Goal: Task Accomplishment & Management: Use online tool/utility

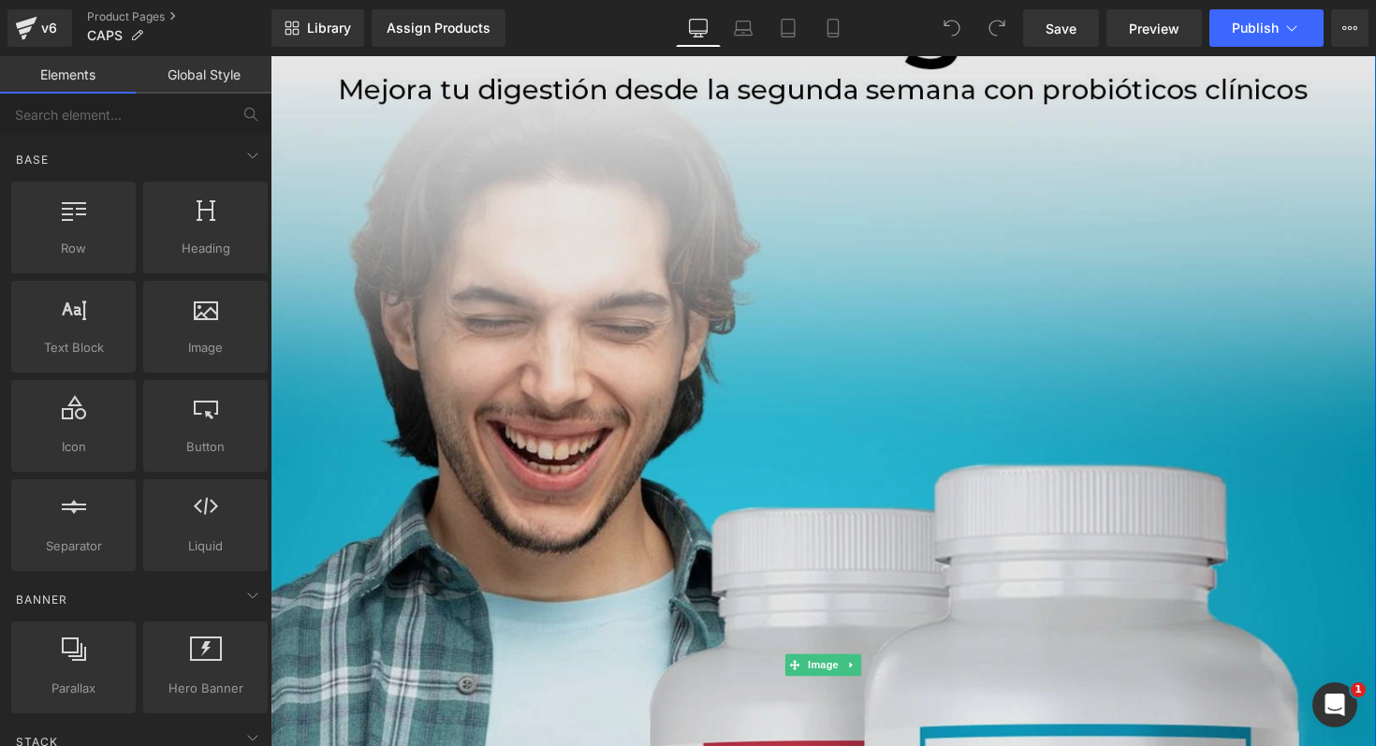
scroll to position [392, 0]
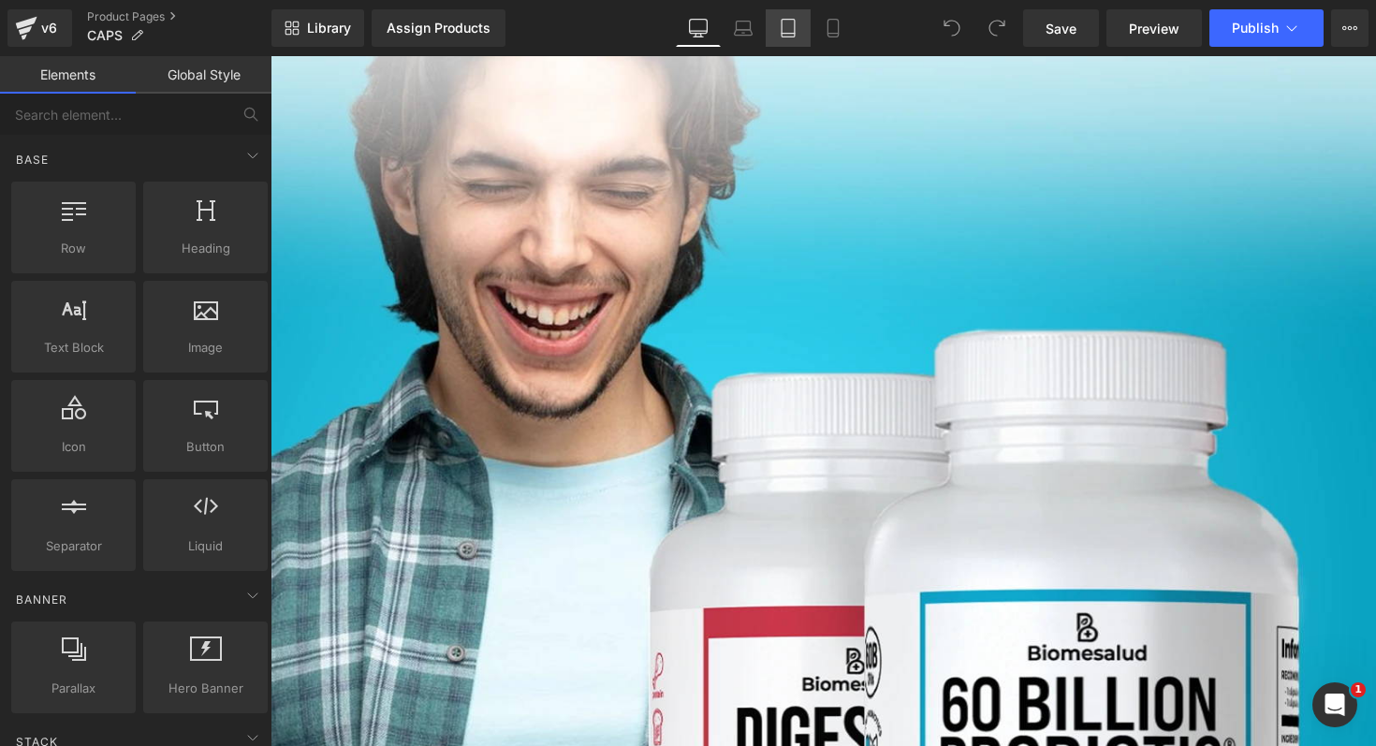
click at [780, 26] on icon at bounding box center [788, 28] width 19 height 19
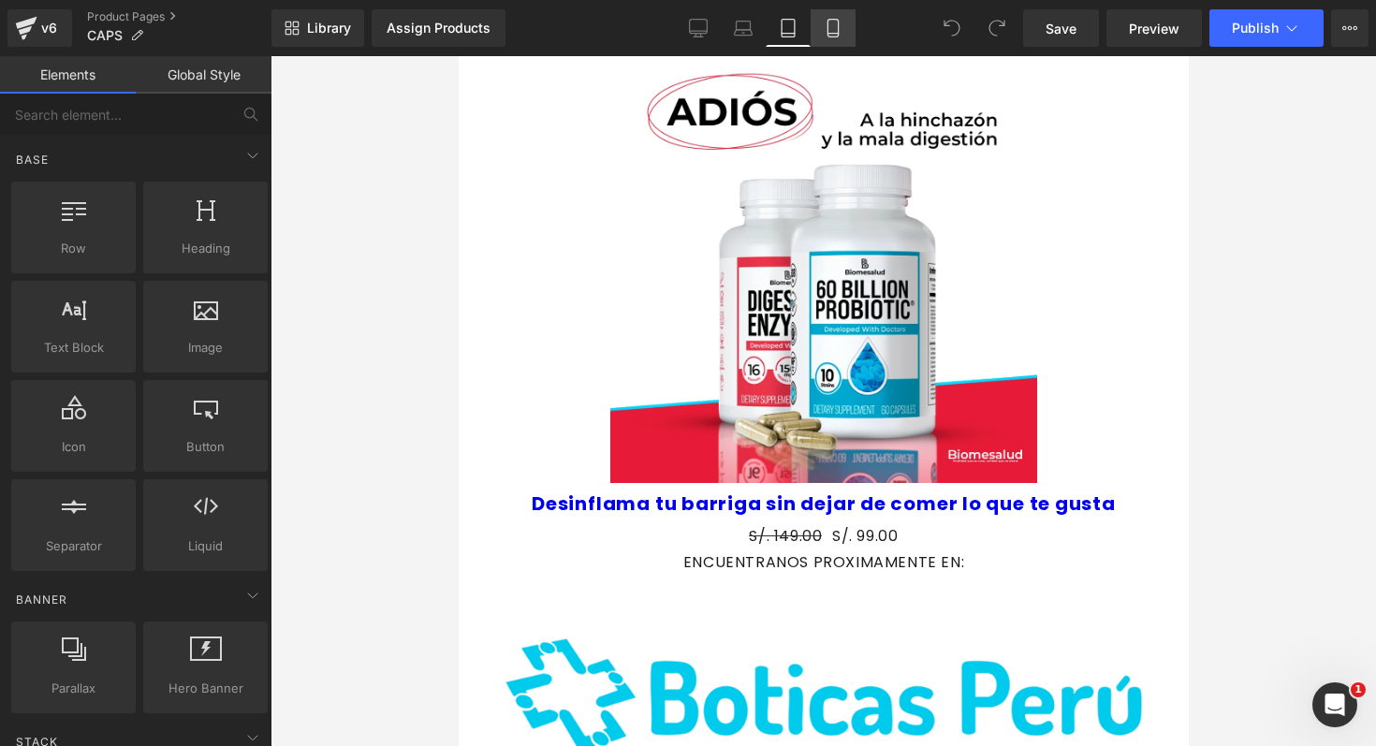
click at [830, 28] on icon at bounding box center [833, 28] width 19 height 19
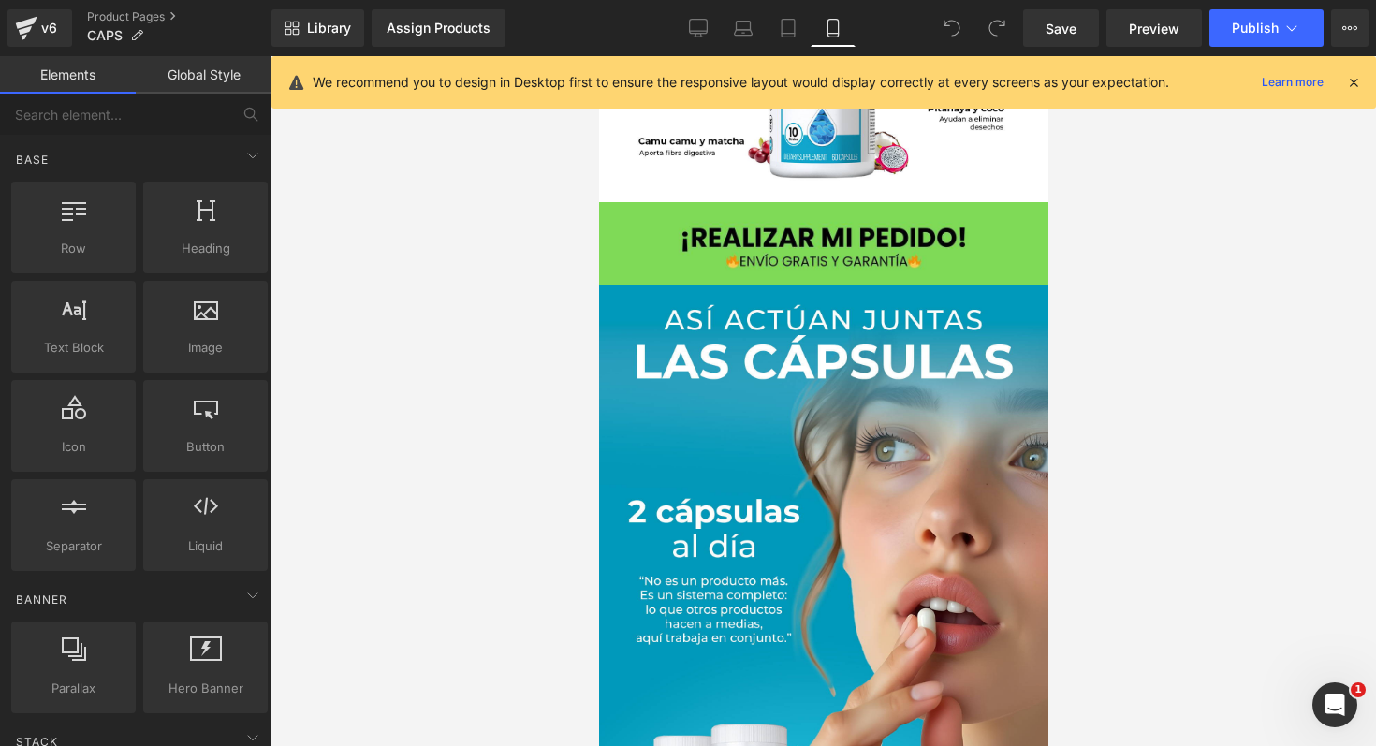
scroll to position [1233, 0]
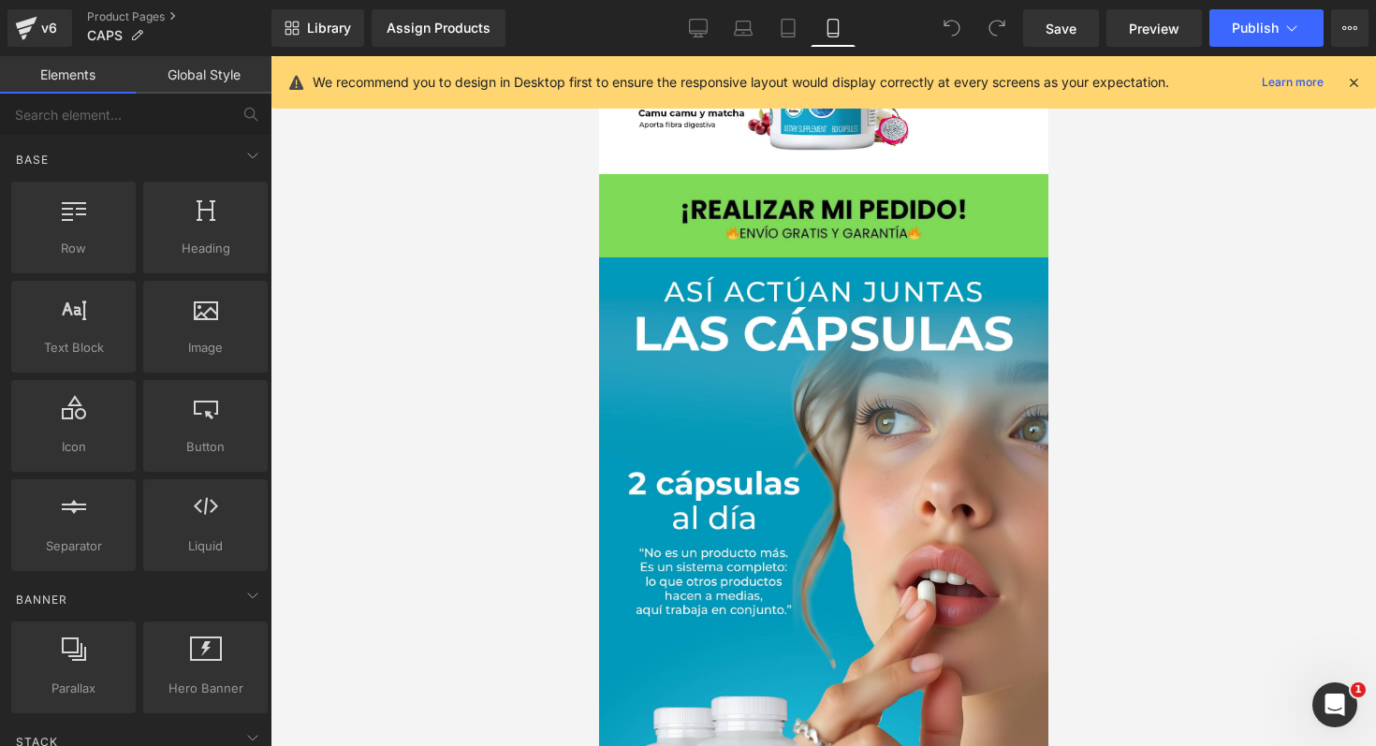
click at [735, 224] on img at bounding box center [822, 215] width 449 height 83
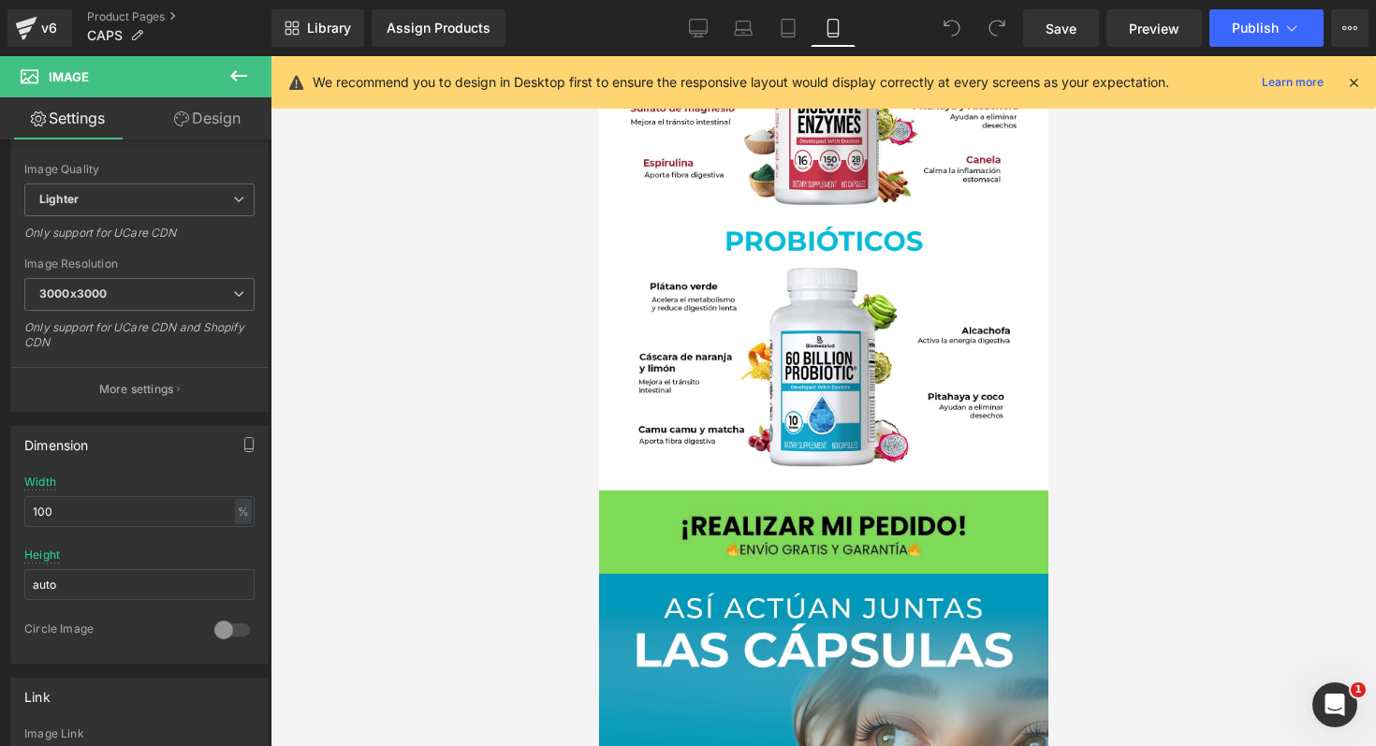
scroll to position [845, 0]
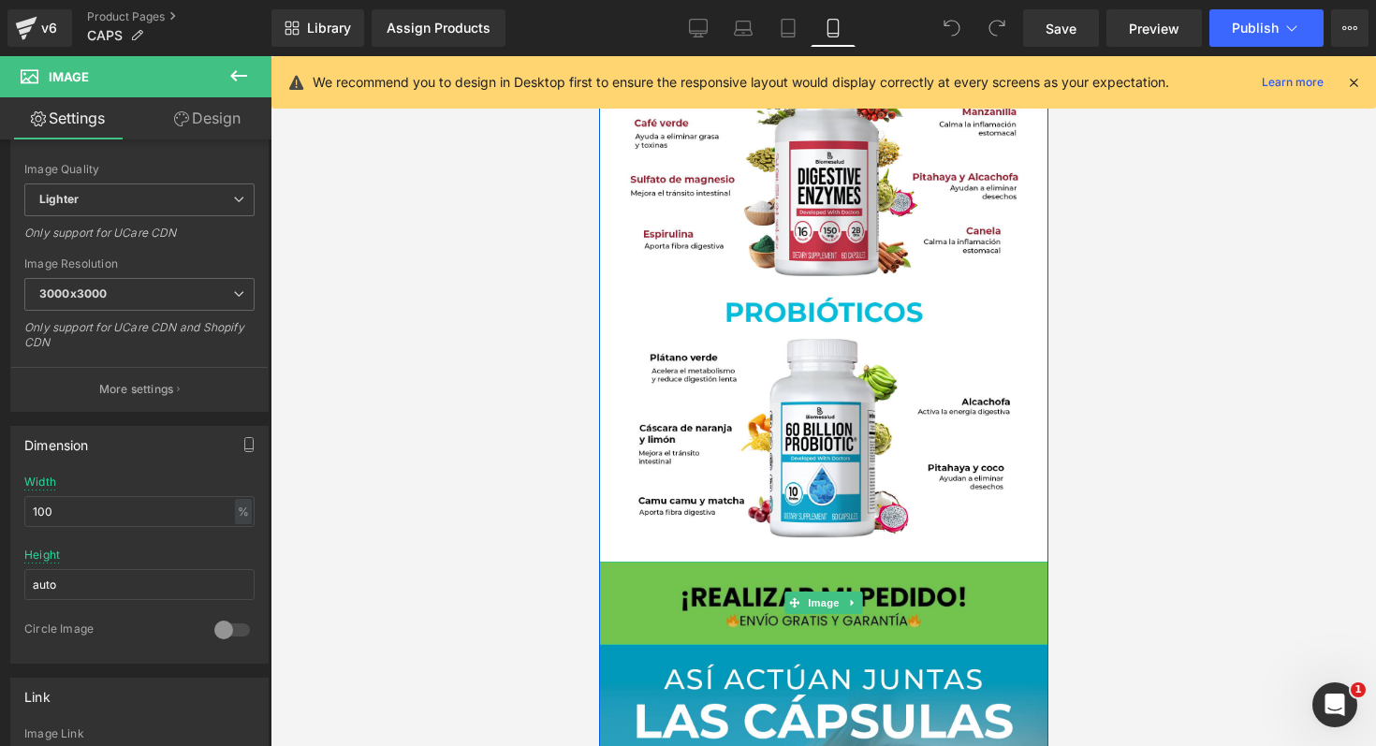
click at [697, 603] on img at bounding box center [822, 603] width 449 height 83
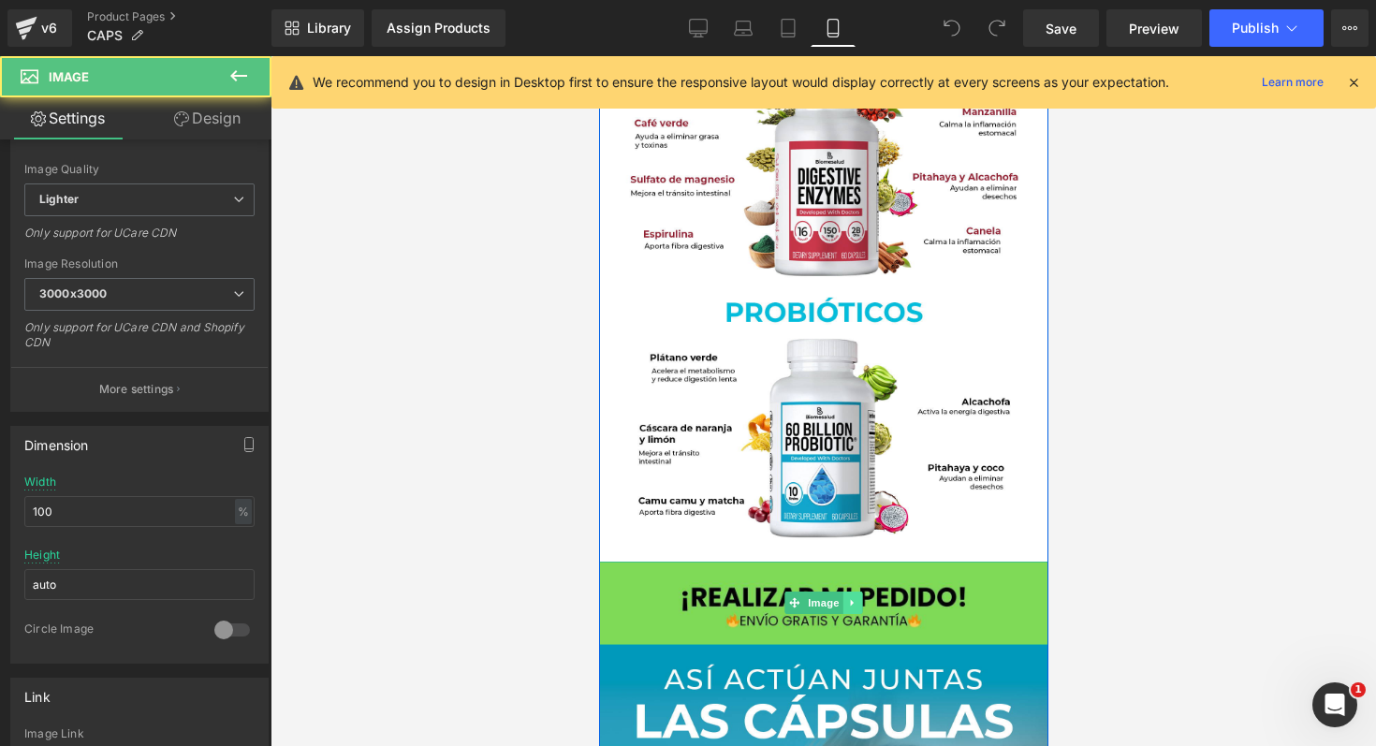
click at [851, 608] on link at bounding box center [852, 602] width 20 height 22
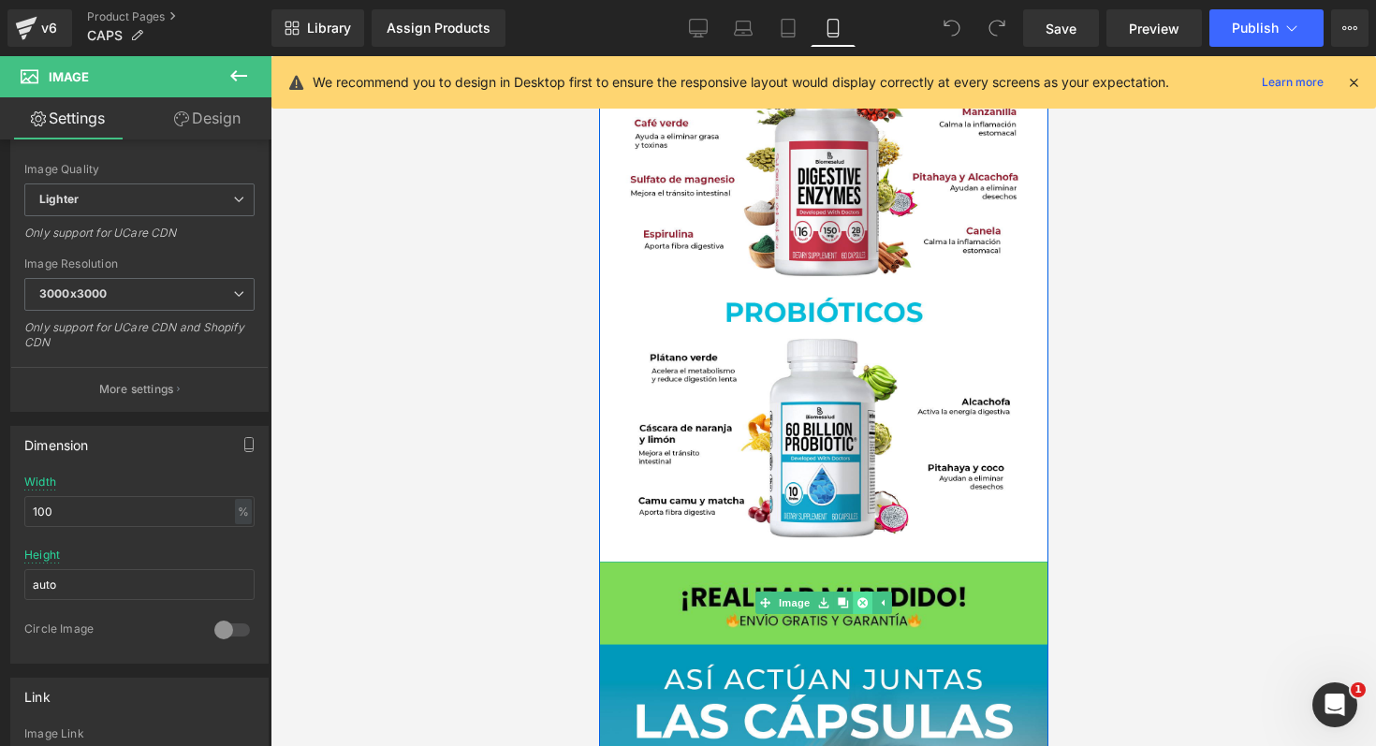
click at [857, 606] on icon at bounding box center [861, 603] width 10 height 10
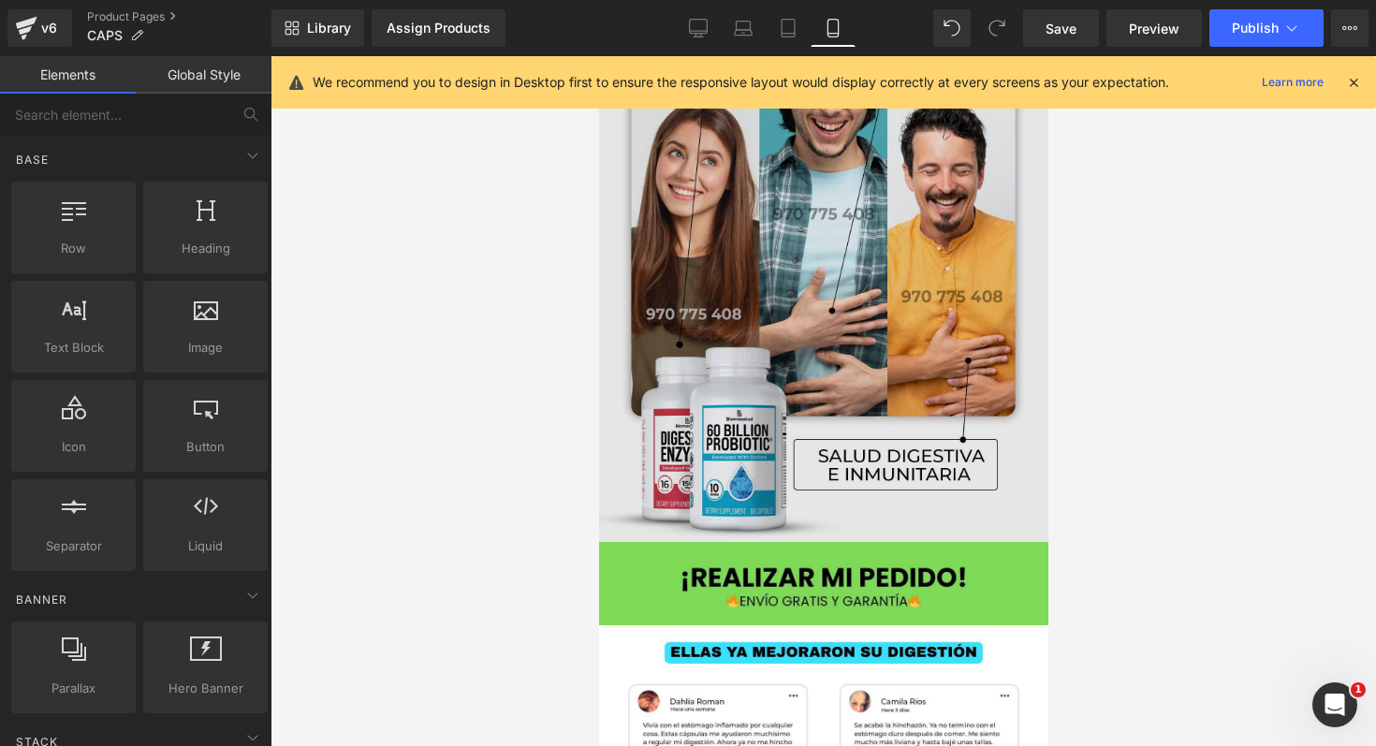
scroll to position [3701, 0]
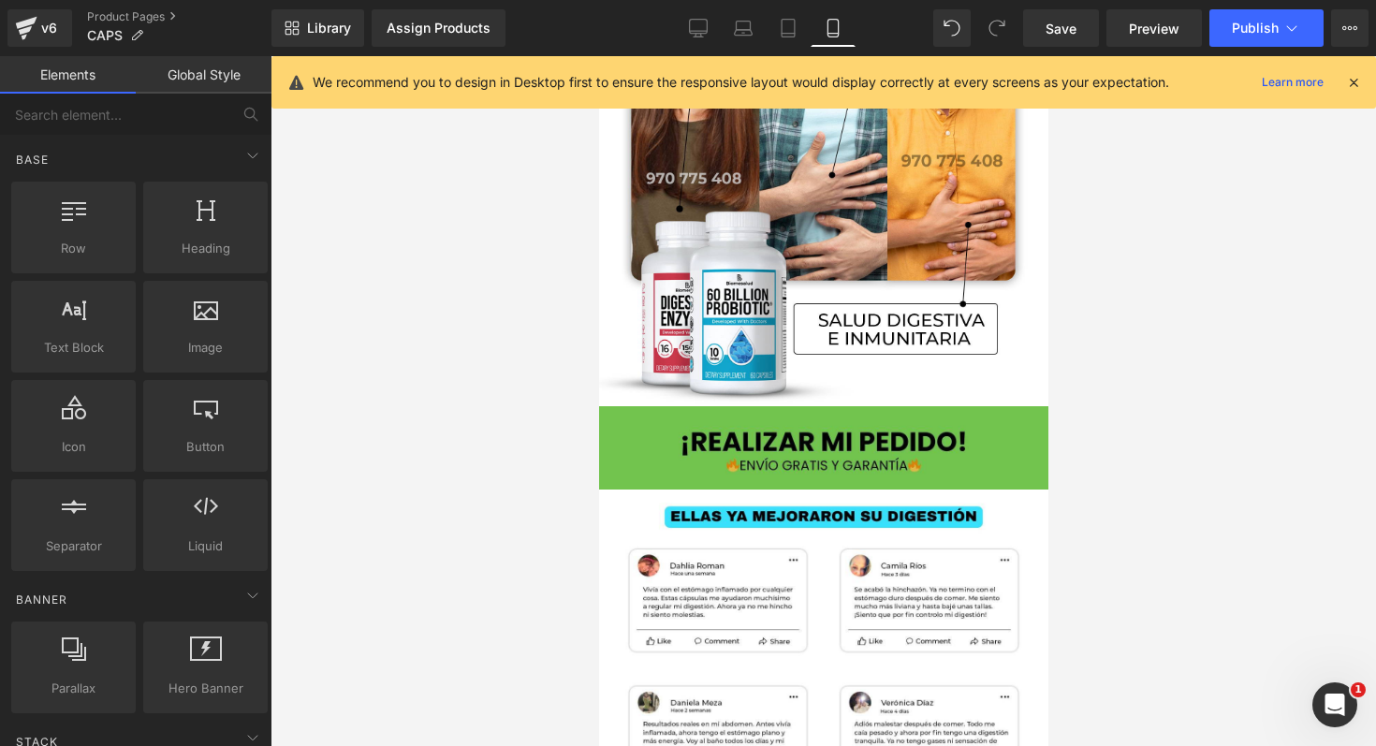
click at [899, 448] on img at bounding box center [822, 447] width 449 height 83
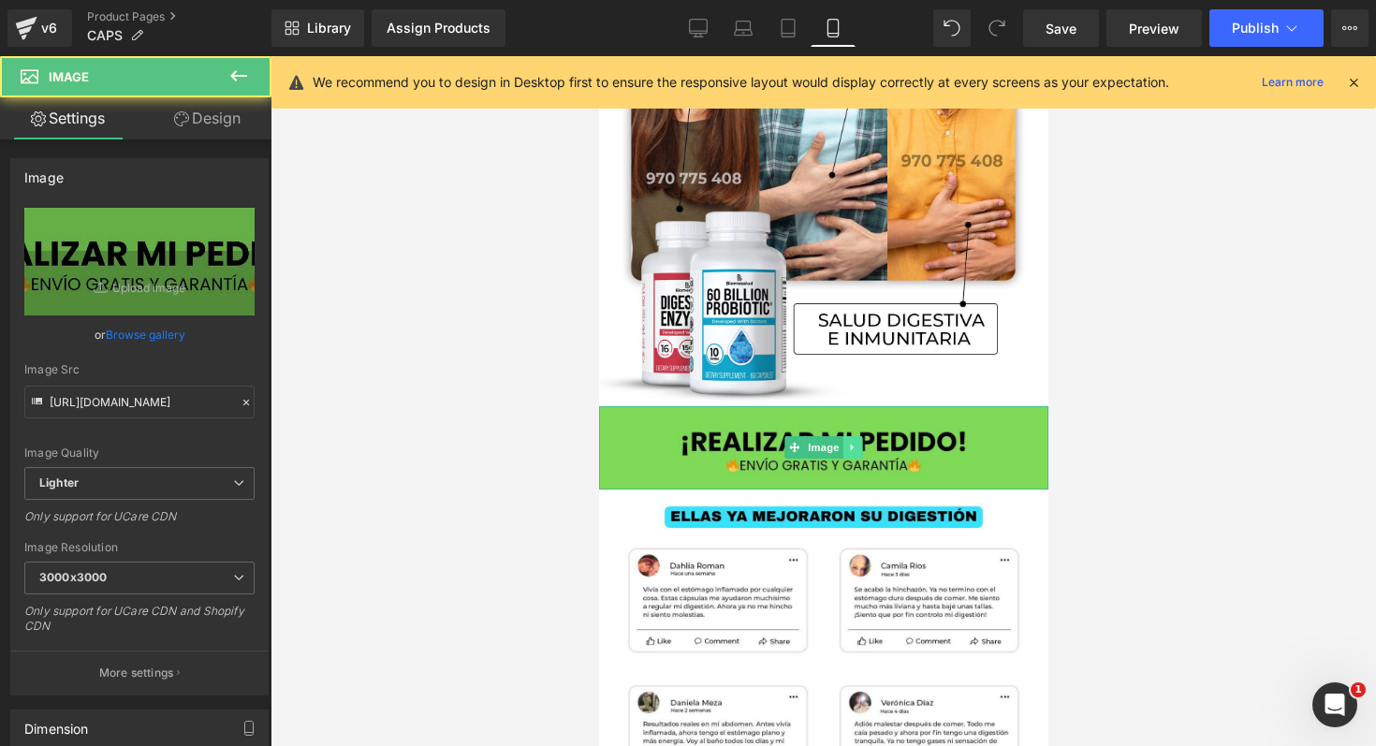
click at [847, 442] on icon at bounding box center [852, 447] width 10 height 11
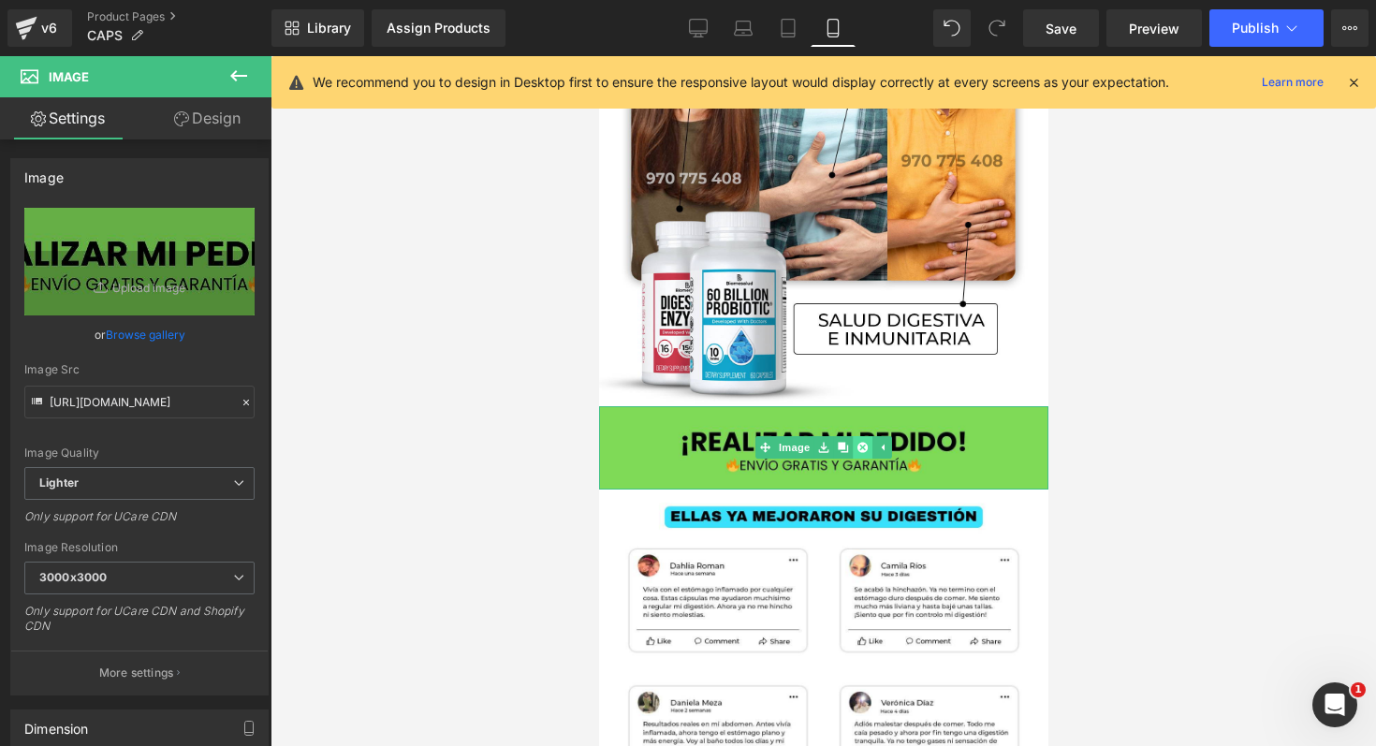
click at [860, 437] on link at bounding box center [862, 447] width 20 height 22
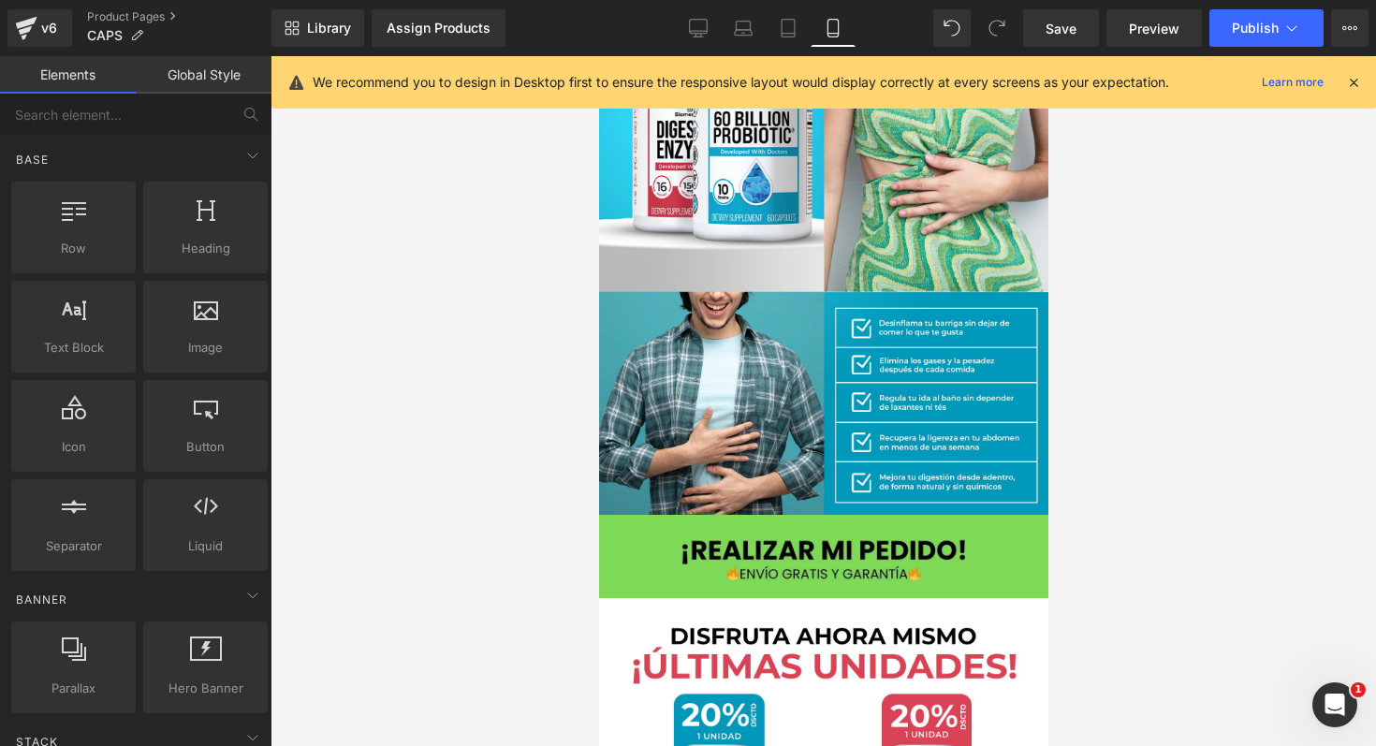
scroll to position [4720, 0]
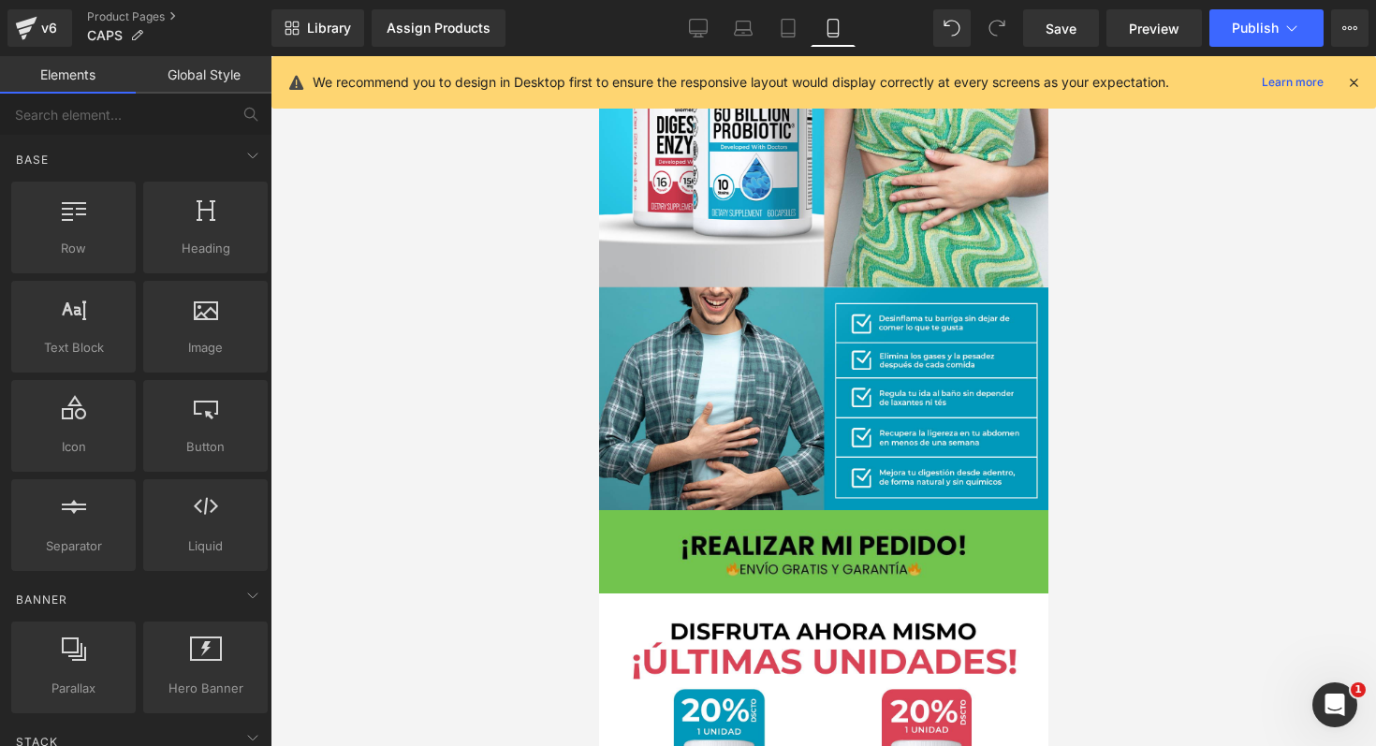
click at [919, 518] on img at bounding box center [822, 551] width 449 height 83
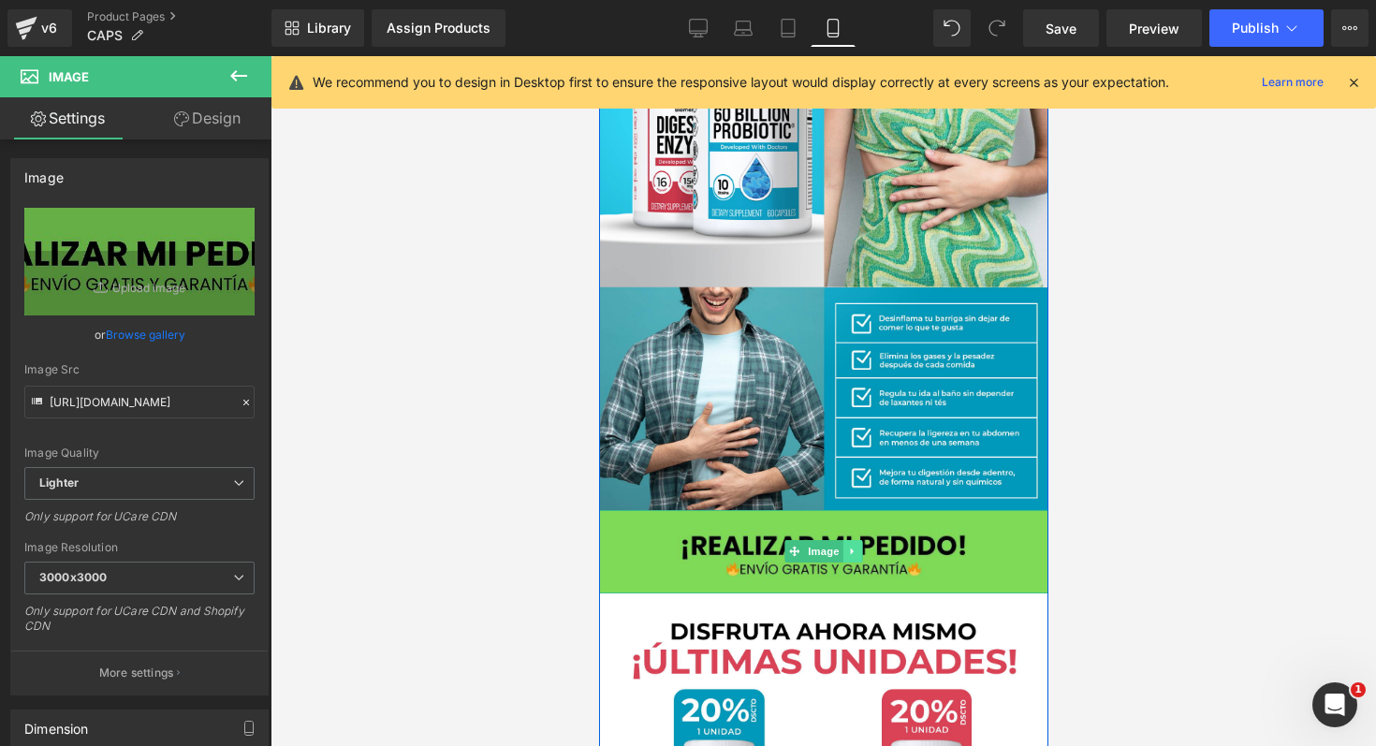
click at [847, 546] on icon at bounding box center [852, 551] width 10 height 11
click at [856, 546] on icon at bounding box center [861, 551] width 10 height 11
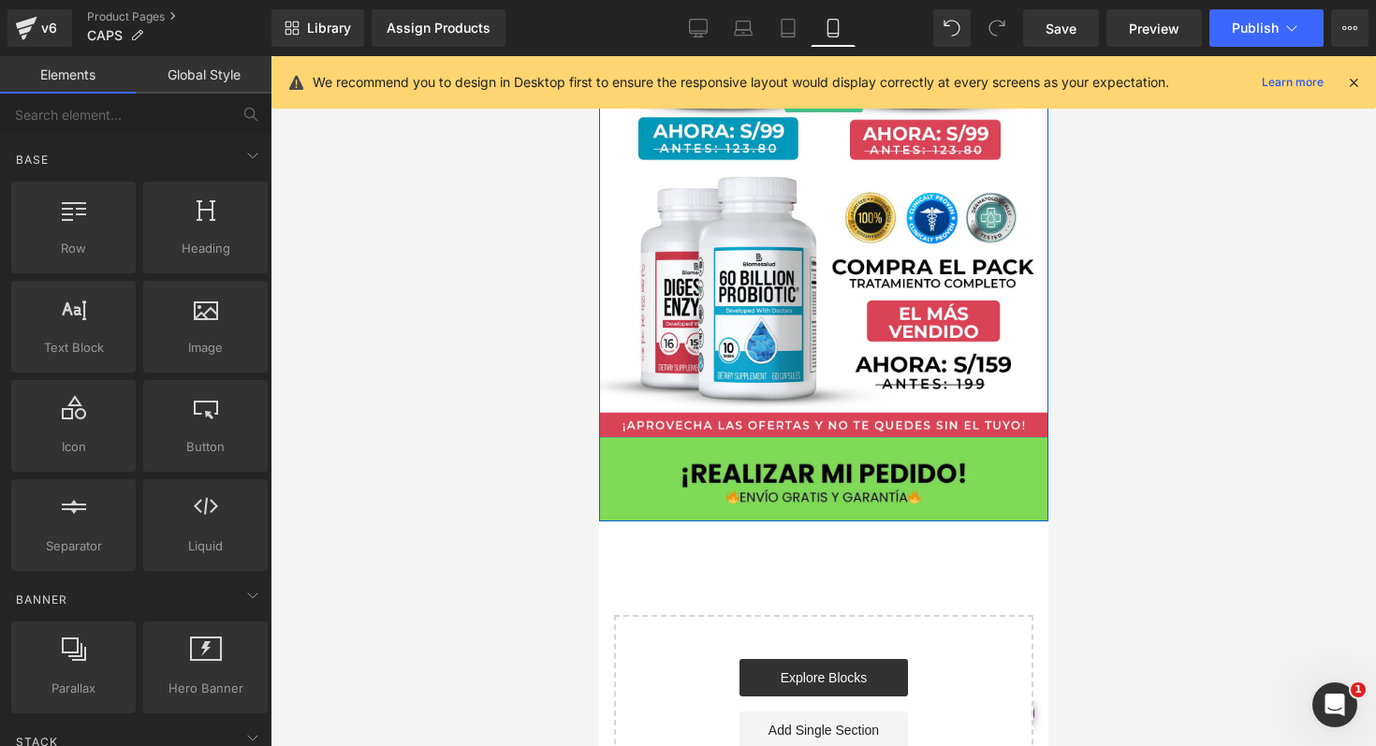
scroll to position [5656, 0]
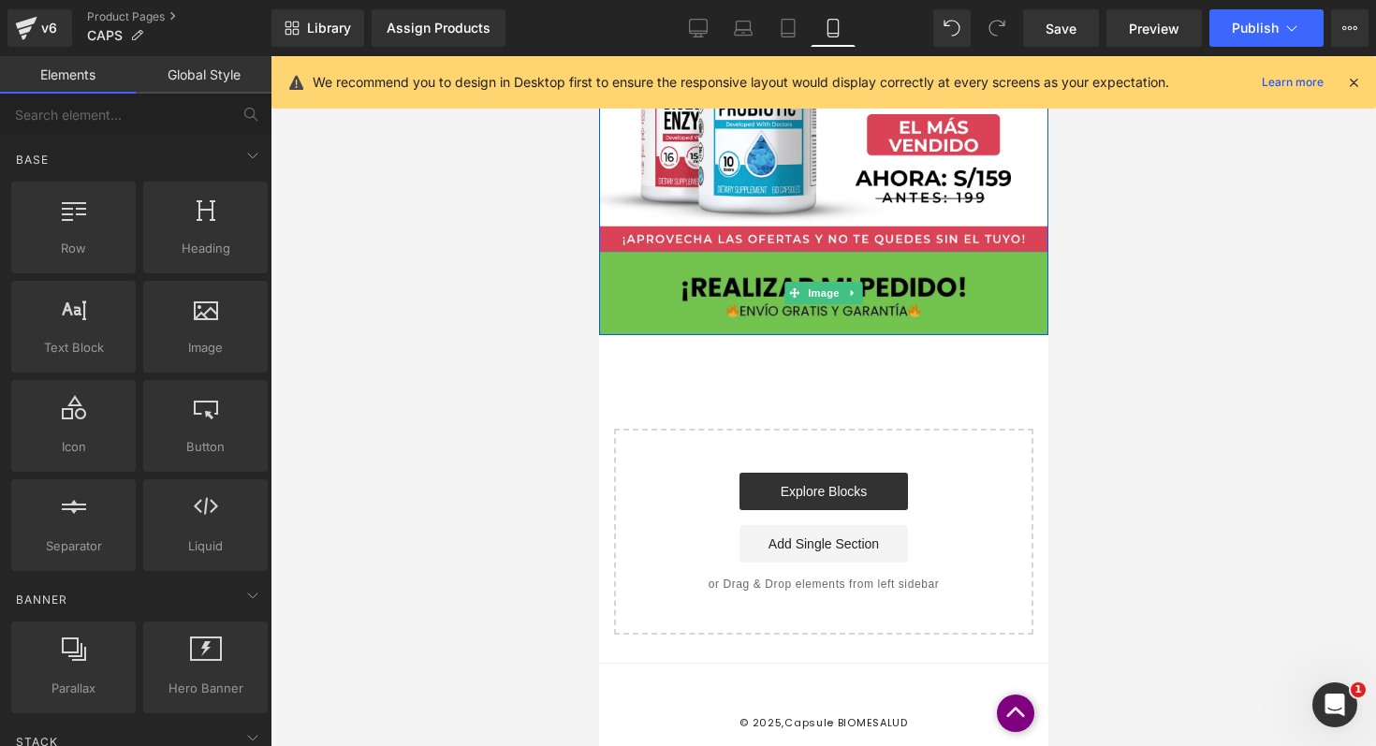
click at [960, 283] on img at bounding box center [822, 293] width 449 height 83
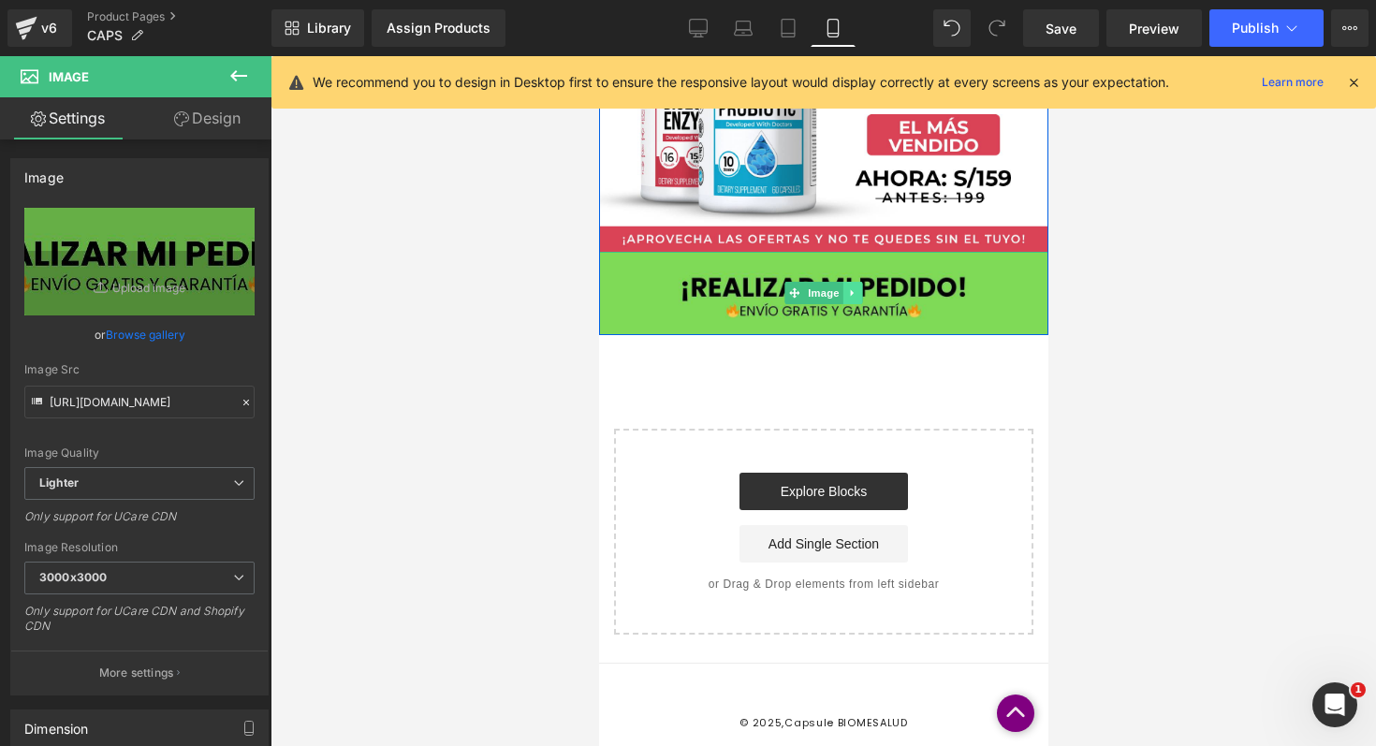
click at [849, 287] on icon at bounding box center [852, 292] width 10 height 11
click at [856, 287] on icon at bounding box center [861, 292] width 10 height 11
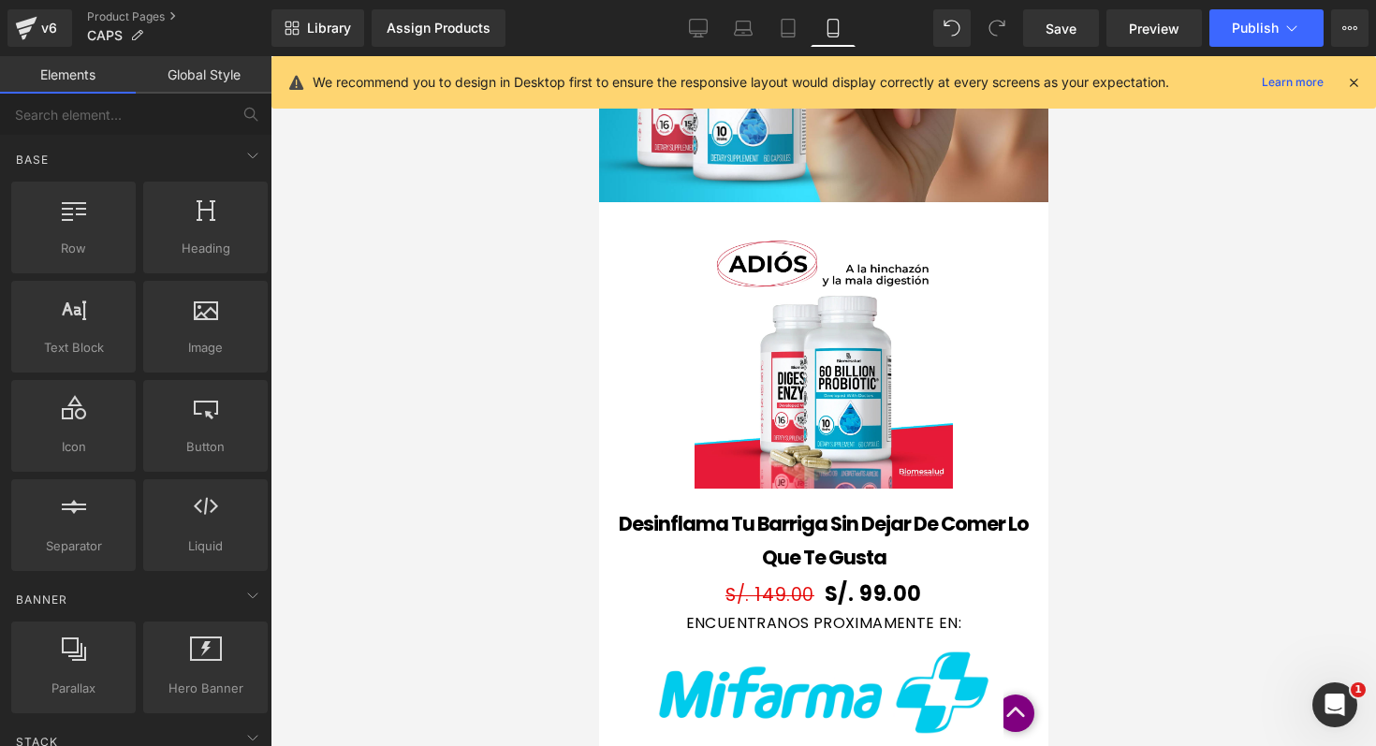
scroll to position [1862, 0]
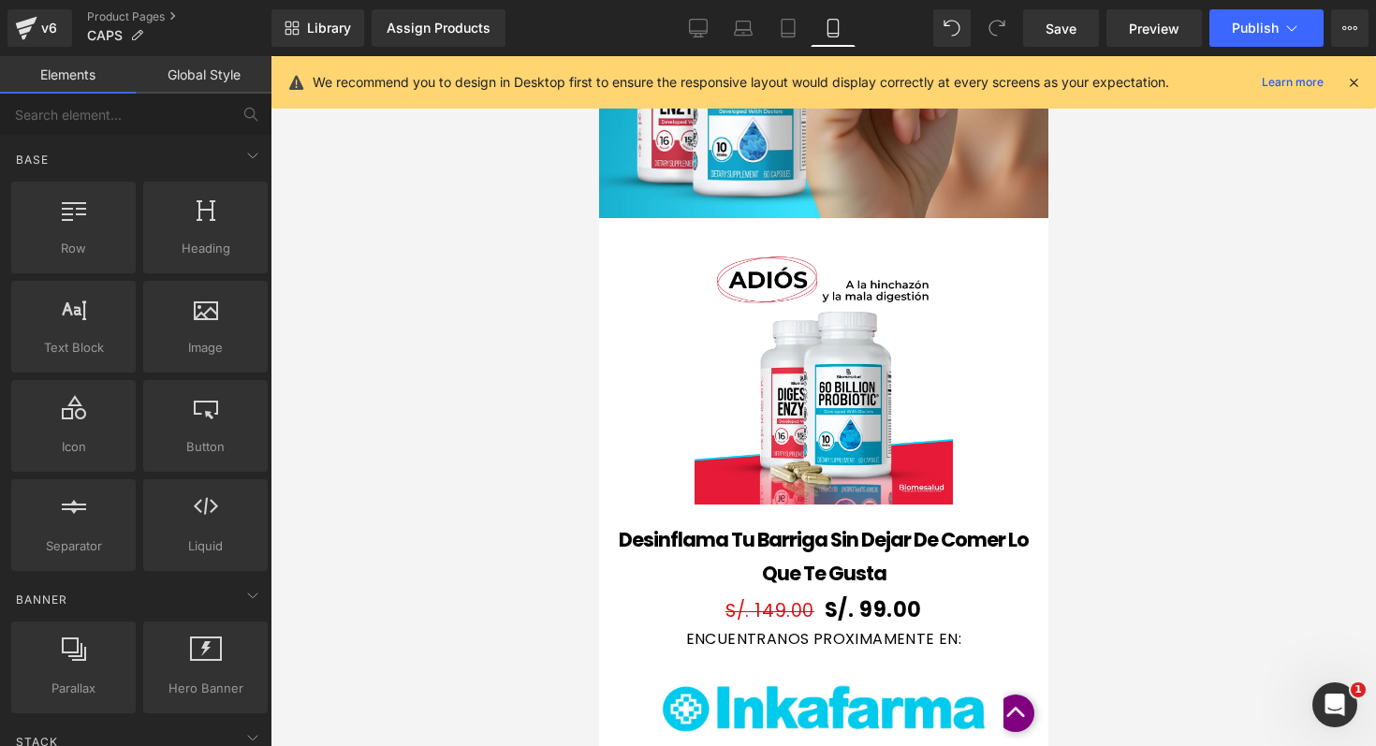
click at [811, 372] on div "Sale Off (P) Image" at bounding box center [822, 375] width 431 height 258
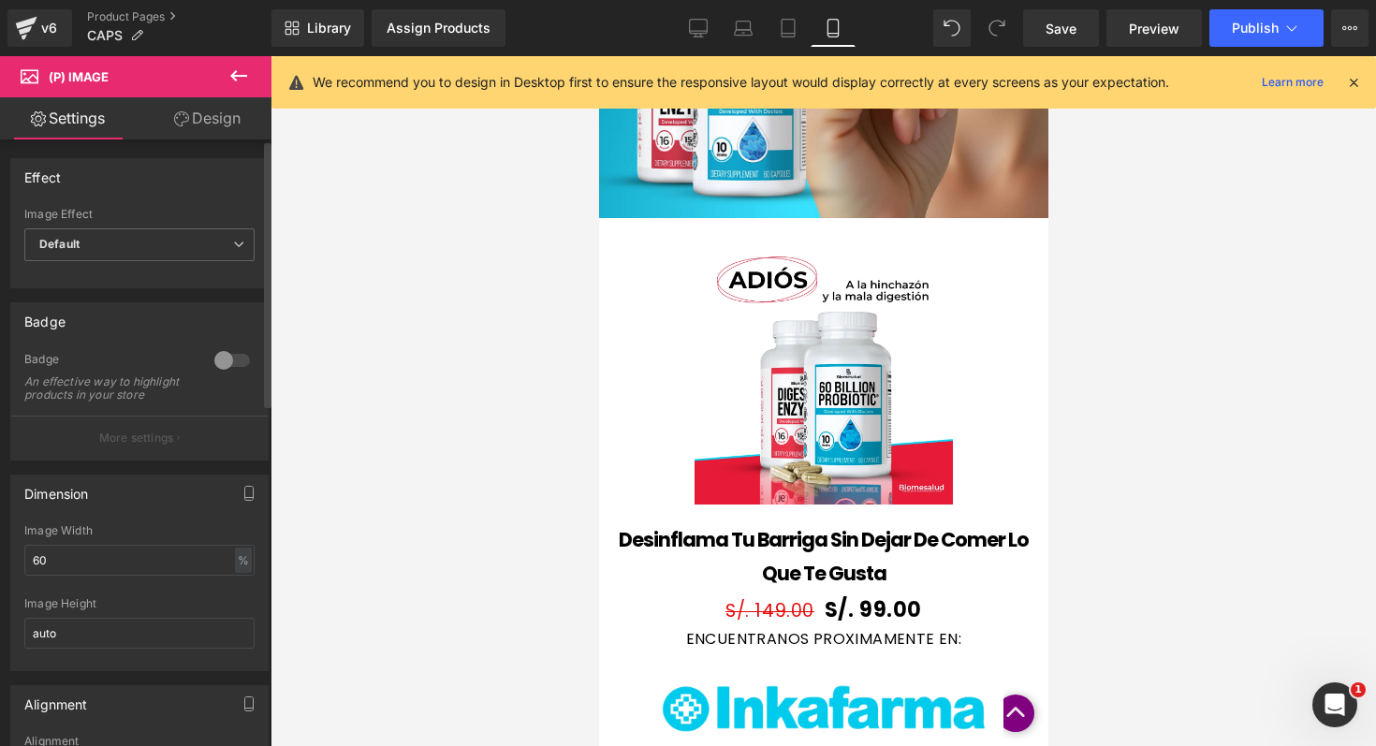
click at [212, 358] on div at bounding box center [232, 360] width 45 height 30
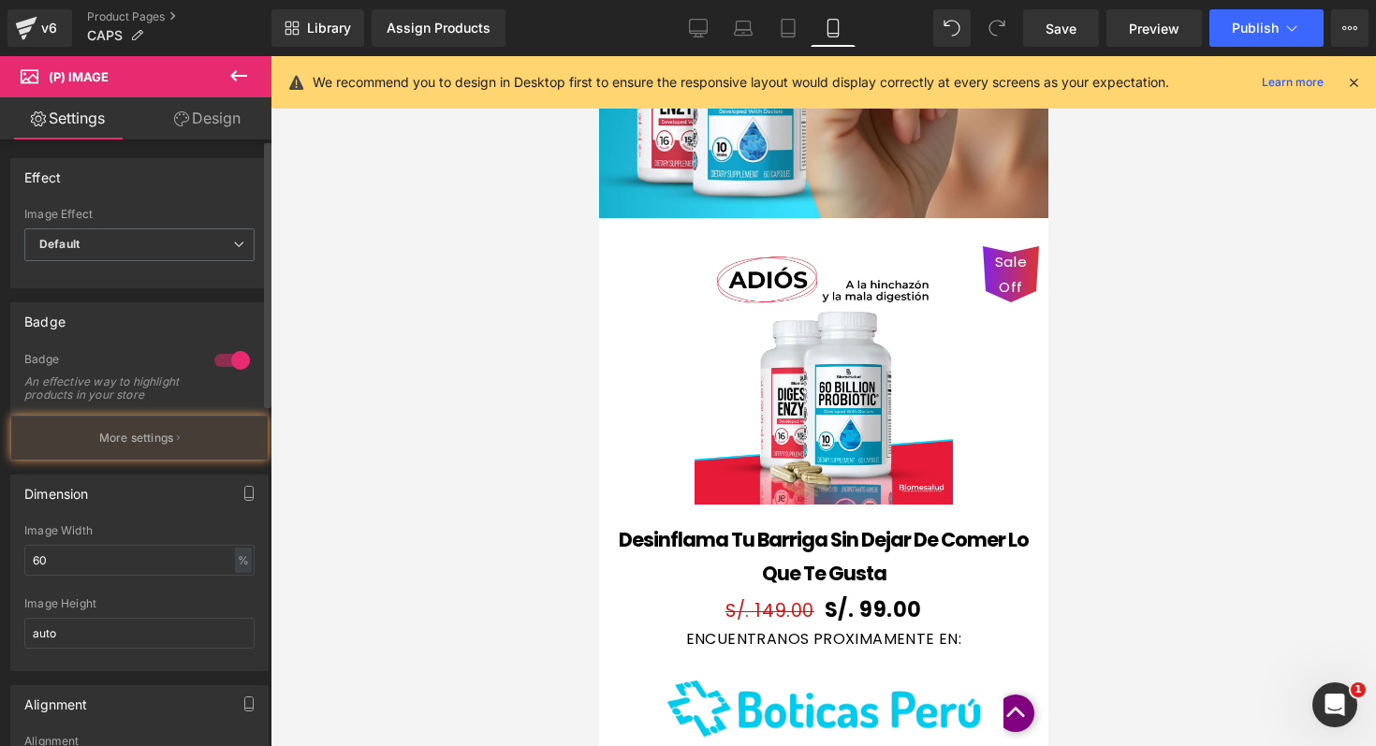
click at [212, 358] on div at bounding box center [232, 360] width 45 height 30
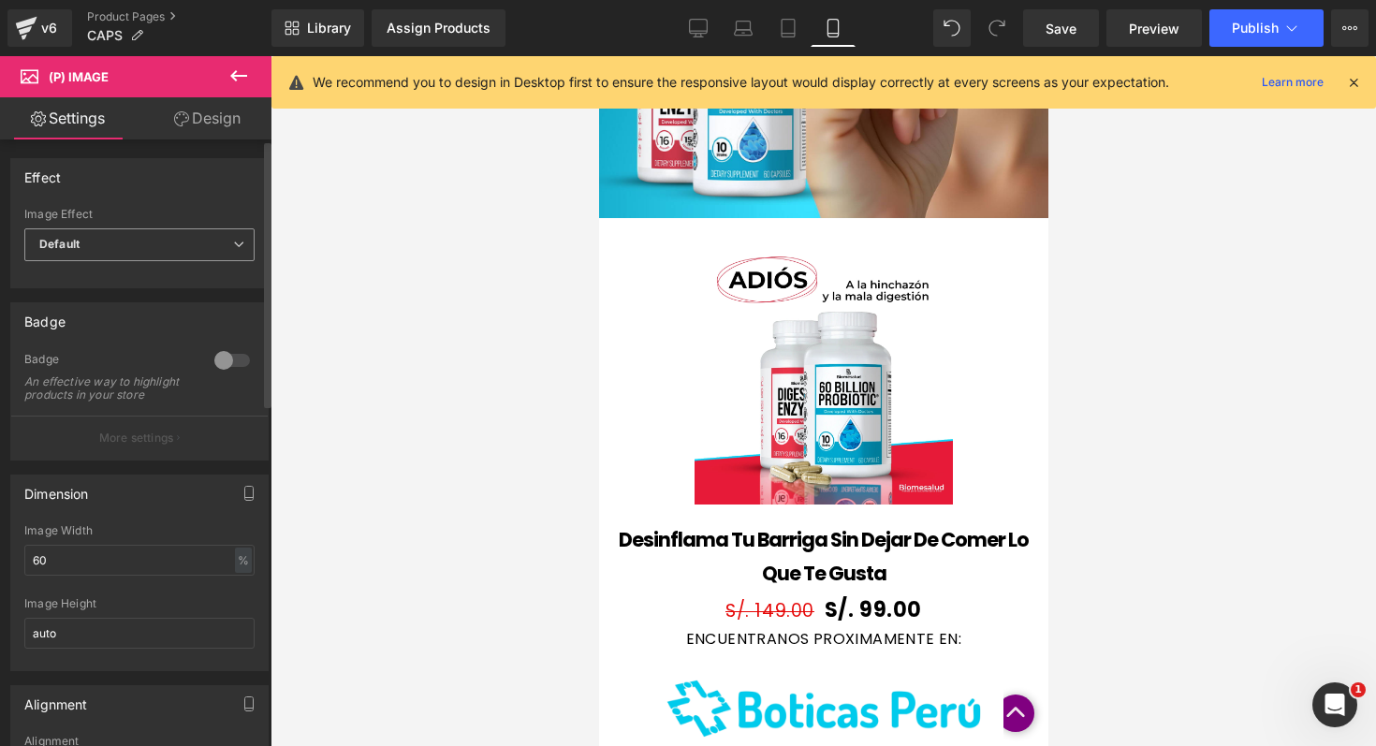
click at [200, 253] on span "Default" at bounding box center [139, 244] width 230 height 33
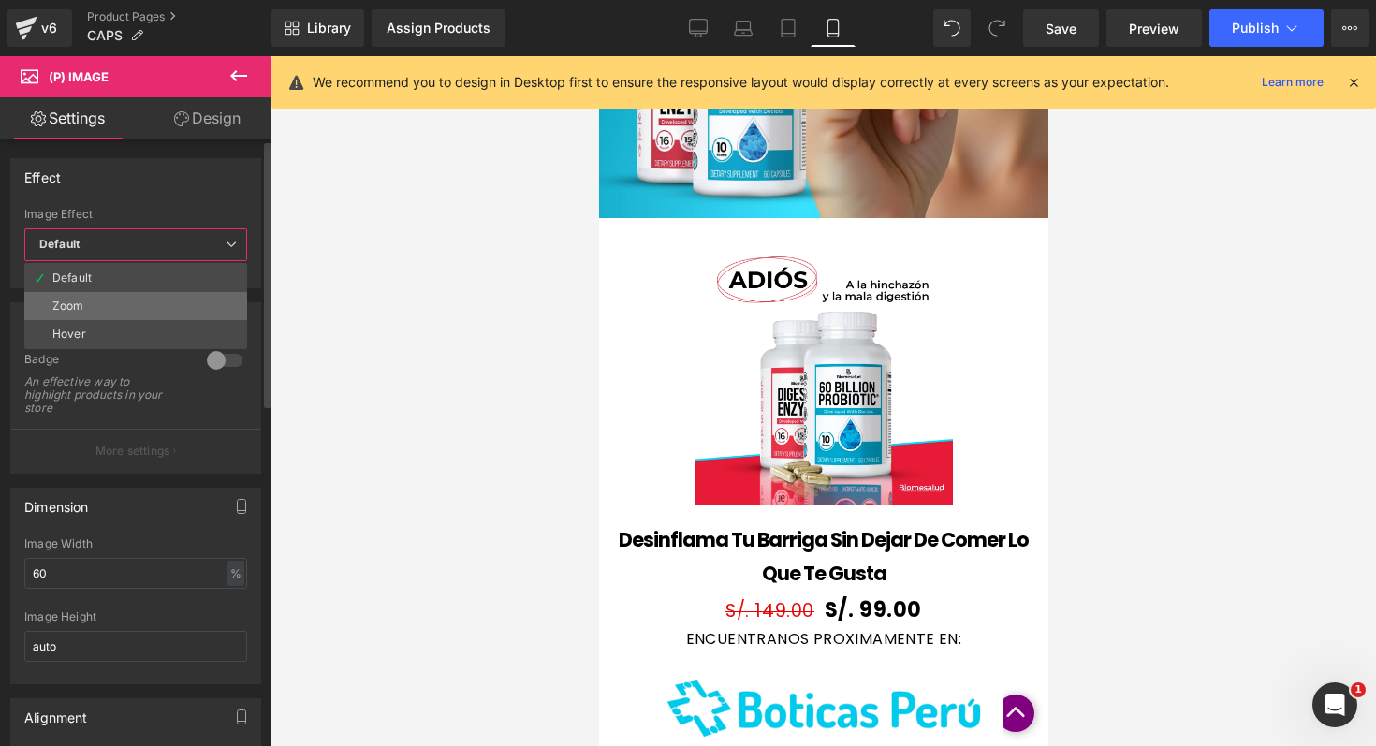
click at [168, 299] on li "Zoom" at bounding box center [135, 306] width 223 height 28
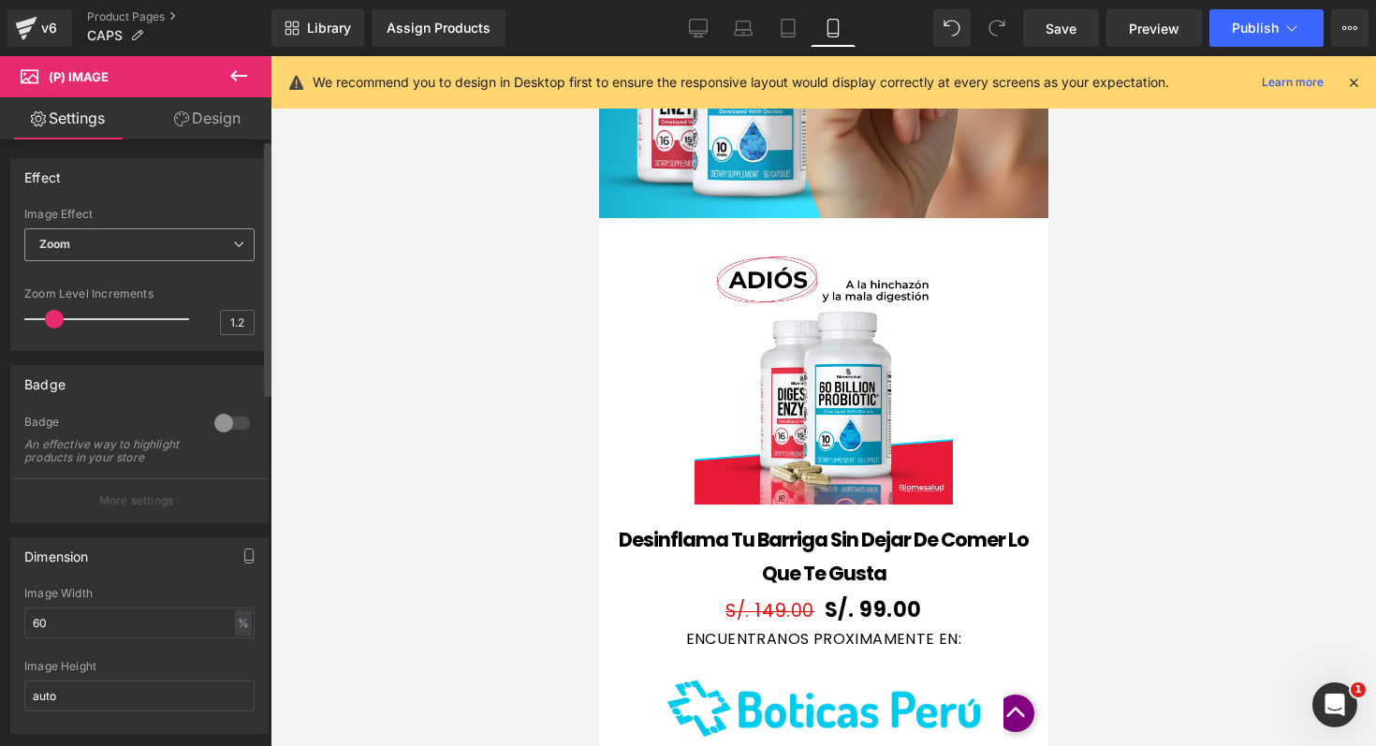
click at [179, 251] on span "Zoom" at bounding box center [139, 244] width 230 height 33
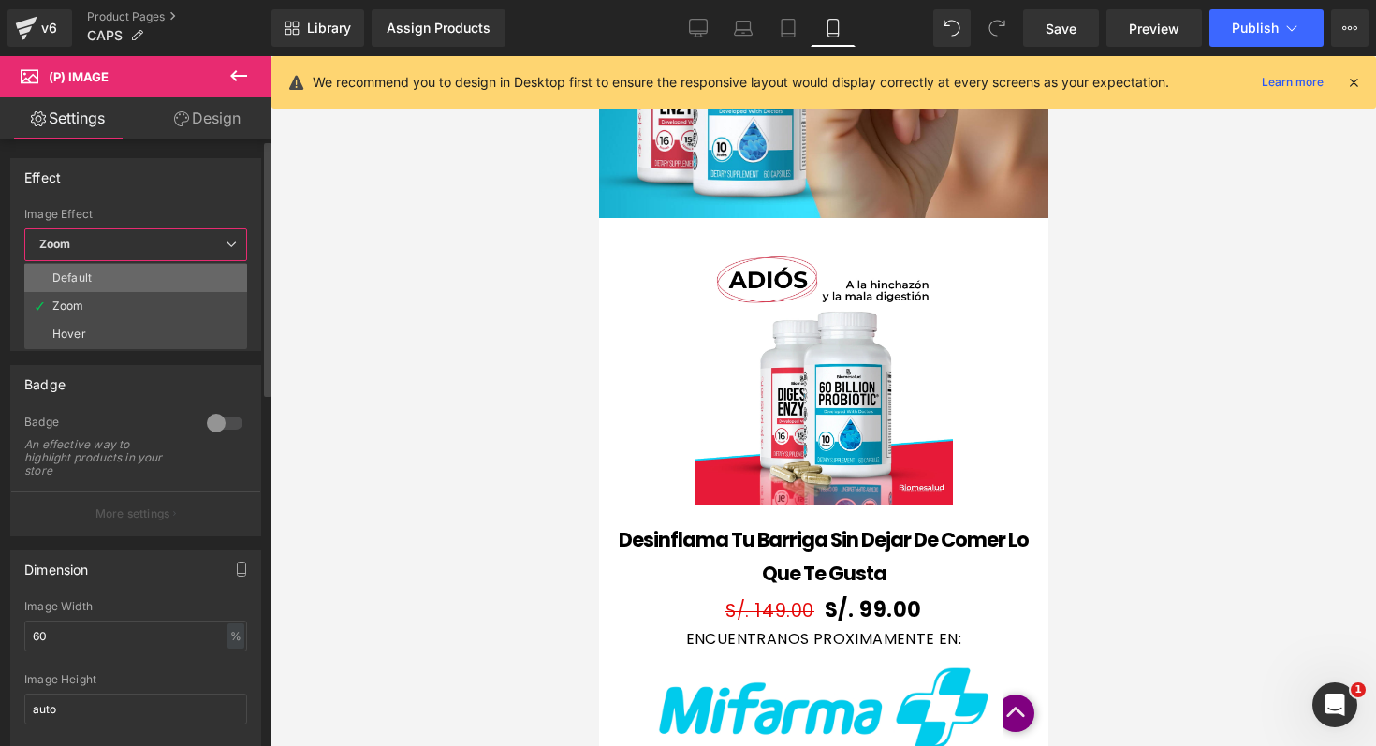
click at [156, 270] on li "Default" at bounding box center [135, 278] width 223 height 28
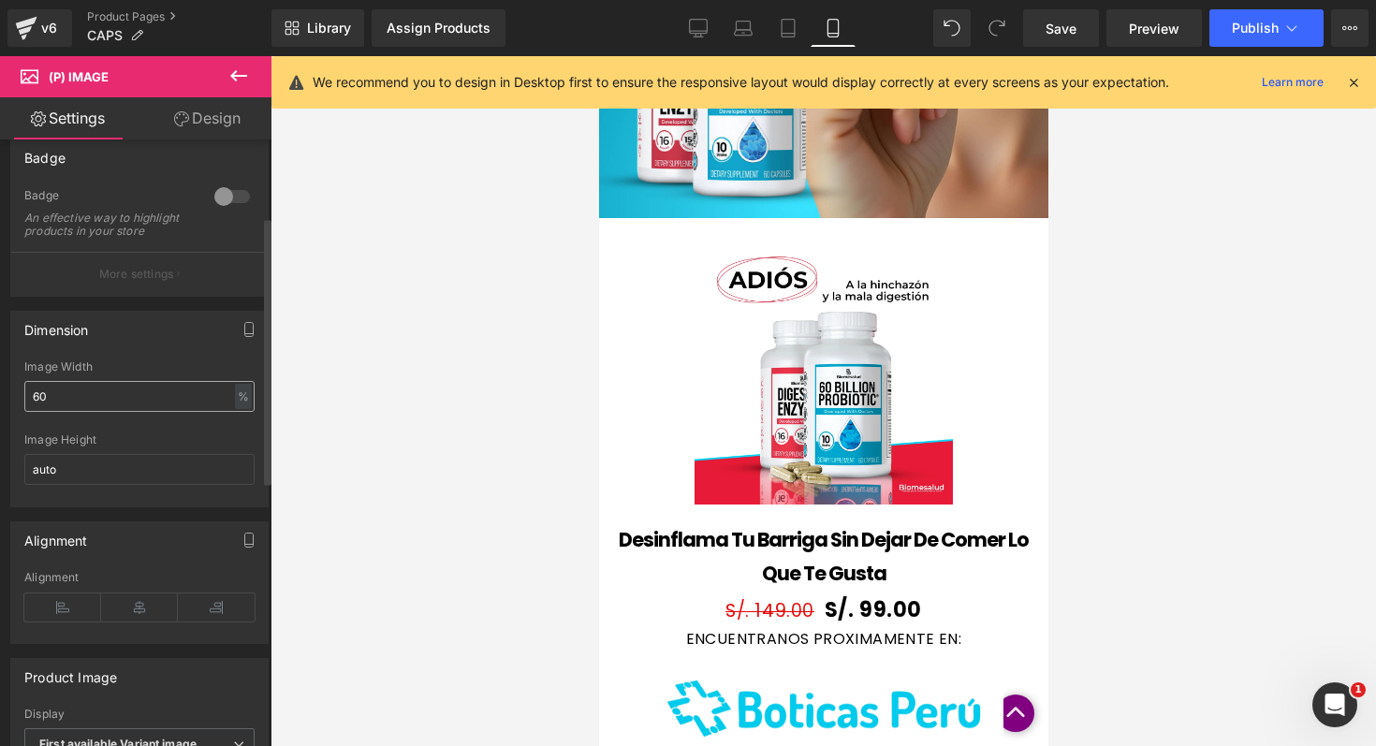
scroll to position [191, 0]
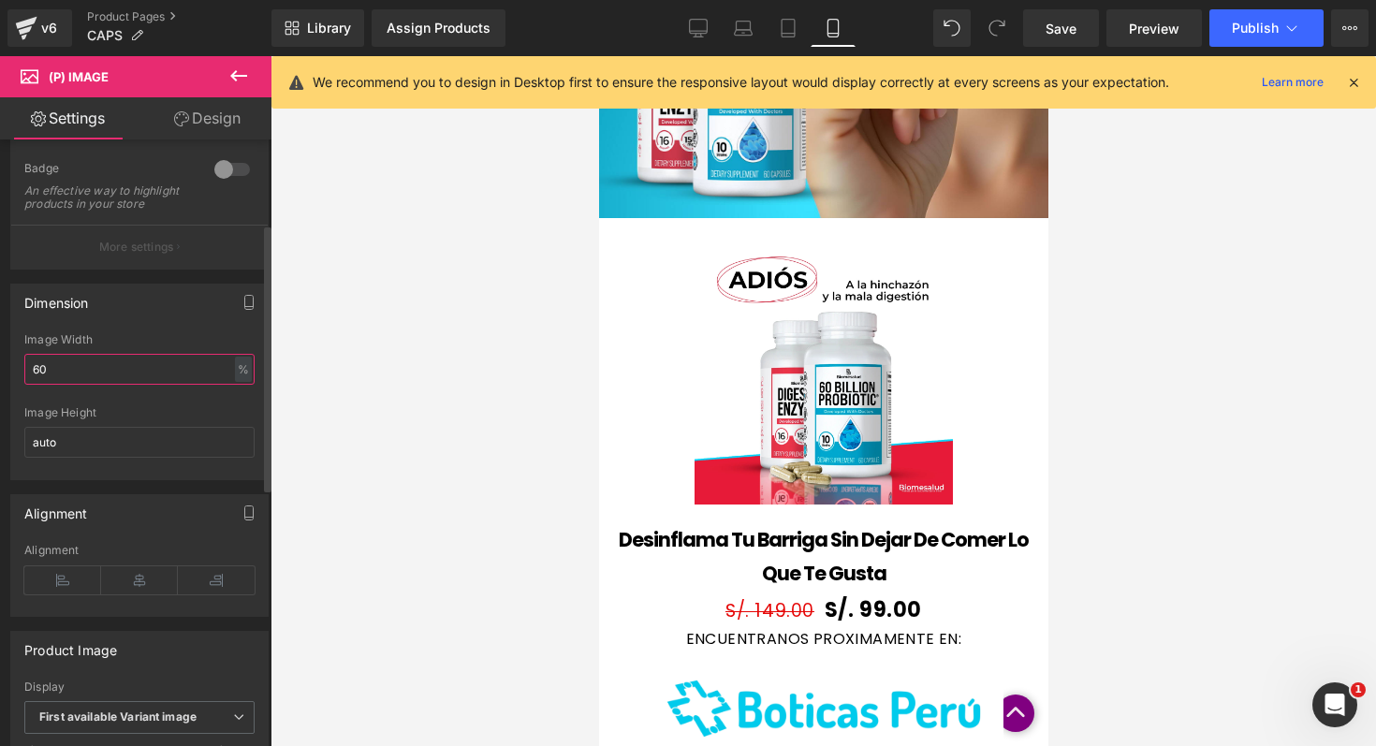
click at [136, 385] on input "60" at bounding box center [139, 369] width 230 height 31
type input "6"
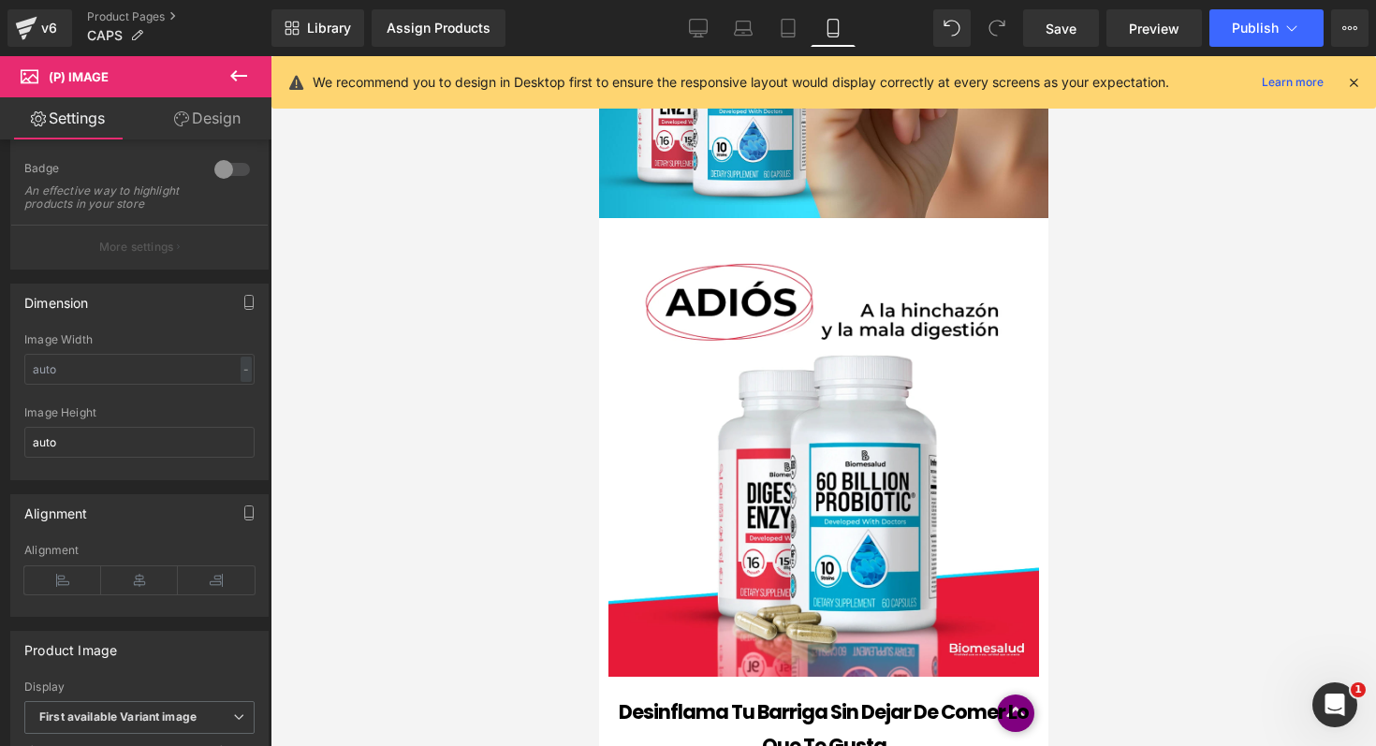
click at [404, 344] on div at bounding box center [822, 401] width 1105 height 690
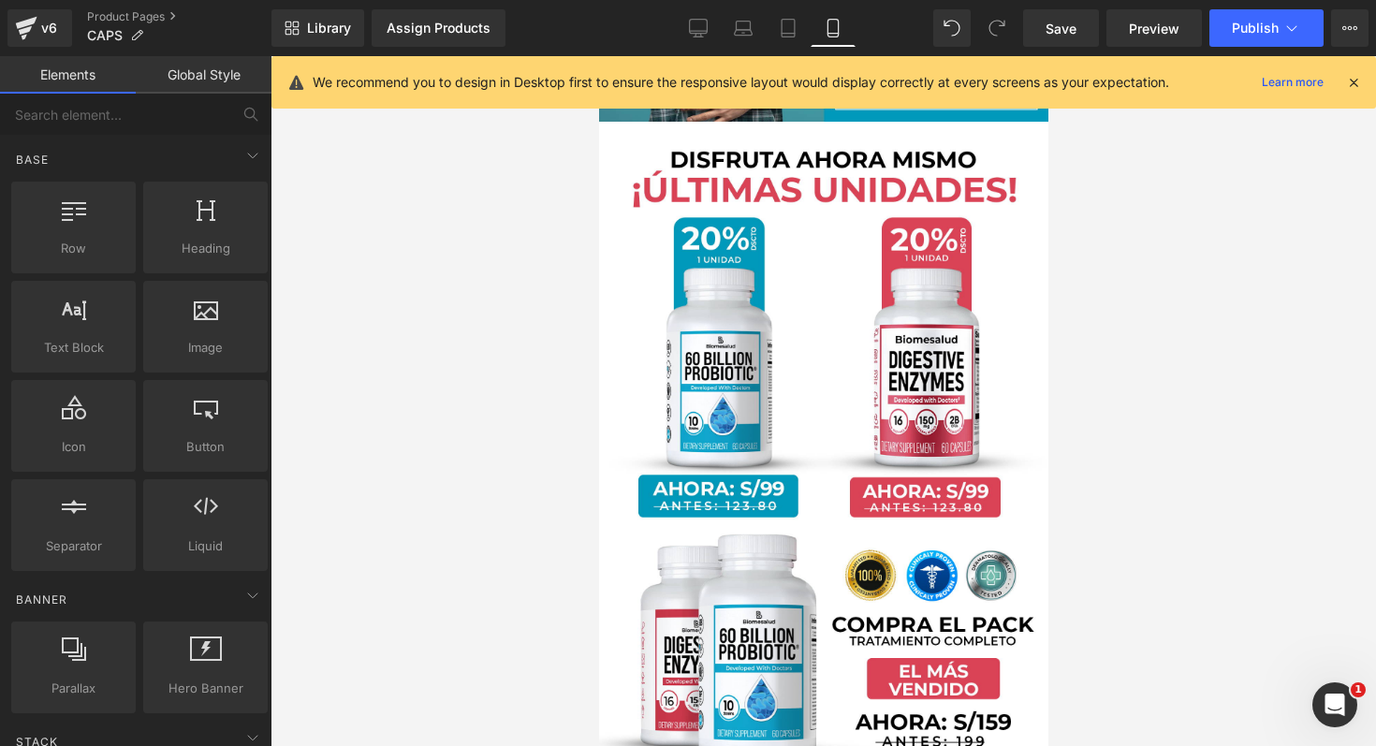
scroll to position [5739, 8]
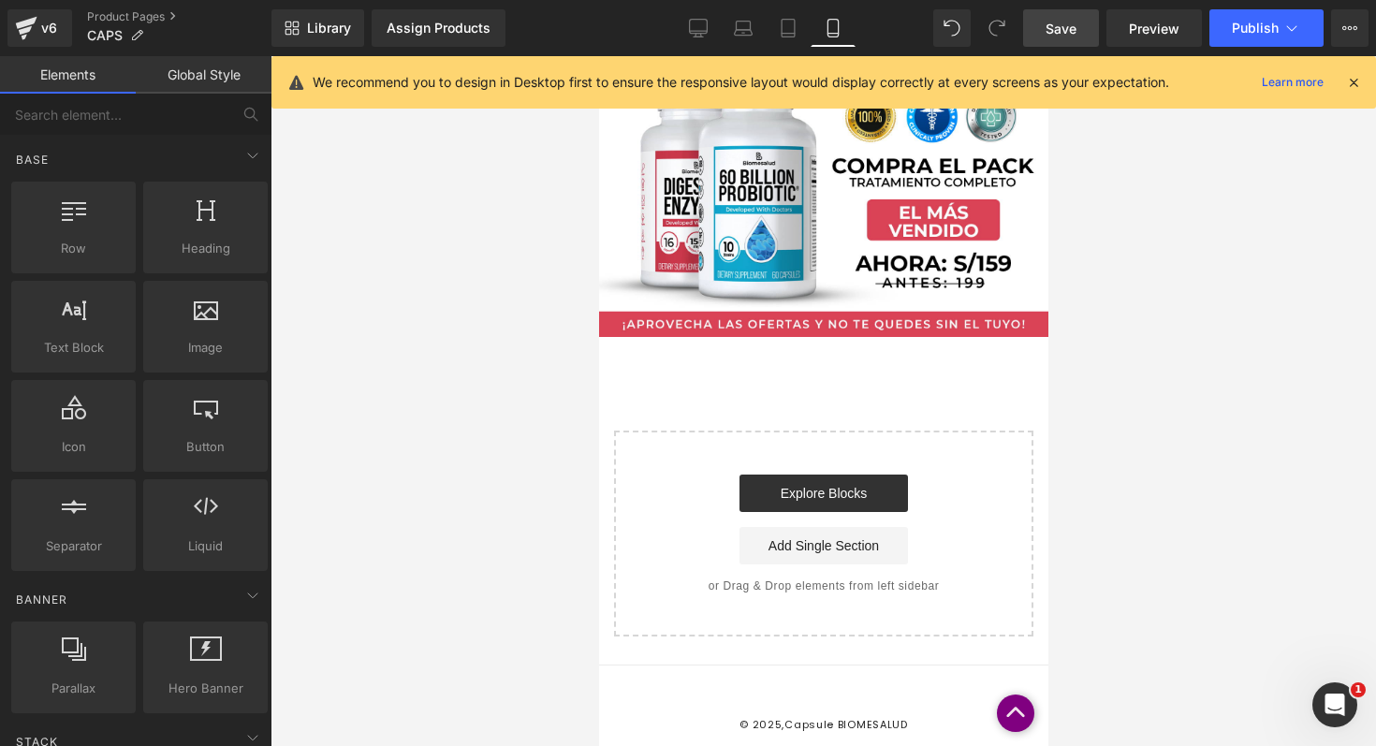
click at [1067, 19] on span "Save" at bounding box center [1060, 29] width 31 height 20
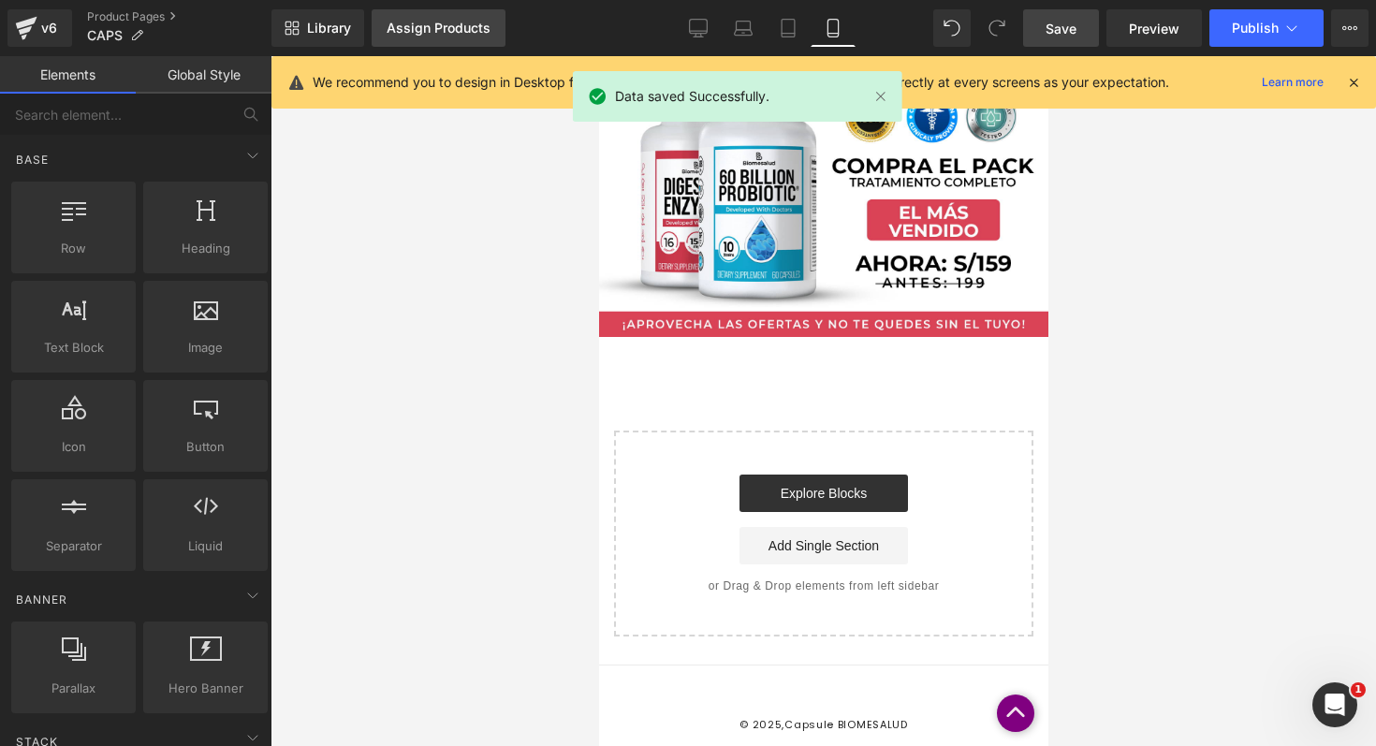
click at [436, 26] on div "Assign Products" at bounding box center [439, 28] width 104 height 15
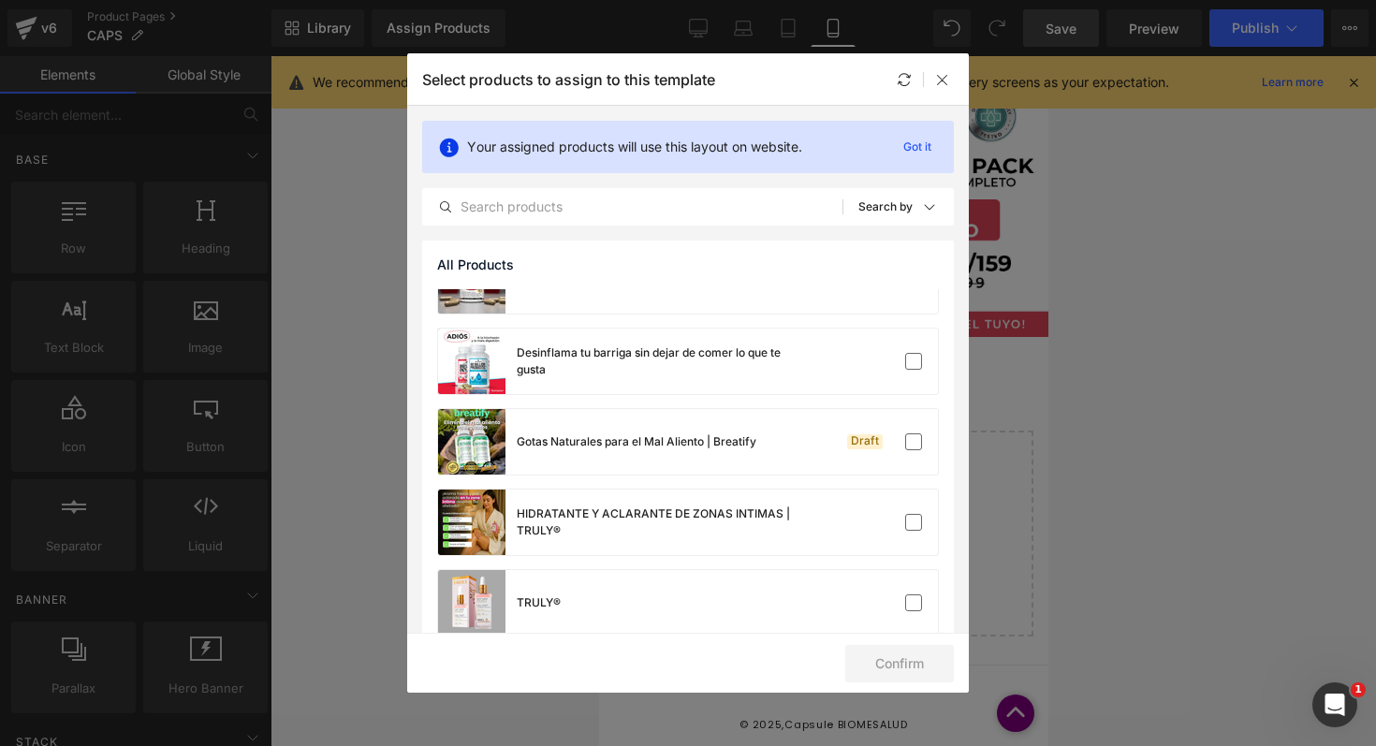
scroll to position [72, 0]
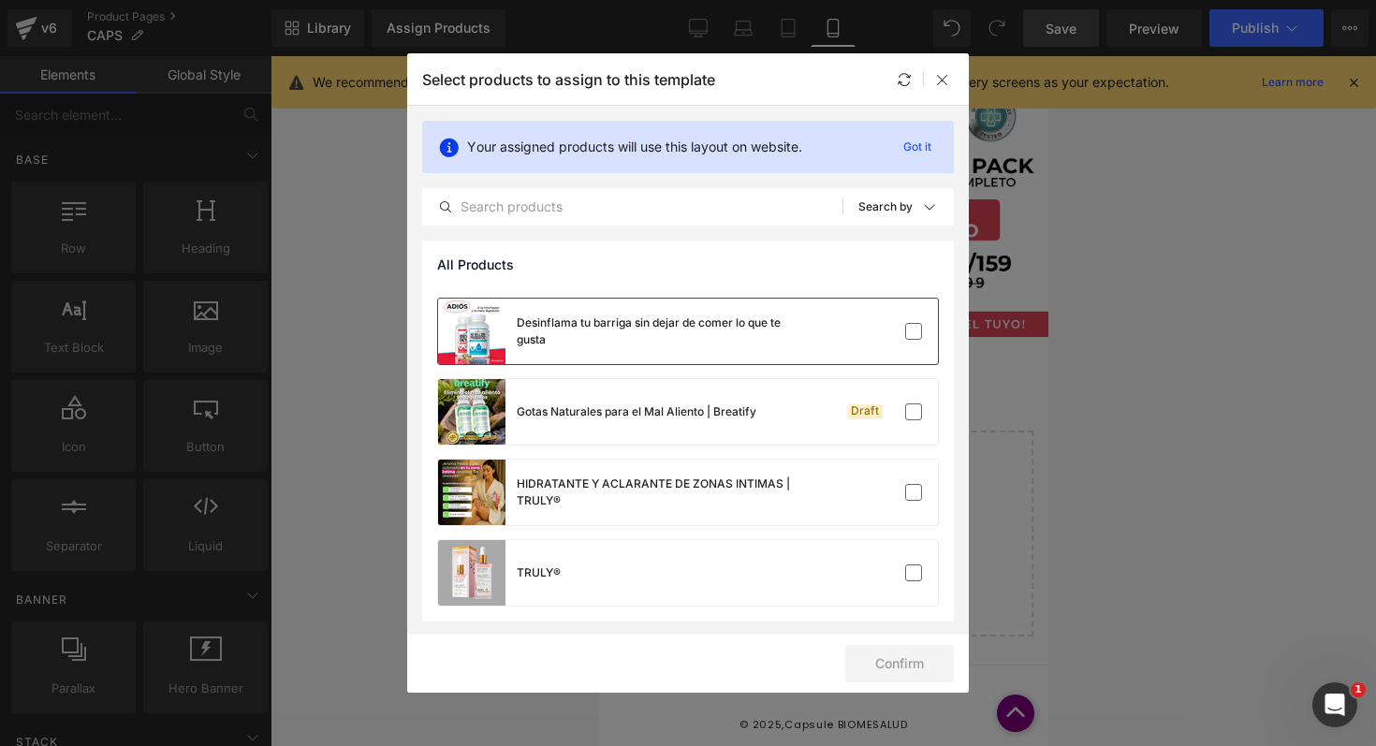
click at [685, 339] on div "Desinflama tu barriga sin dejar de comer lo que te gusta" at bounding box center [657, 331] width 281 height 34
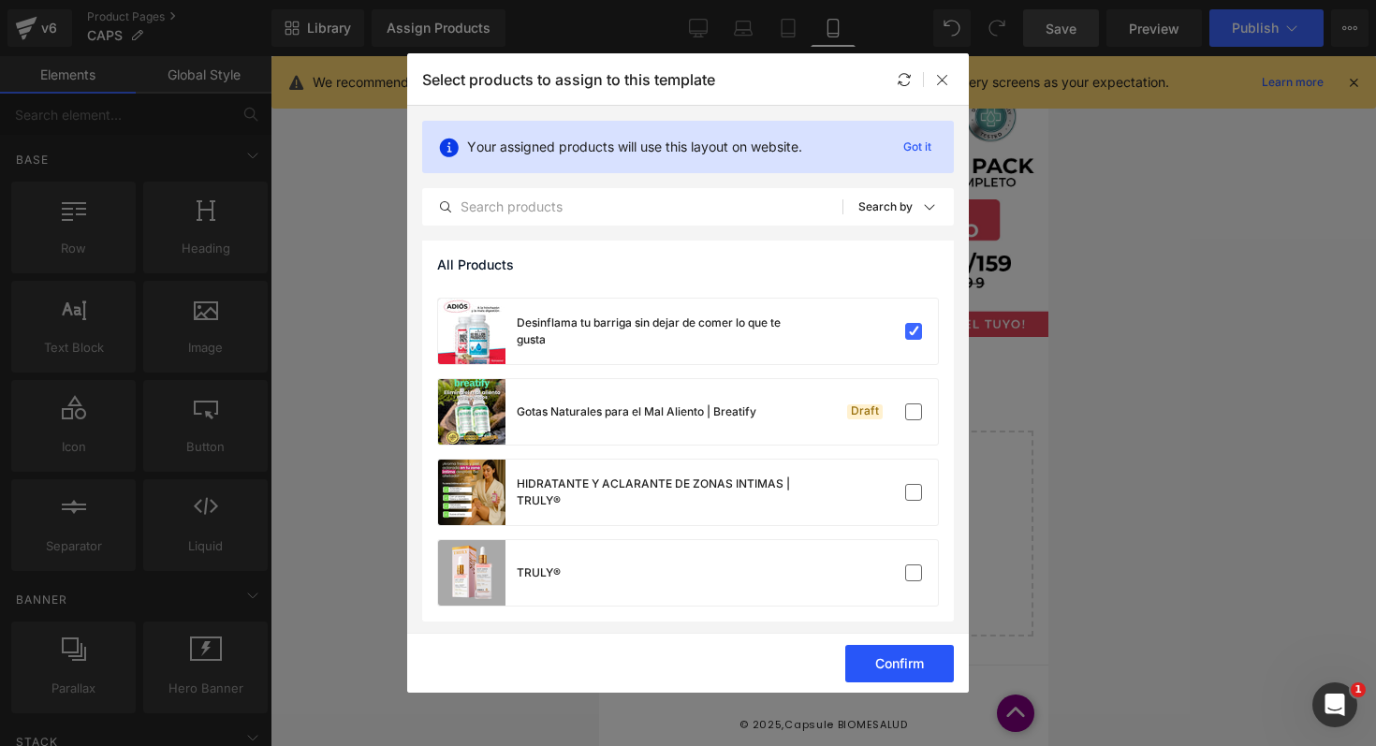
click at [901, 653] on button "Confirm" at bounding box center [899, 663] width 109 height 37
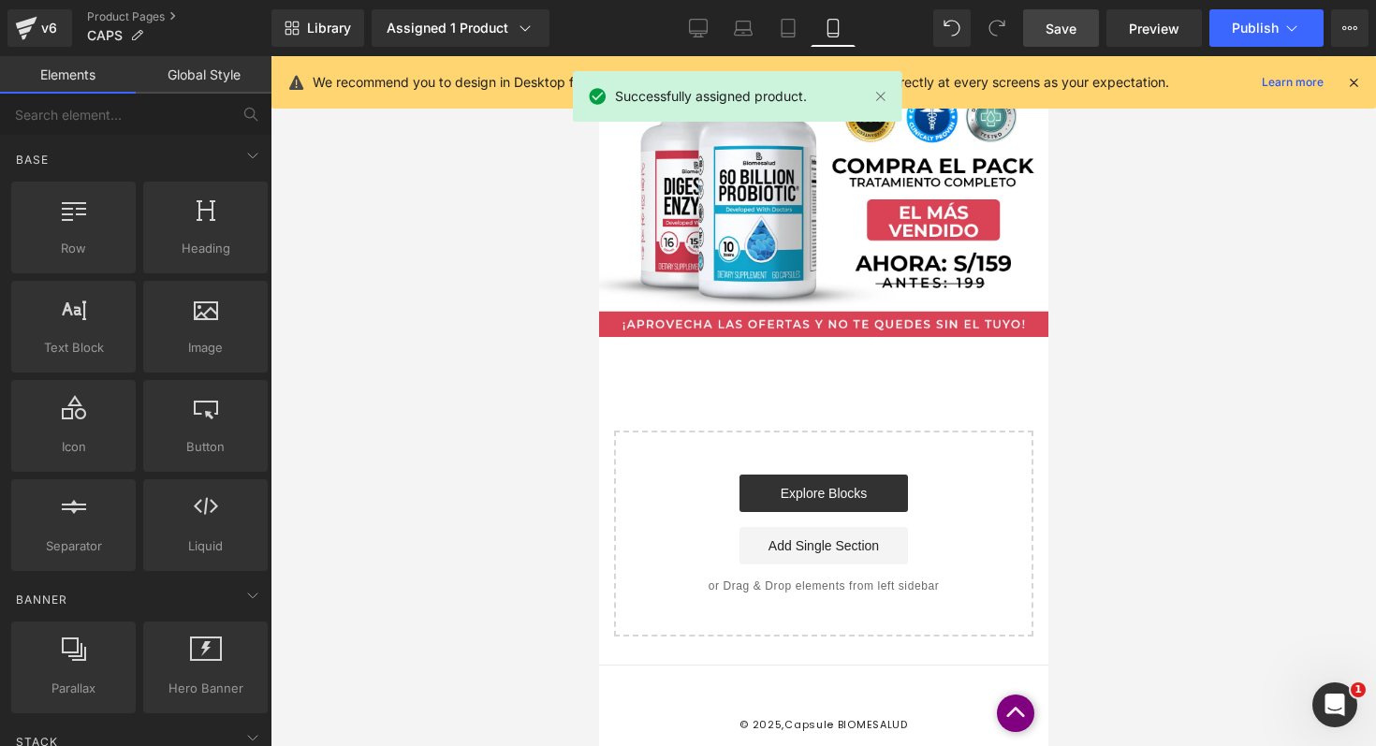
click at [1086, 28] on link "Save" at bounding box center [1061, 27] width 76 height 37
click at [1259, 30] on span "Publish" at bounding box center [1255, 28] width 47 height 15
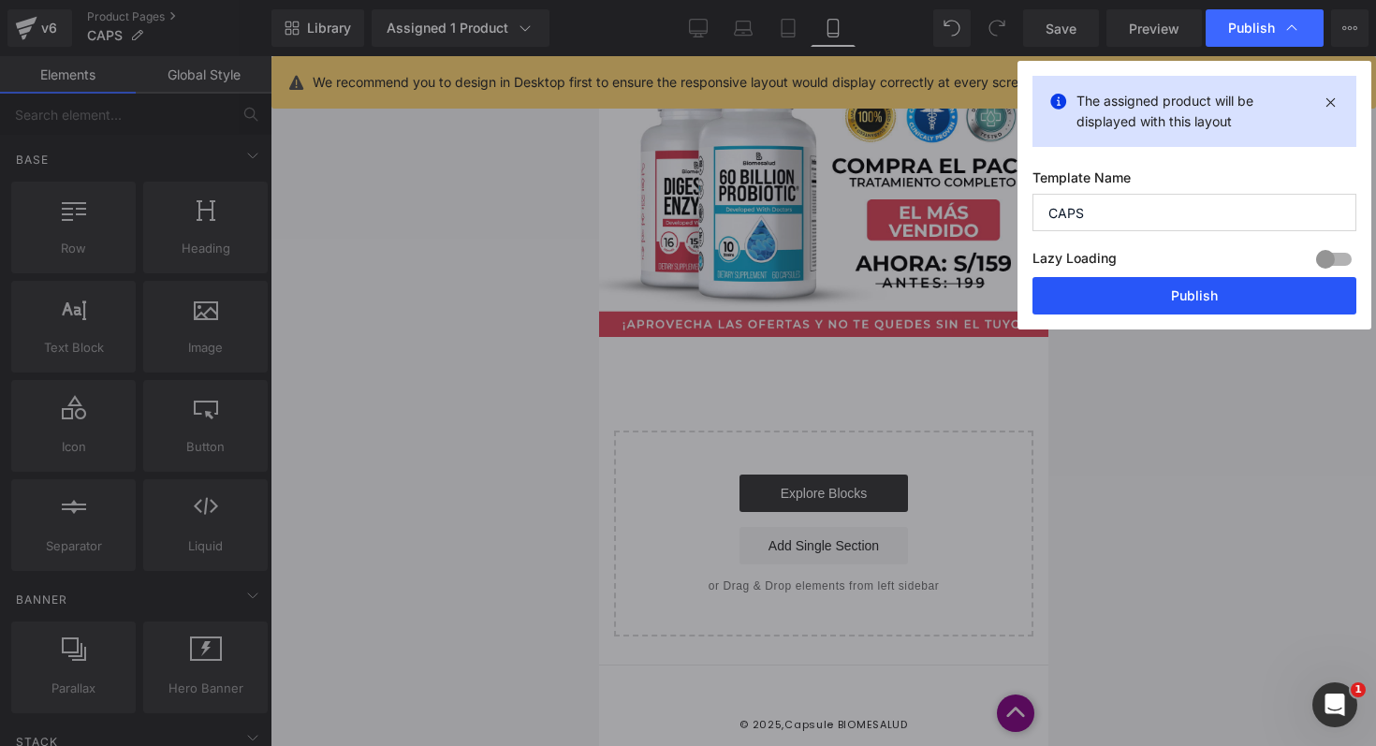
click at [1156, 294] on button "Publish" at bounding box center [1194, 295] width 324 height 37
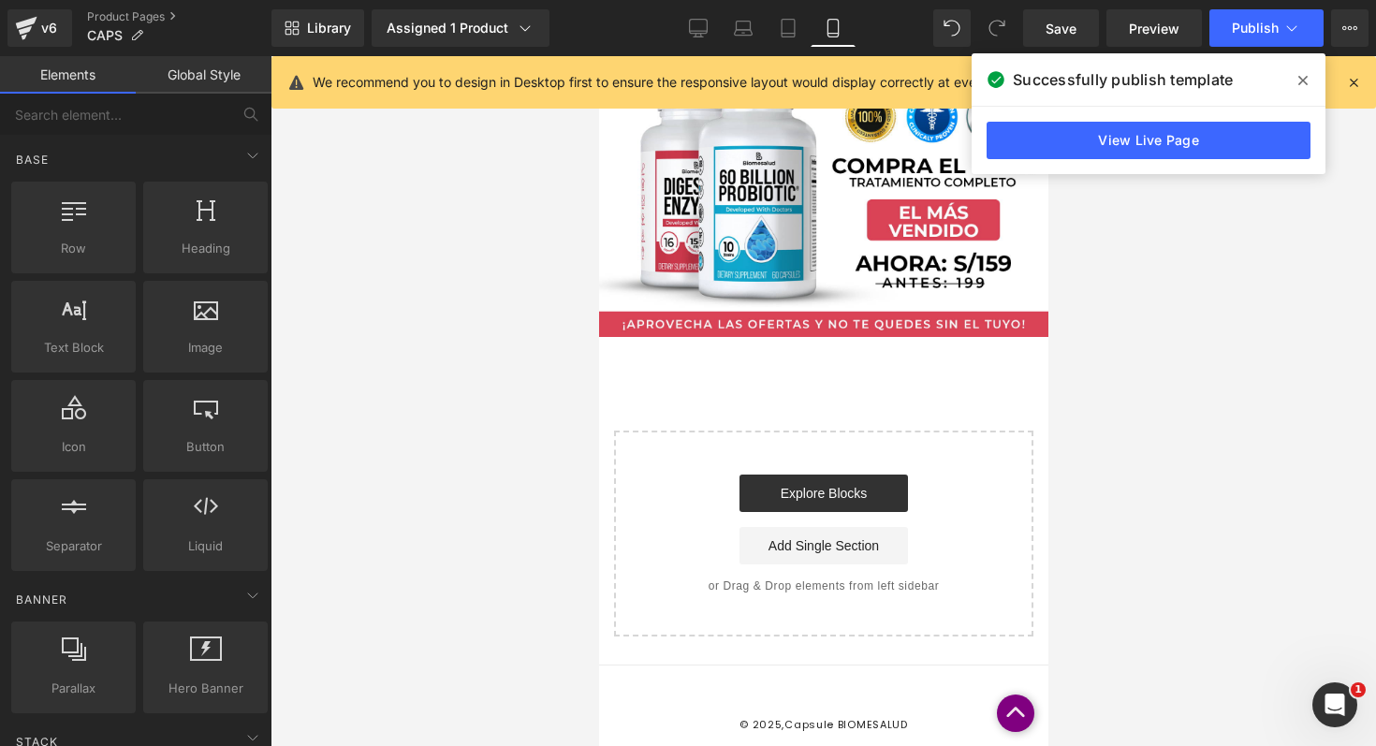
click at [1309, 69] on span at bounding box center [1303, 81] width 30 height 30
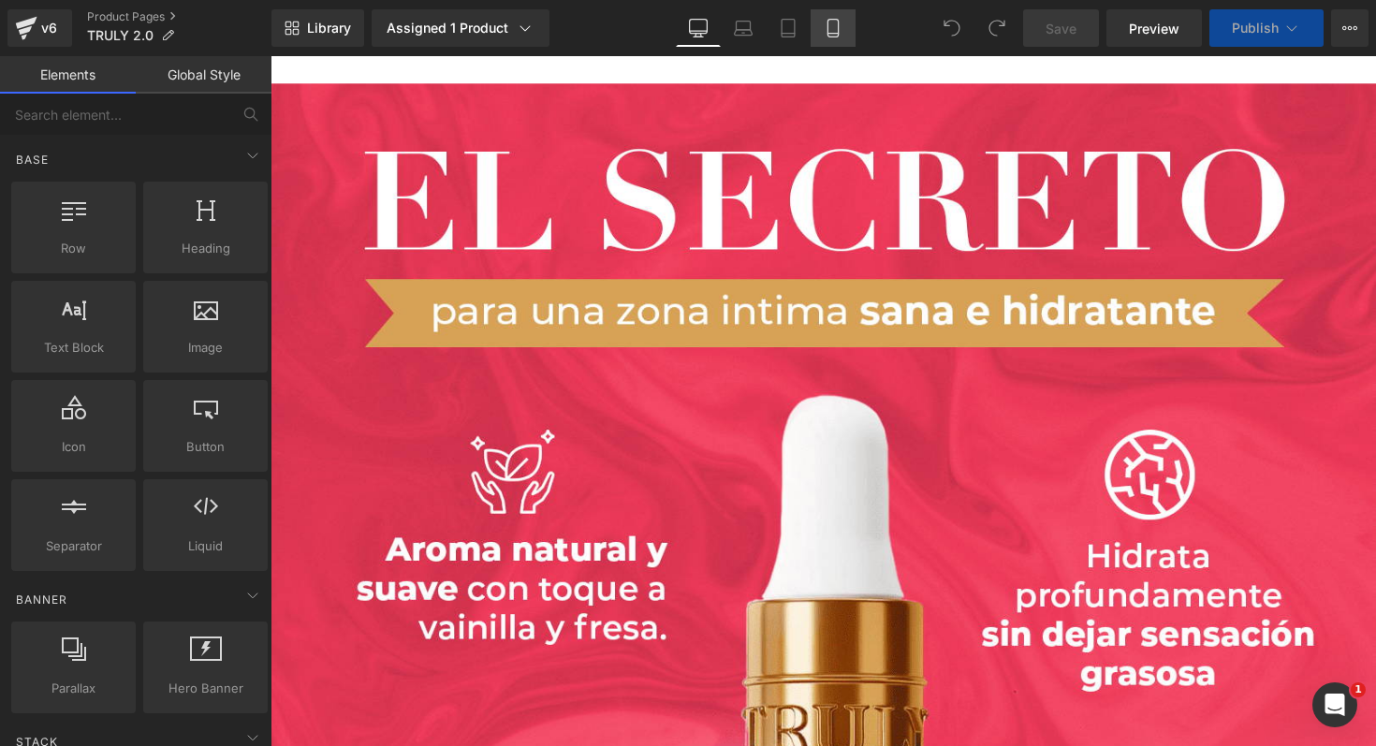
click at [817, 34] on link "Mobile" at bounding box center [832, 27] width 45 height 37
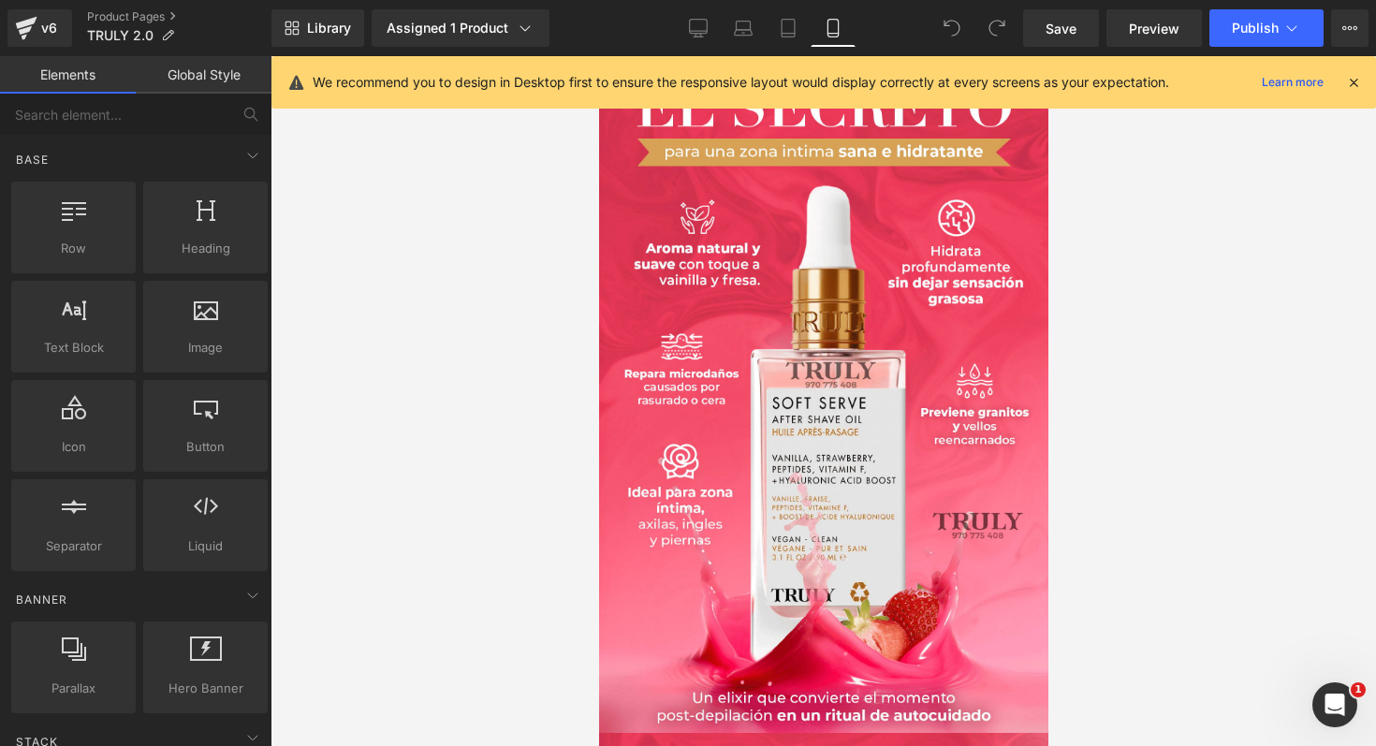
click at [1353, 78] on icon at bounding box center [1353, 82] width 17 height 17
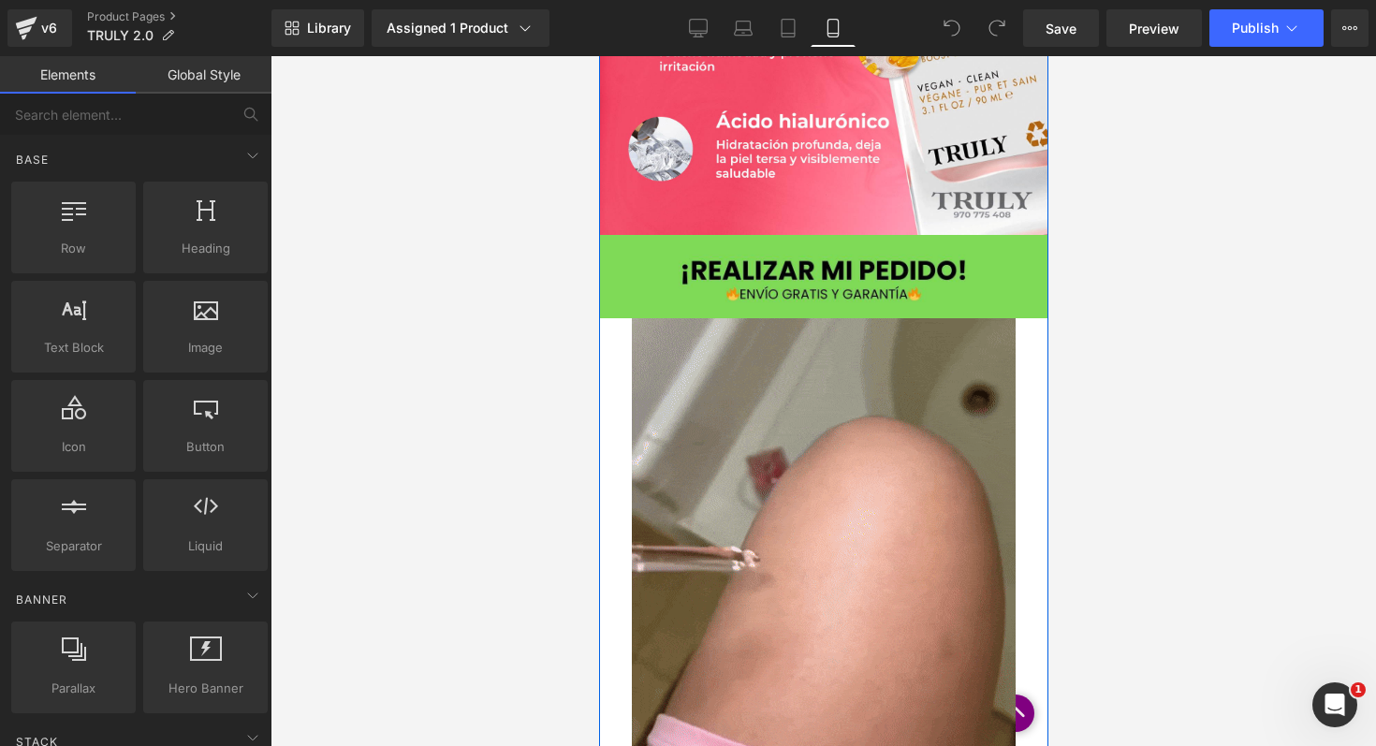
scroll to position [1098, 0]
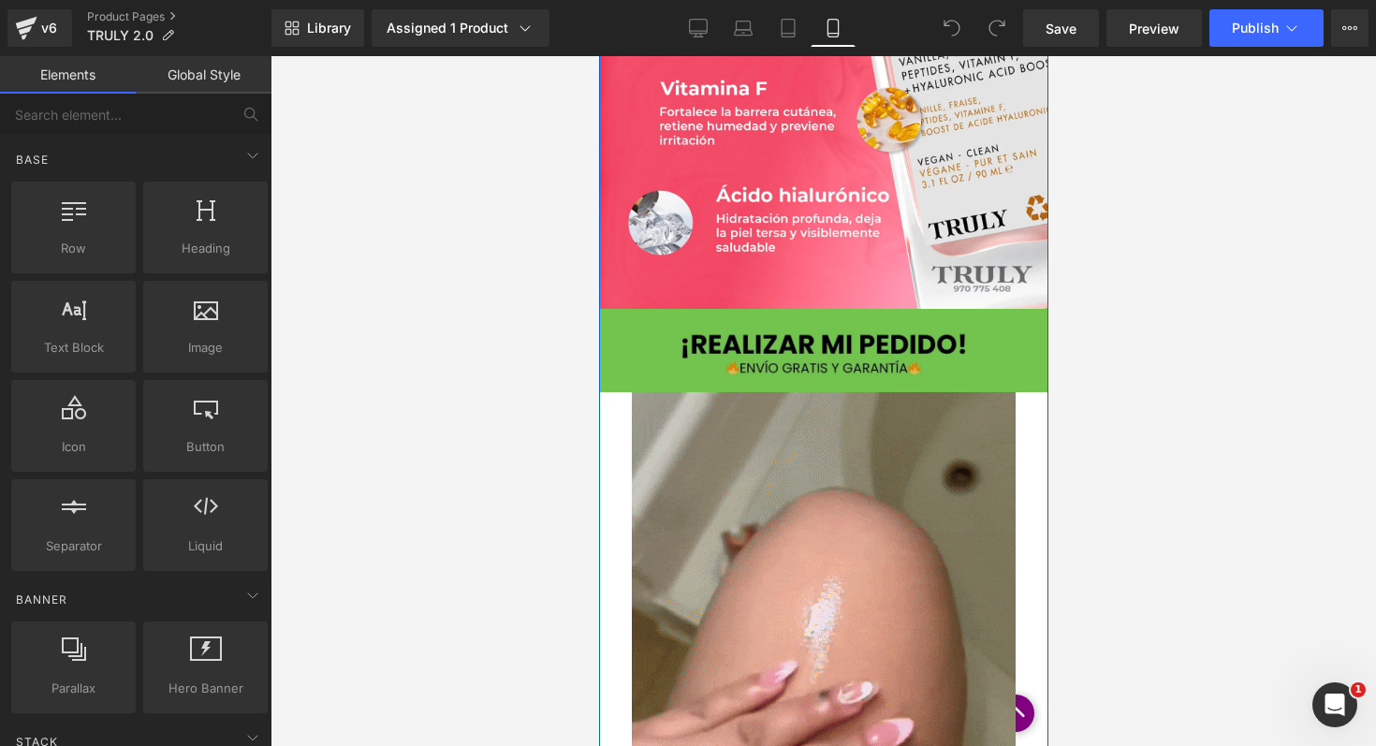
click at [887, 389] on div "Image" at bounding box center [822, 350] width 449 height 83
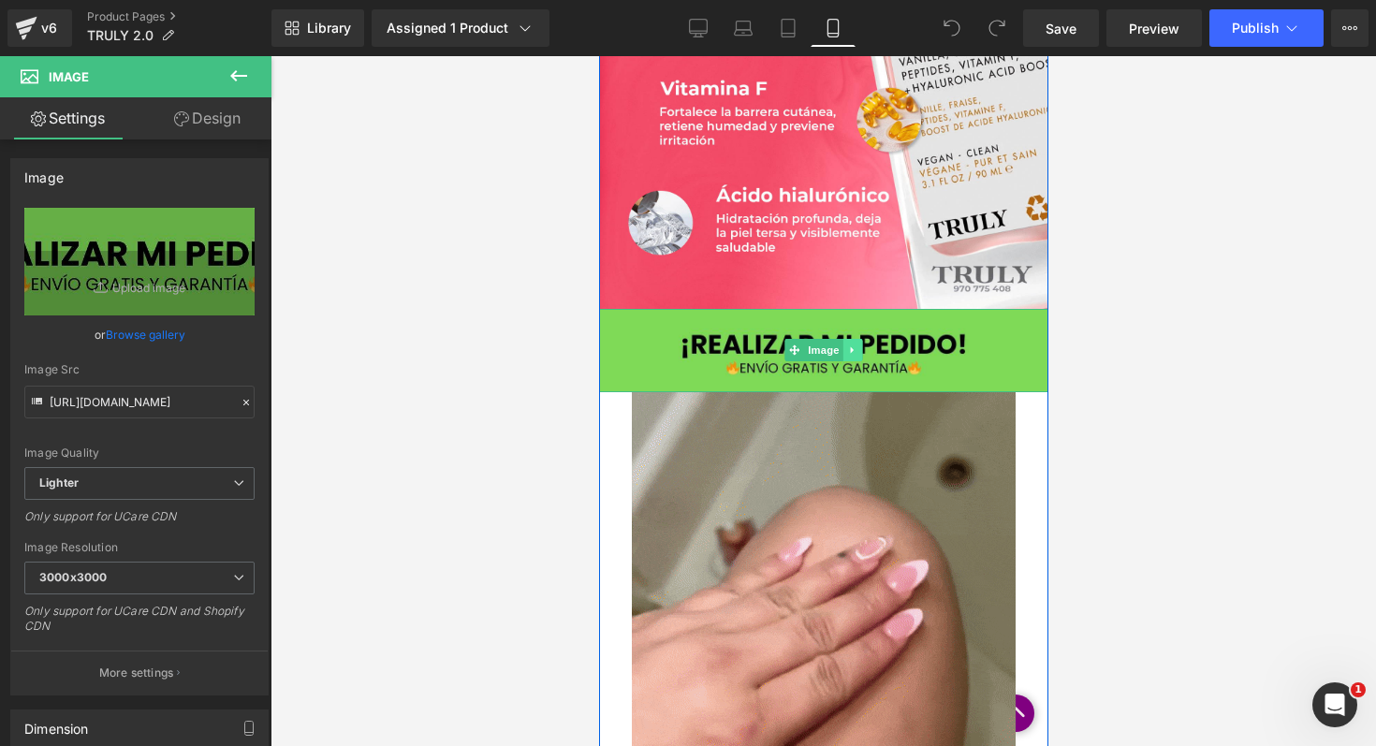
click at [849, 343] on link at bounding box center [852, 350] width 20 height 22
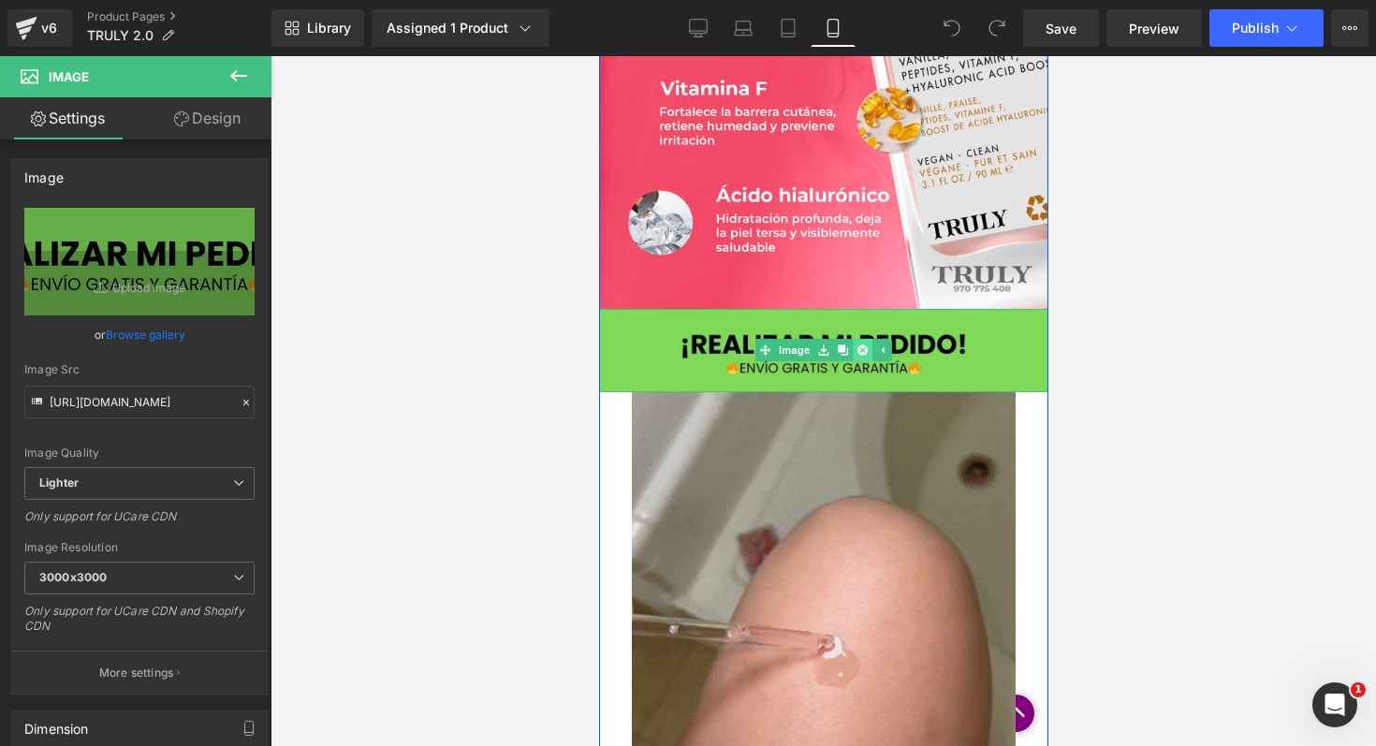
click at [856, 352] on icon at bounding box center [861, 350] width 10 height 10
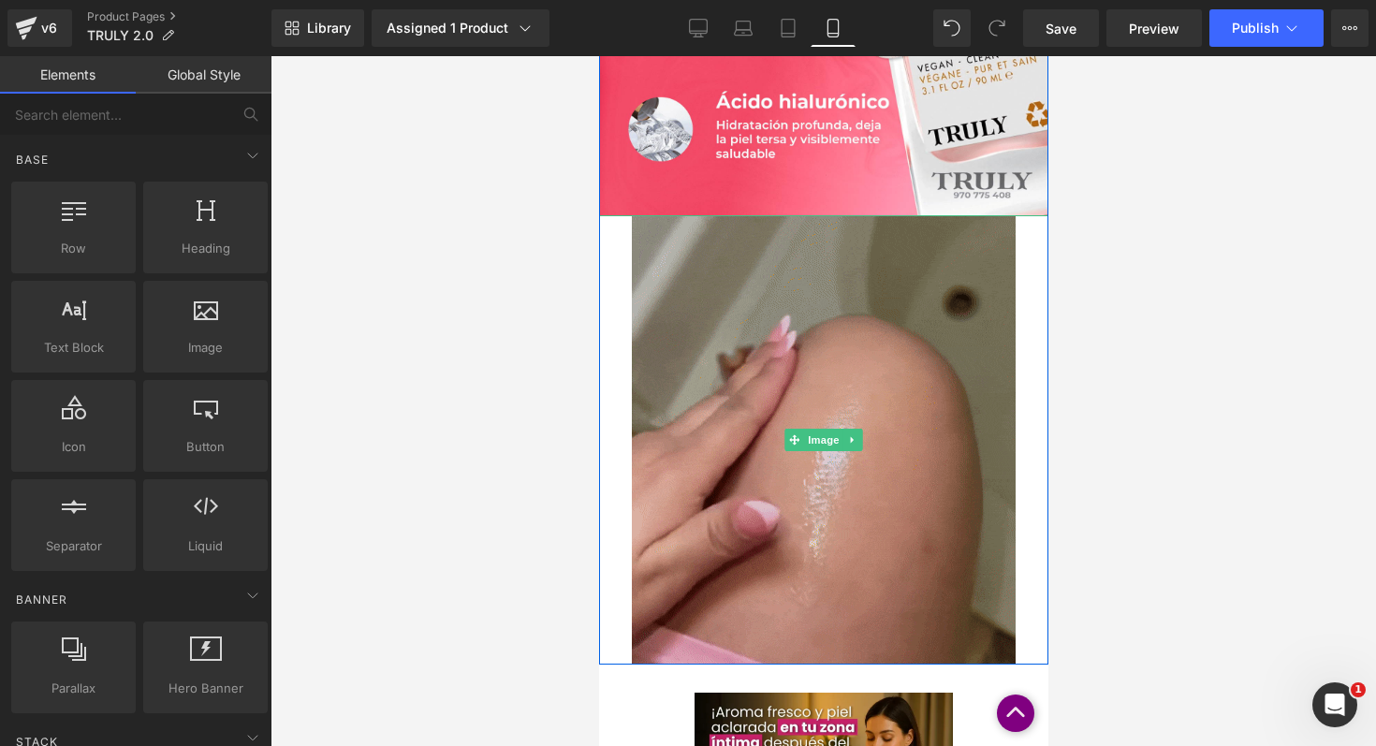
scroll to position [1201, 0]
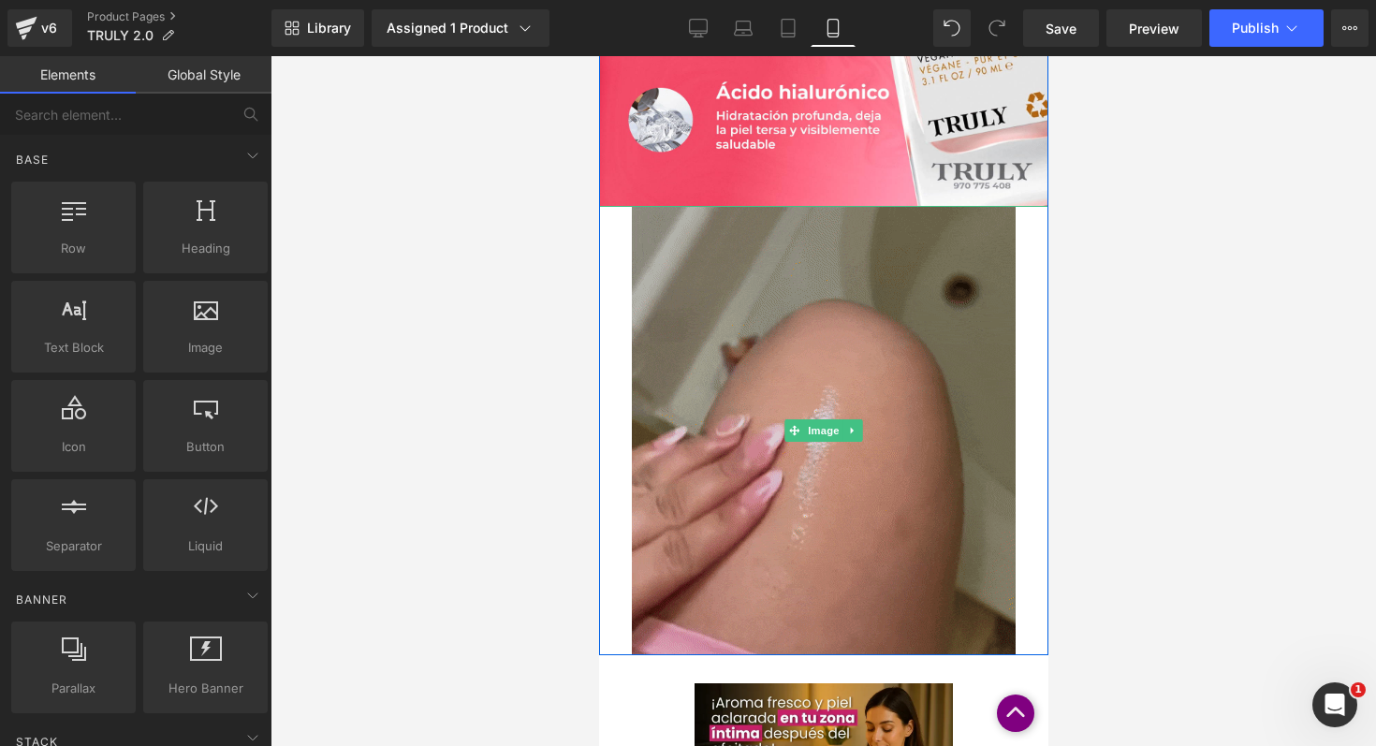
click at [862, 350] on img at bounding box center [823, 430] width 384 height 449
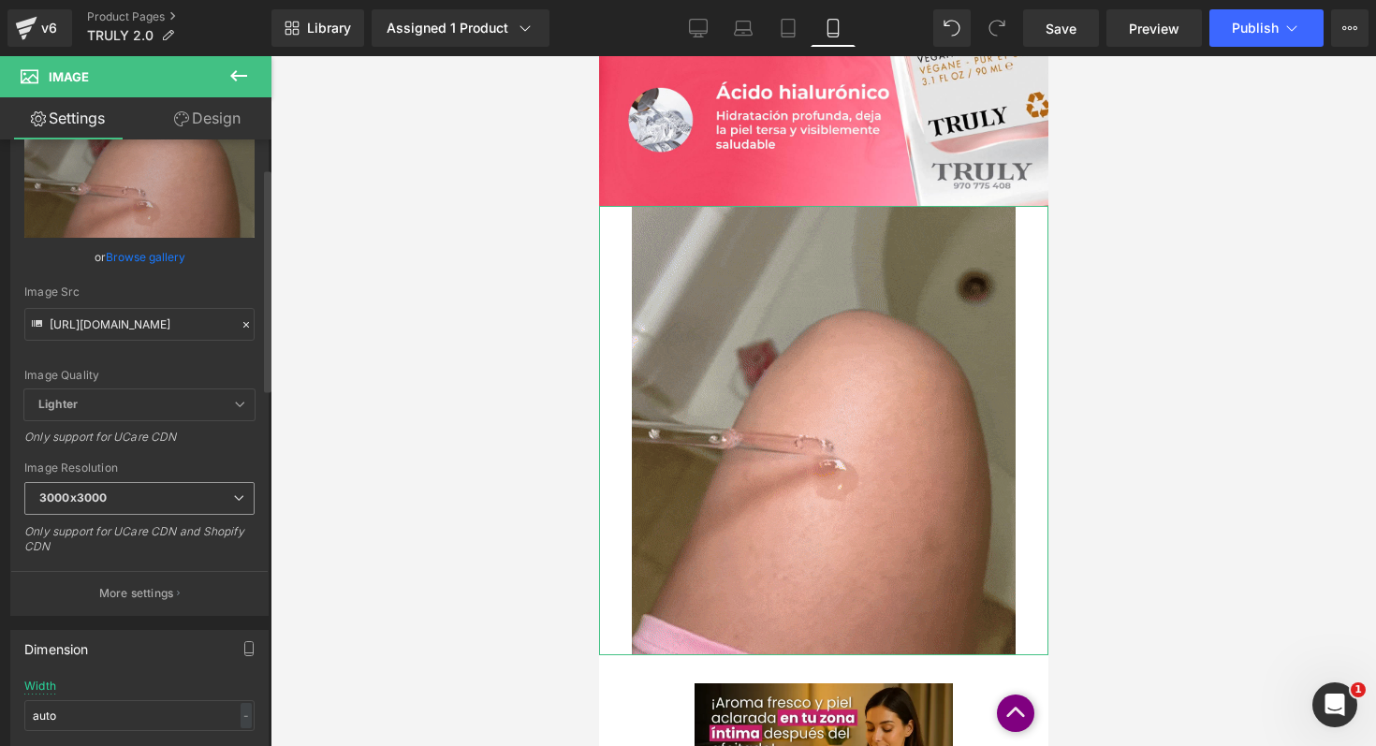
scroll to position [46, 0]
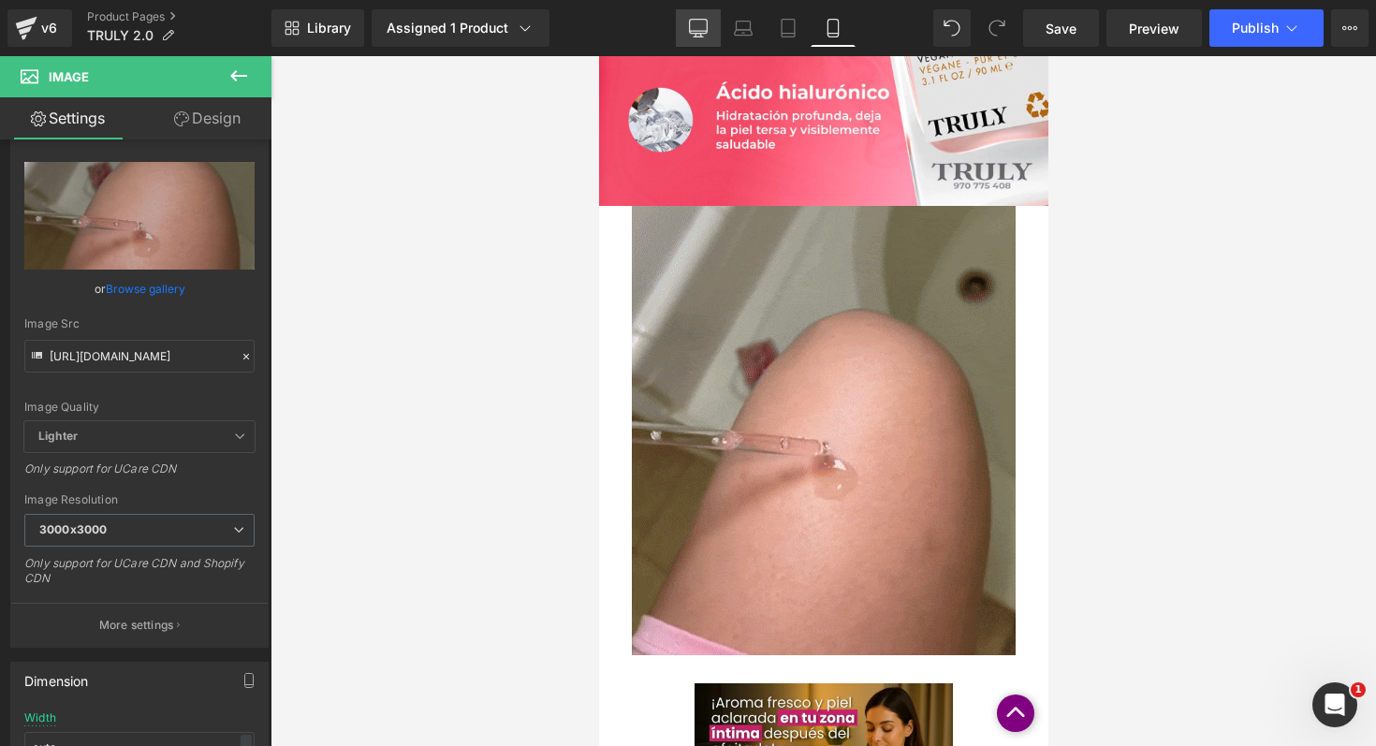
click at [696, 37] on icon at bounding box center [698, 37] width 9 height 0
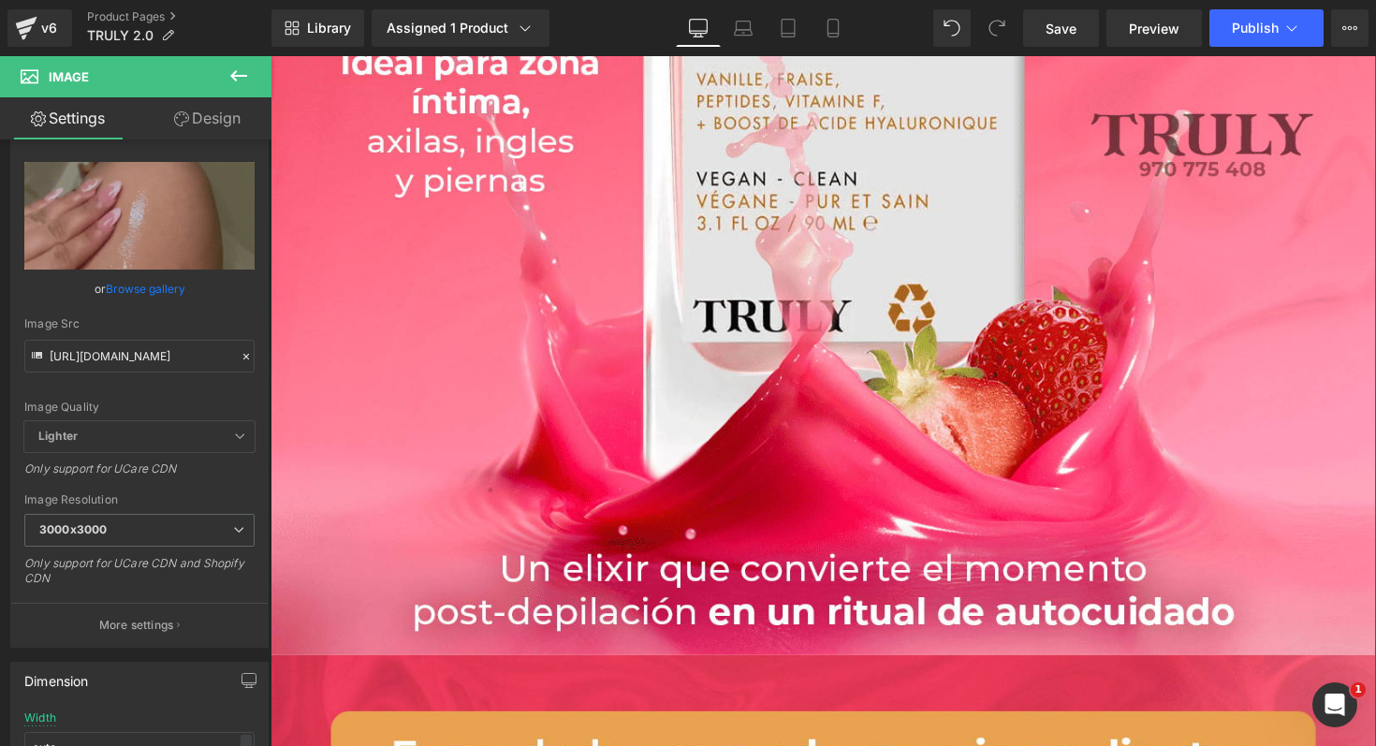
scroll to position [0, 0]
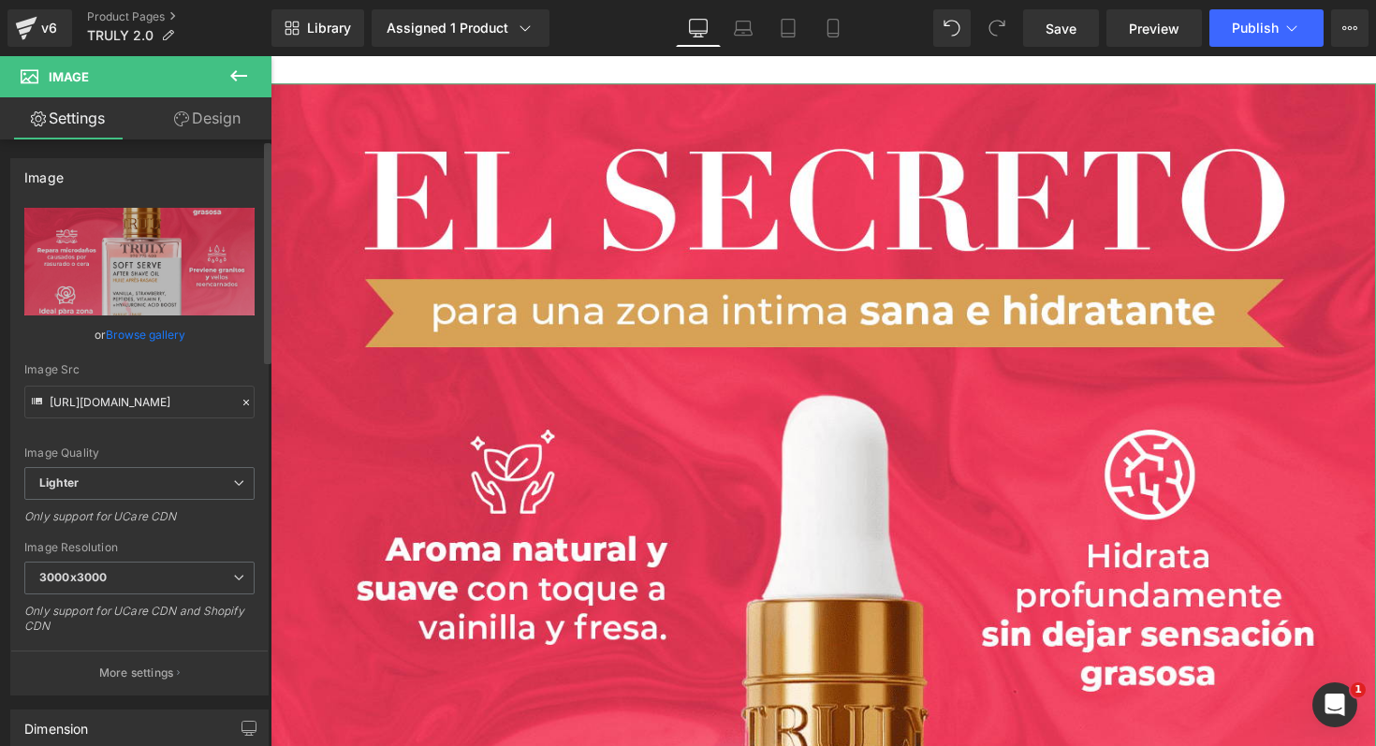
click at [240, 404] on icon at bounding box center [246, 402] width 13 height 13
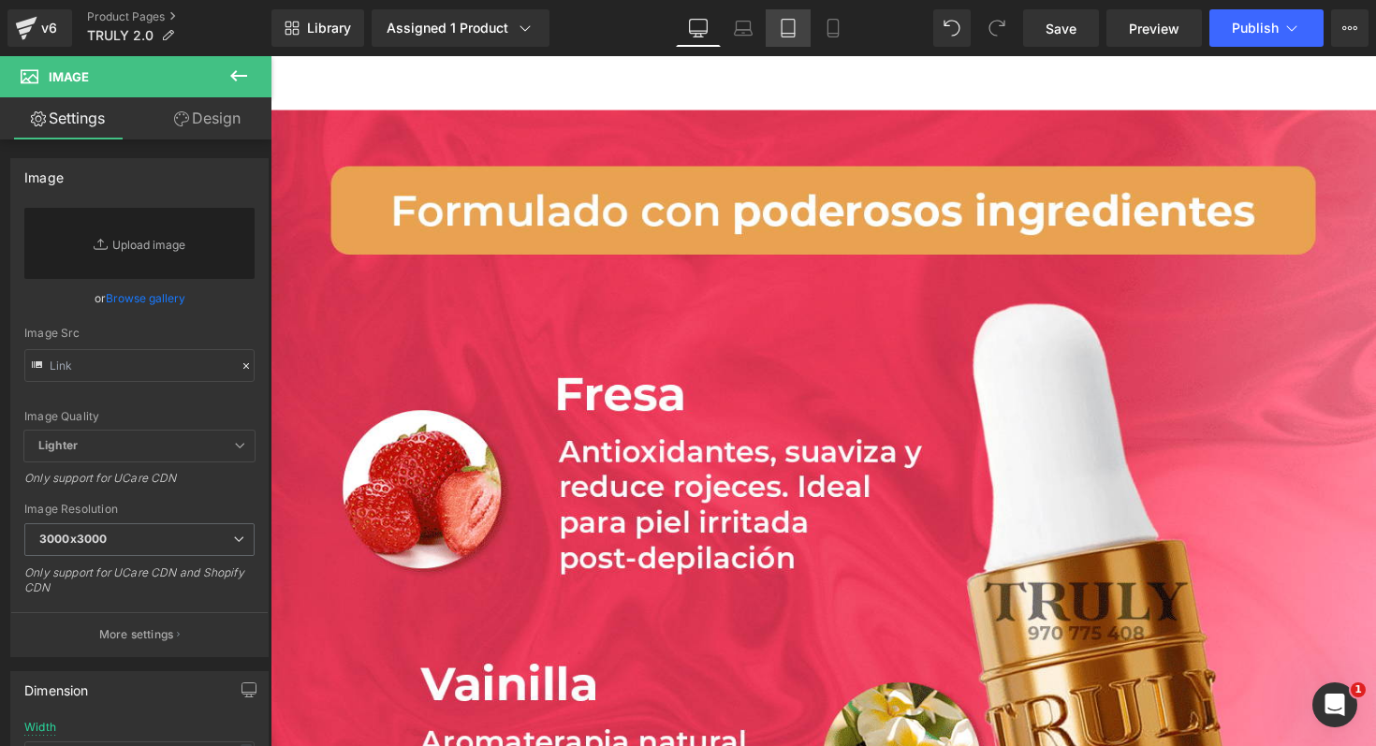
click at [792, 22] on icon at bounding box center [788, 28] width 19 height 19
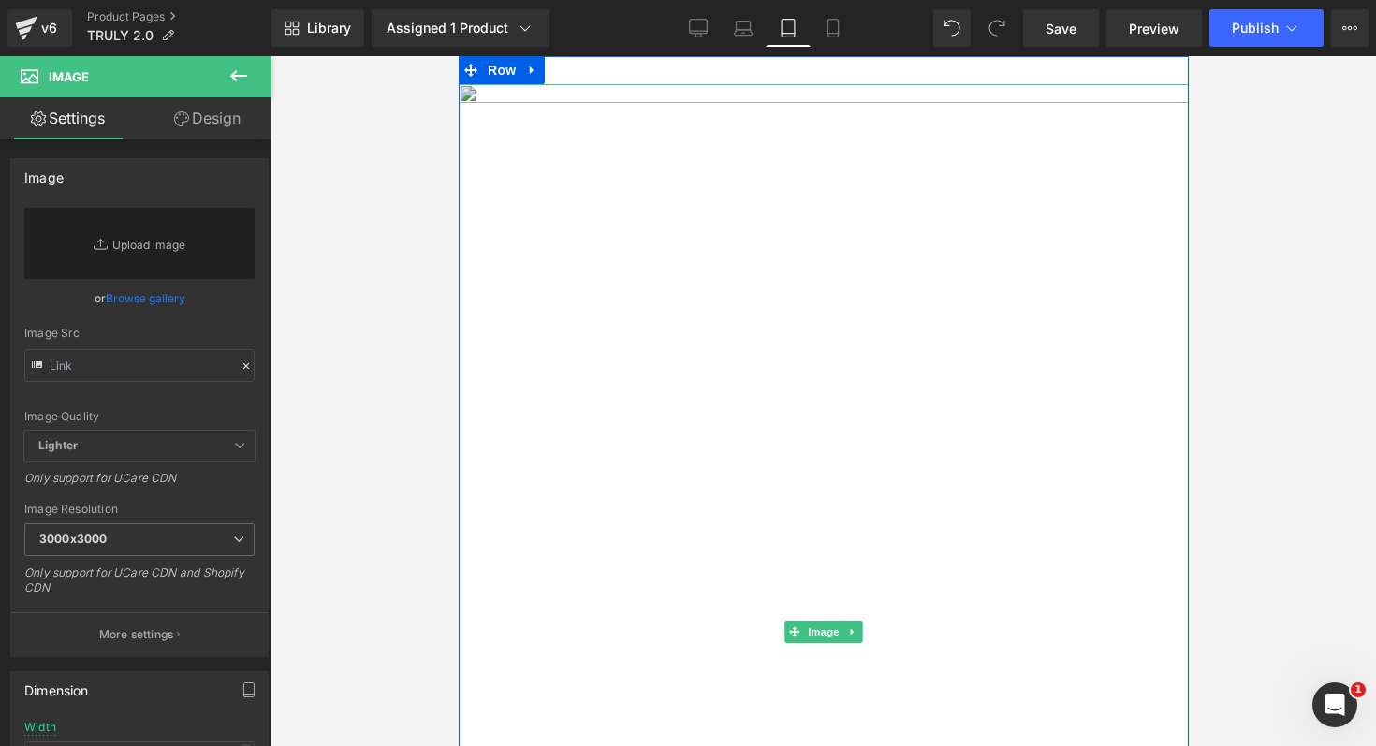
type input "https://ucarecdn.com/104544a6-437b-41c5-aee5-ef181e790620/-/format/auto/-/previ…"
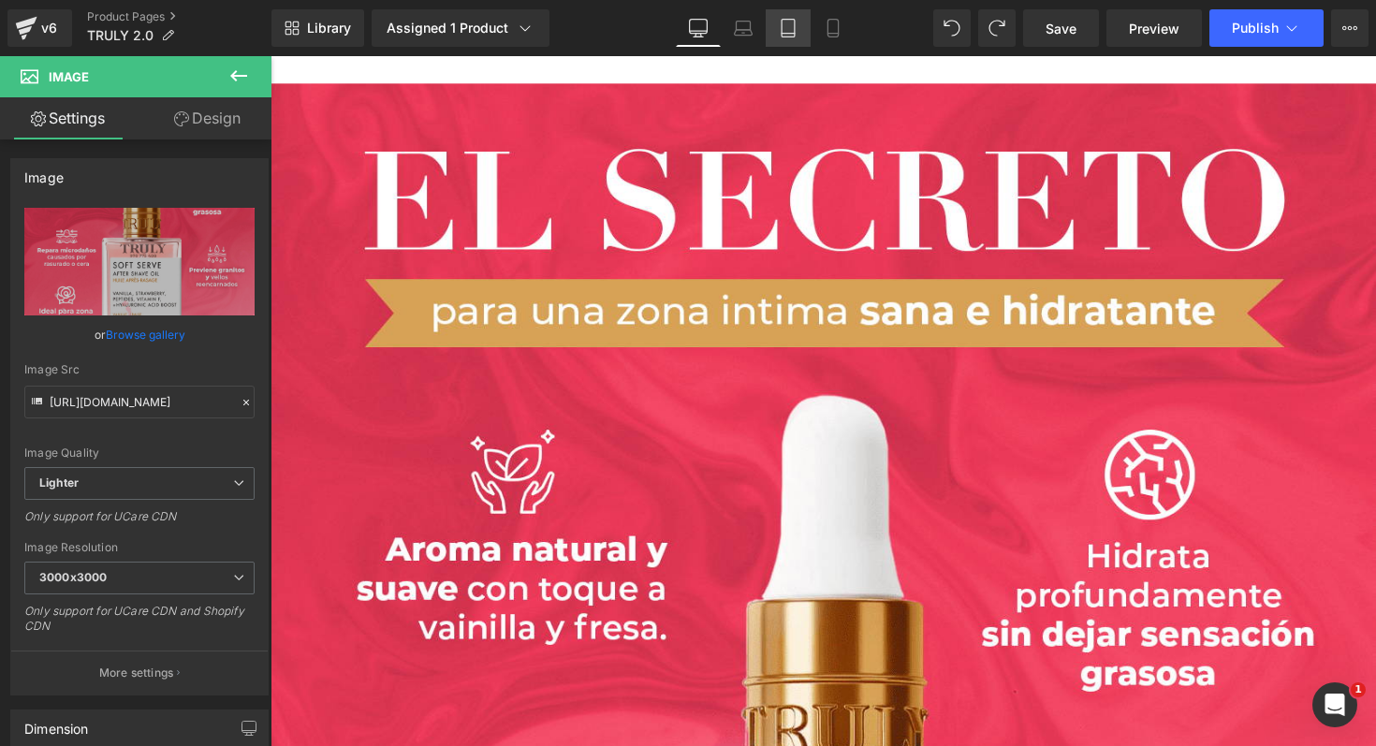
click at [794, 25] on icon at bounding box center [788, 28] width 19 height 19
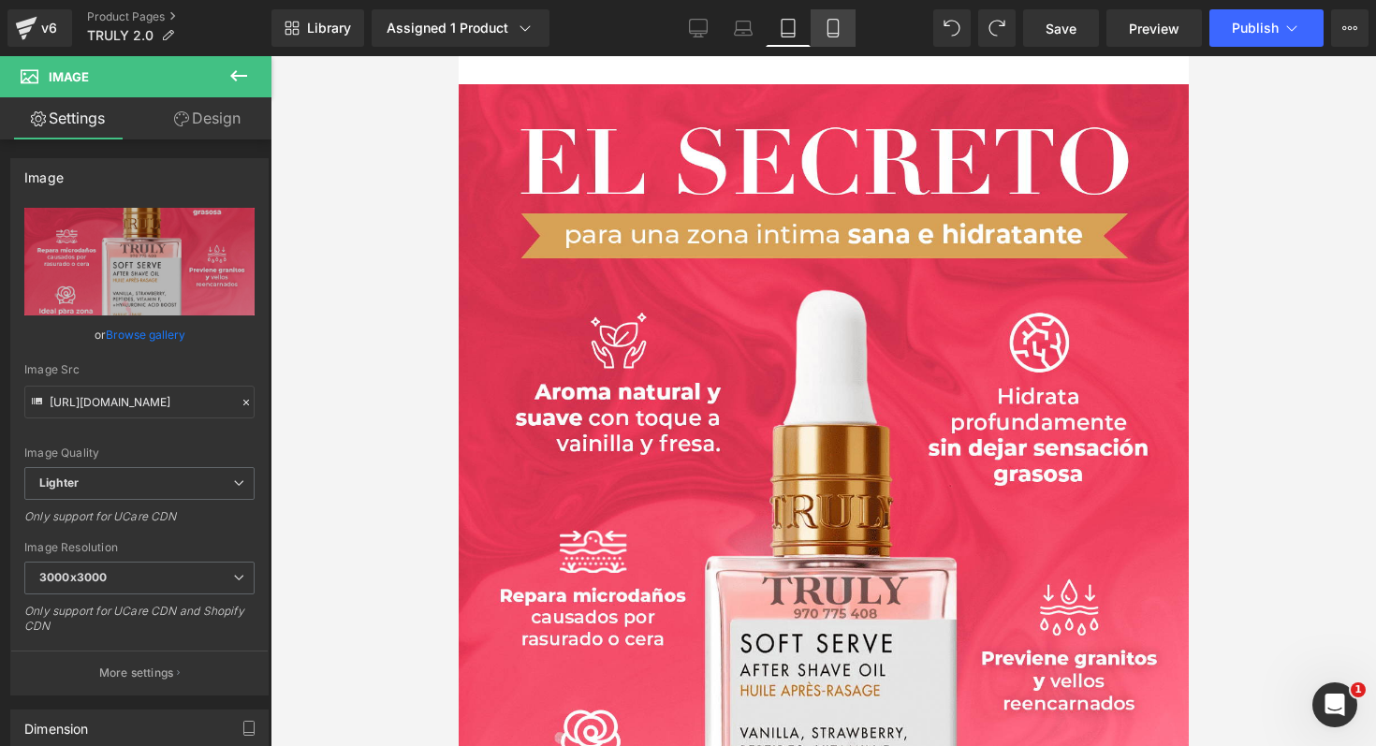
click at [833, 27] on icon at bounding box center [833, 28] width 19 height 19
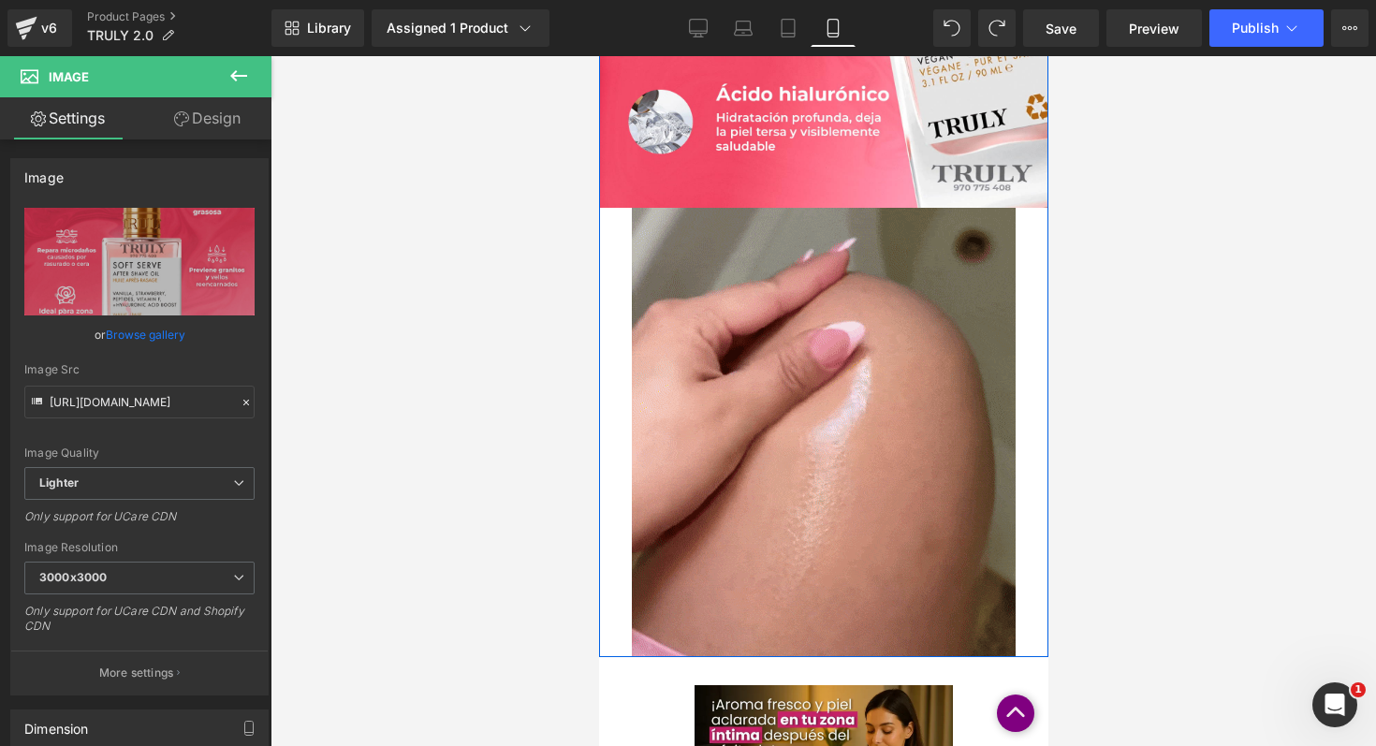
scroll to position [1253, 0]
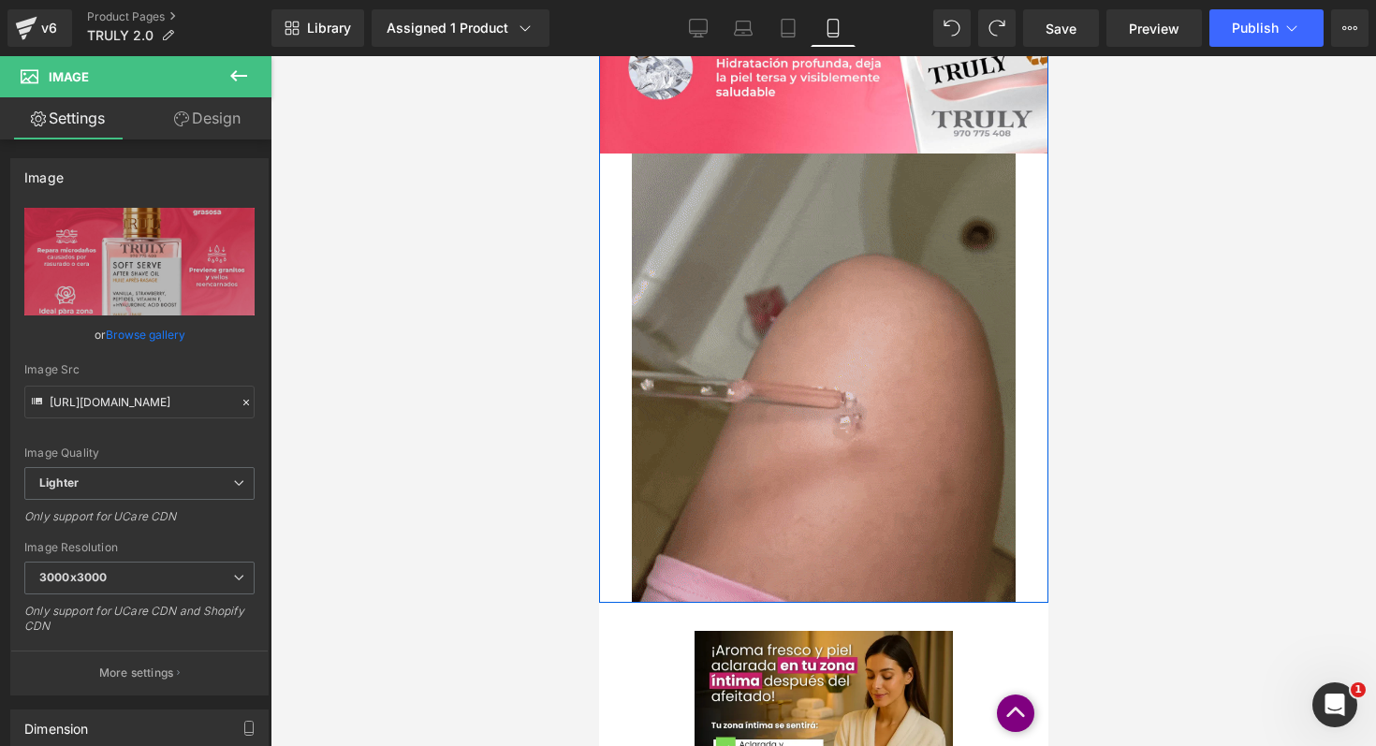
click at [794, 348] on img at bounding box center [823, 377] width 384 height 449
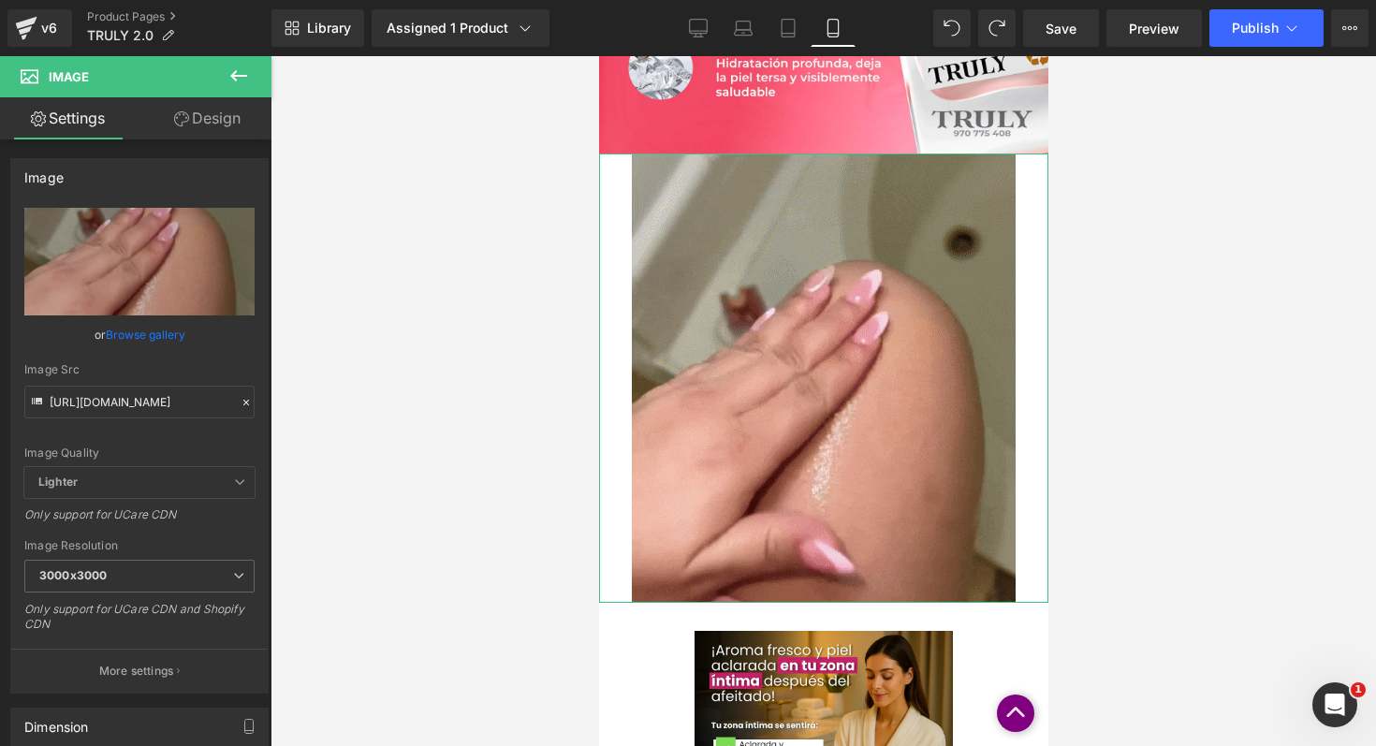
click at [225, 119] on link "Design" at bounding box center [207, 118] width 136 height 42
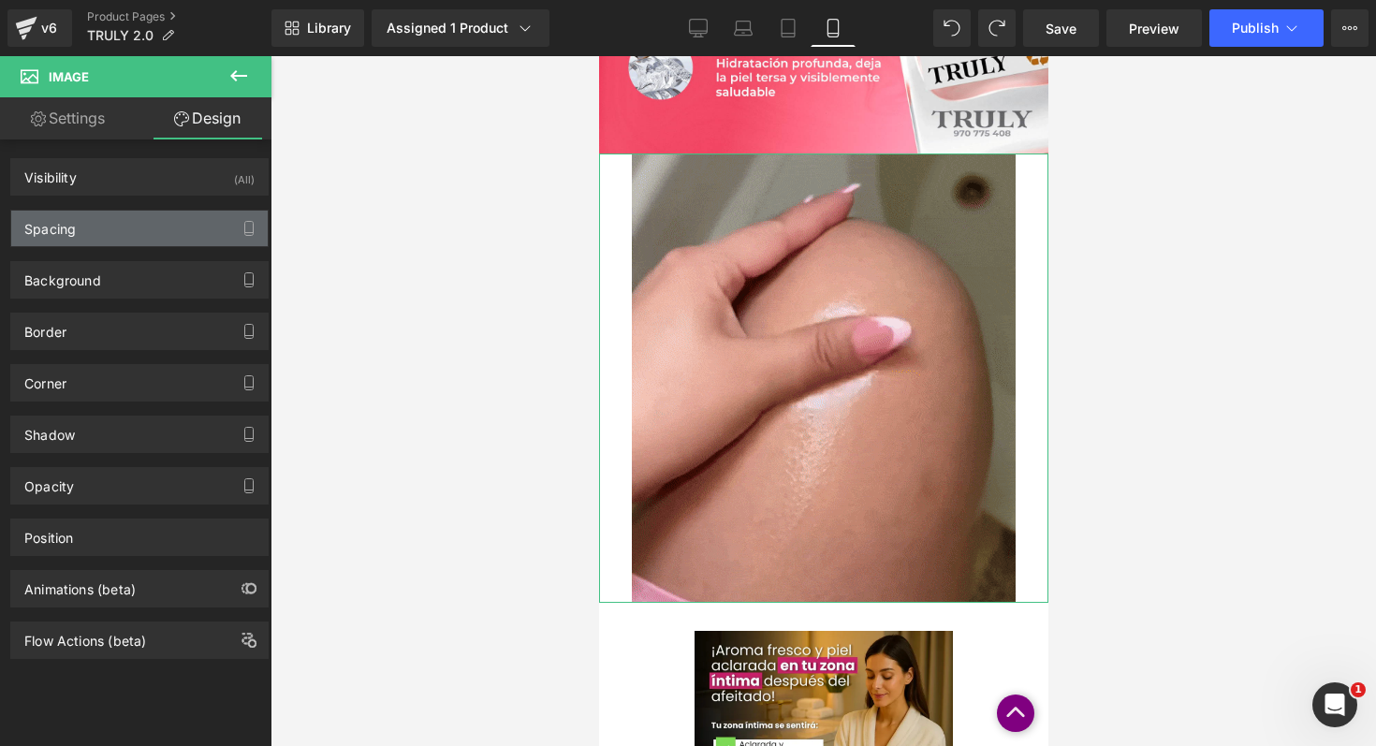
click at [206, 232] on div "Spacing" at bounding box center [139, 229] width 256 height 36
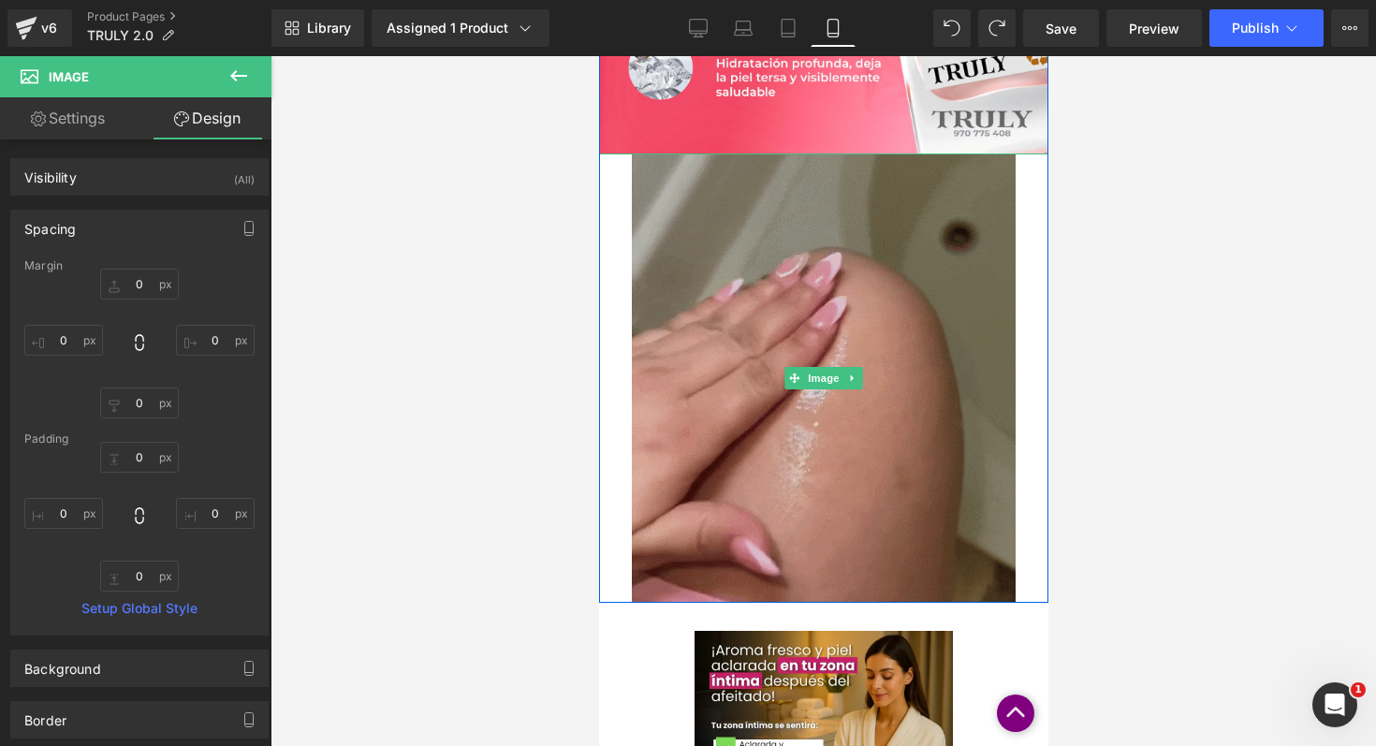
click at [708, 369] on img at bounding box center [823, 377] width 384 height 449
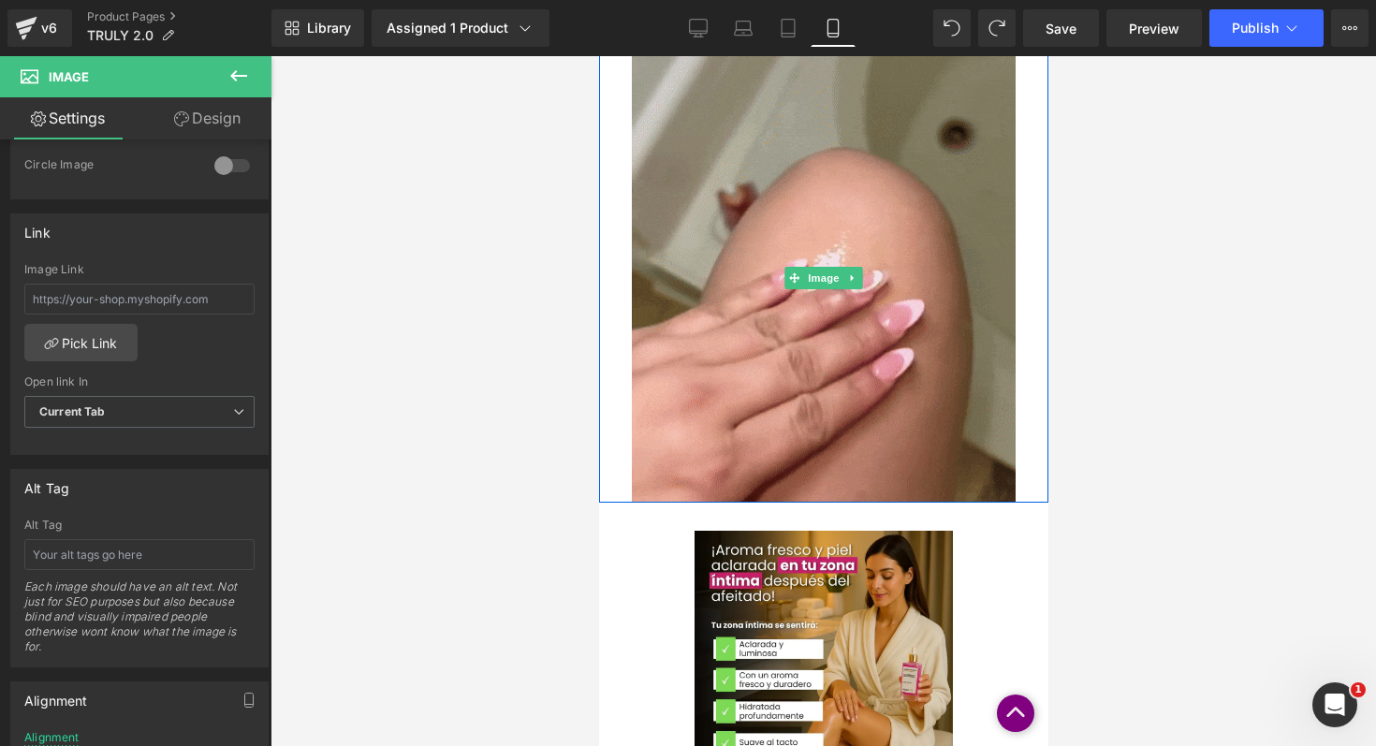
scroll to position [1719, 0]
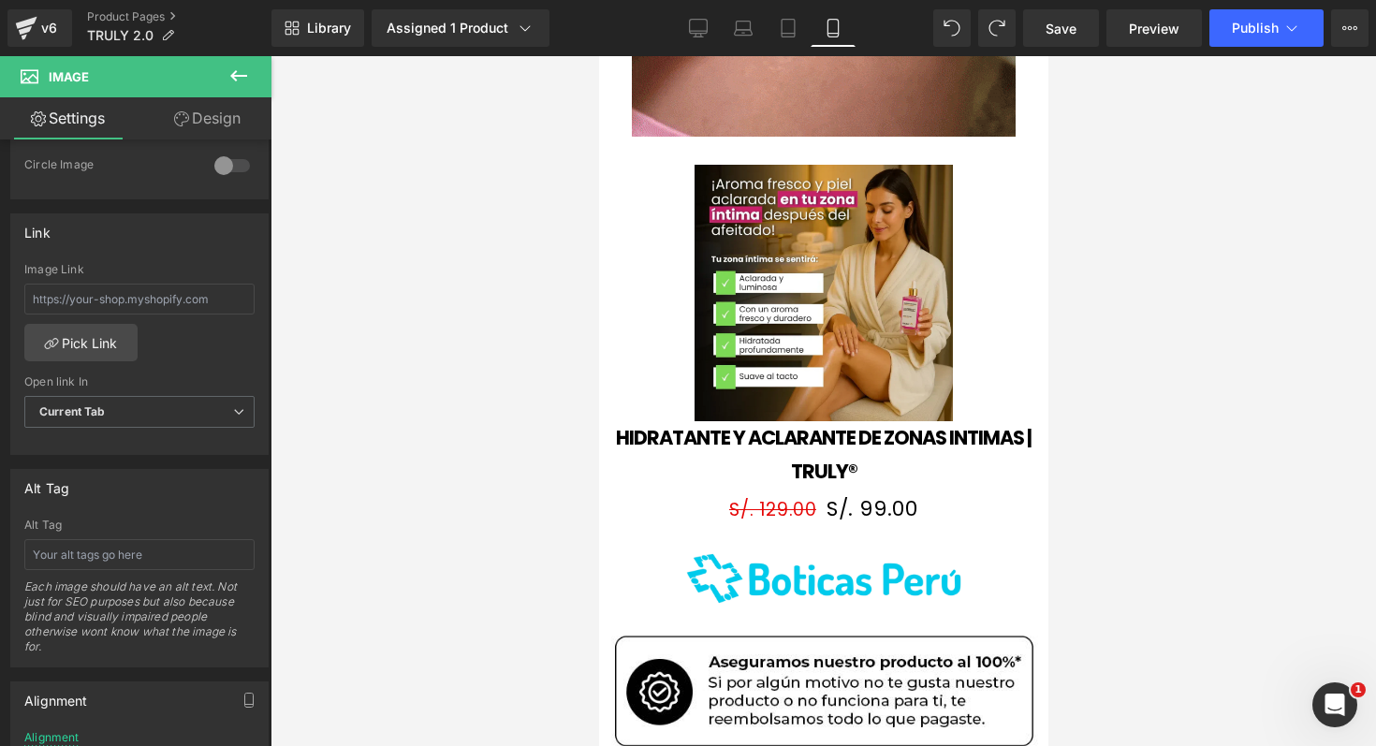
click at [867, 268] on img at bounding box center [823, 293] width 258 height 256
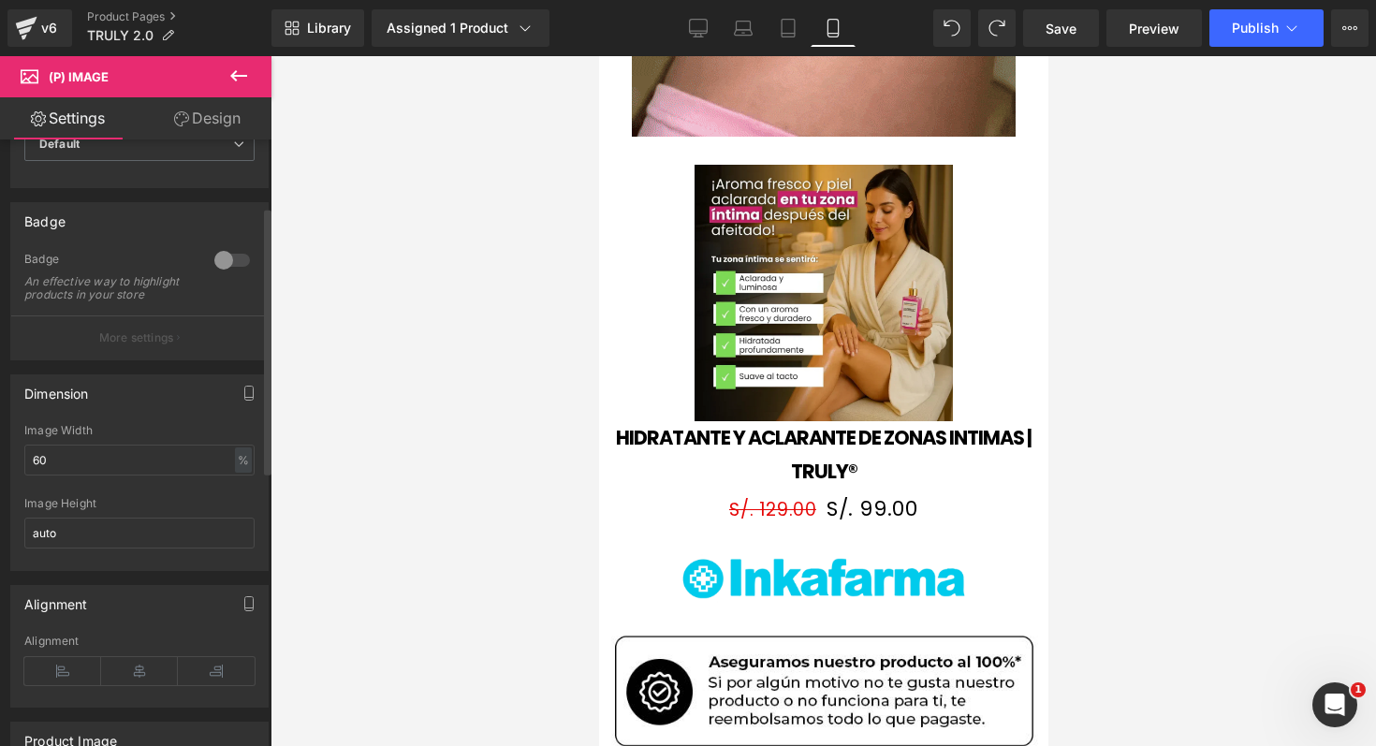
scroll to position [188, 0]
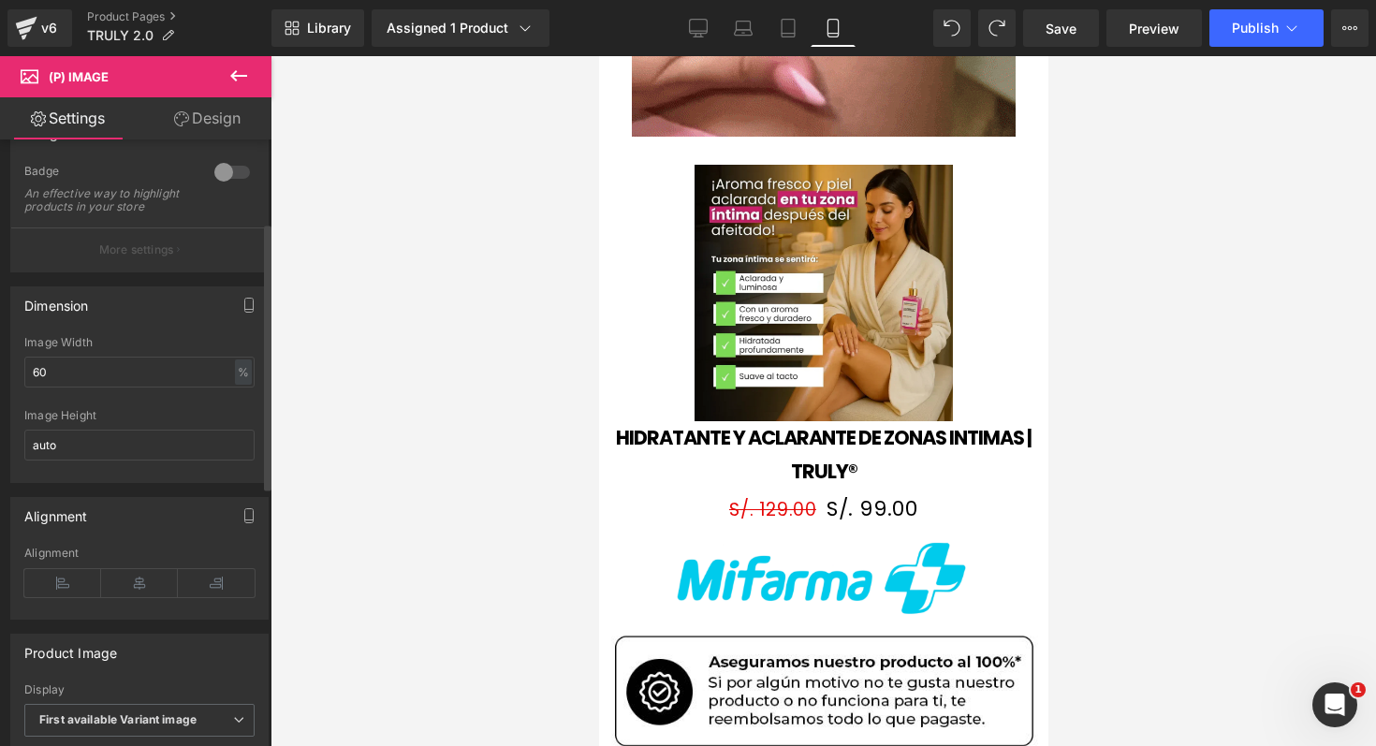
click at [137, 406] on div "Image Width 60 % % px" at bounding box center [139, 372] width 230 height 73
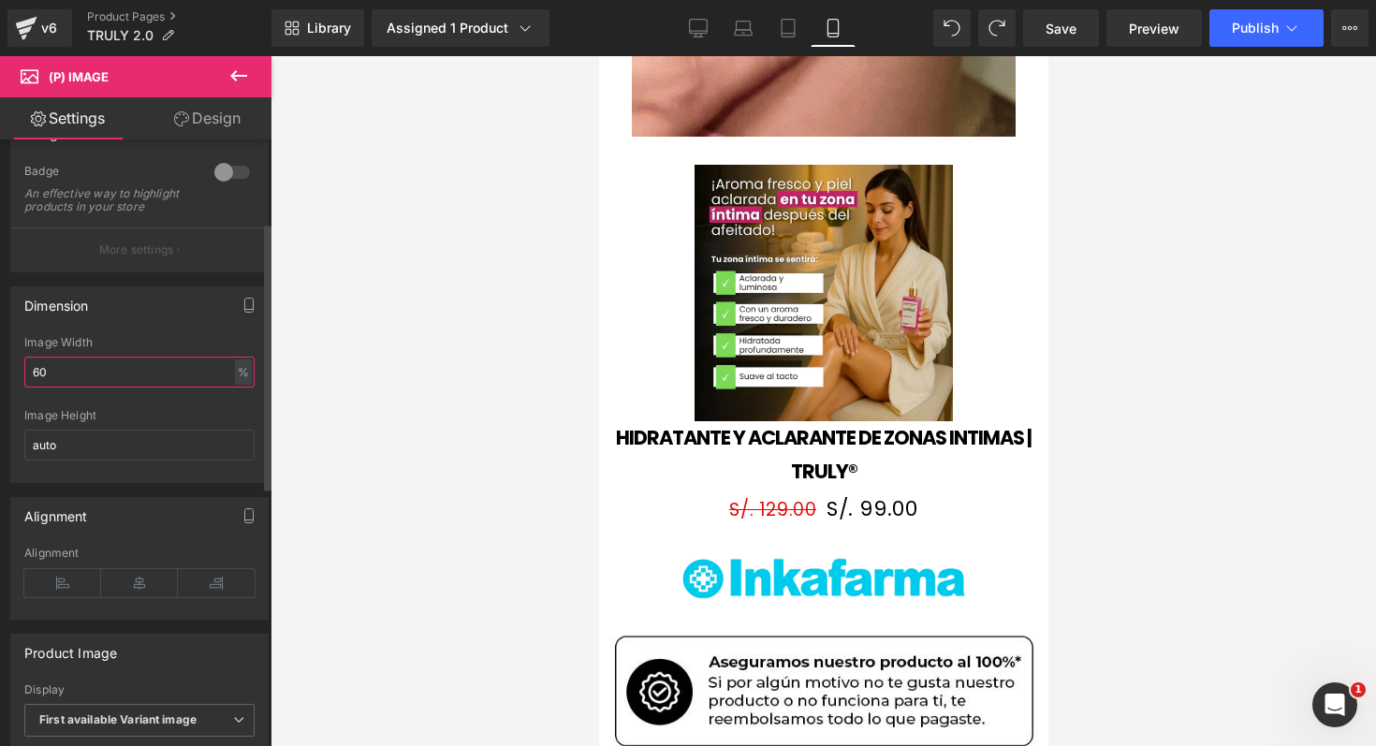
click at [145, 387] on input "60" at bounding box center [139, 372] width 230 height 31
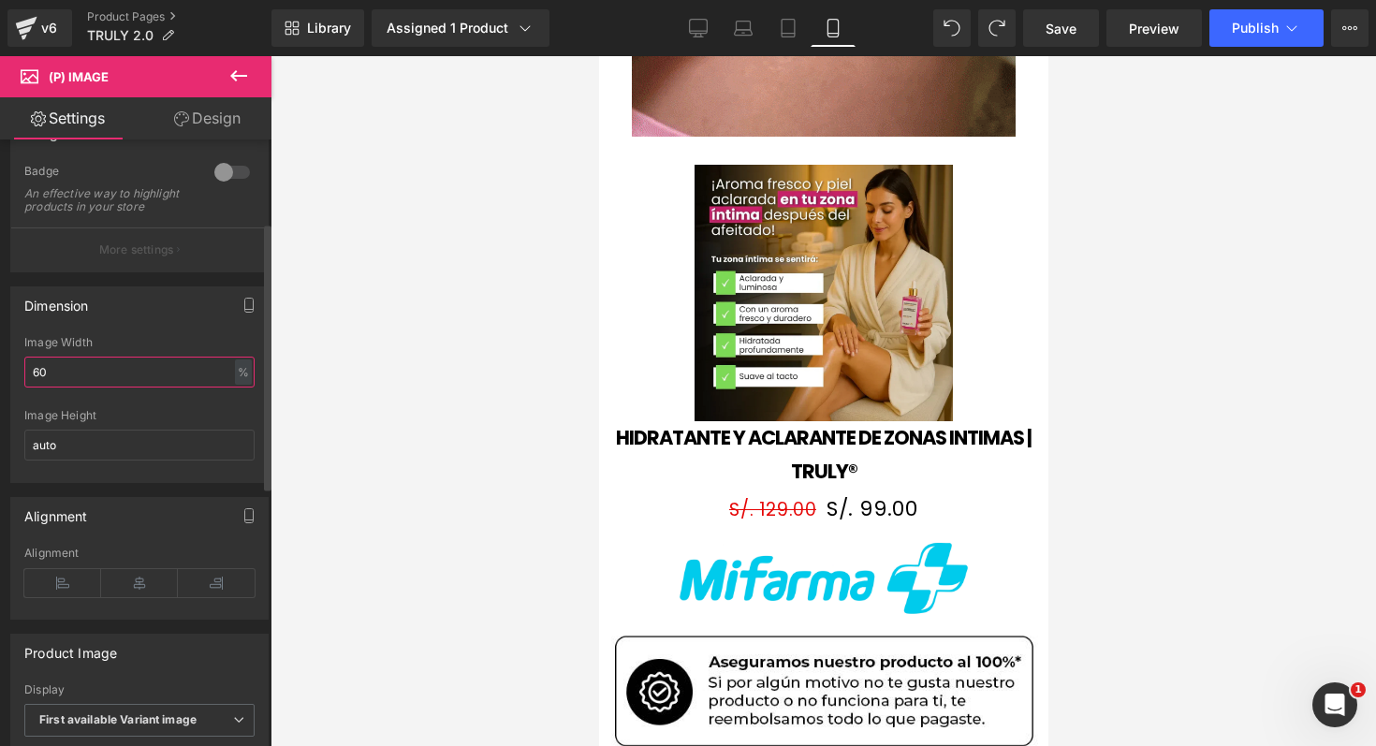
type input "6"
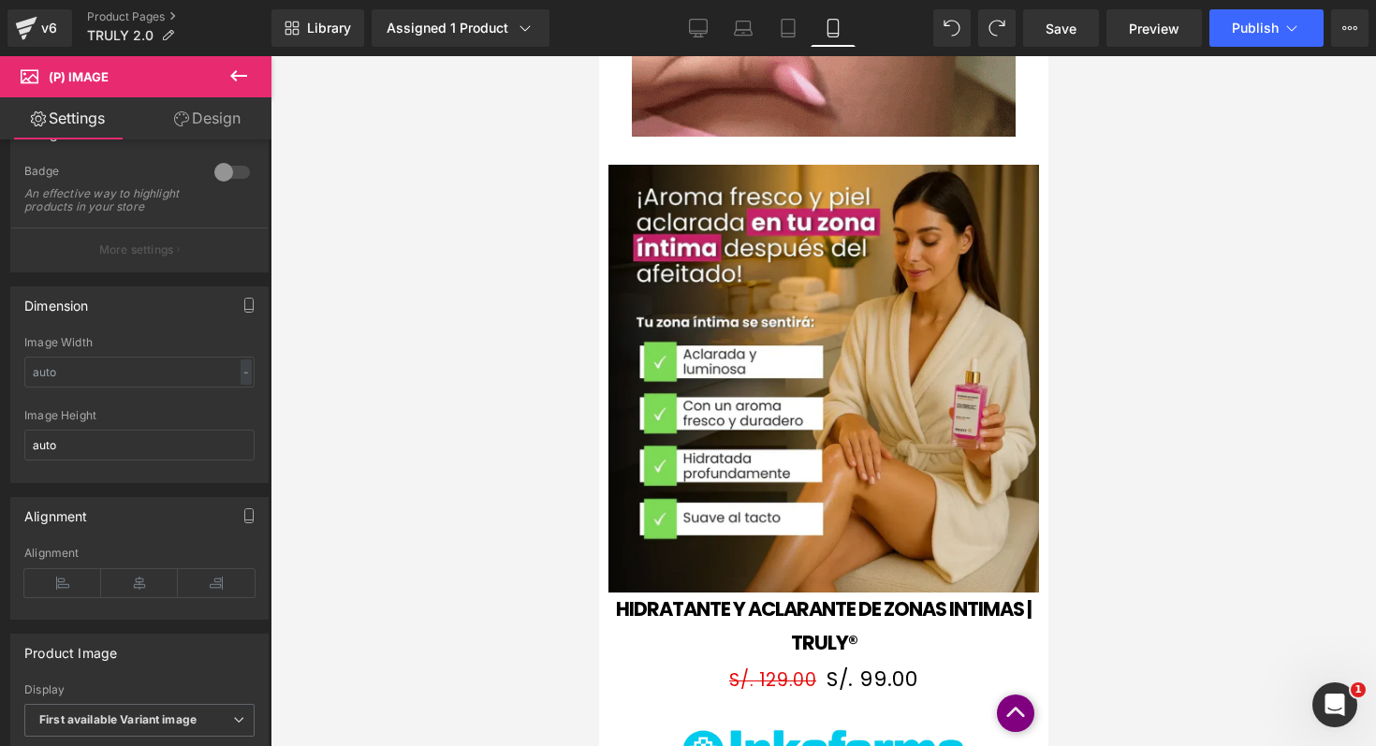
click at [499, 307] on div at bounding box center [822, 401] width 1105 height 690
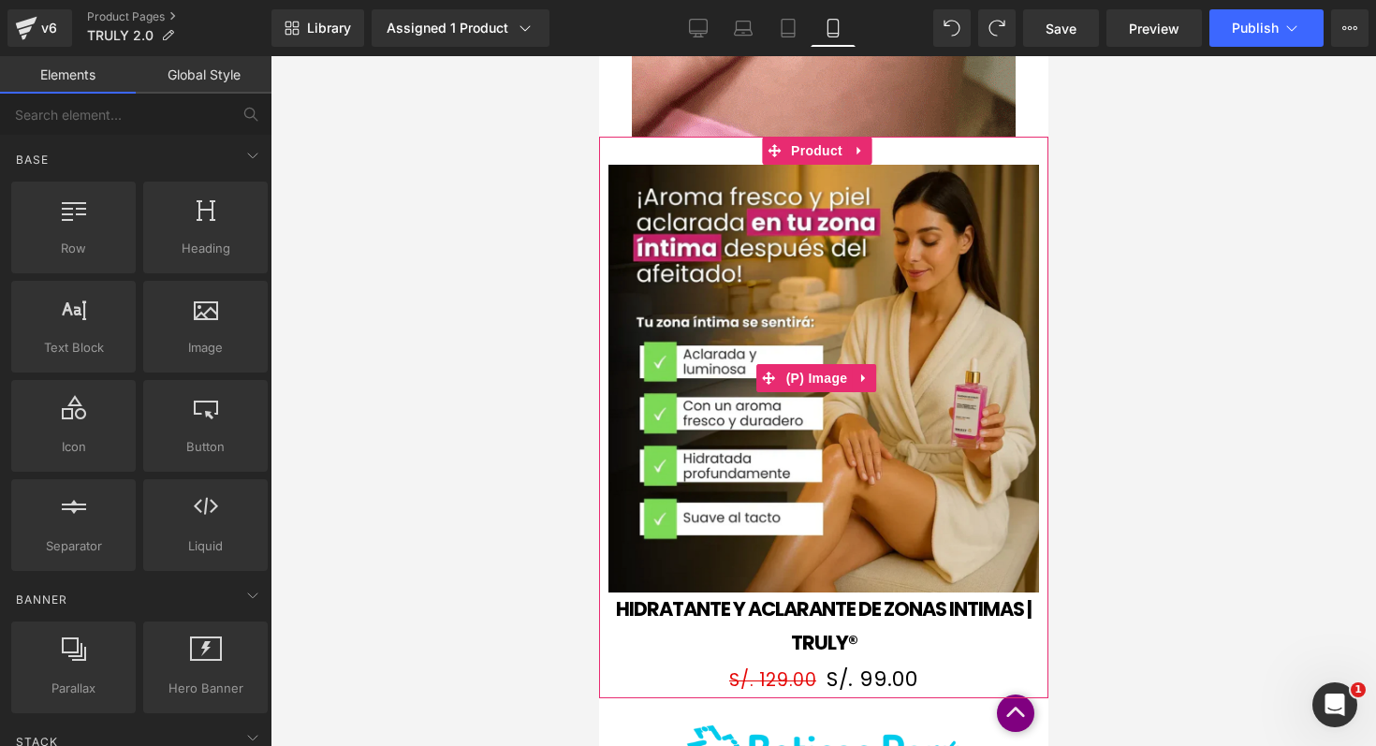
click at [740, 361] on img at bounding box center [822, 379] width 431 height 428
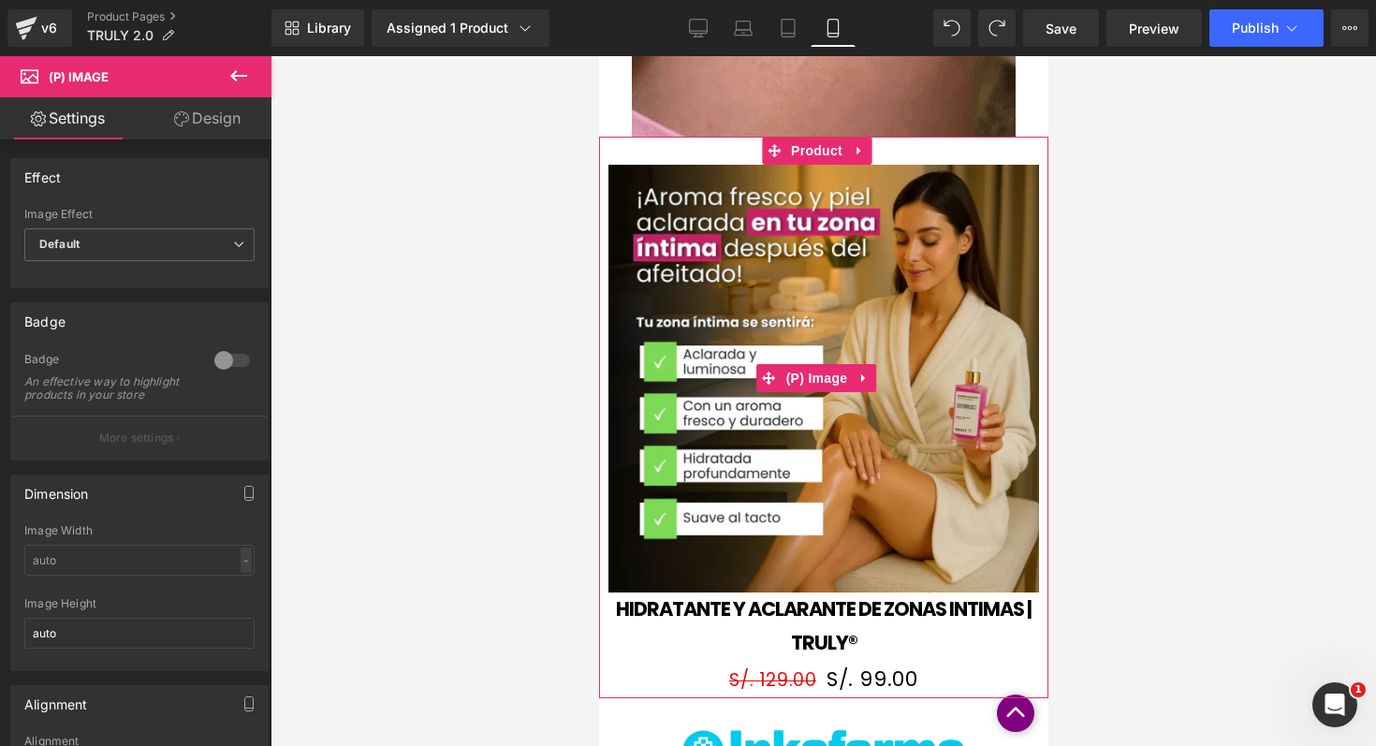
click at [898, 414] on img at bounding box center [822, 379] width 431 height 428
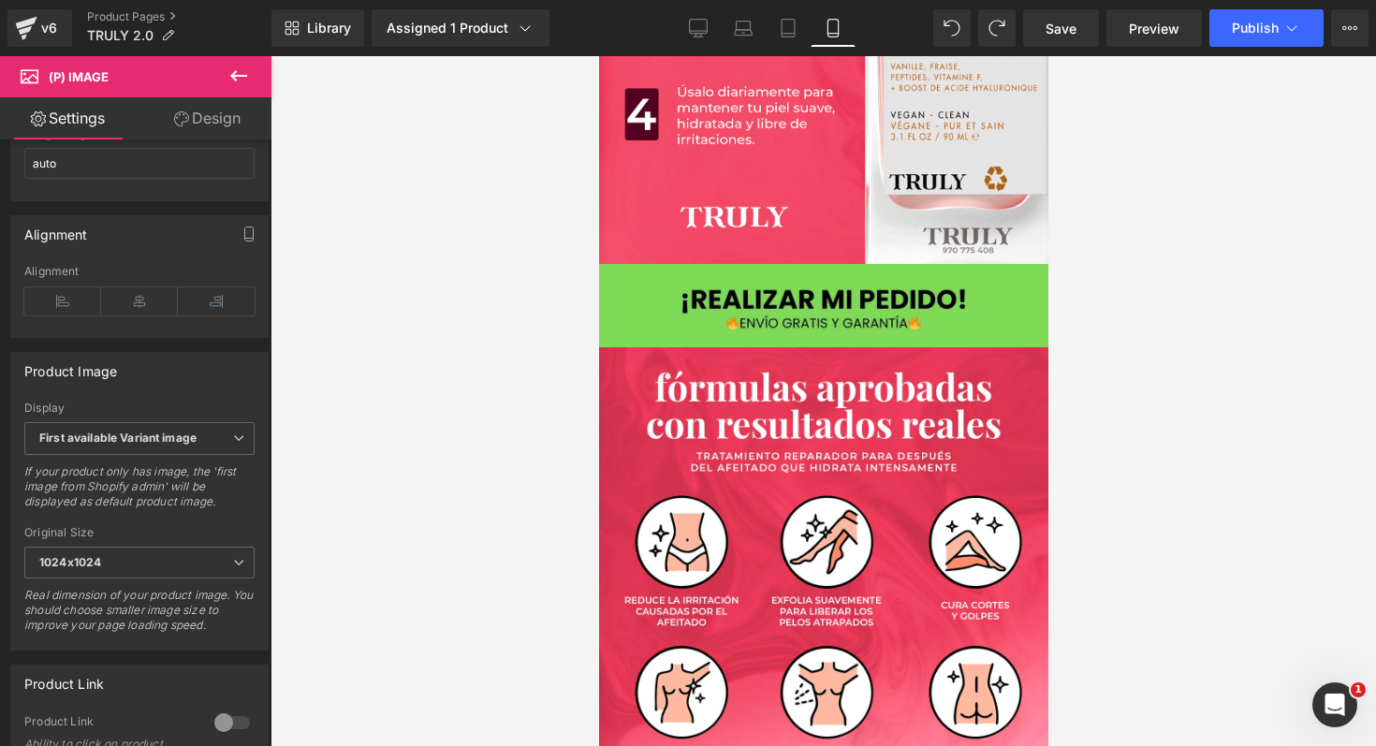
scroll to position [3735, 0]
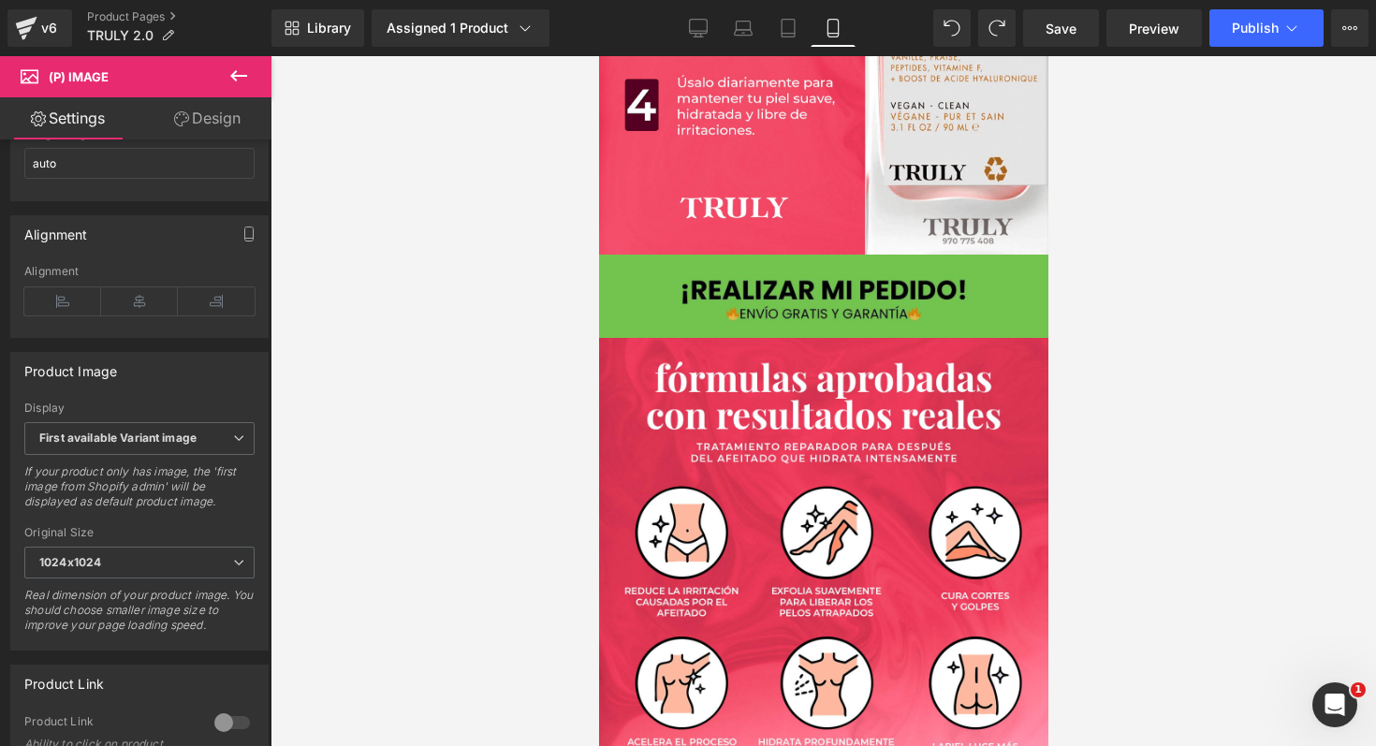
click at [919, 289] on img at bounding box center [822, 296] width 449 height 83
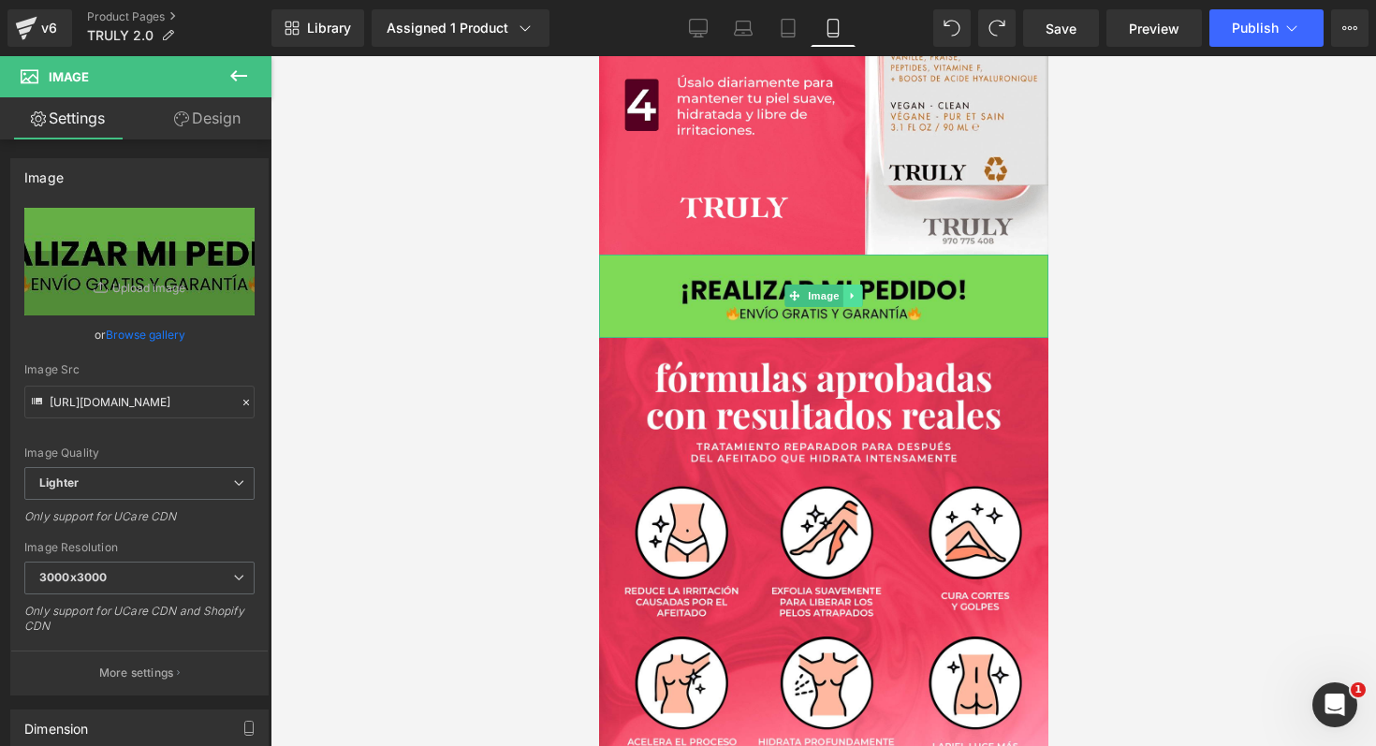
click at [852, 285] on link at bounding box center [852, 296] width 20 height 22
click at [856, 290] on icon at bounding box center [861, 295] width 10 height 11
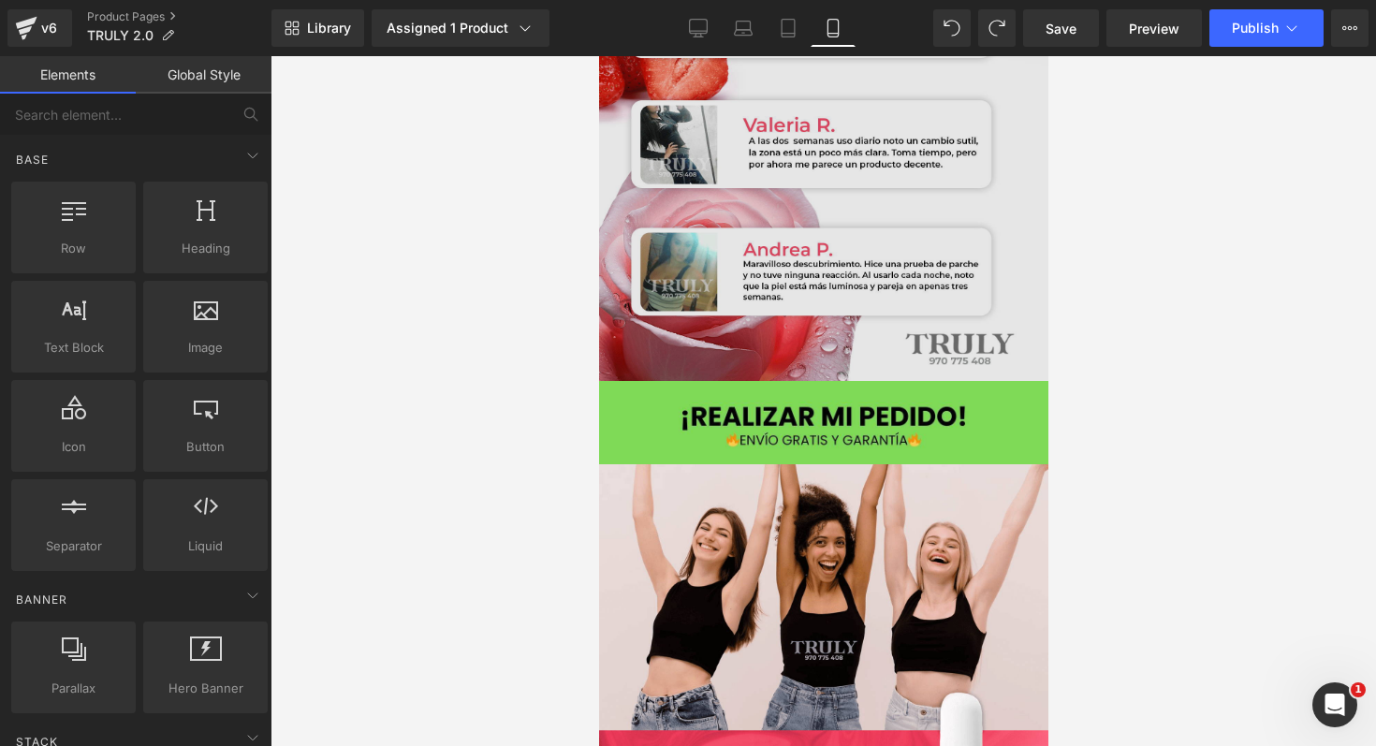
scroll to position [4741, 0]
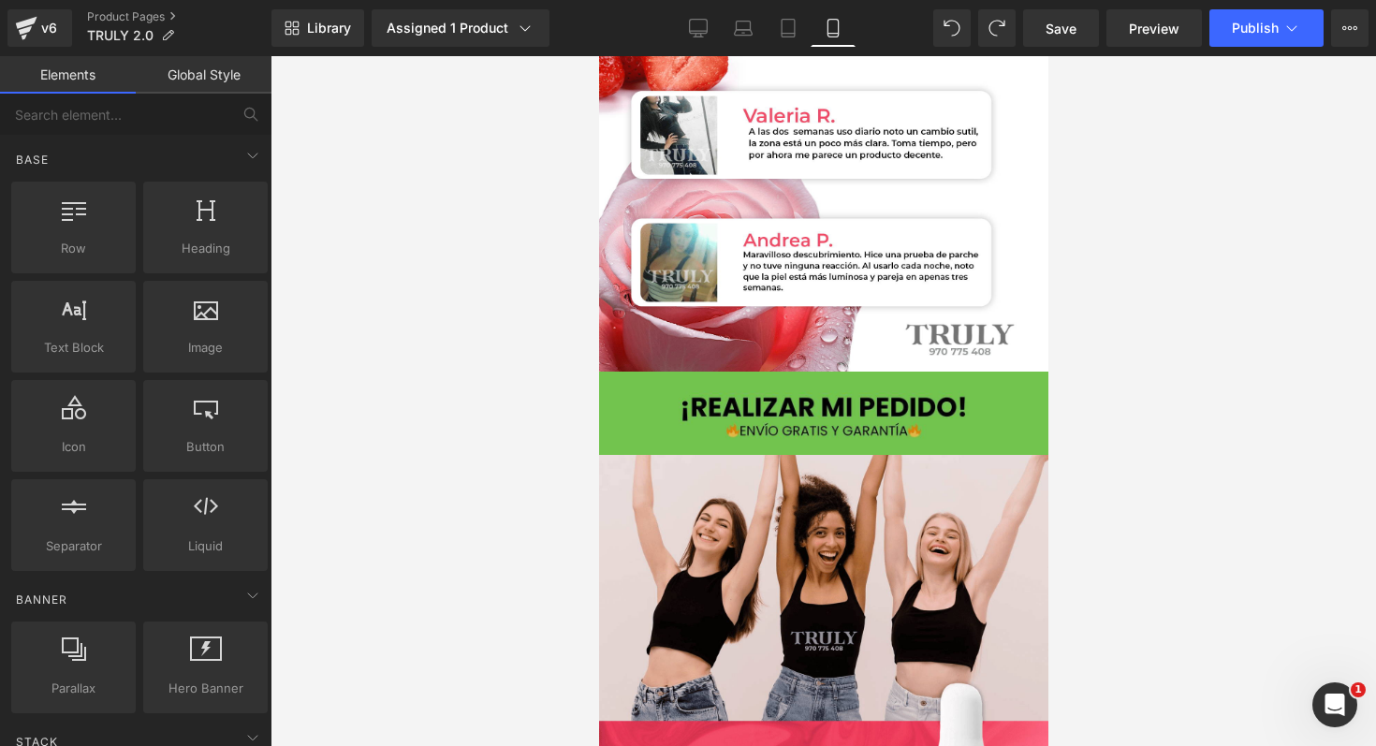
click at [887, 392] on img at bounding box center [822, 413] width 449 height 83
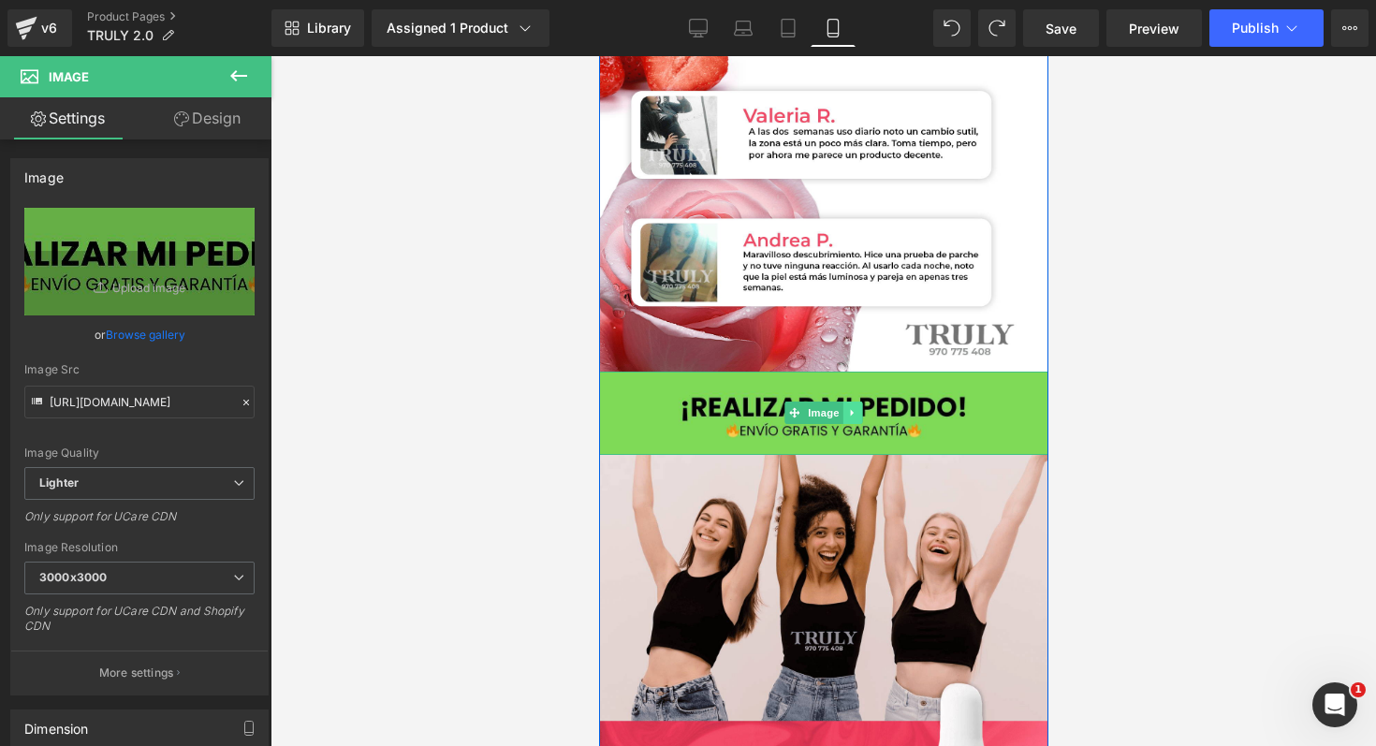
click at [852, 402] on link at bounding box center [852, 413] width 20 height 22
click at [858, 408] on icon at bounding box center [861, 413] width 10 height 10
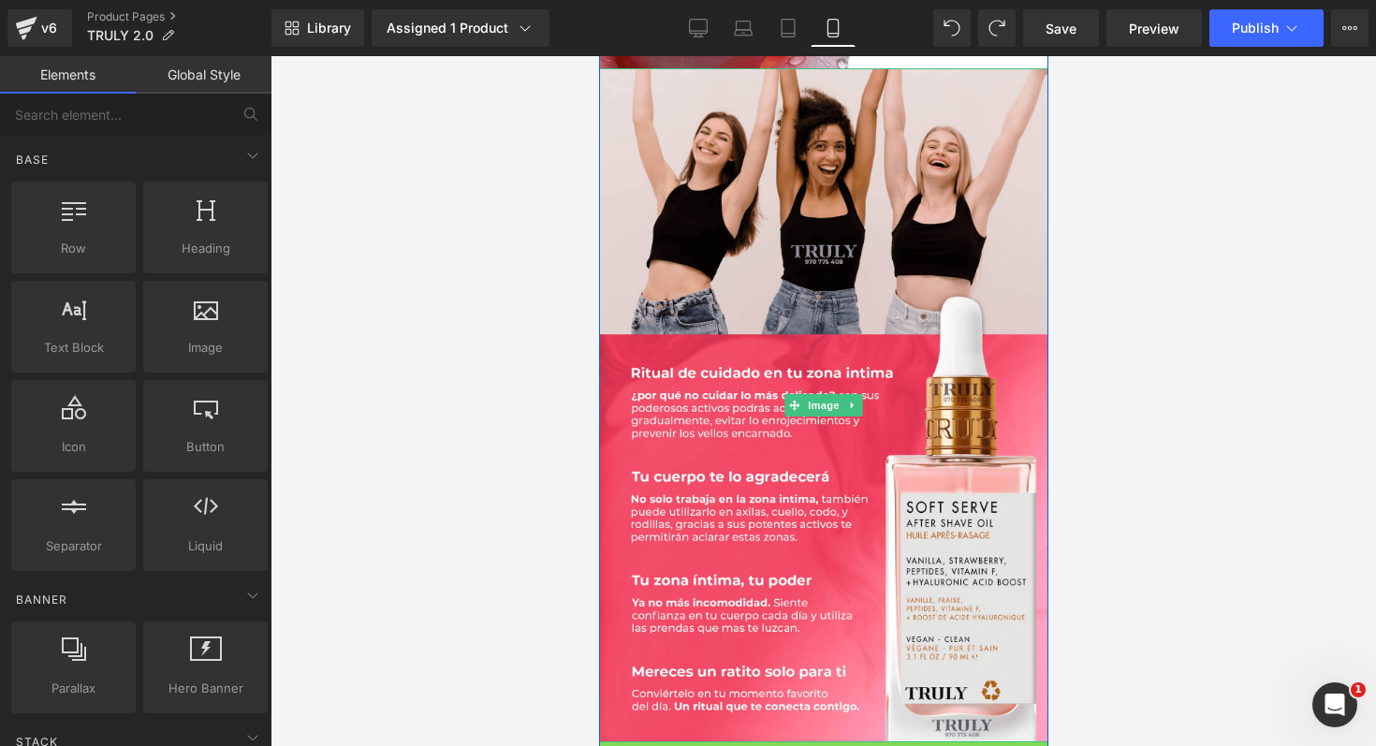
scroll to position [5328, 0]
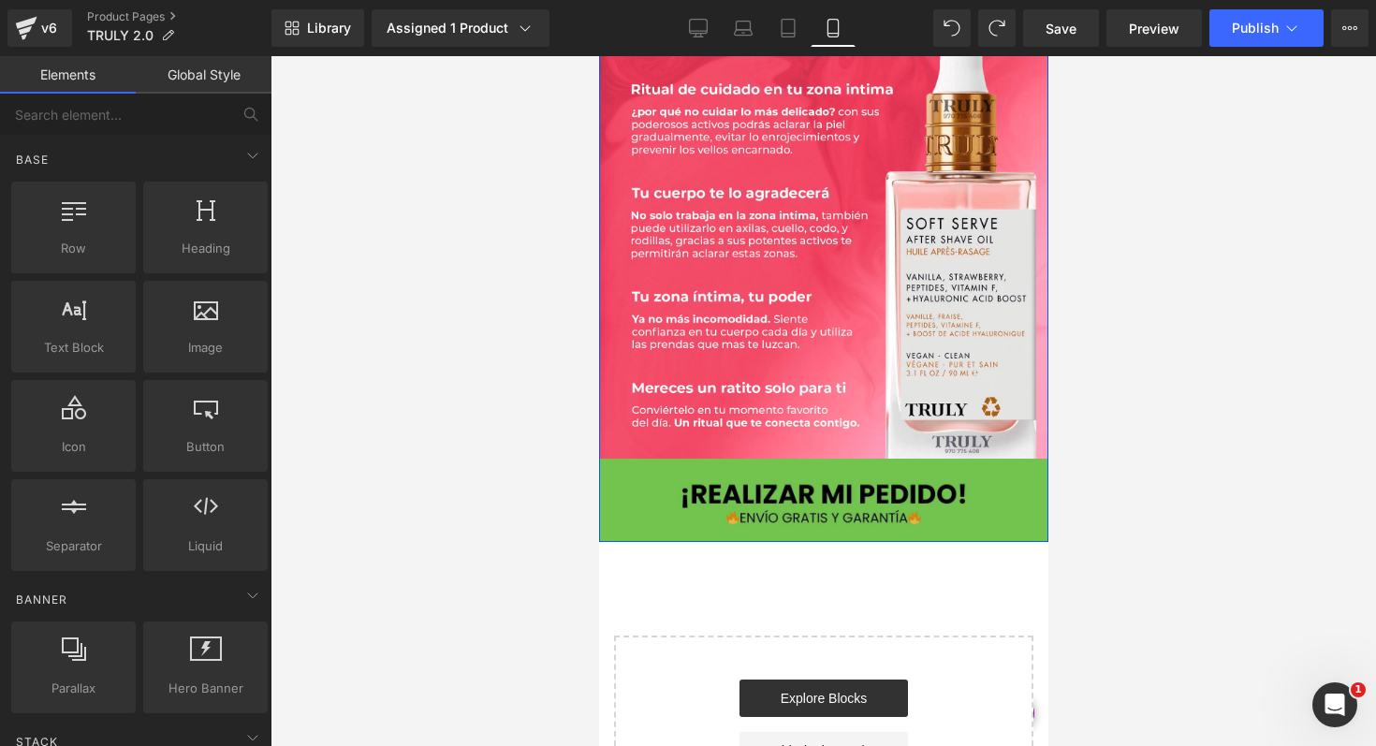
click at [870, 464] on img at bounding box center [822, 500] width 449 height 83
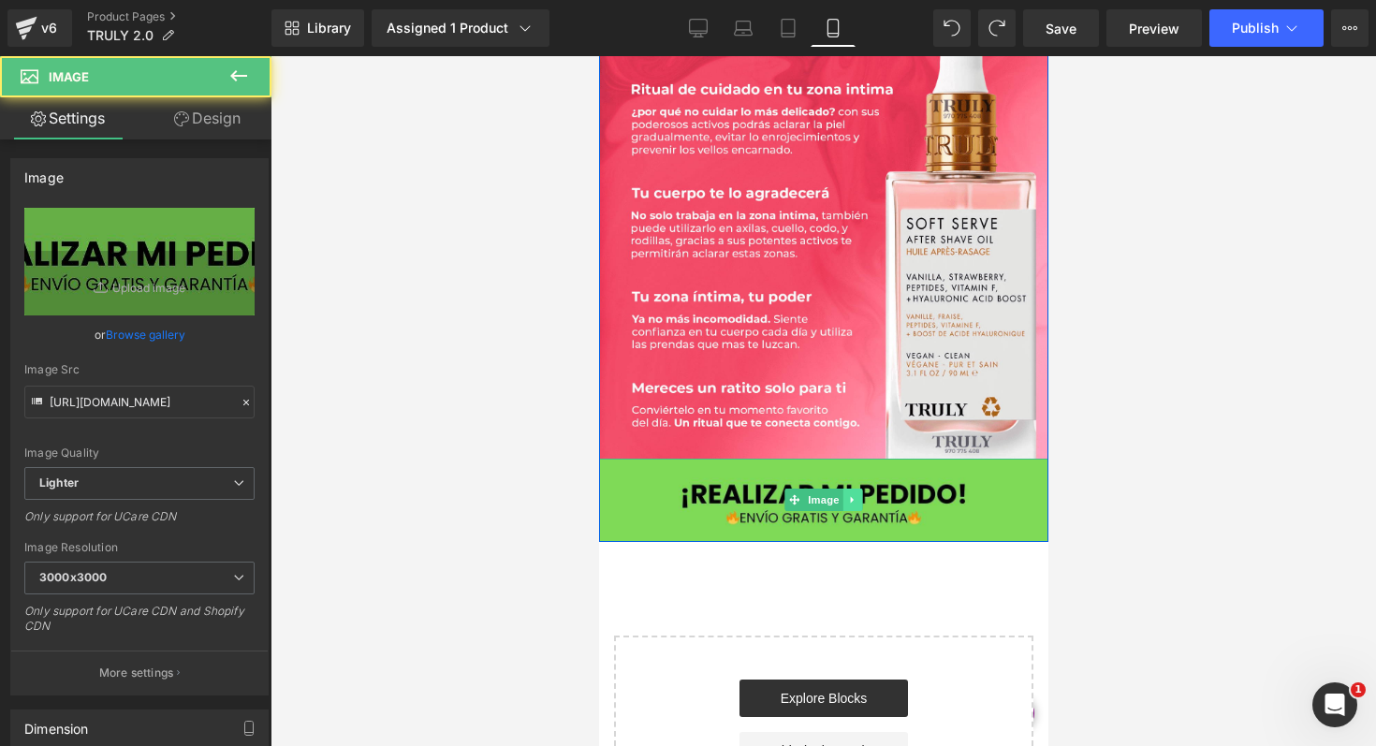
click at [847, 494] on icon at bounding box center [852, 499] width 10 height 11
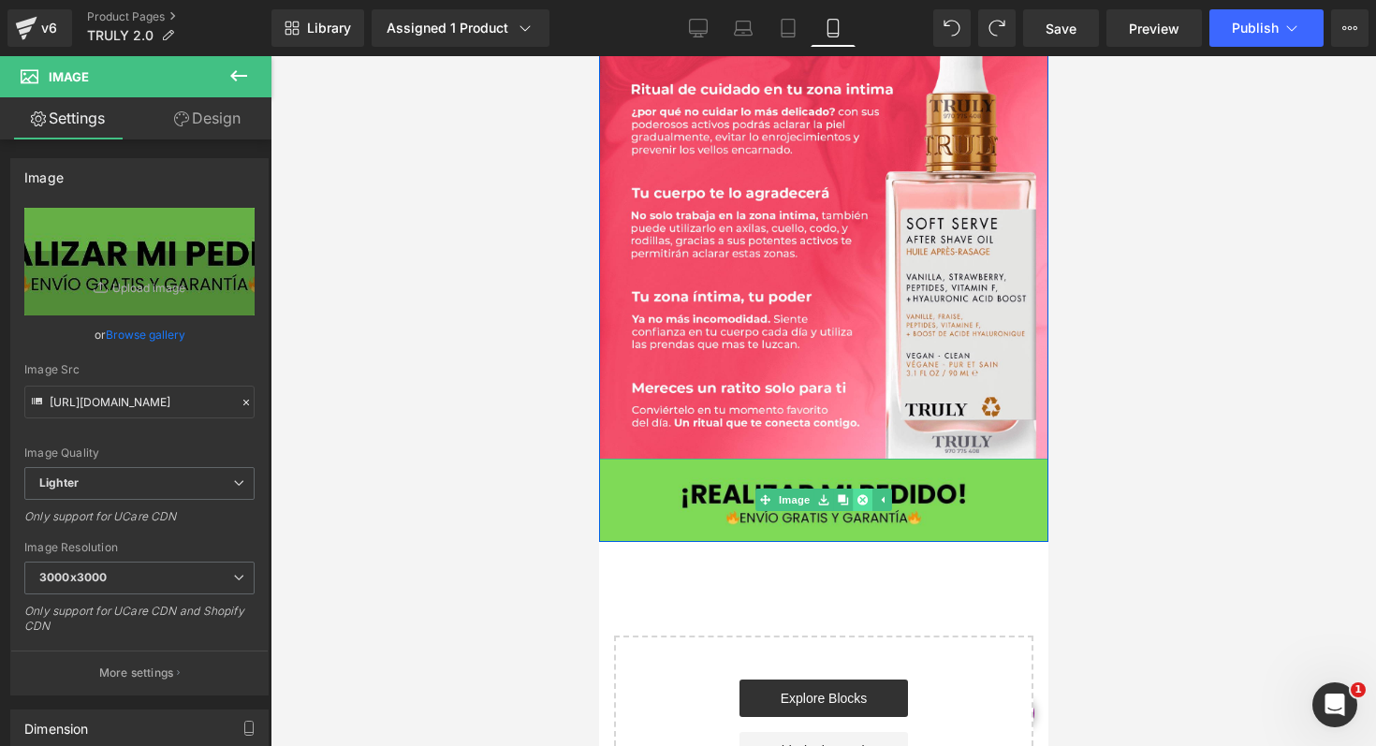
click at [852, 489] on link at bounding box center [862, 500] width 20 height 22
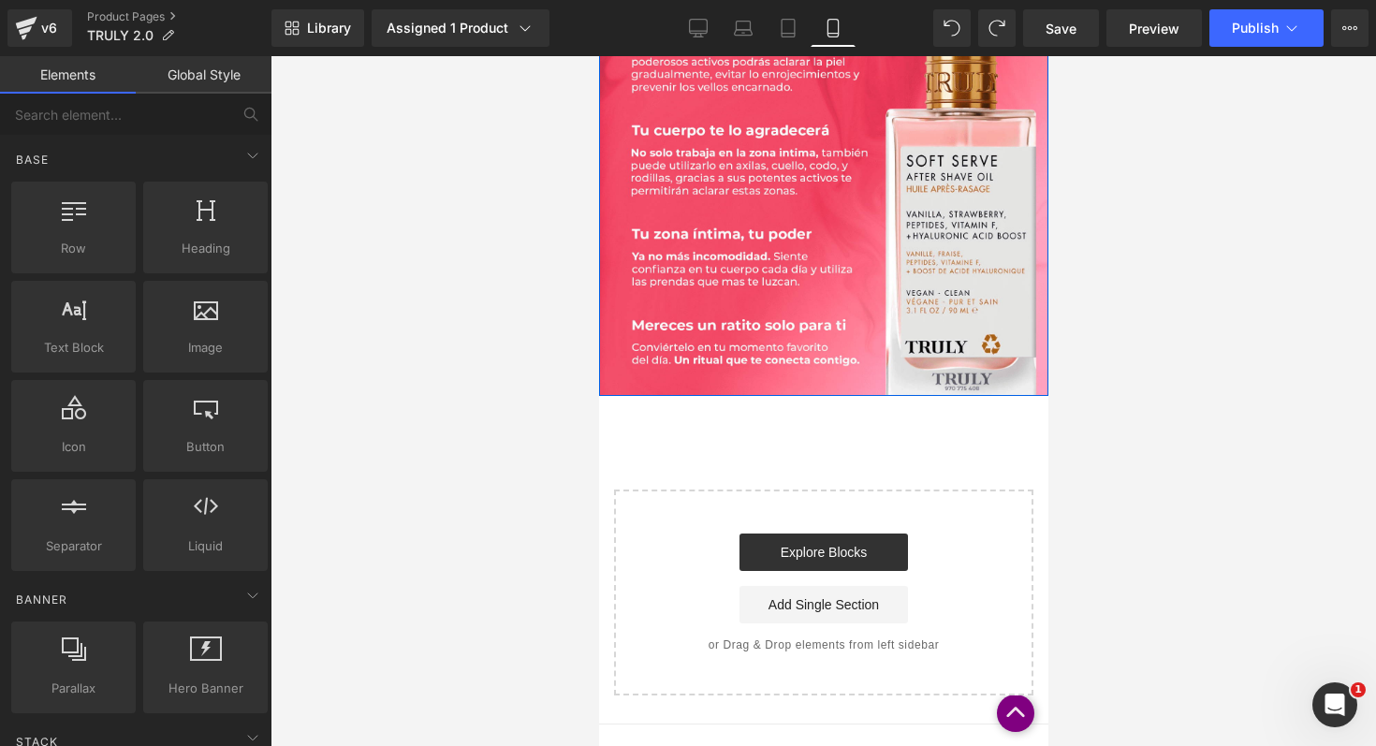
scroll to position [5450, 0]
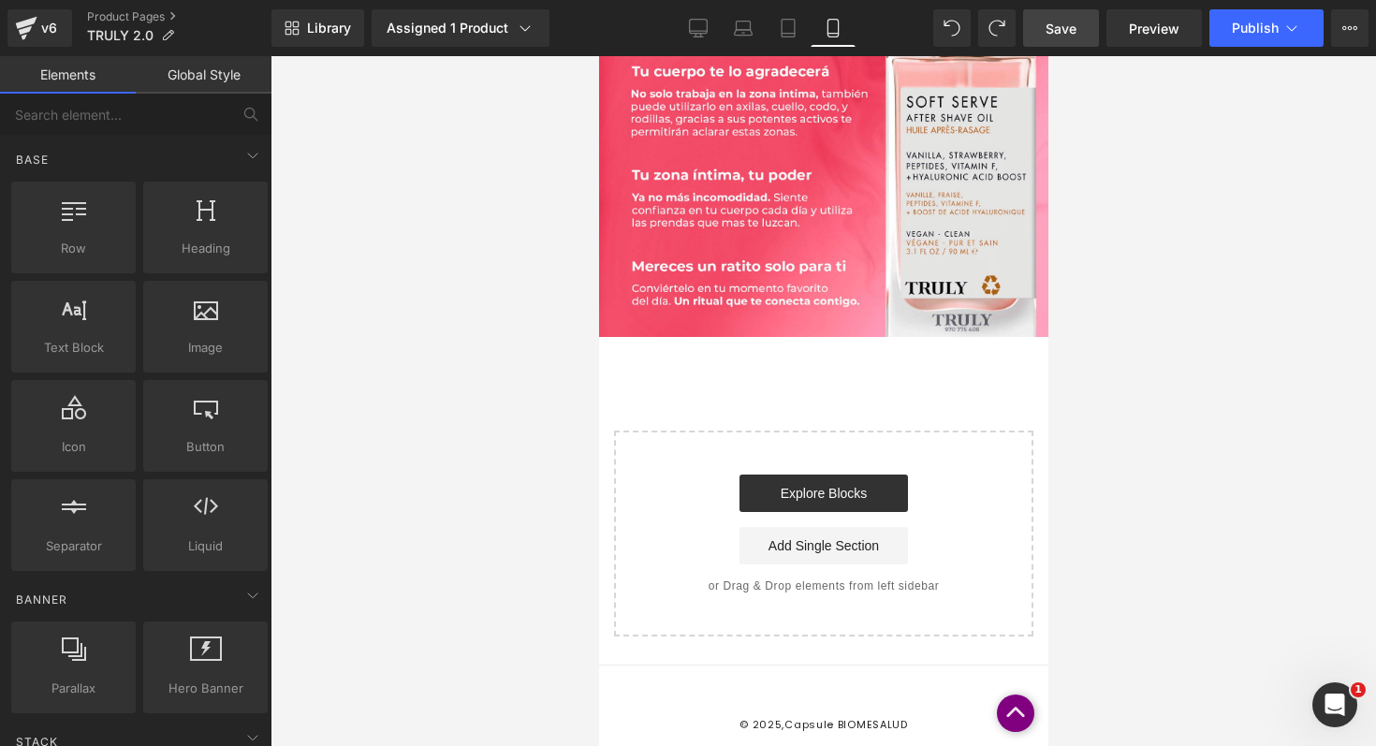
click at [1059, 24] on span "Save" at bounding box center [1060, 29] width 31 height 20
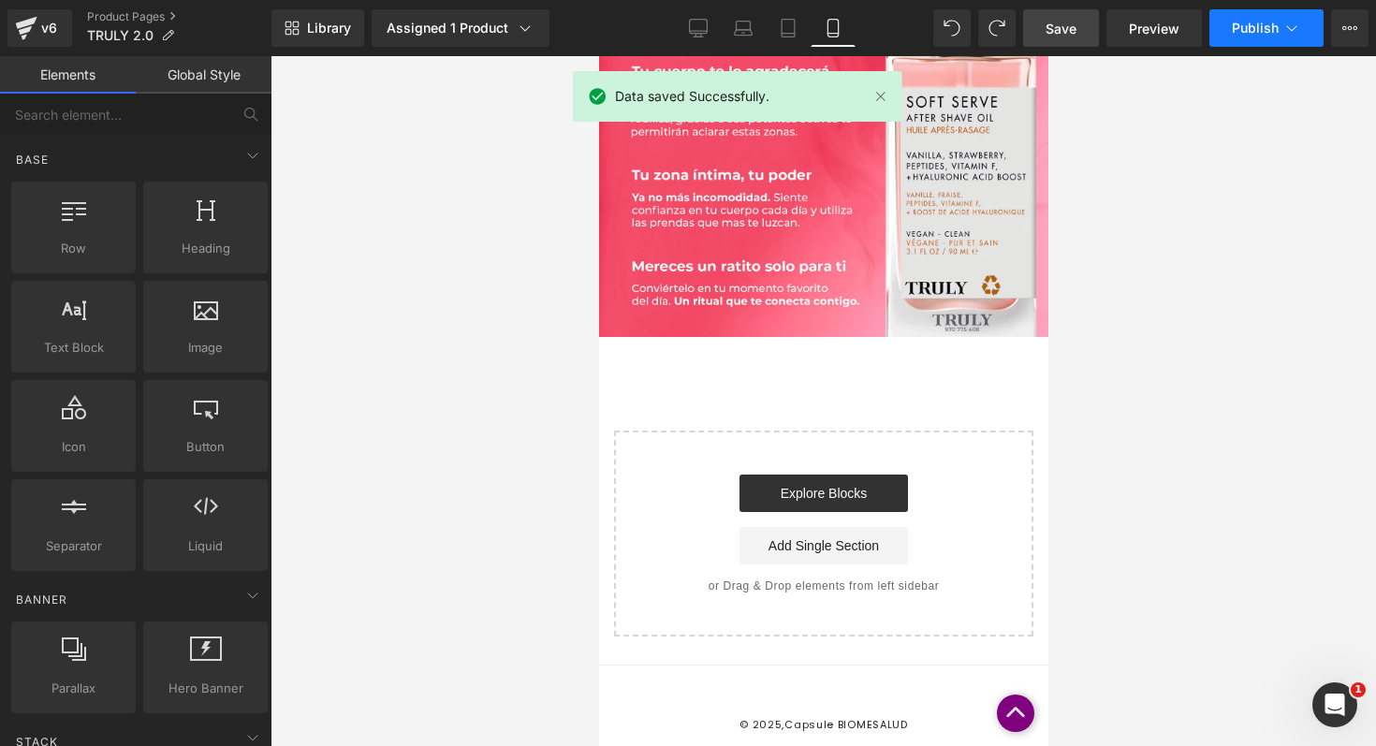
click at [1277, 31] on span "Publish" at bounding box center [1255, 28] width 47 height 15
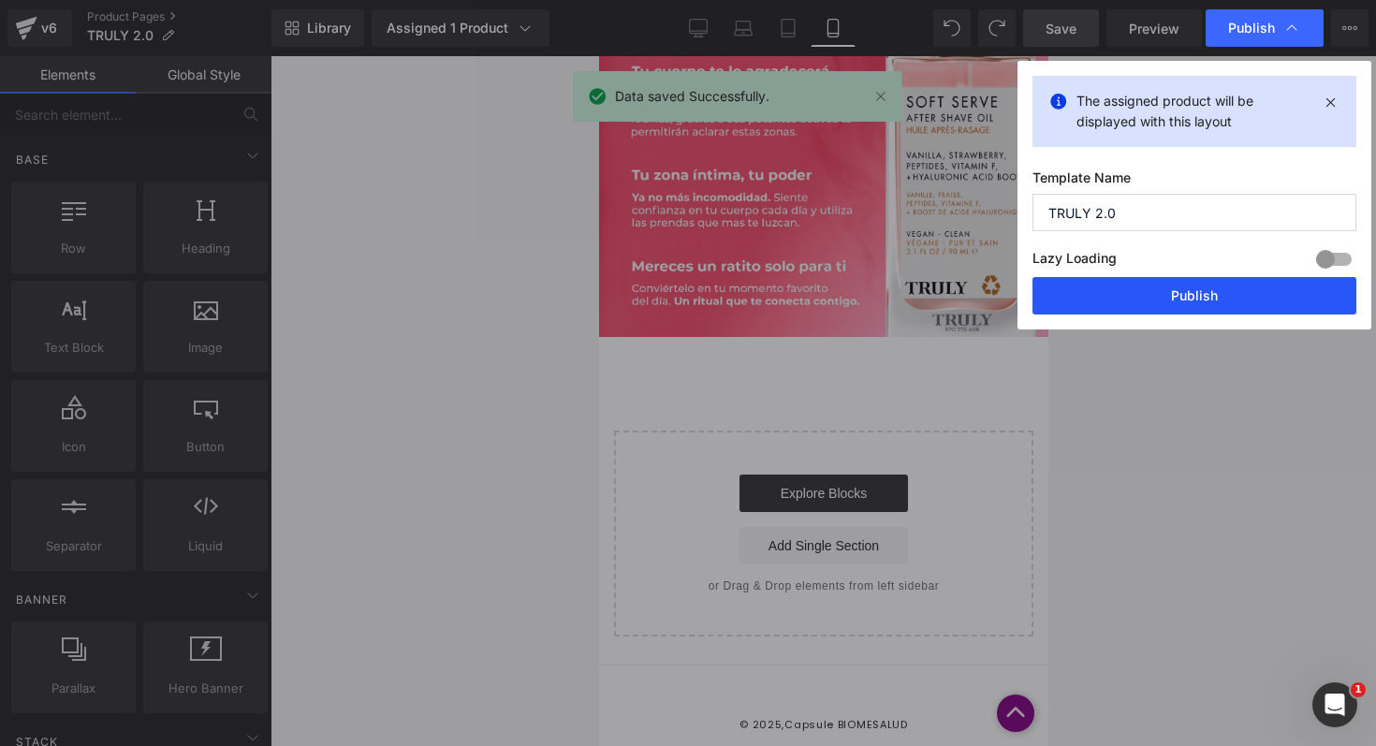
click at [1131, 299] on button "Publish" at bounding box center [1194, 295] width 324 height 37
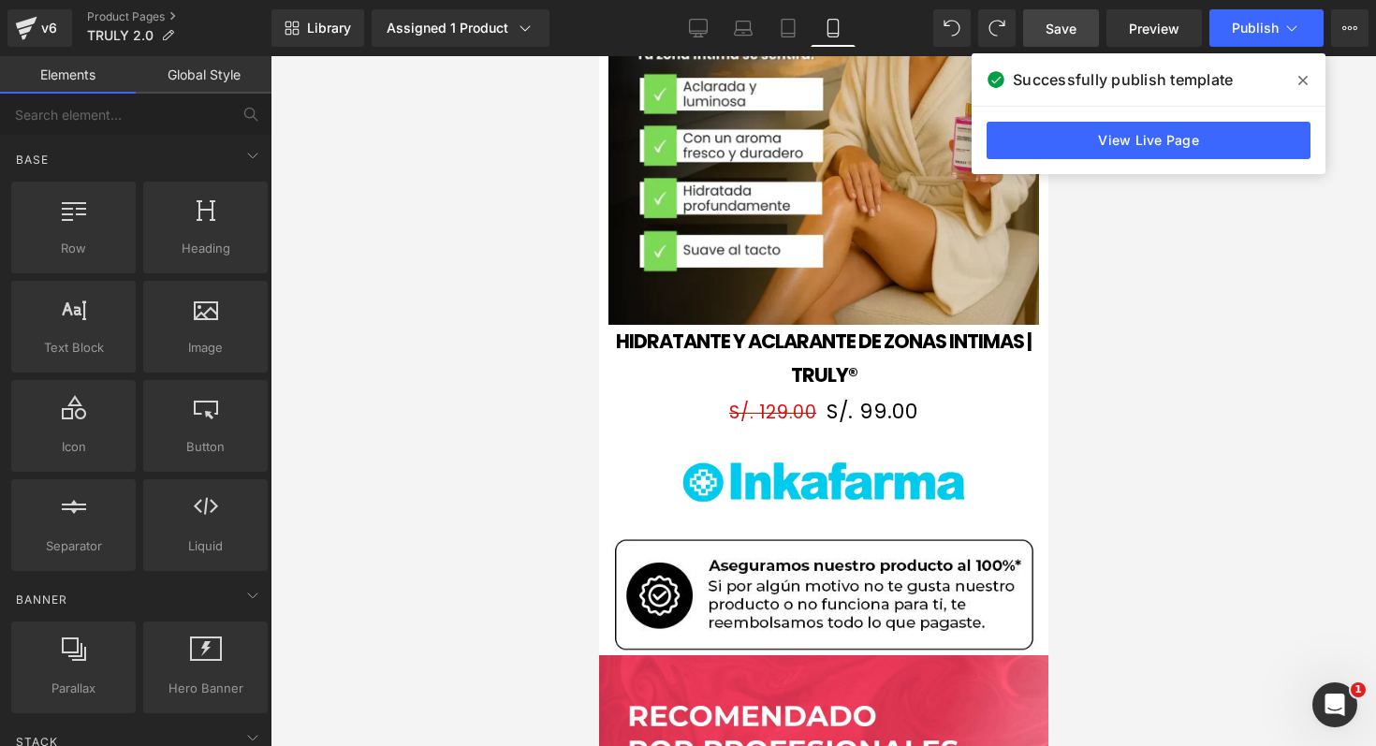
scroll to position [1950, 0]
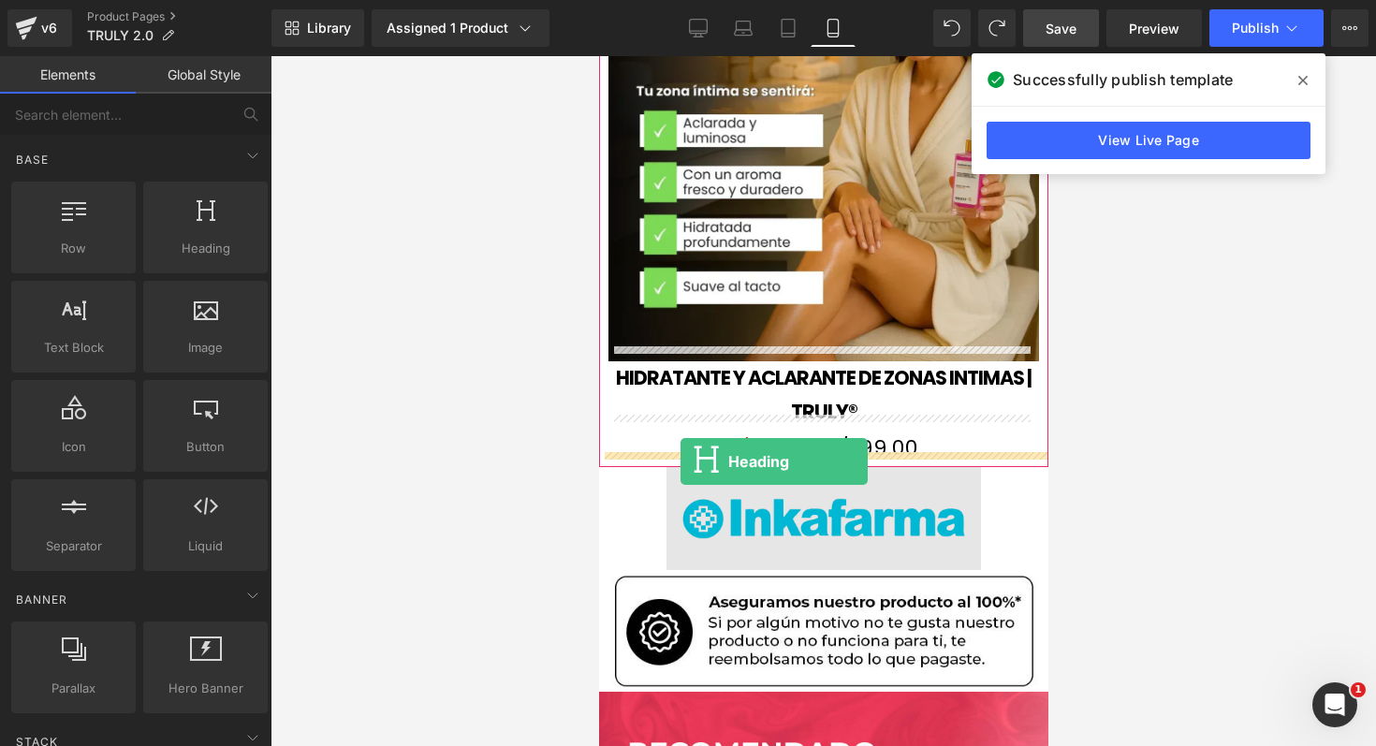
drag, startPoint x: 789, startPoint y: 298, endPoint x: 679, endPoint y: 460, distance: 196.2
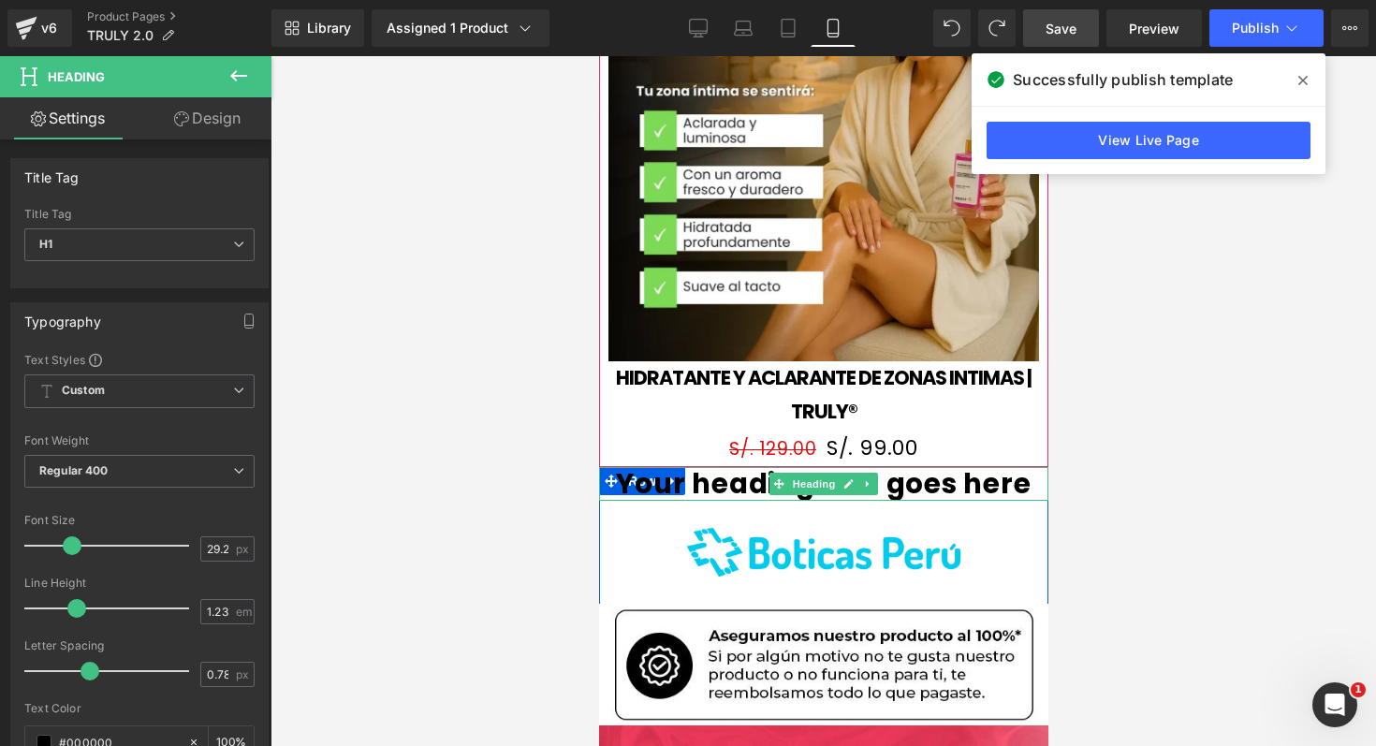
click at [603, 467] on h1 "Your heading text goes here" at bounding box center [822, 484] width 449 height 34
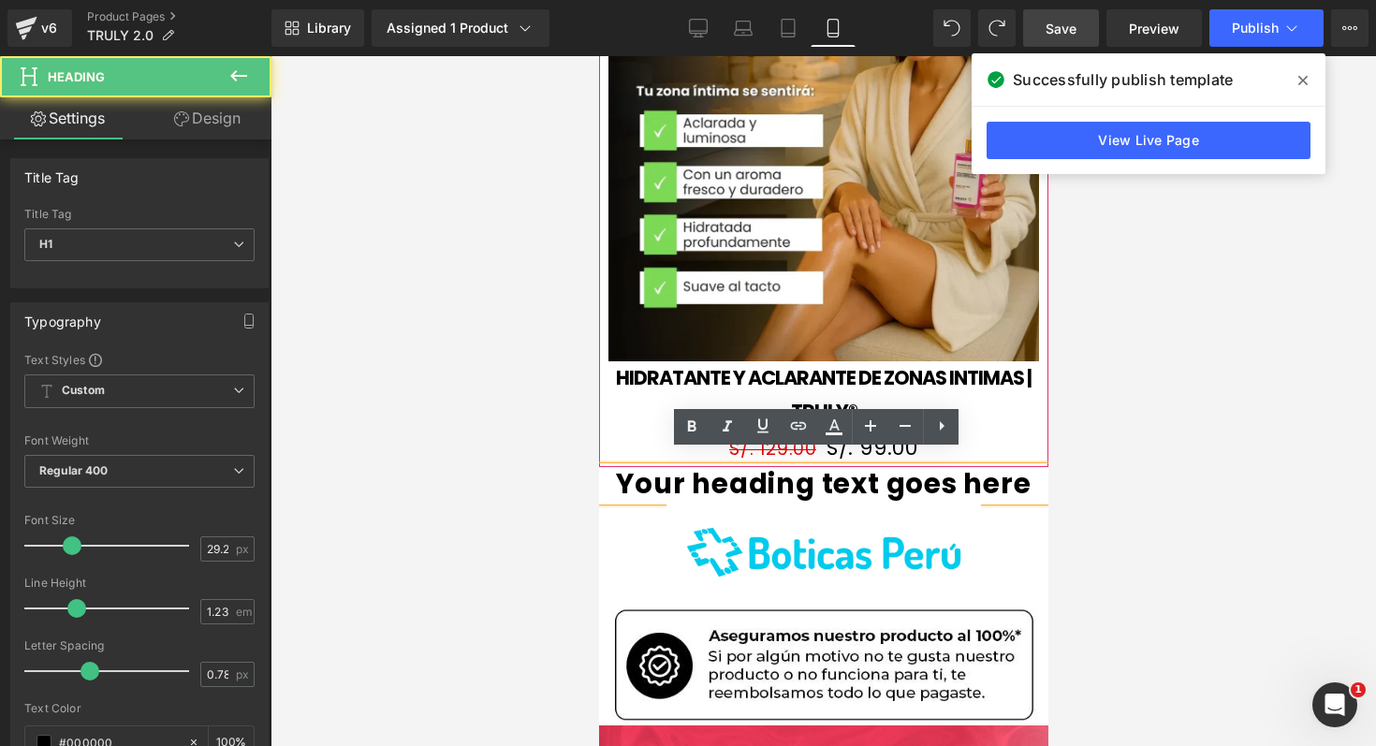
click at [681, 470] on h1 "Your heading text goes here" at bounding box center [822, 484] width 449 height 34
click at [627, 467] on h1 "Your heading text goes here" at bounding box center [822, 484] width 449 height 34
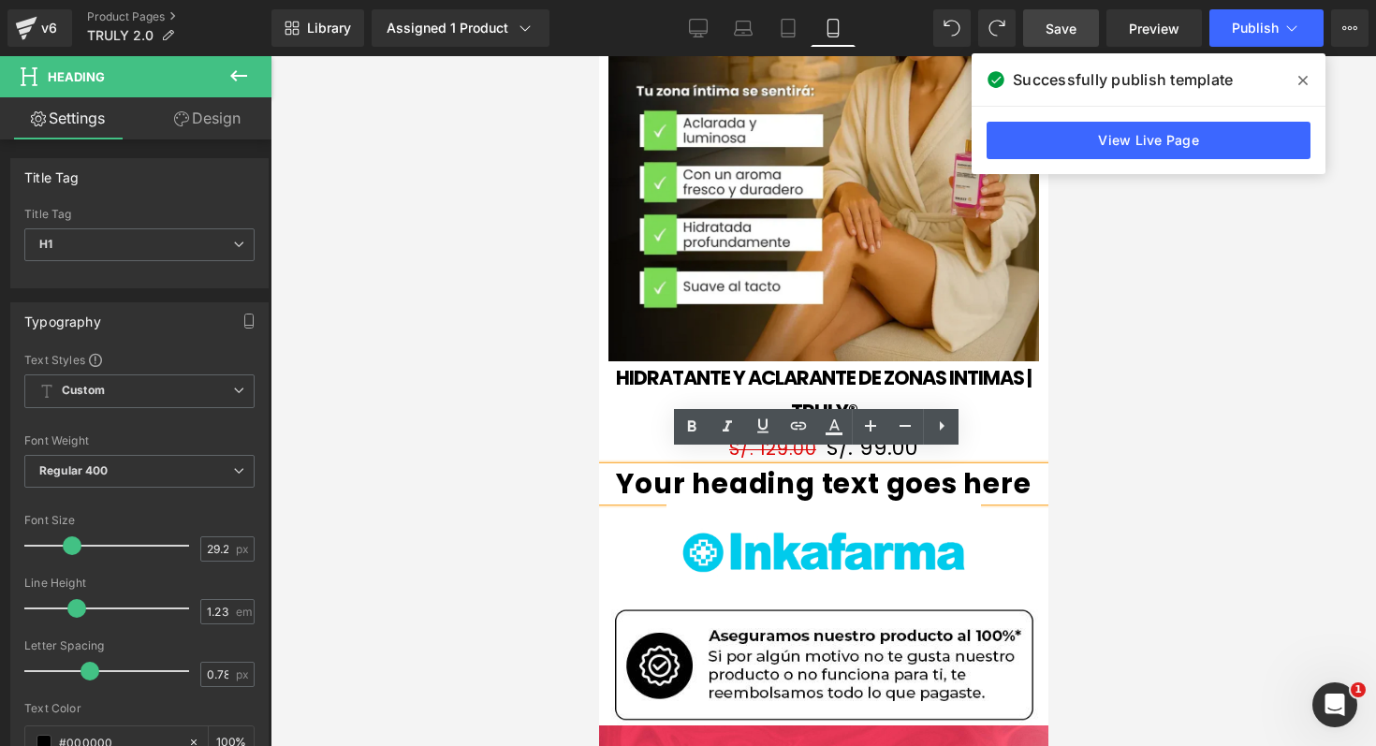
click at [879, 467] on h1 "Your heading text goes here" at bounding box center [822, 484] width 449 height 34
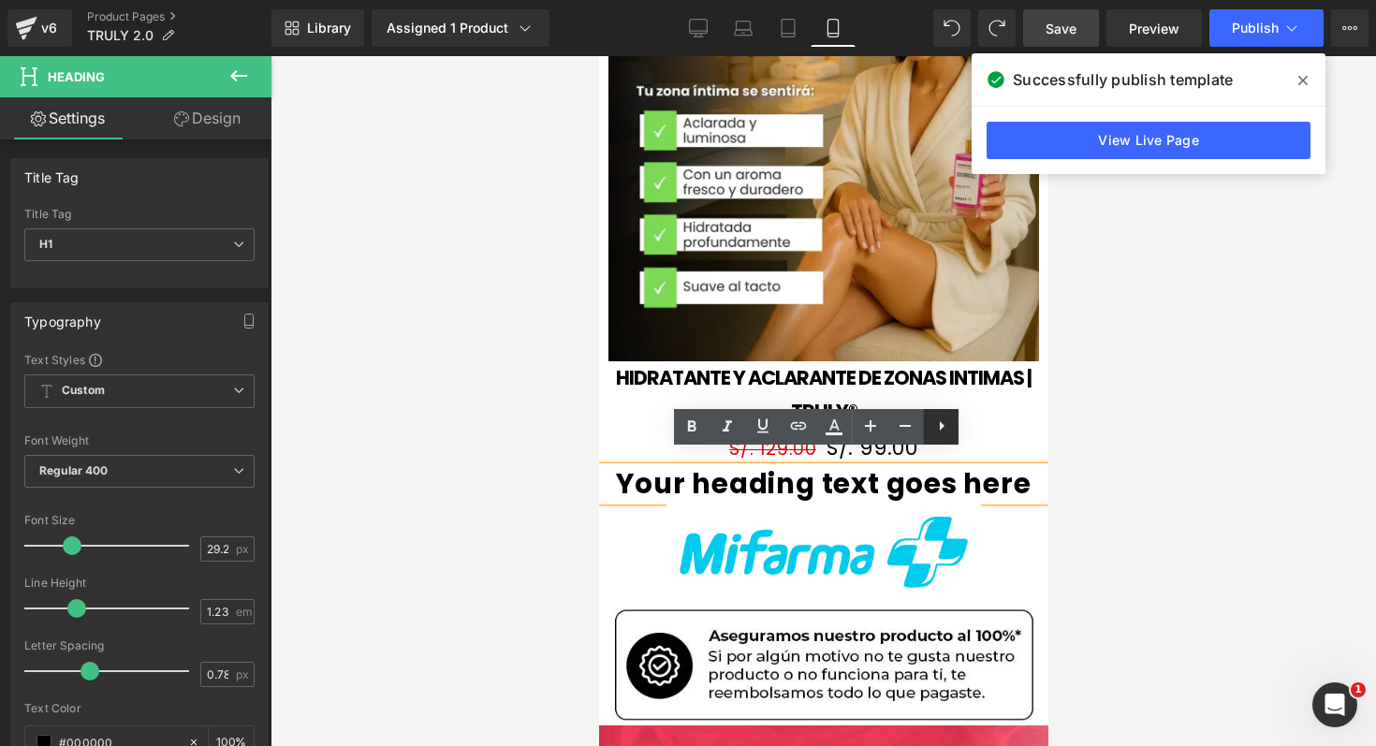
click at [942, 431] on icon at bounding box center [941, 426] width 22 height 22
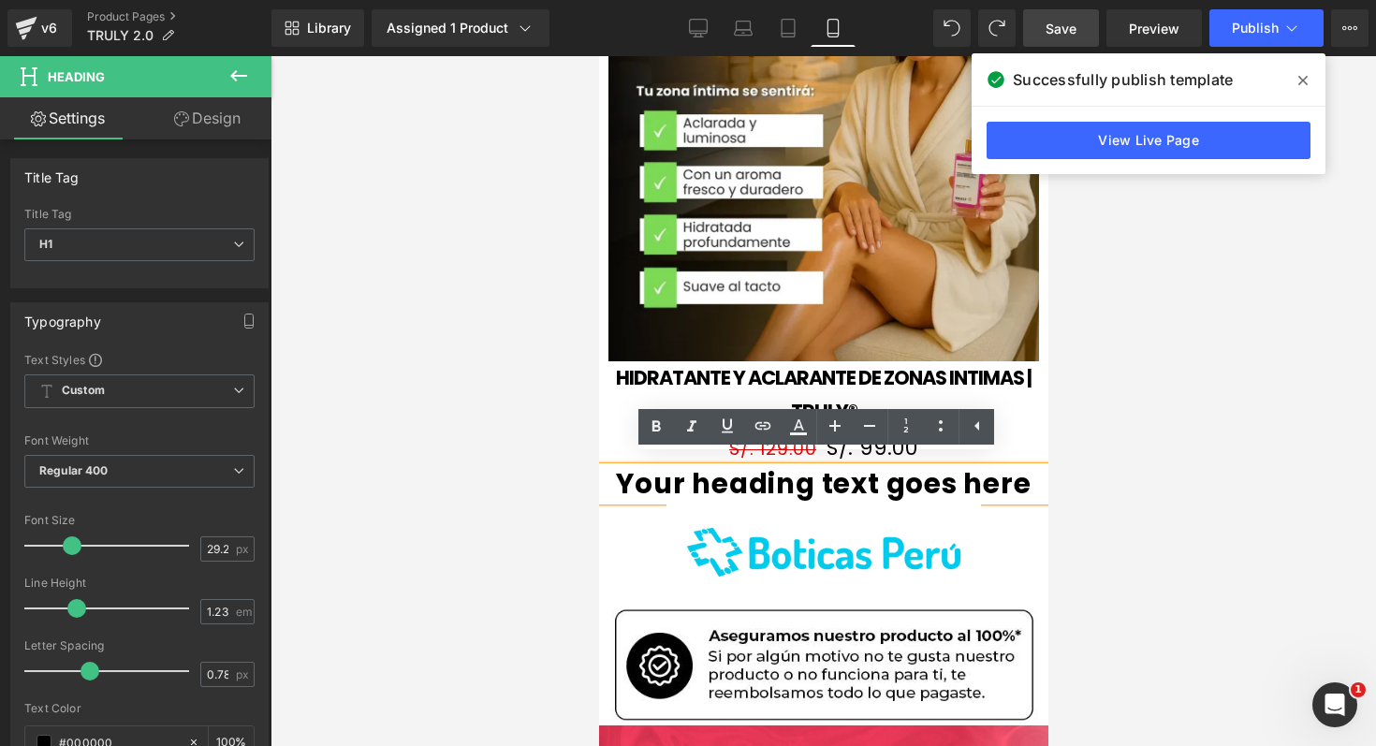
click at [859, 467] on h1 "Your heading text goes here" at bounding box center [822, 484] width 449 height 34
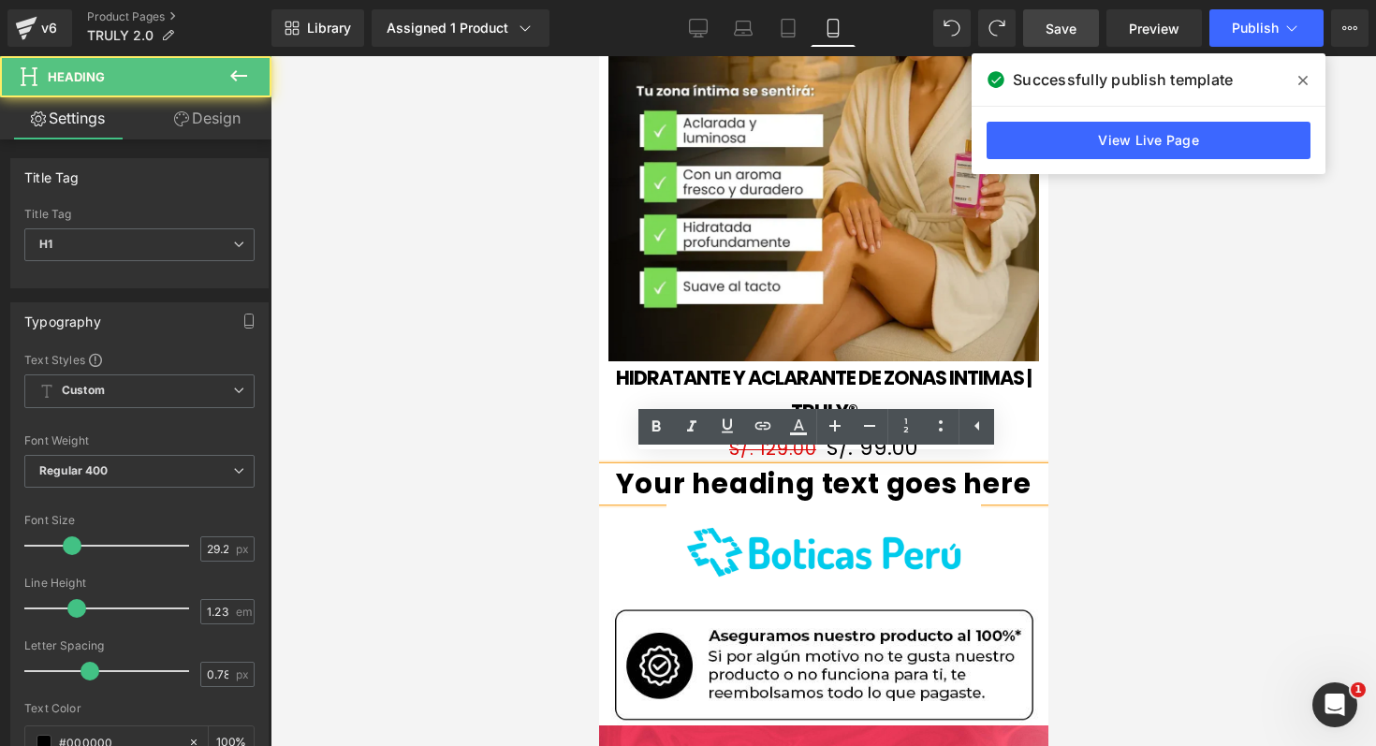
click at [859, 467] on h1 "Your heading text goes here" at bounding box center [822, 484] width 449 height 34
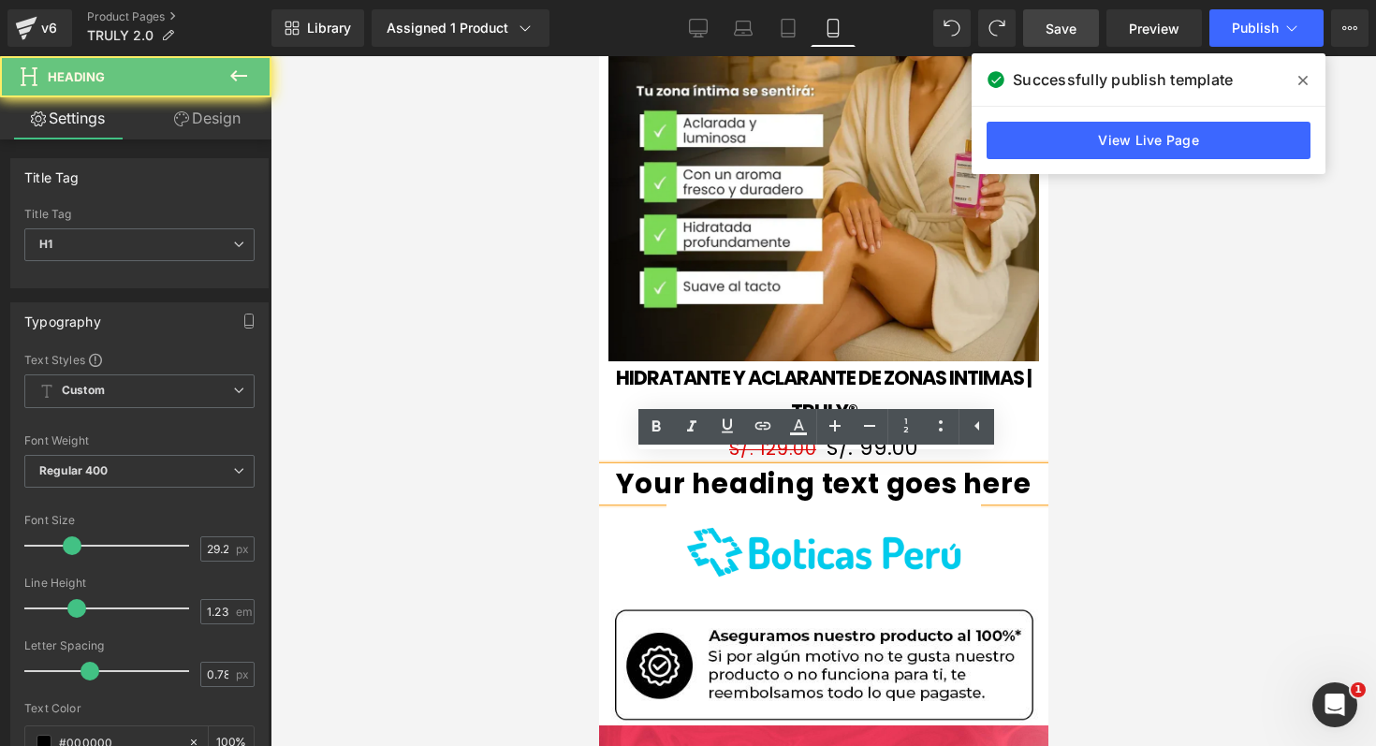
click at [859, 467] on h1 "Your heading text goes here" at bounding box center [822, 484] width 449 height 34
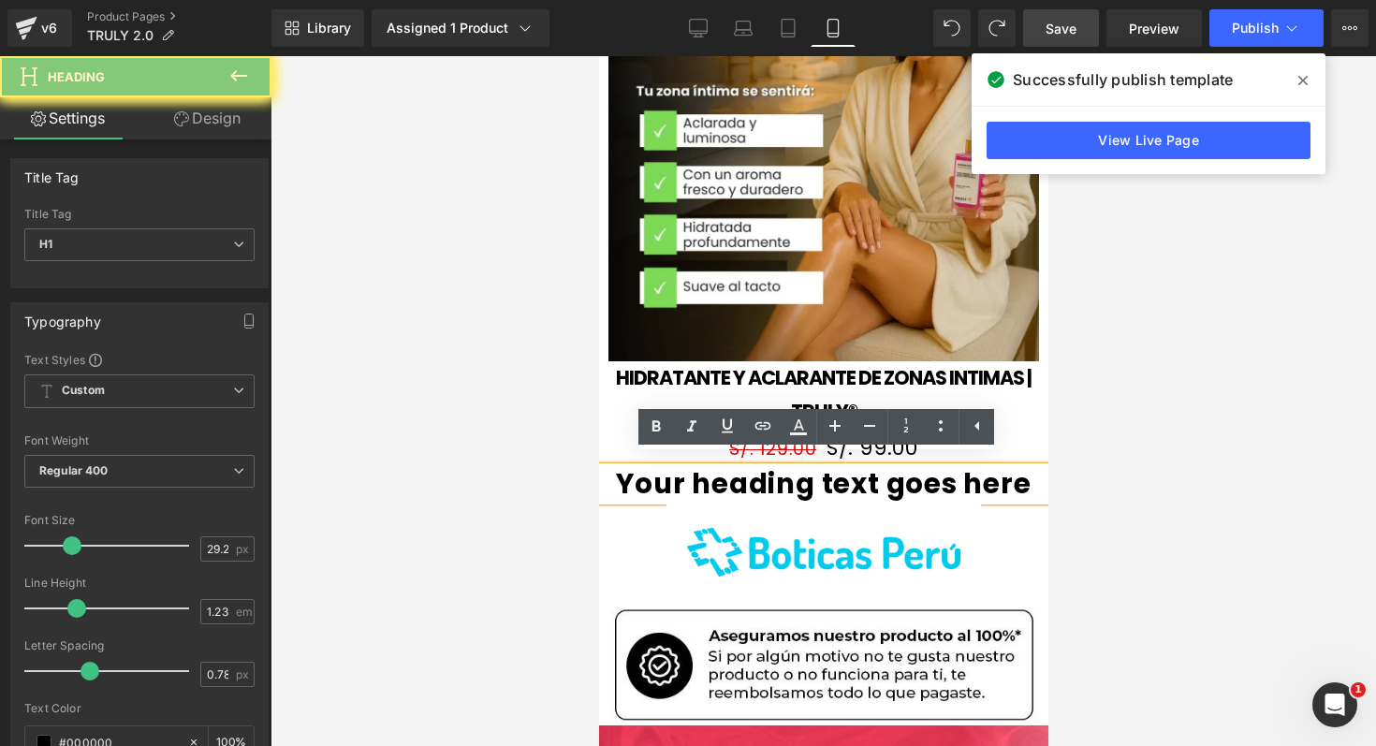
click at [859, 467] on h1 "Your heading text goes here" at bounding box center [822, 484] width 449 height 34
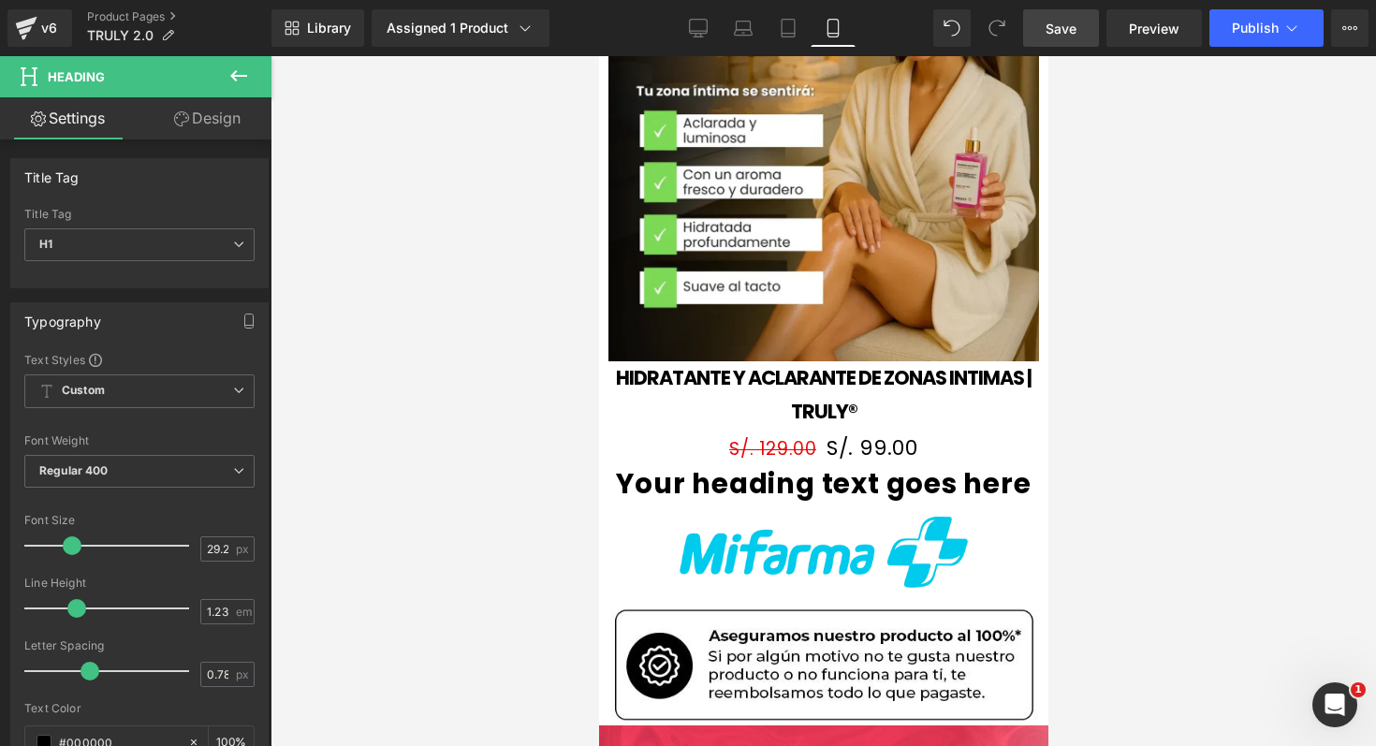
click at [597, 553] on div at bounding box center [822, 401] width 1105 height 690
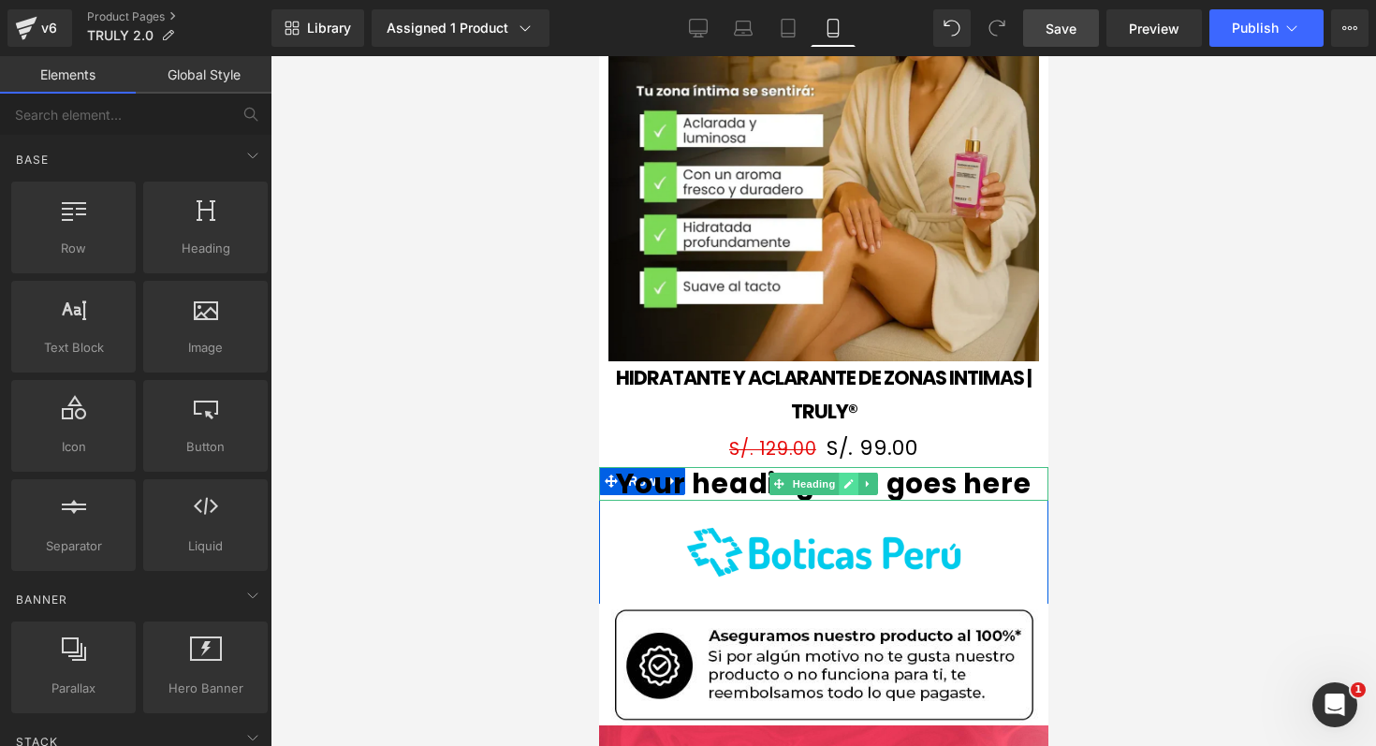
click at [843, 479] on icon at bounding box center [847, 483] width 9 height 9
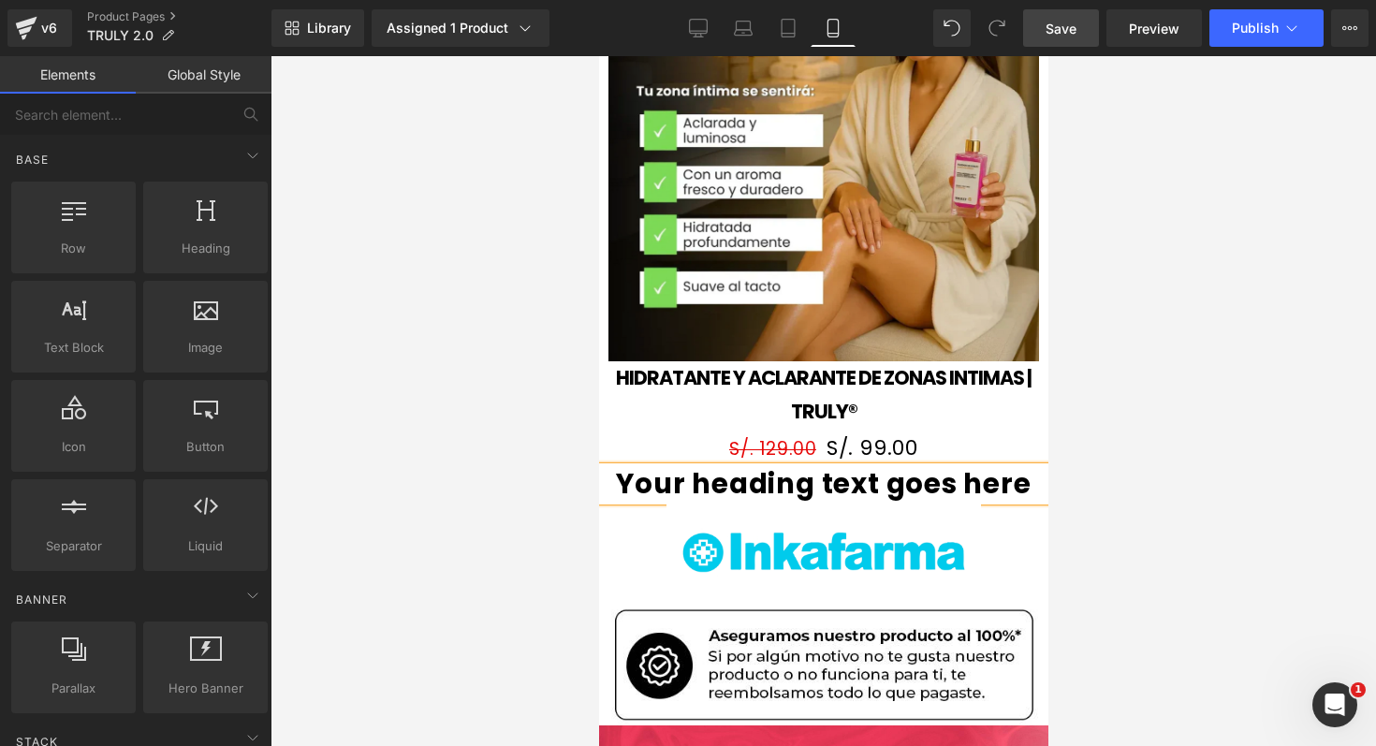
click at [842, 467] on h1 "Your heading text goes here" at bounding box center [822, 484] width 449 height 34
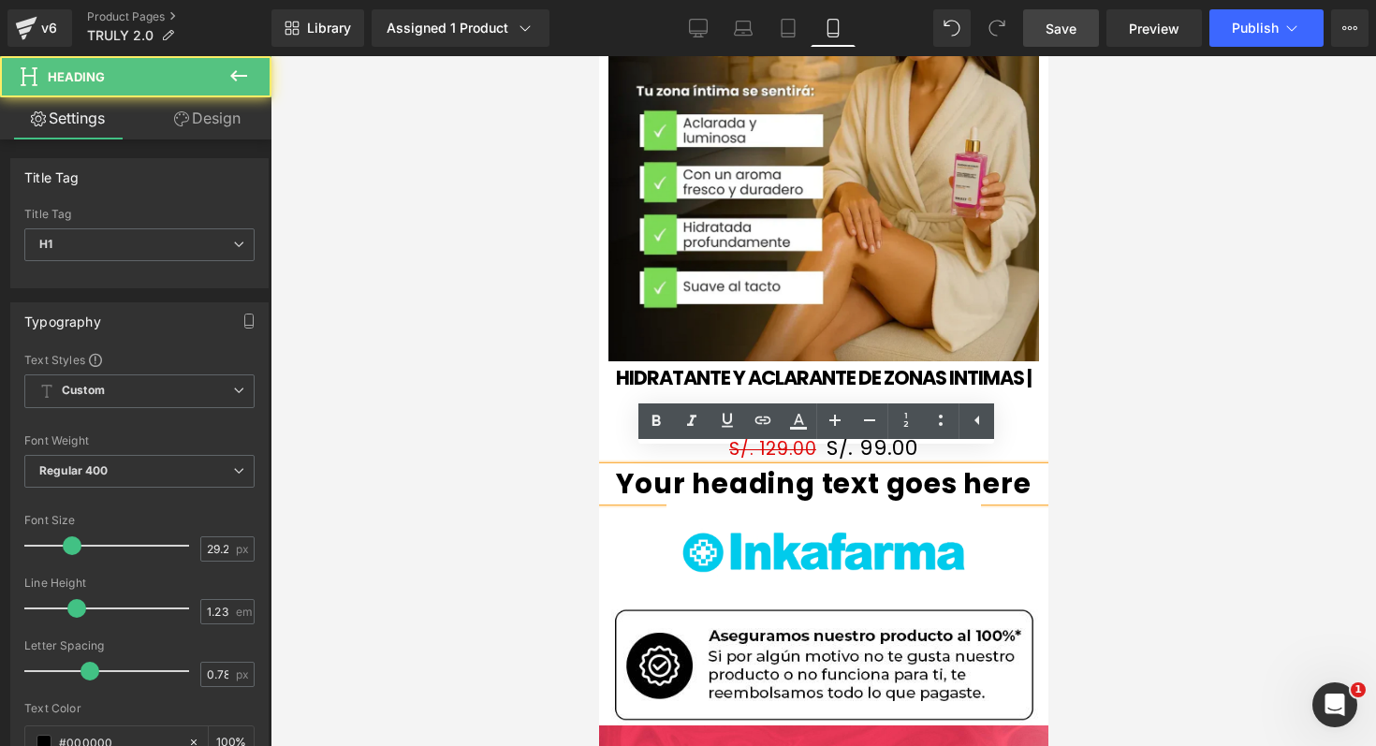
click at [842, 467] on h1 "Your heading text goes here" at bounding box center [822, 484] width 449 height 34
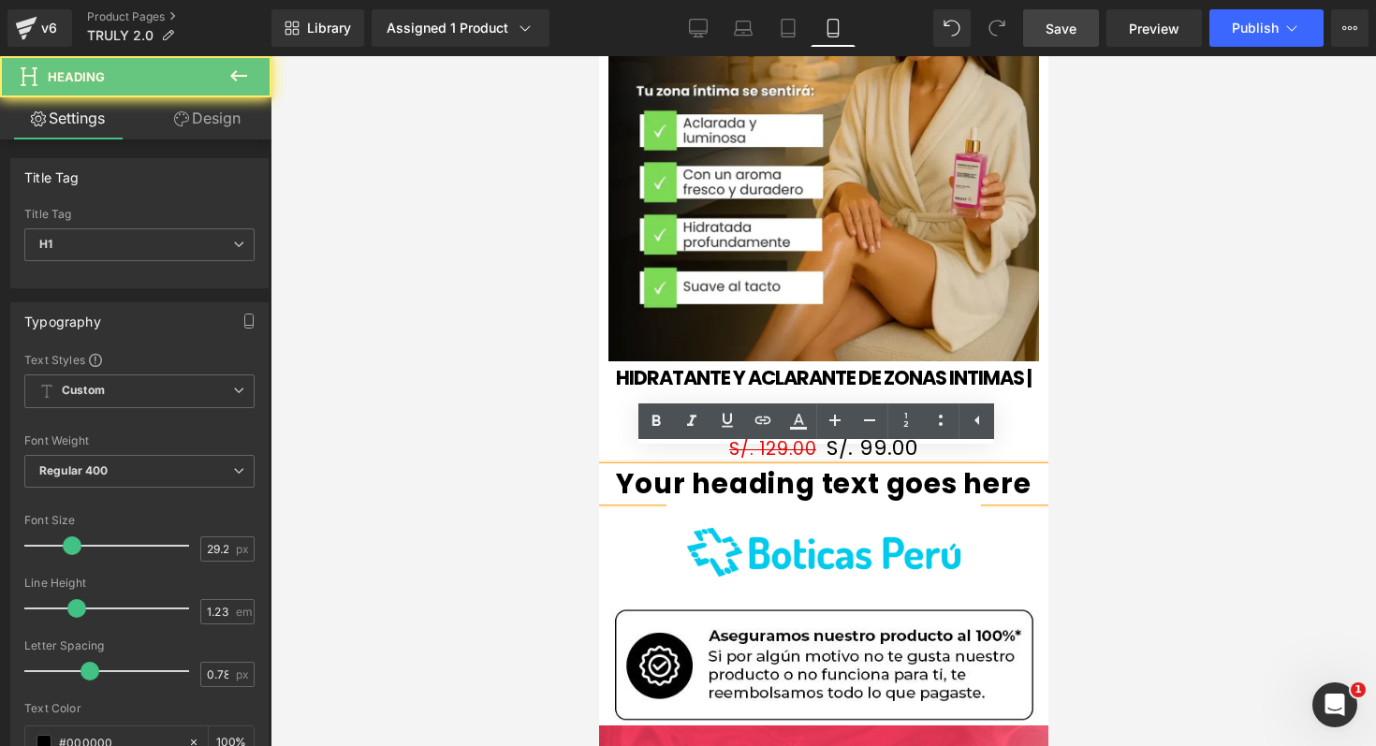
click at [842, 467] on h1 "Your heading text goes here" at bounding box center [822, 484] width 449 height 34
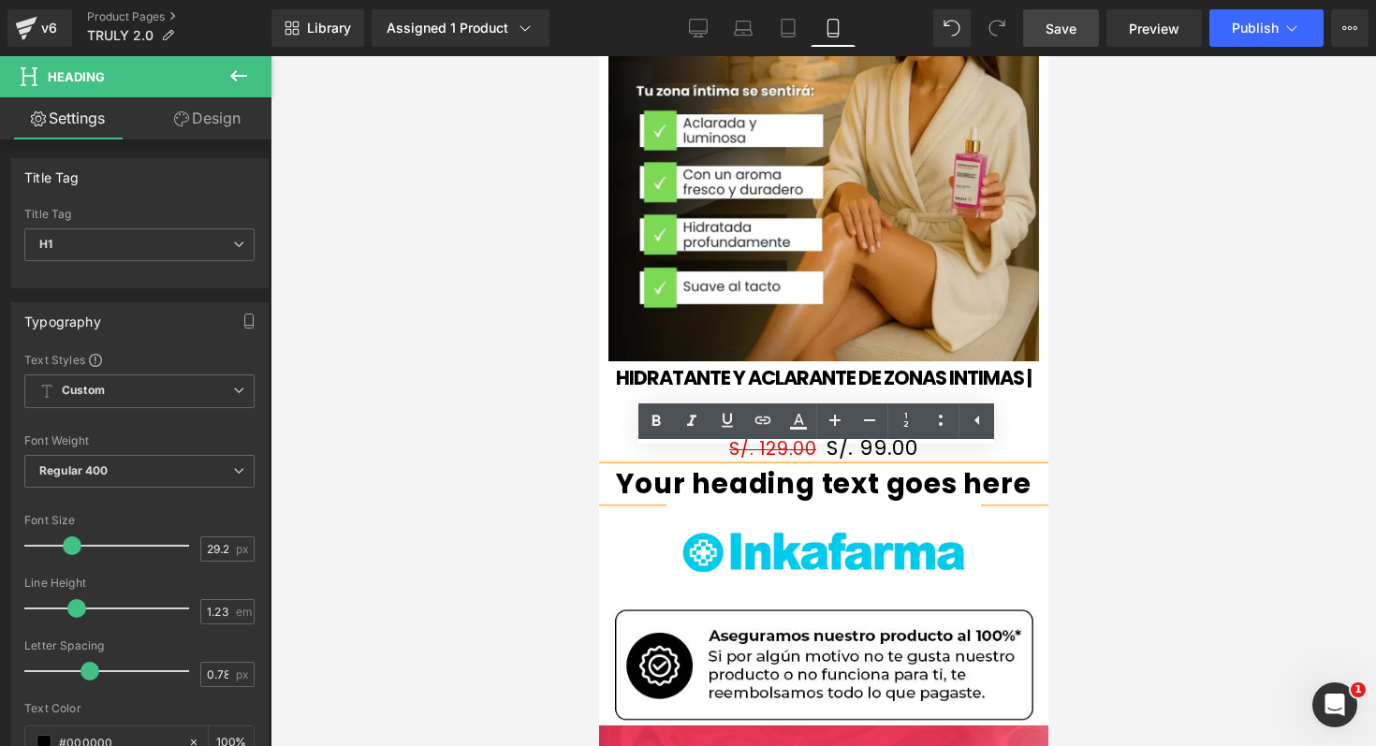
click at [662, 467] on h1 "Your heading text goes here" at bounding box center [822, 484] width 449 height 34
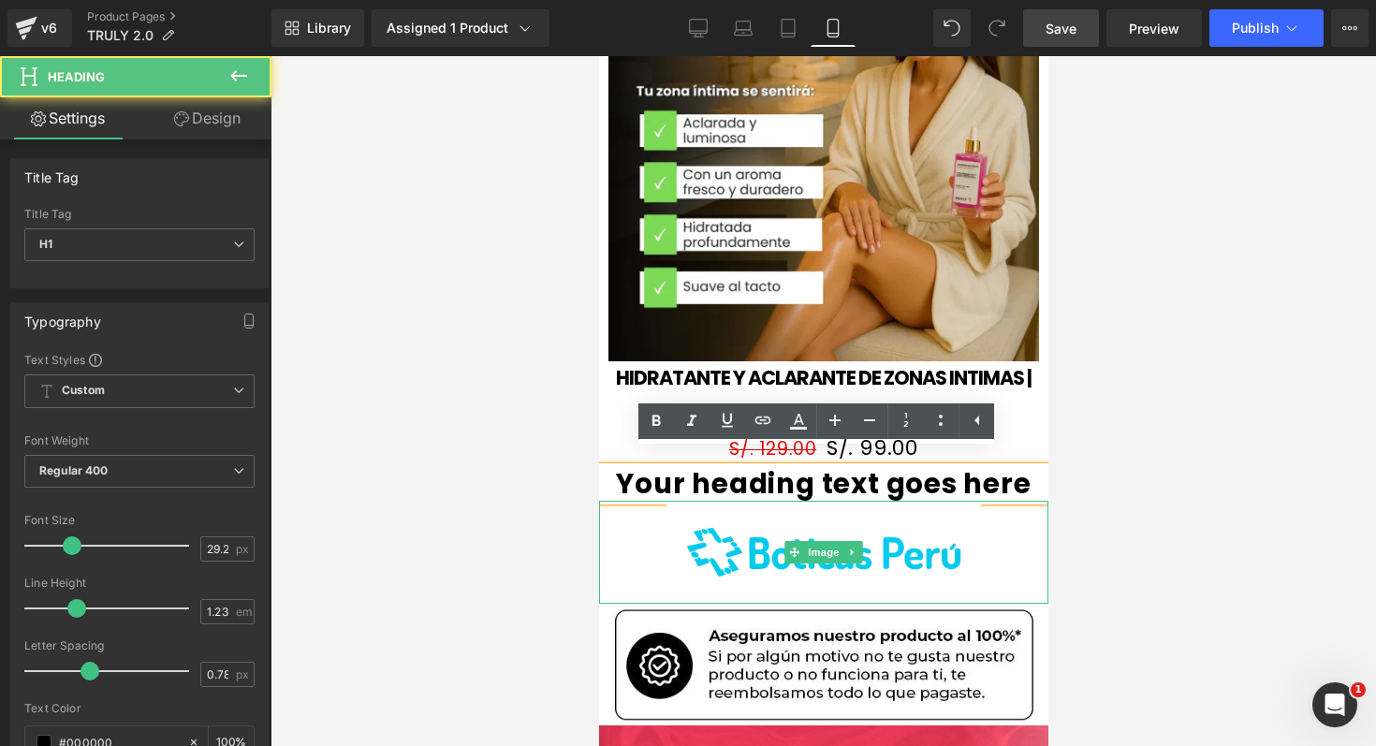
click at [637, 501] on link at bounding box center [822, 552] width 449 height 103
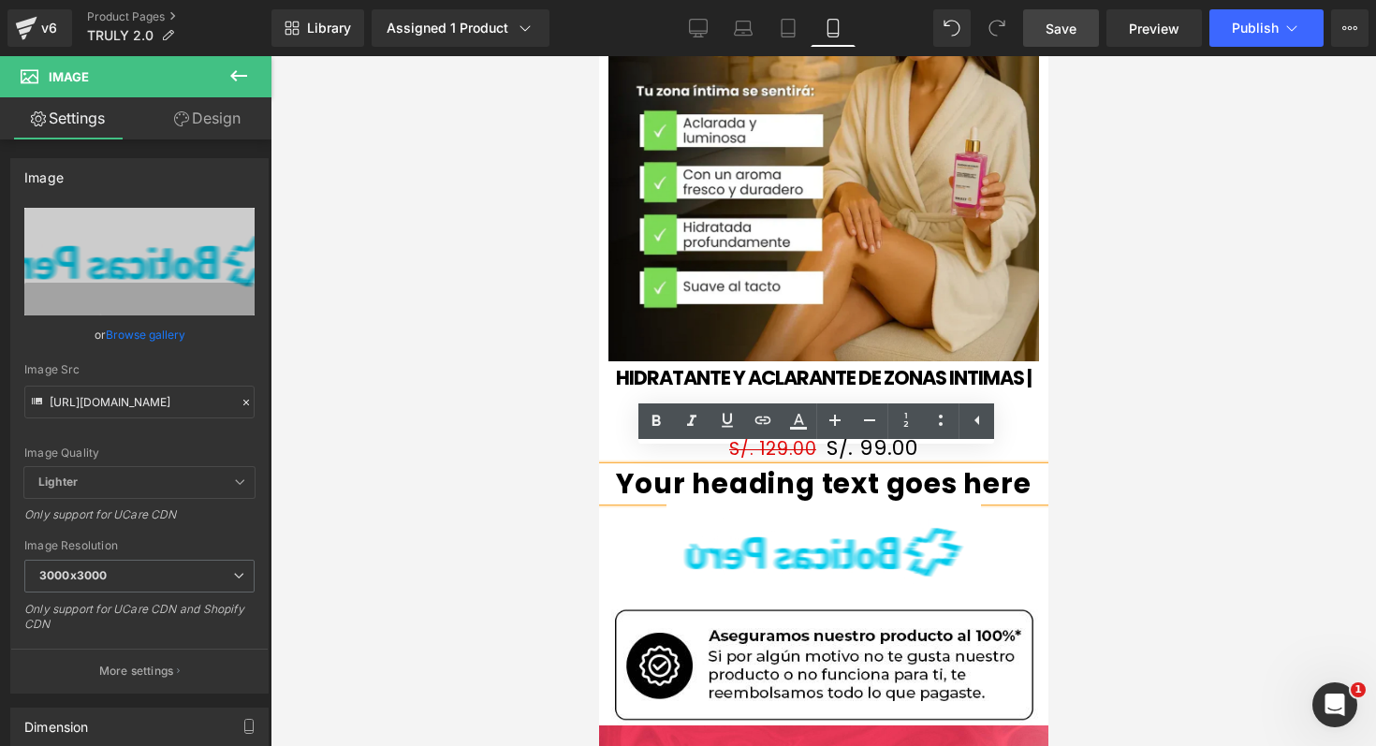
click at [621, 472] on h1 "Your heading text goes here" at bounding box center [822, 484] width 449 height 34
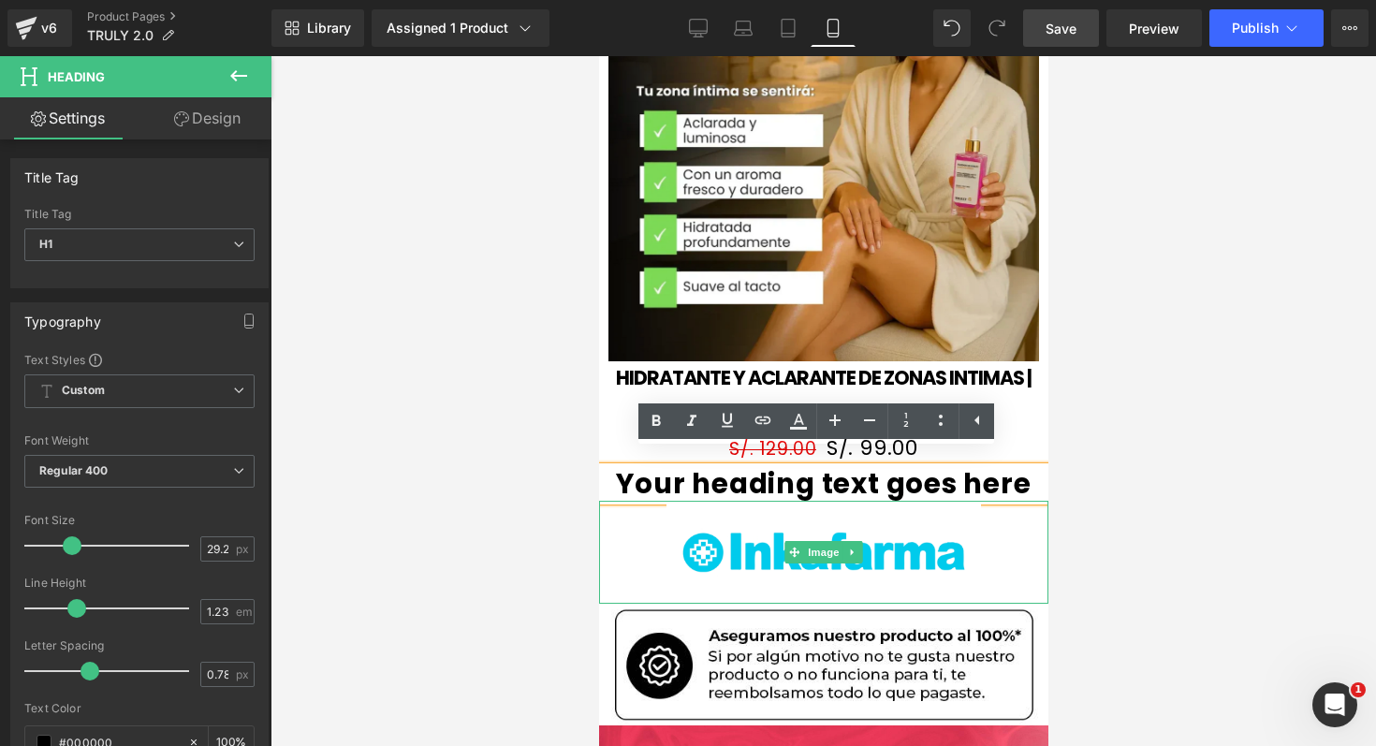
click at [617, 533] on link at bounding box center [822, 552] width 449 height 103
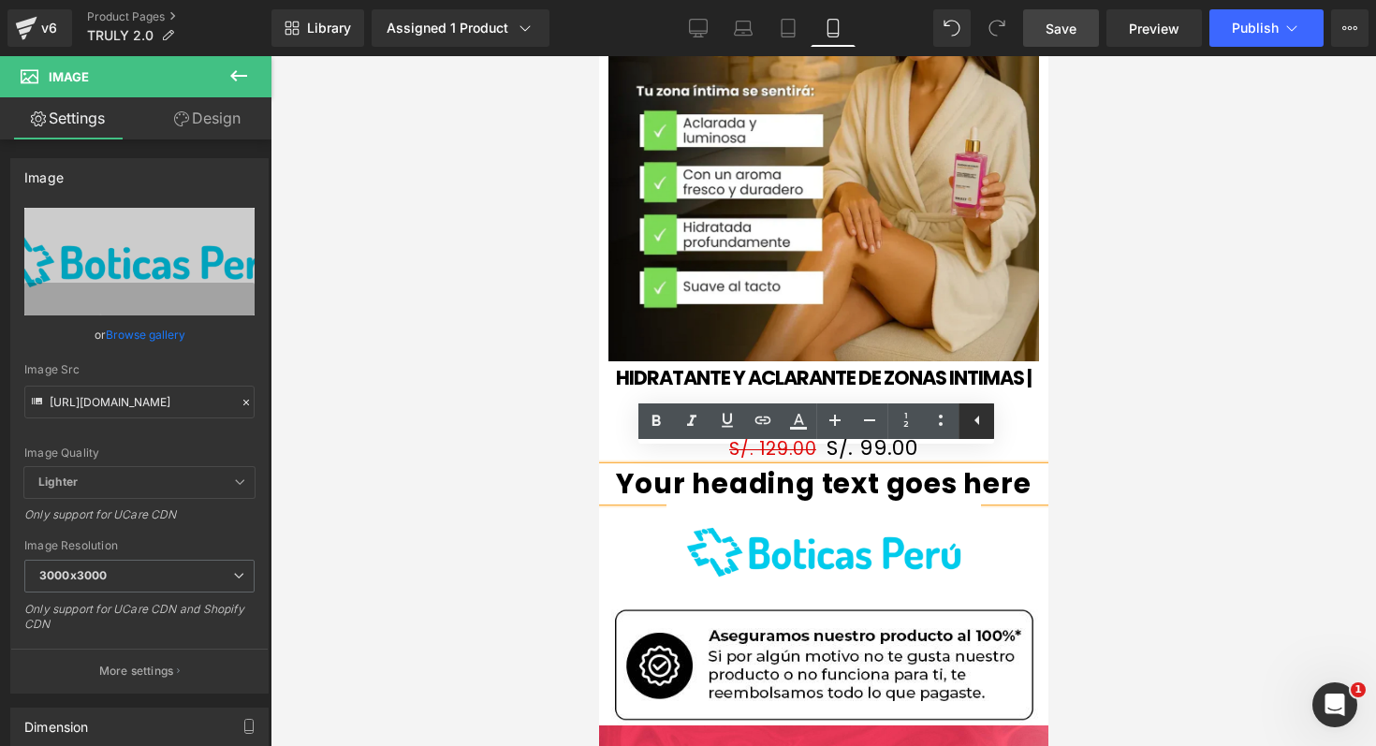
click at [985, 418] on icon at bounding box center [977, 420] width 22 height 22
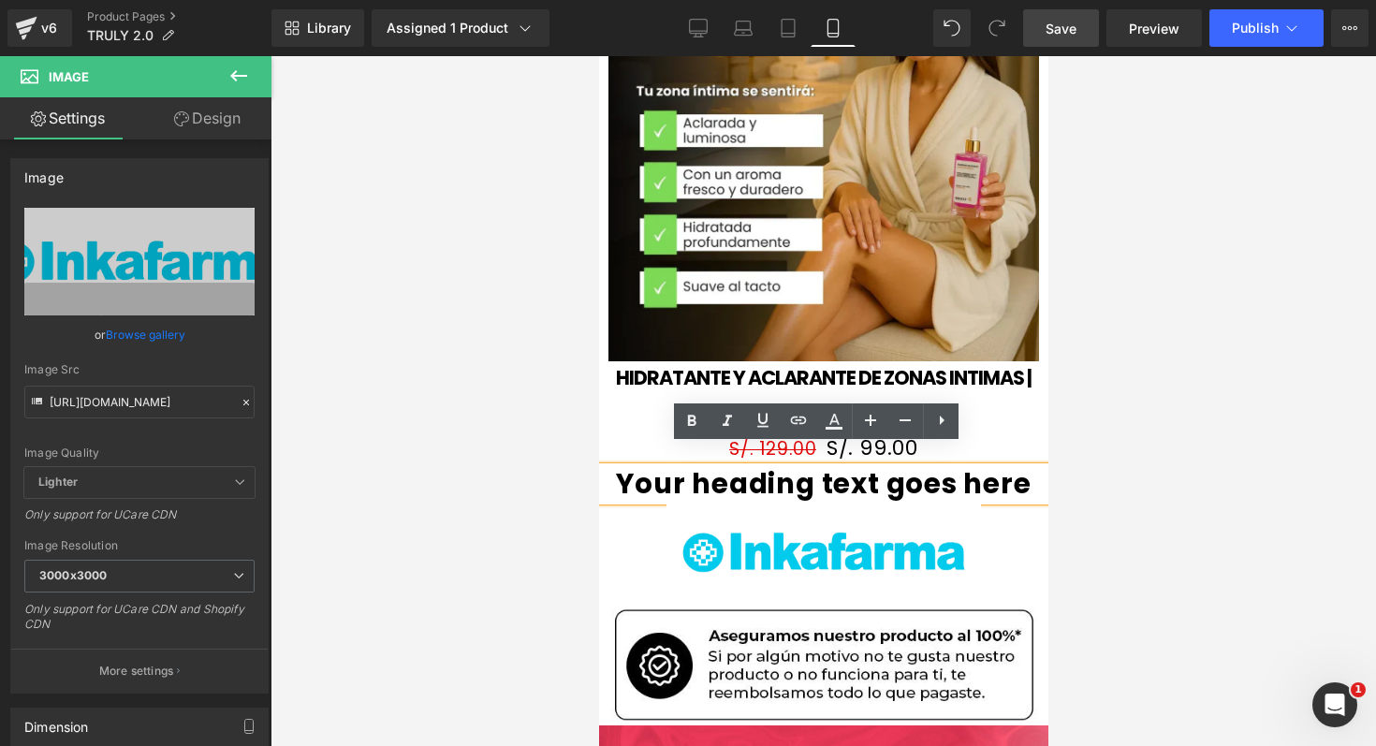
click at [1171, 405] on div at bounding box center [822, 401] width 1105 height 690
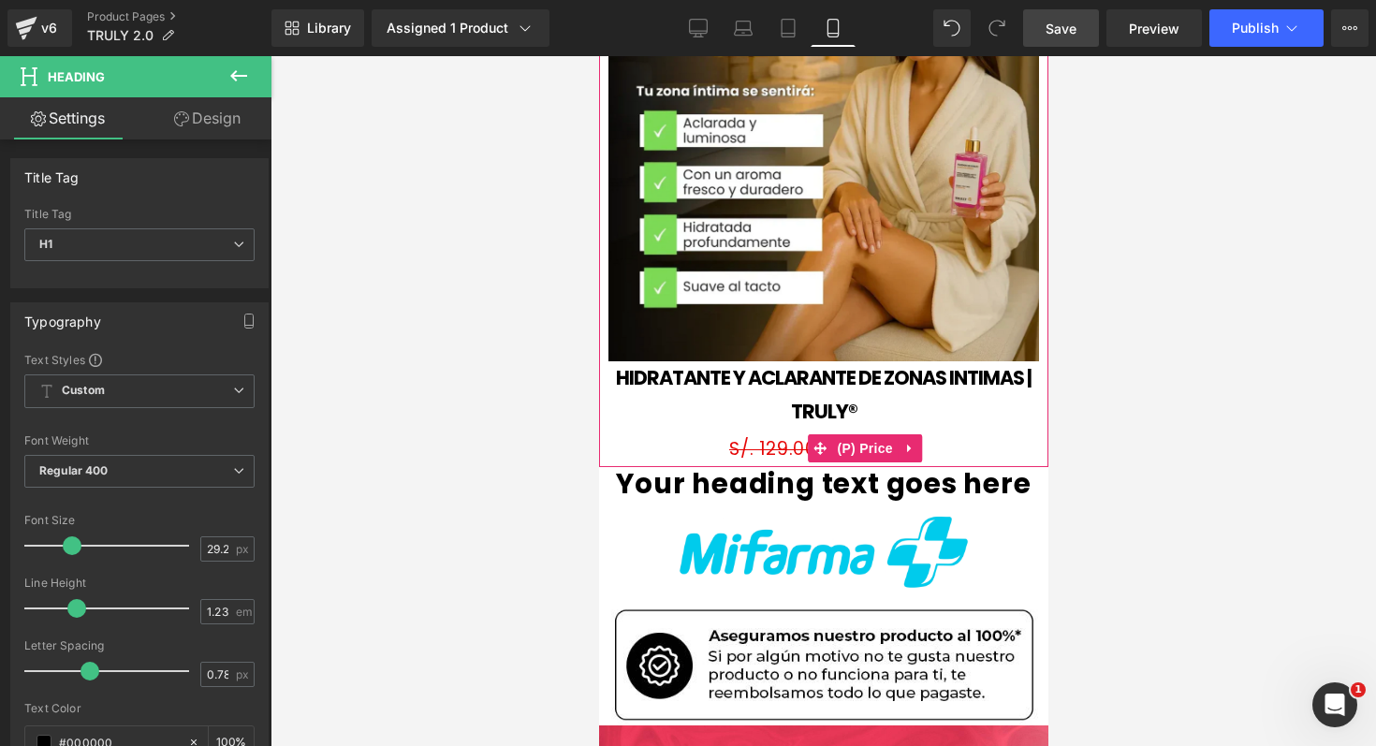
drag, startPoint x: 613, startPoint y: 453, endPoint x: 615, endPoint y: 436, distance: 16.9
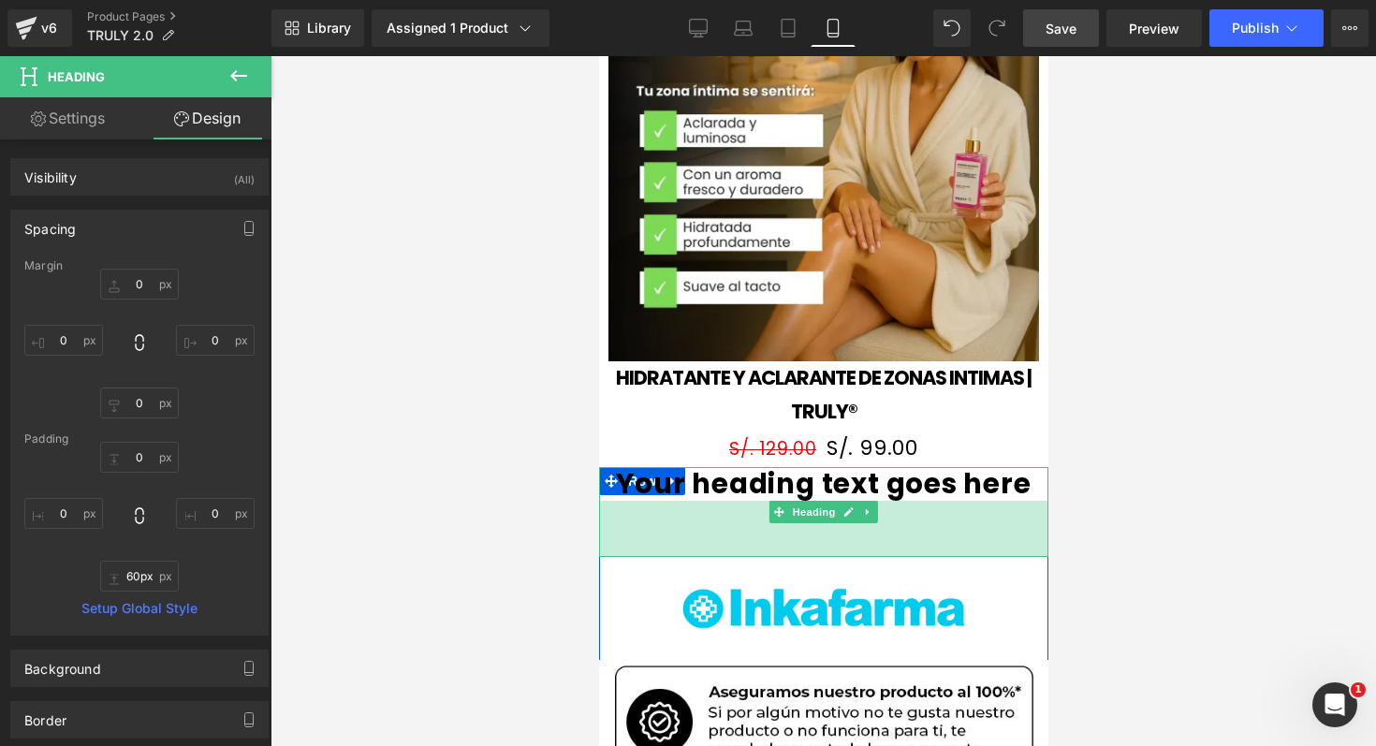
type input "61px"
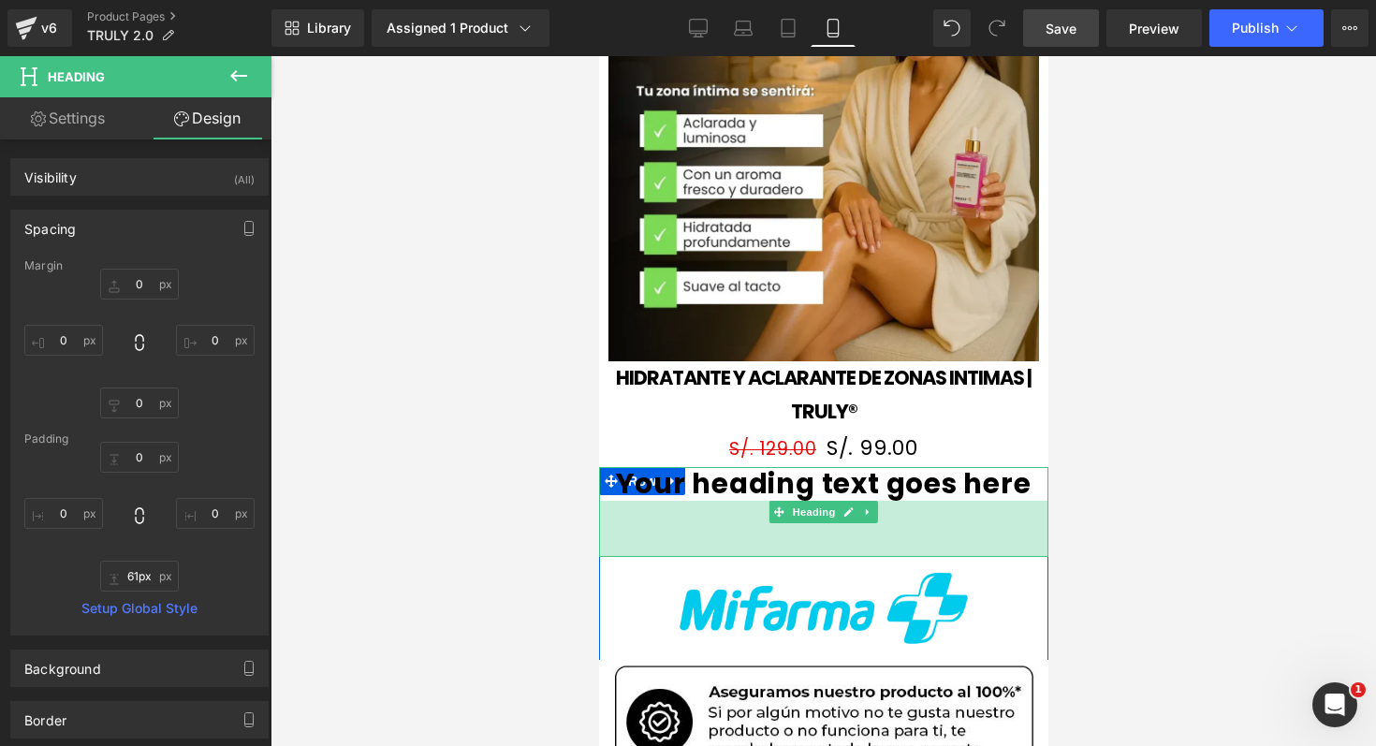
drag, startPoint x: 621, startPoint y: 483, endPoint x: 624, endPoint y: 539, distance: 56.3
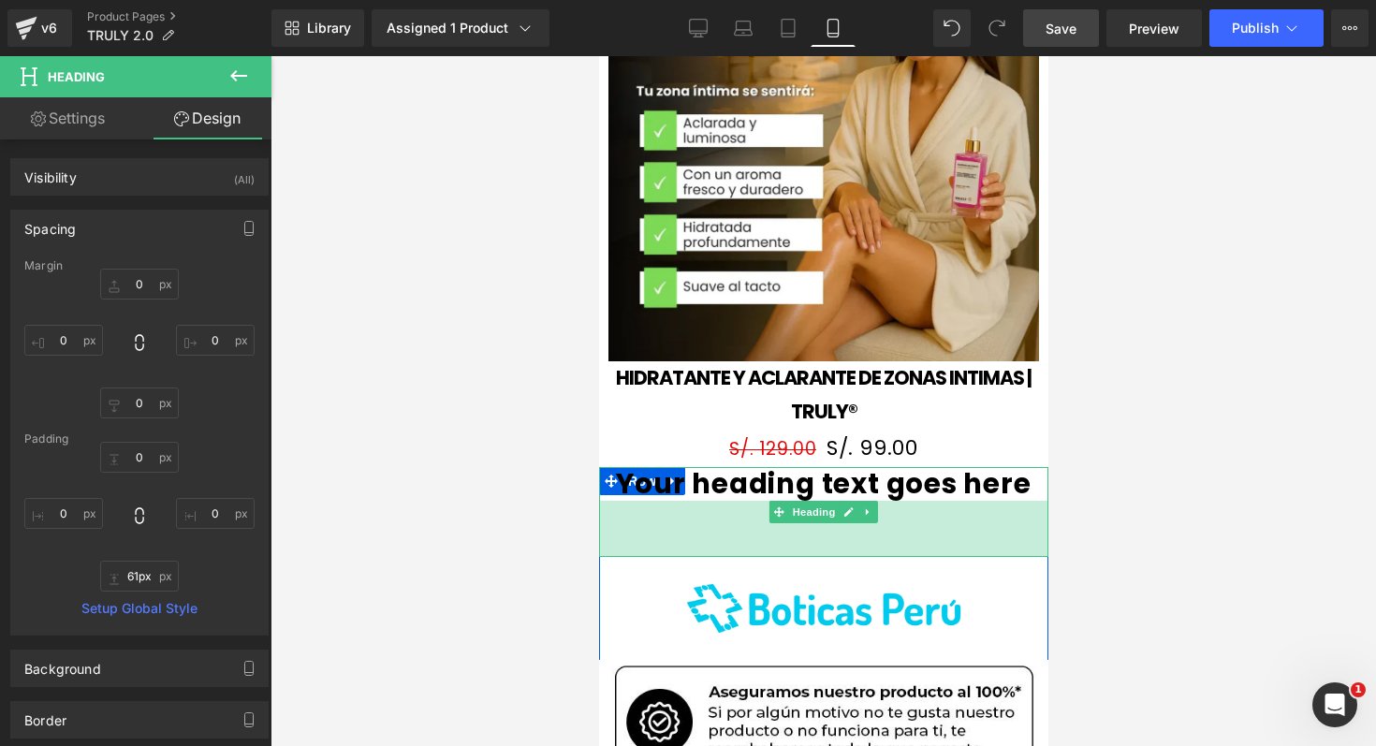
click at [624, 539] on div "60px" at bounding box center [822, 529] width 449 height 56
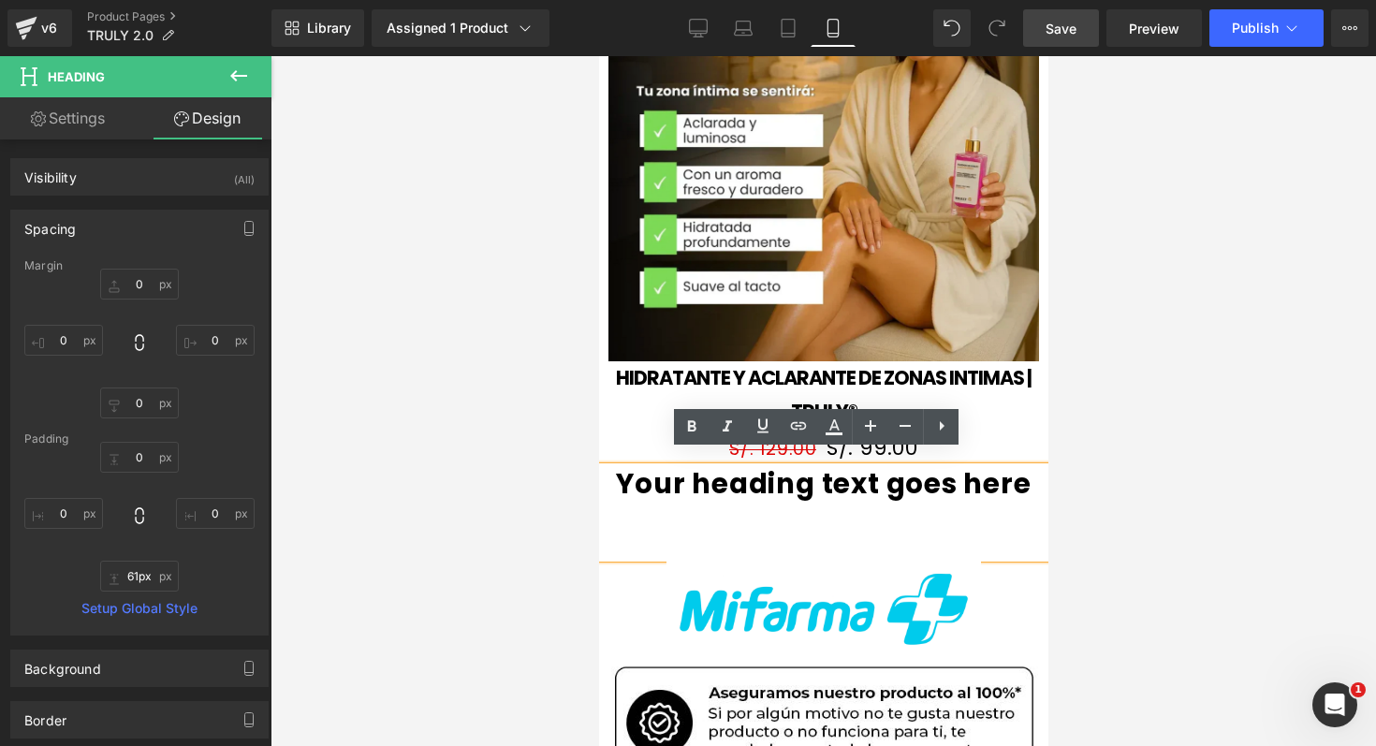
click at [622, 474] on h1 "Your heading text goes here" at bounding box center [822, 484] width 449 height 34
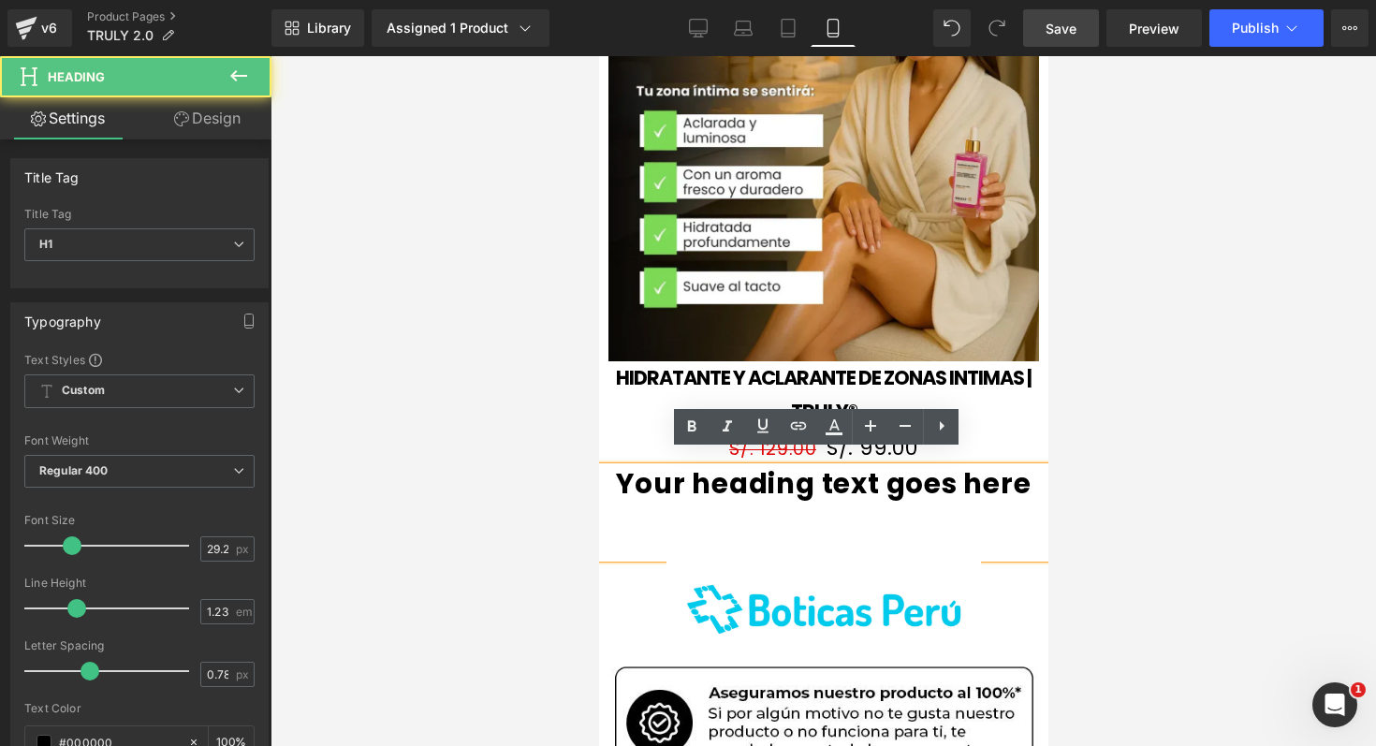
click at [651, 525] on div "Your heading text goes here" at bounding box center [822, 512] width 449 height 91
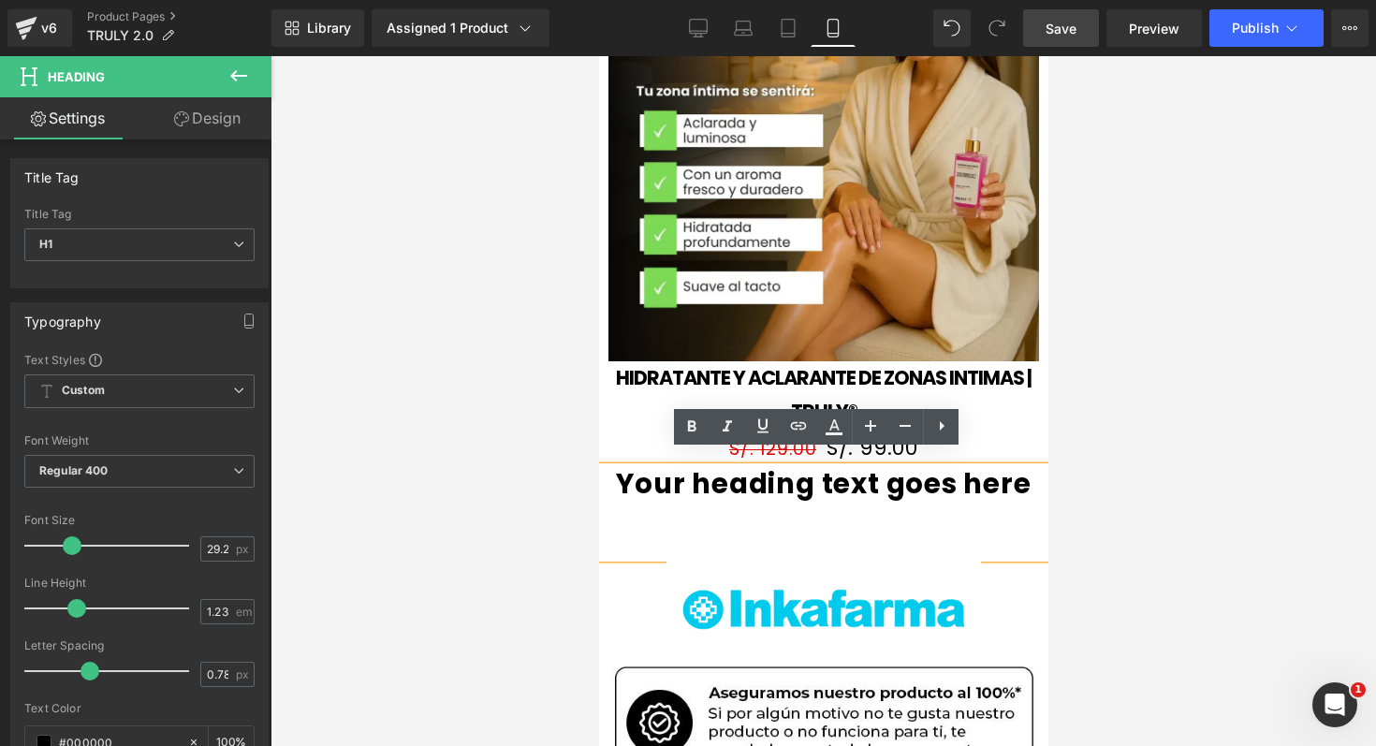
click at [723, 470] on h1 "Your heading text goes here" at bounding box center [822, 484] width 449 height 34
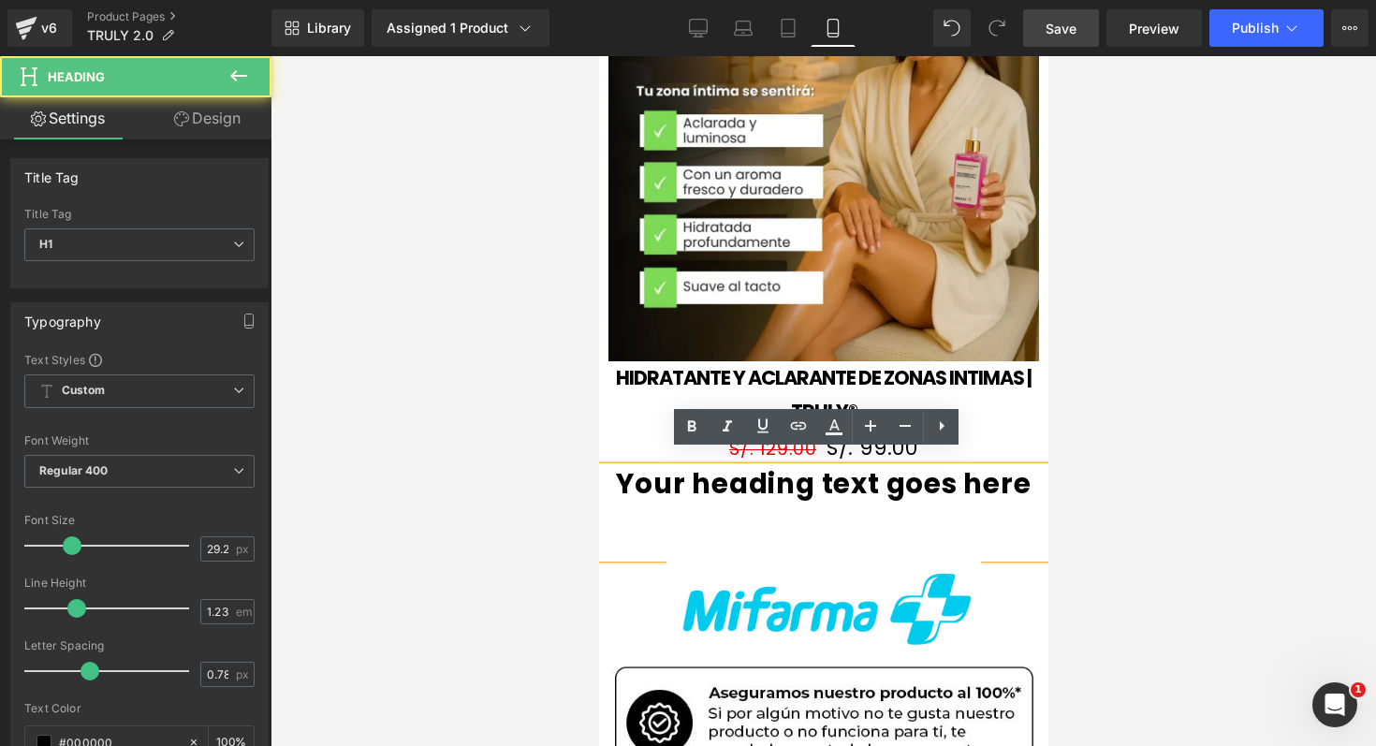
click at [792, 504] on div "Your heading text goes here" at bounding box center [822, 512] width 449 height 91
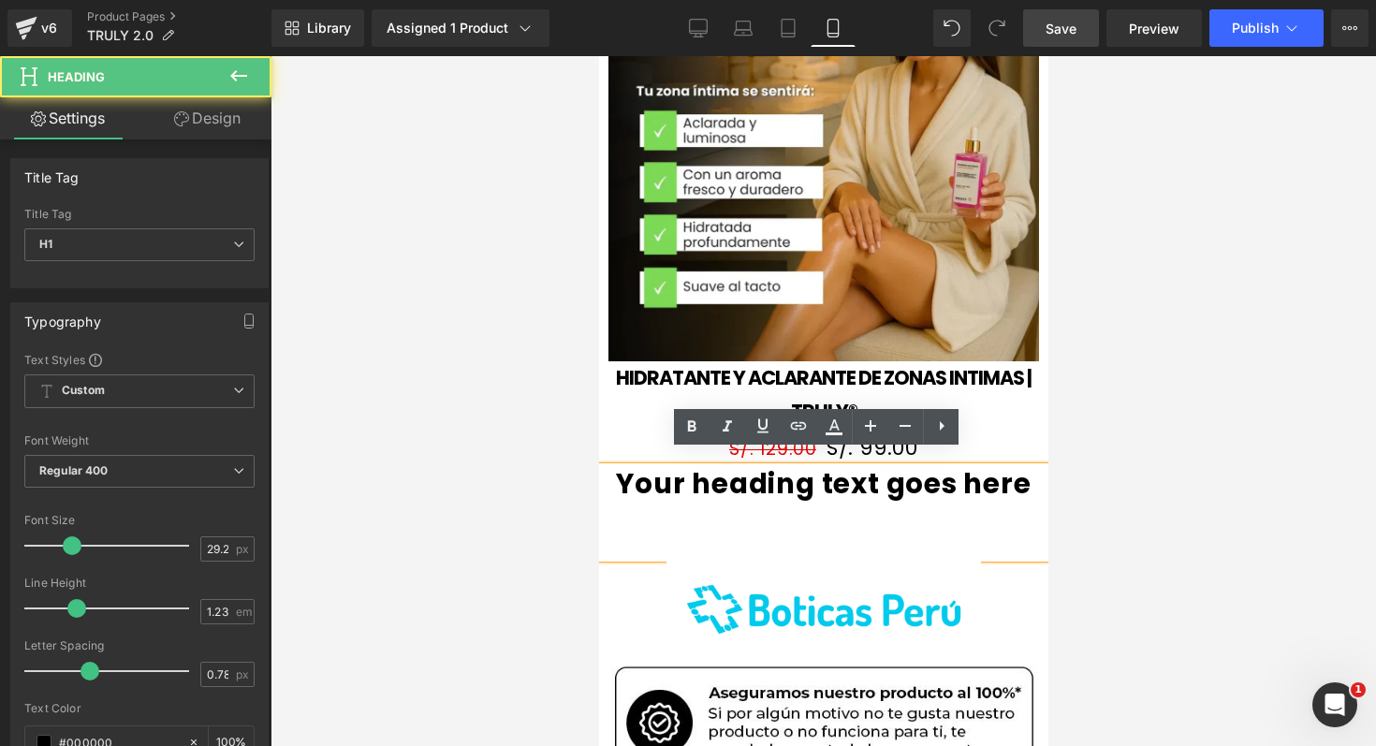
drag, startPoint x: 792, startPoint y: 504, endPoint x: 735, endPoint y: 476, distance: 63.6
click at [735, 476] on div "Your heading text goes here" at bounding box center [822, 512] width 449 height 91
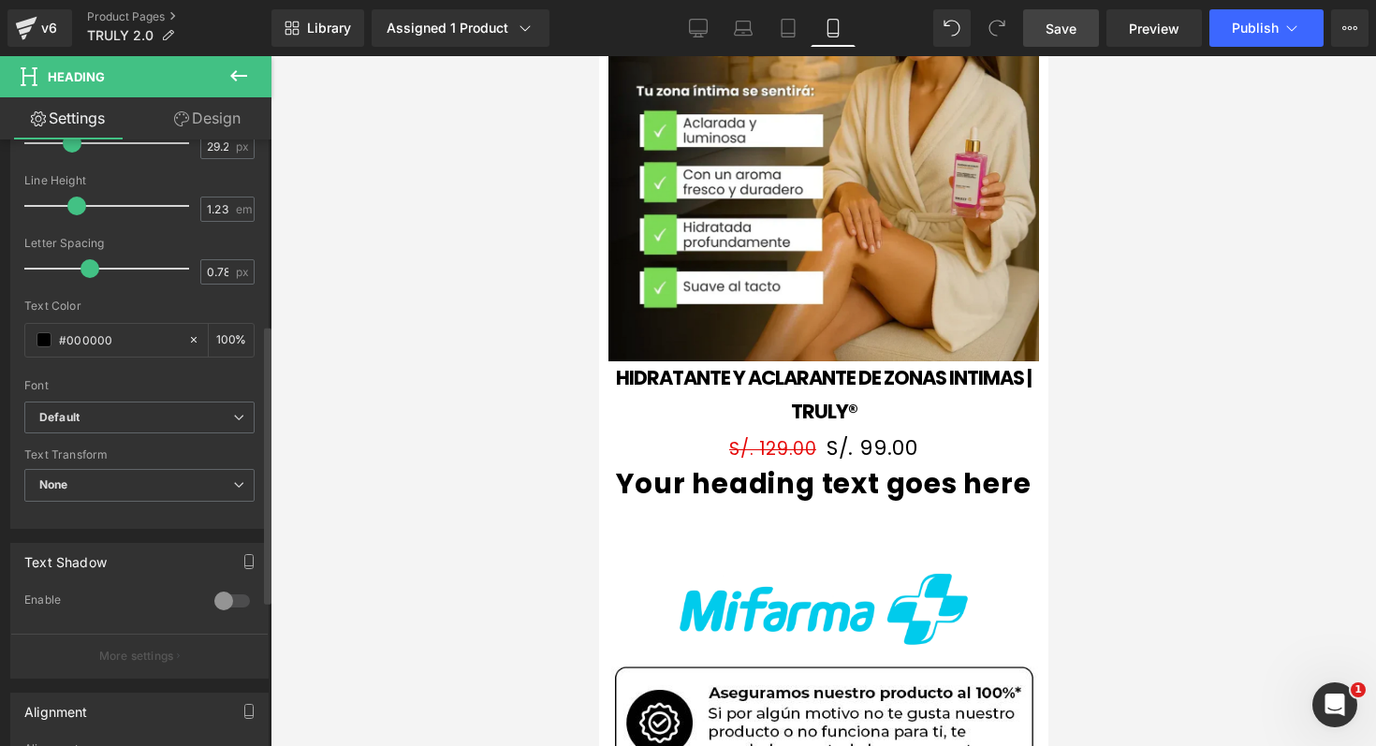
scroll to position [392, 0]
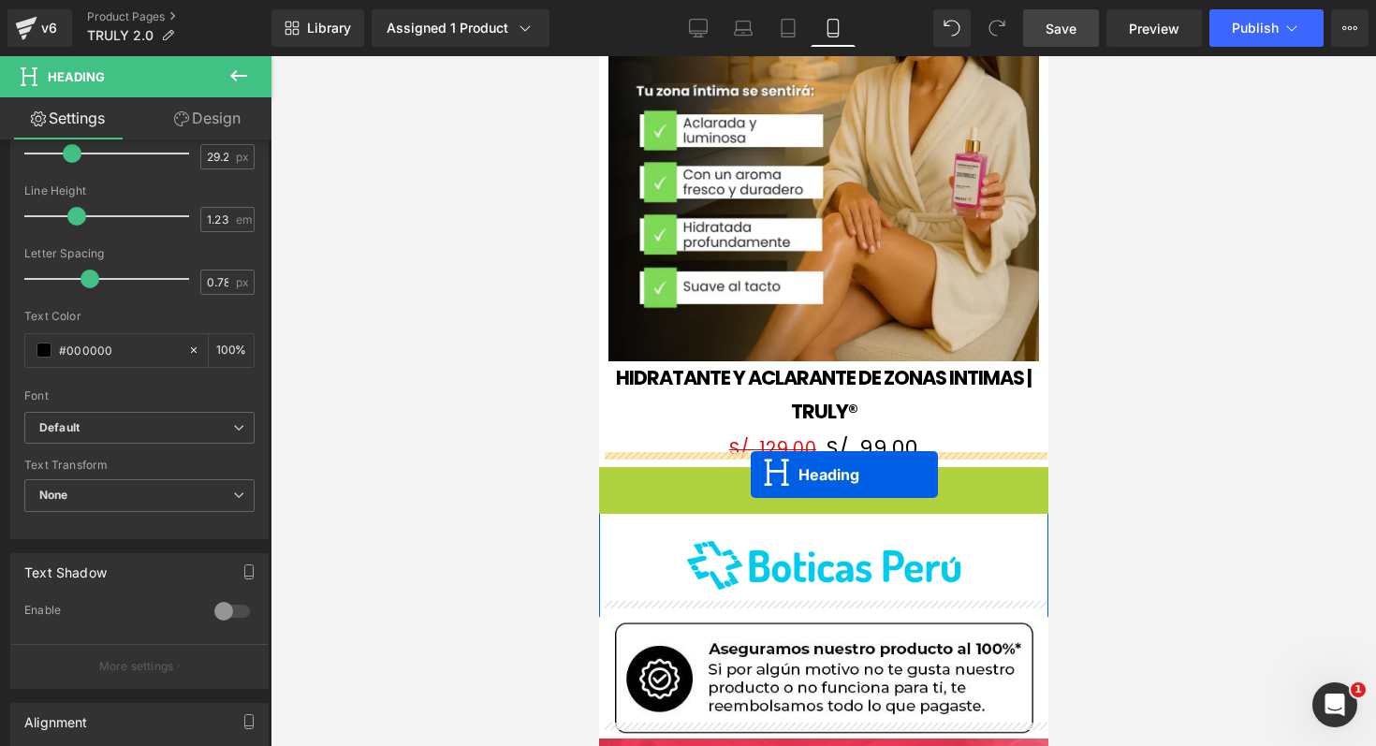
drag, startPoint x: 767, startPoint y: 497, endPoint x: 750, endPoint y: 474, distance: 29.4
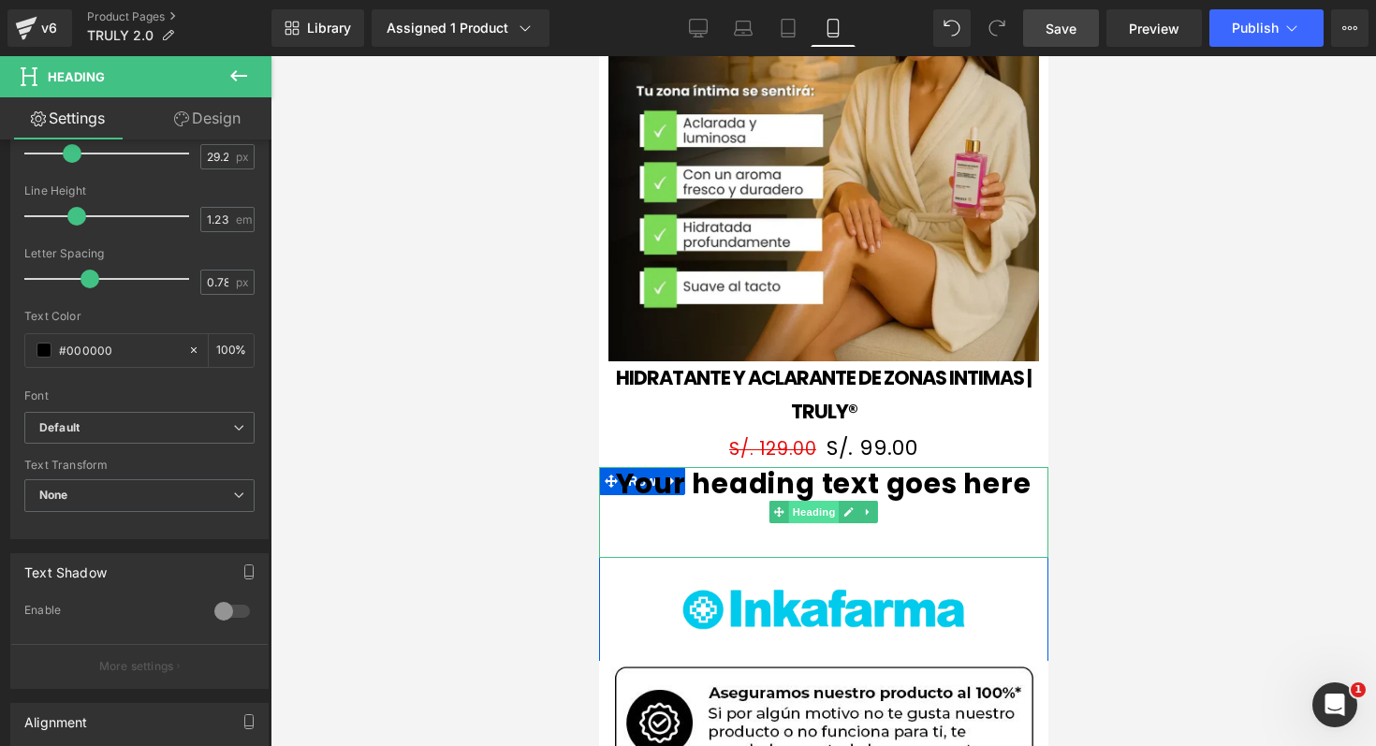
click at [802, 501] on span "Heading" at bounding box center [813, 512] width 51 height 22
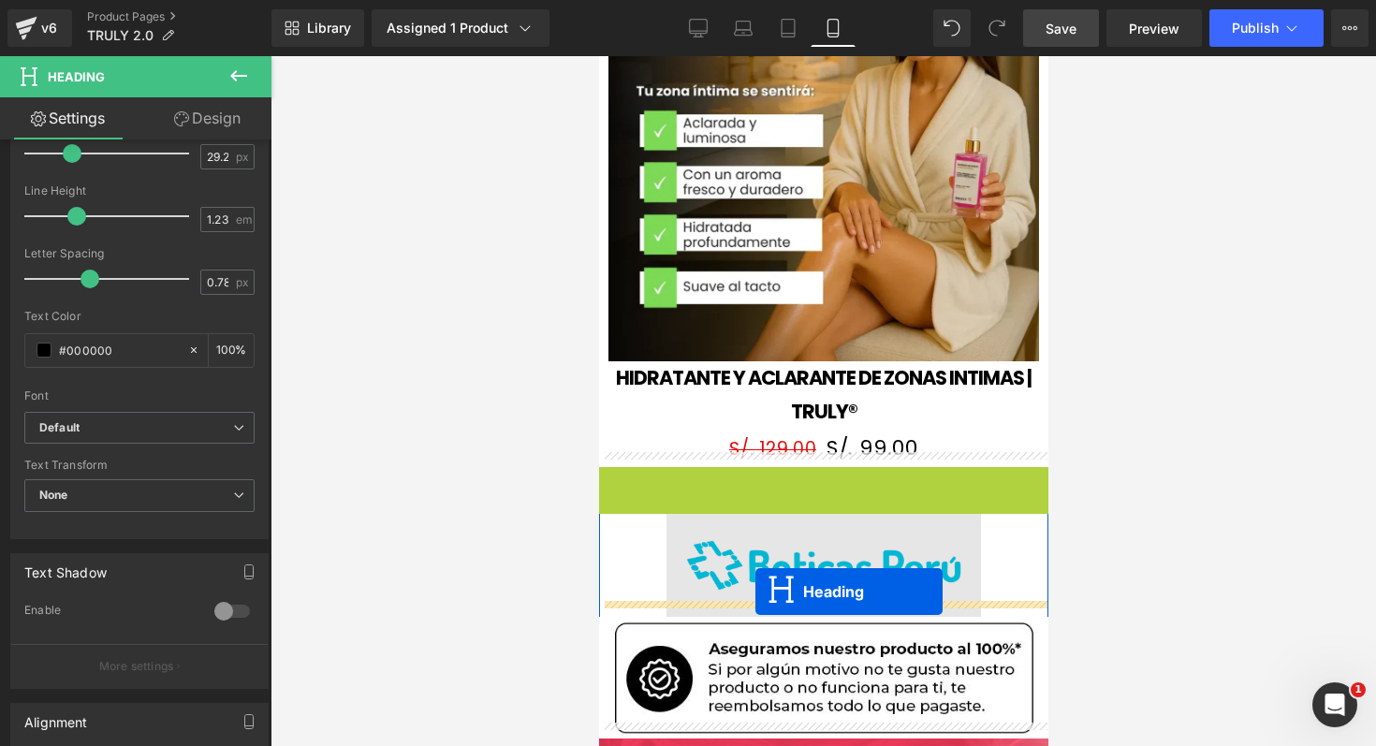
drag, startPoint x: 774, startPoint y: 495, endPoint x: 751, endPoint y: 595, distance: 102.8
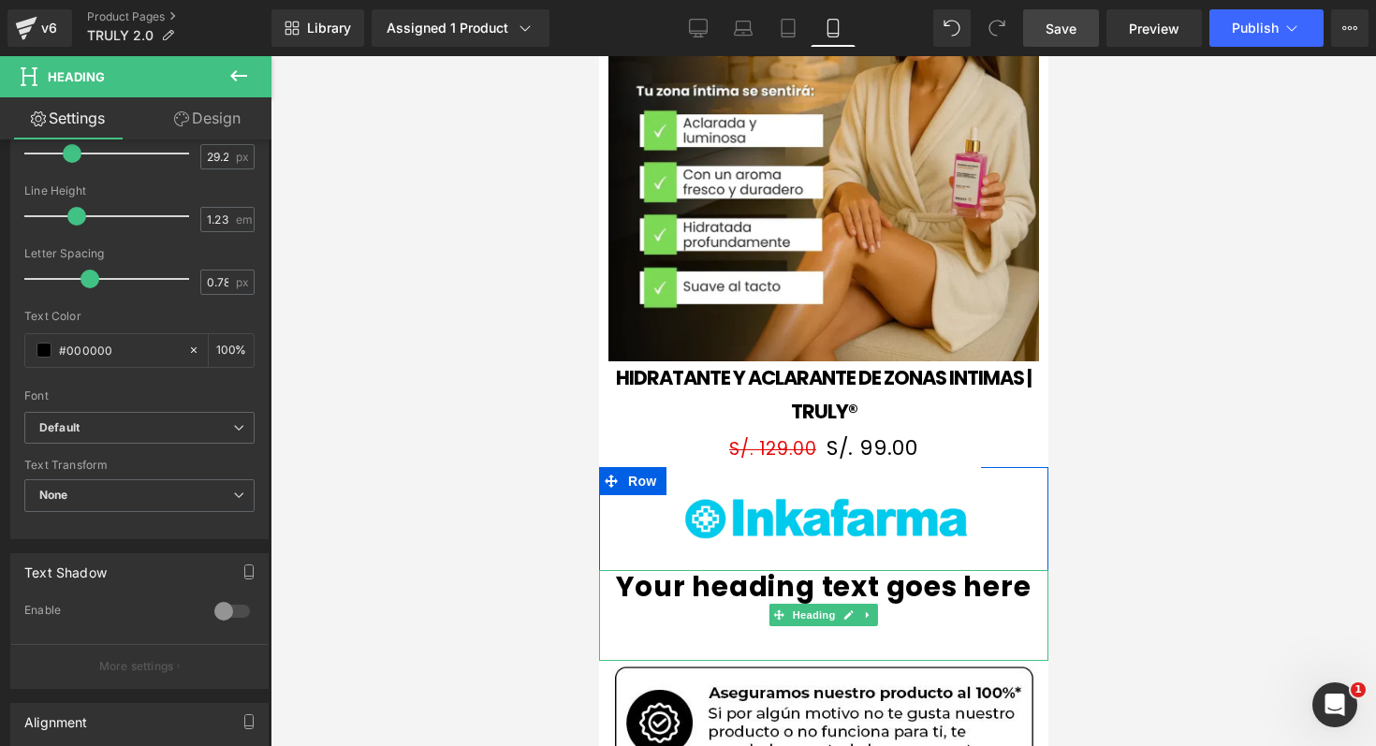
click at [650, 581] on h1 "Your heading text goes here" at bounding box center [822, 587] width 449 height 34
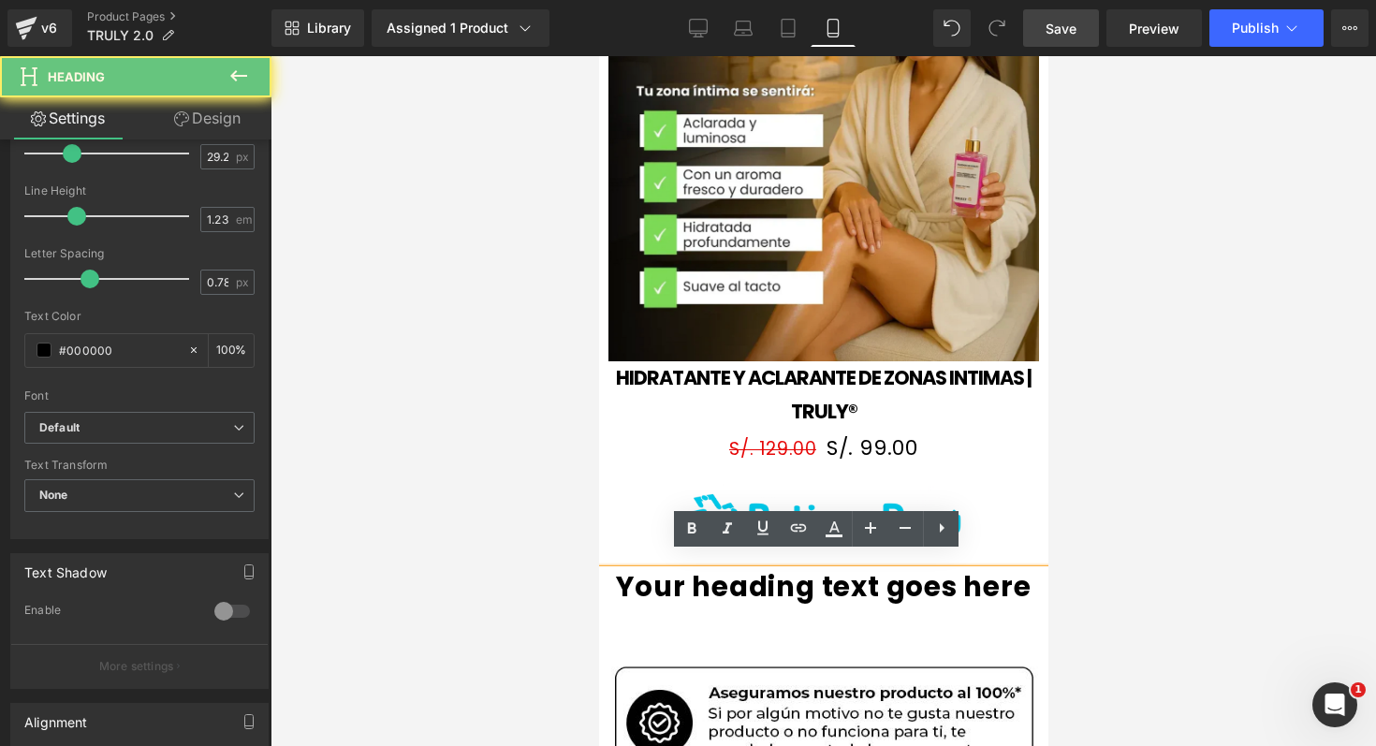
click at [685, 577] on h1 "Your heading text goes here" at bounding box center [822, 587] width 449 height 34
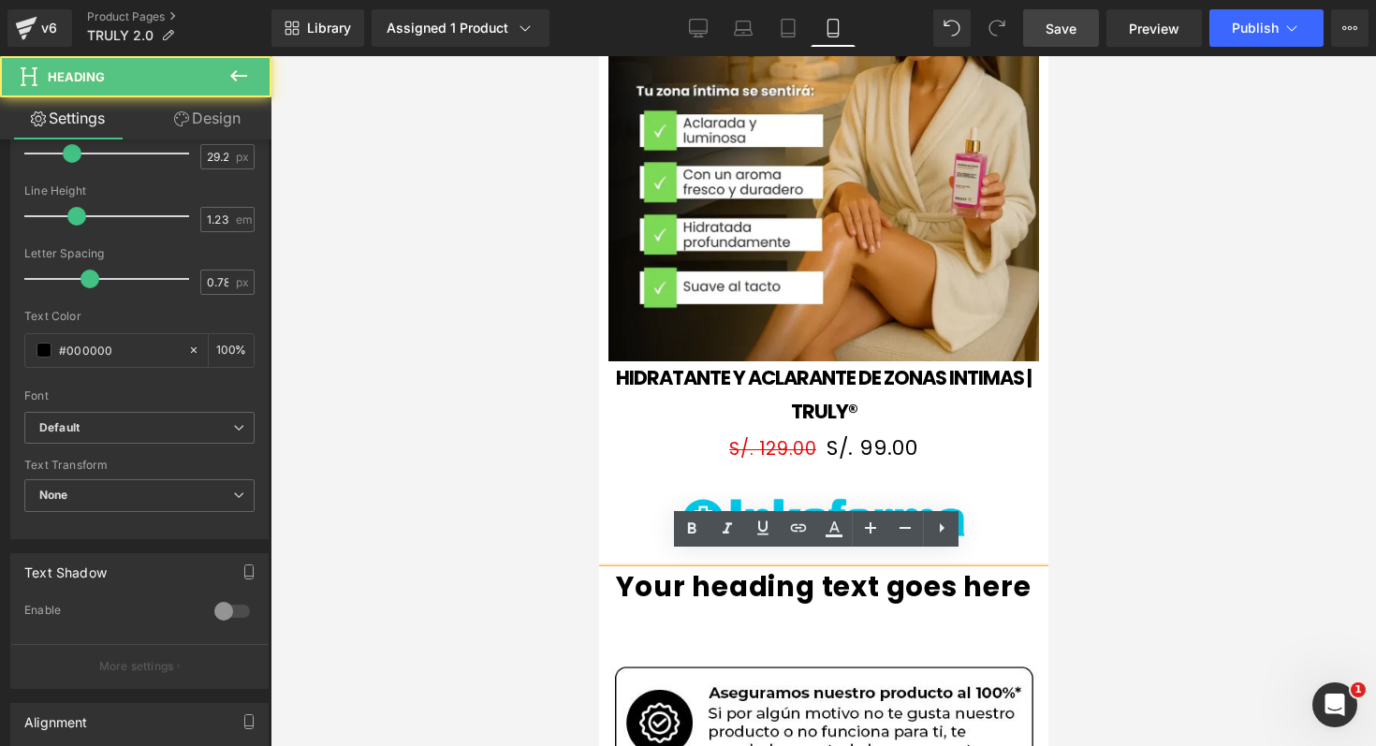
click at [685, 577] on h1 "Your heading text goes here" at bounding box center [822, 587] width 449 height 34
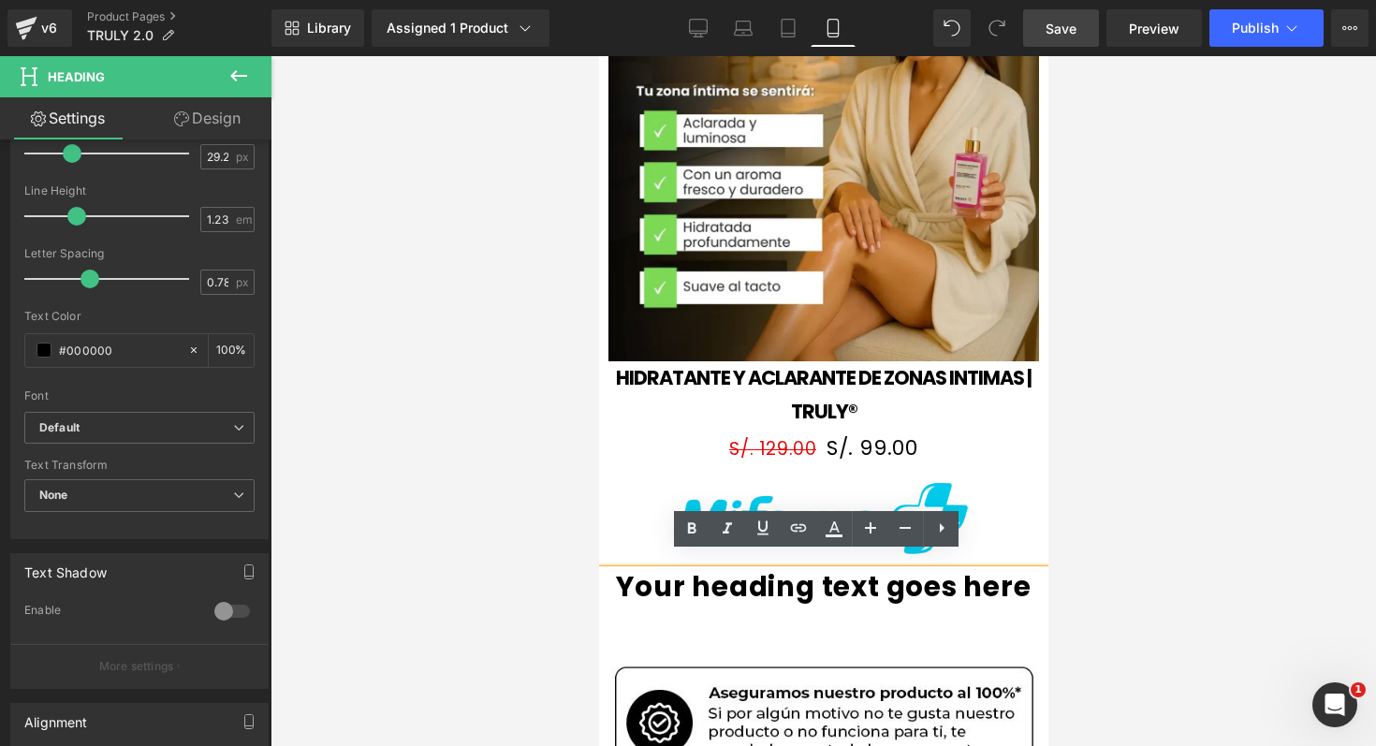
drag, startPoint x: 652, startPoint y: 573, endPoint x: 767, endPoint y: 577, distance: 115.2
click at [782, 577] on h1 "Your heading text goes here" at bounding box center [822, 587] width 449 height 34
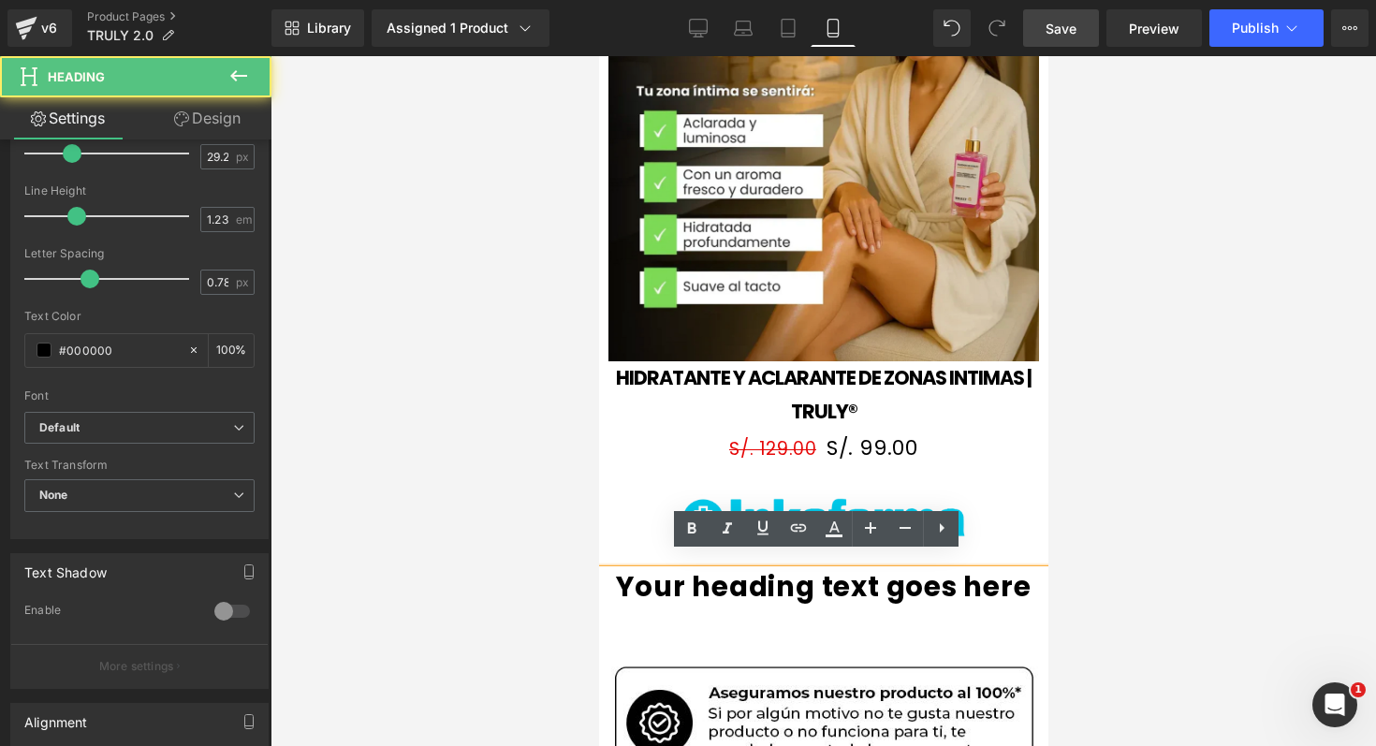
click at [629, 570] on h1 "Your heading text goes here" at bounding box center [822, 587] width 449 height 34
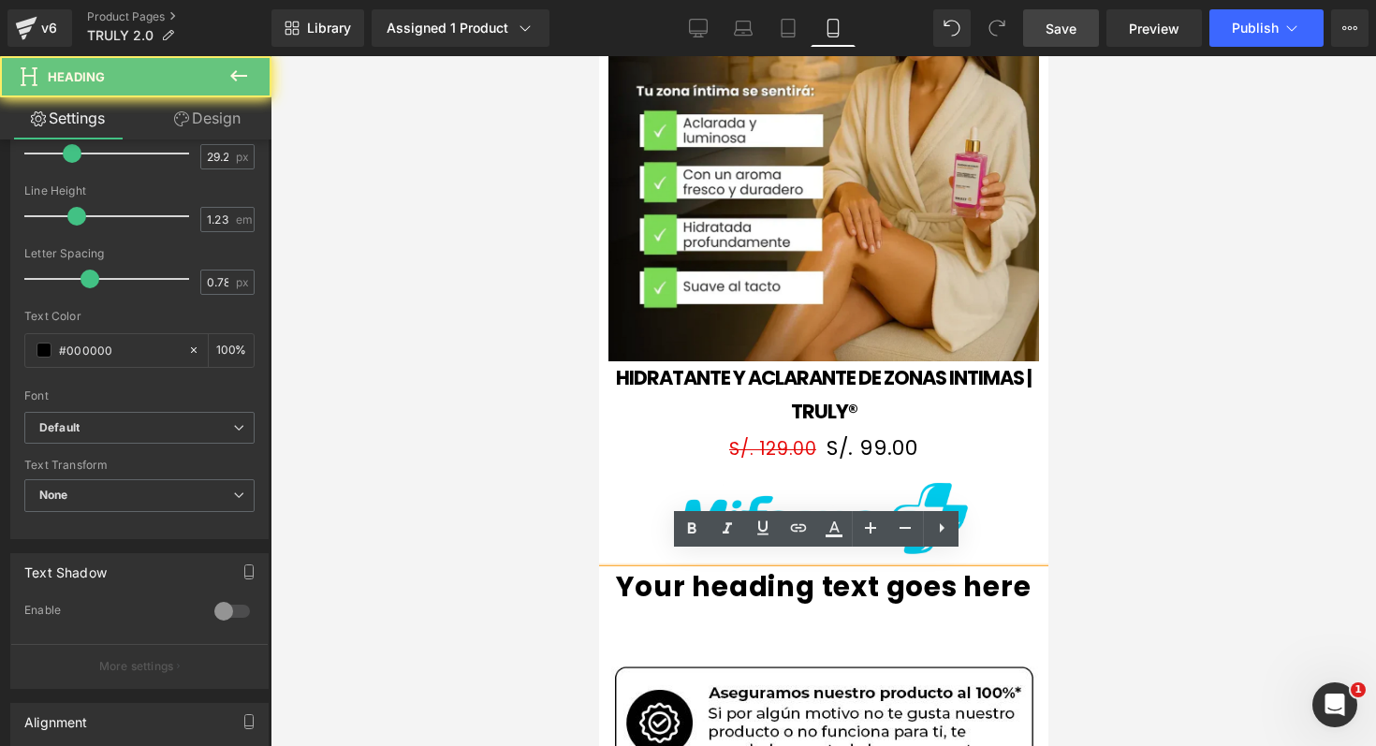
click at [629, 570] on h1 "Your heading text goes here" at bounding box center [822, 587] width 449 height 34
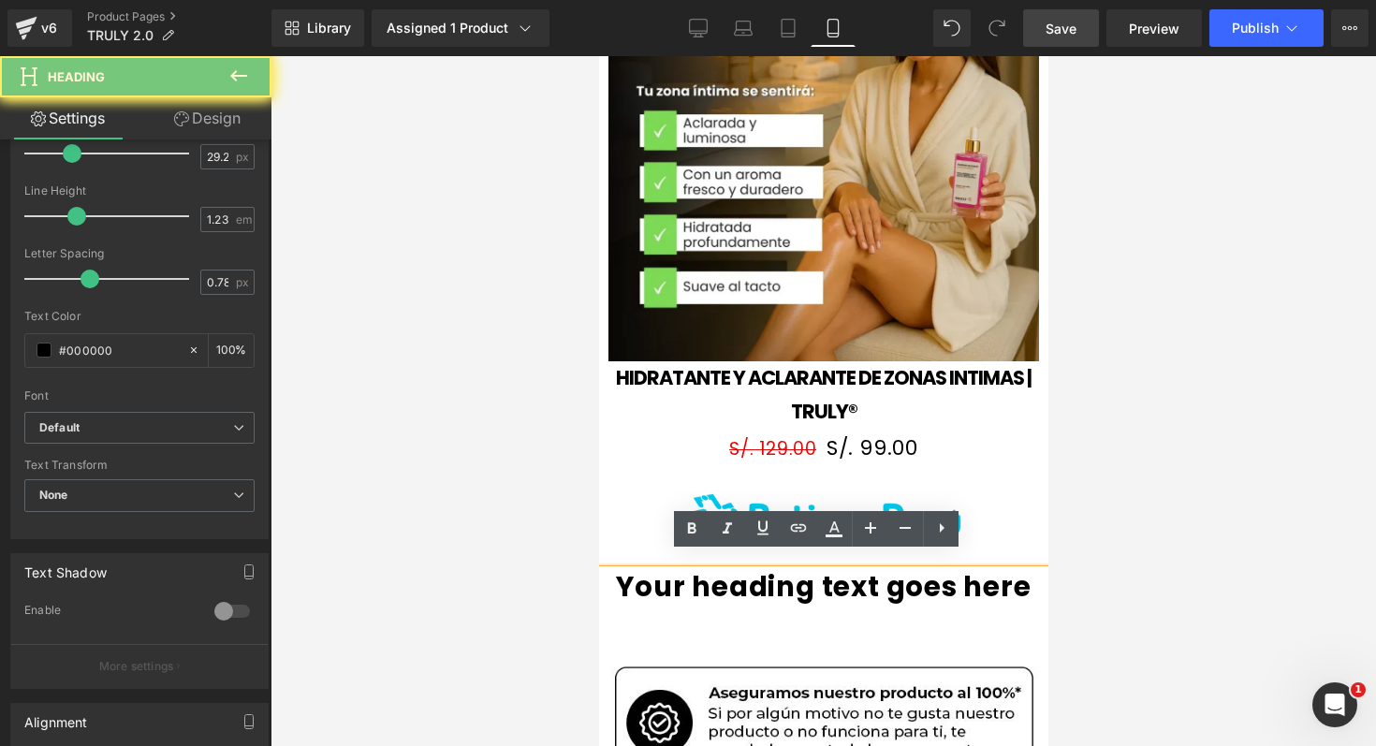
click at [629, 570] on h1 "Your heading text goes here" at bounding box center [822, 587] width 449 height 34
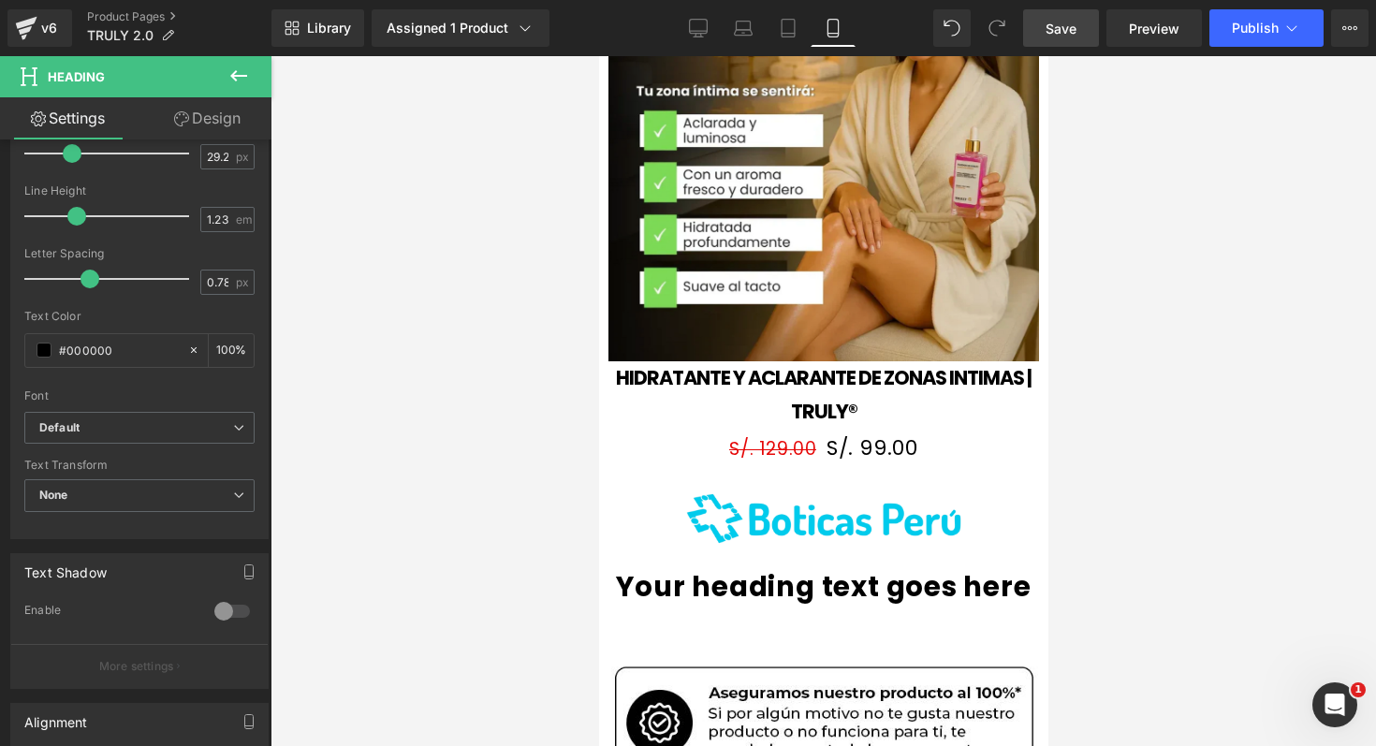
click at [228, 80] on icon at bounding box center [238, 76] width 22 height 22
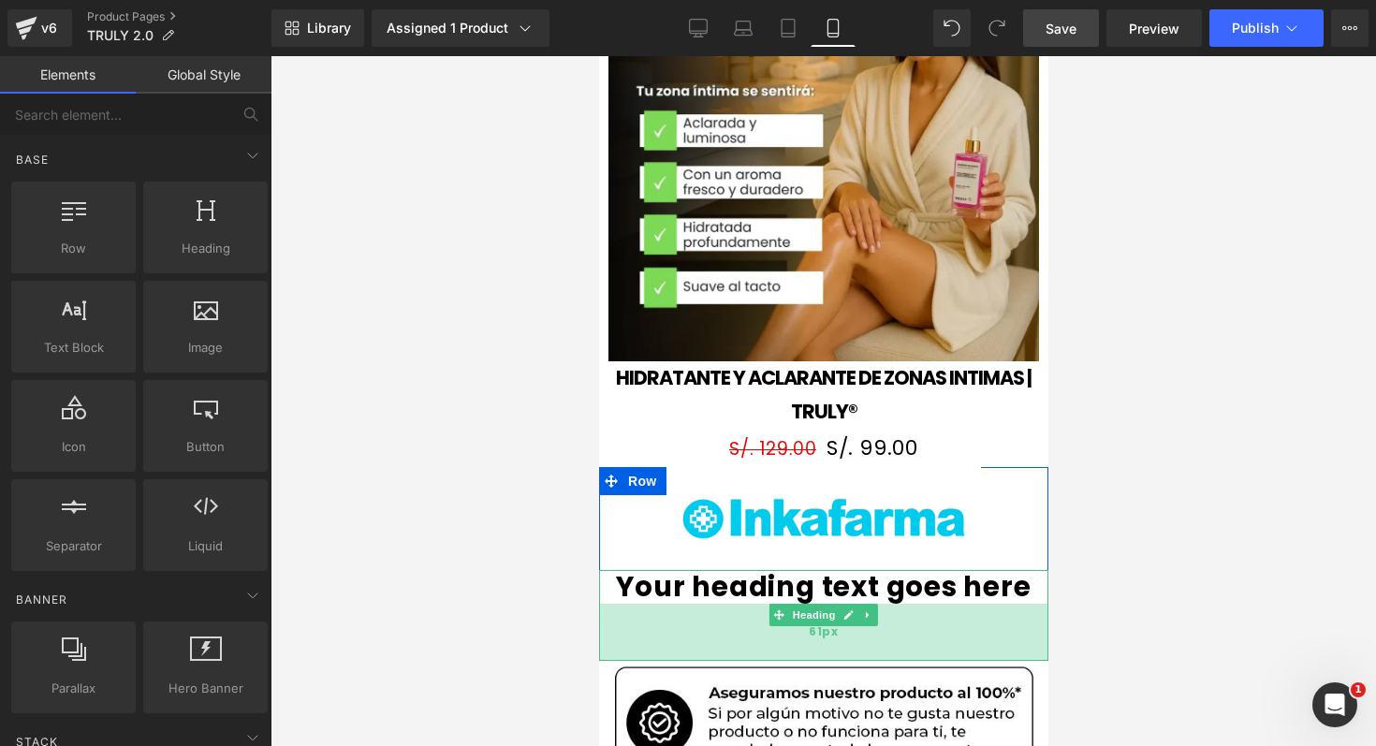
click at [808, 624] on span "61px" at bounding box center [822, 631] width 29 height 21
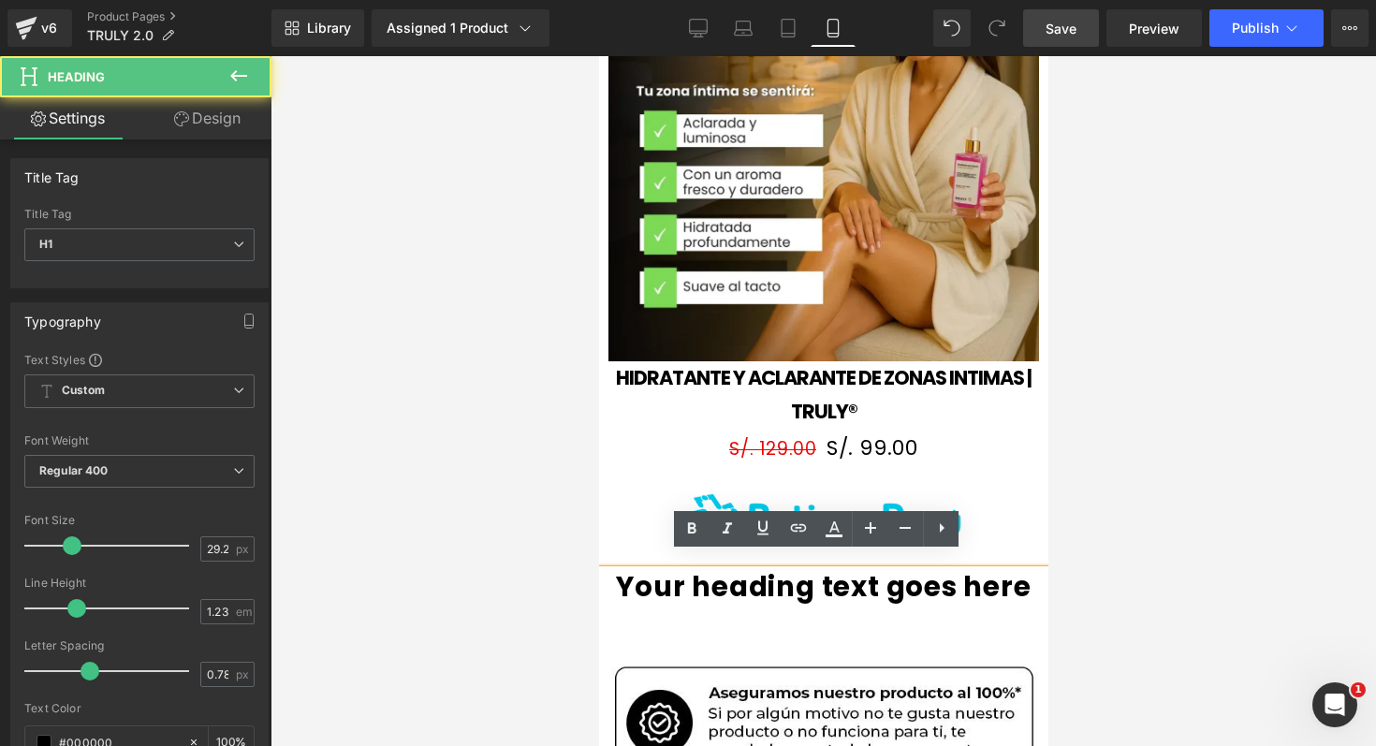
click at [808, 624] on div "Your heading text goes here" at bounding box center [822, 615] width 449 height 91
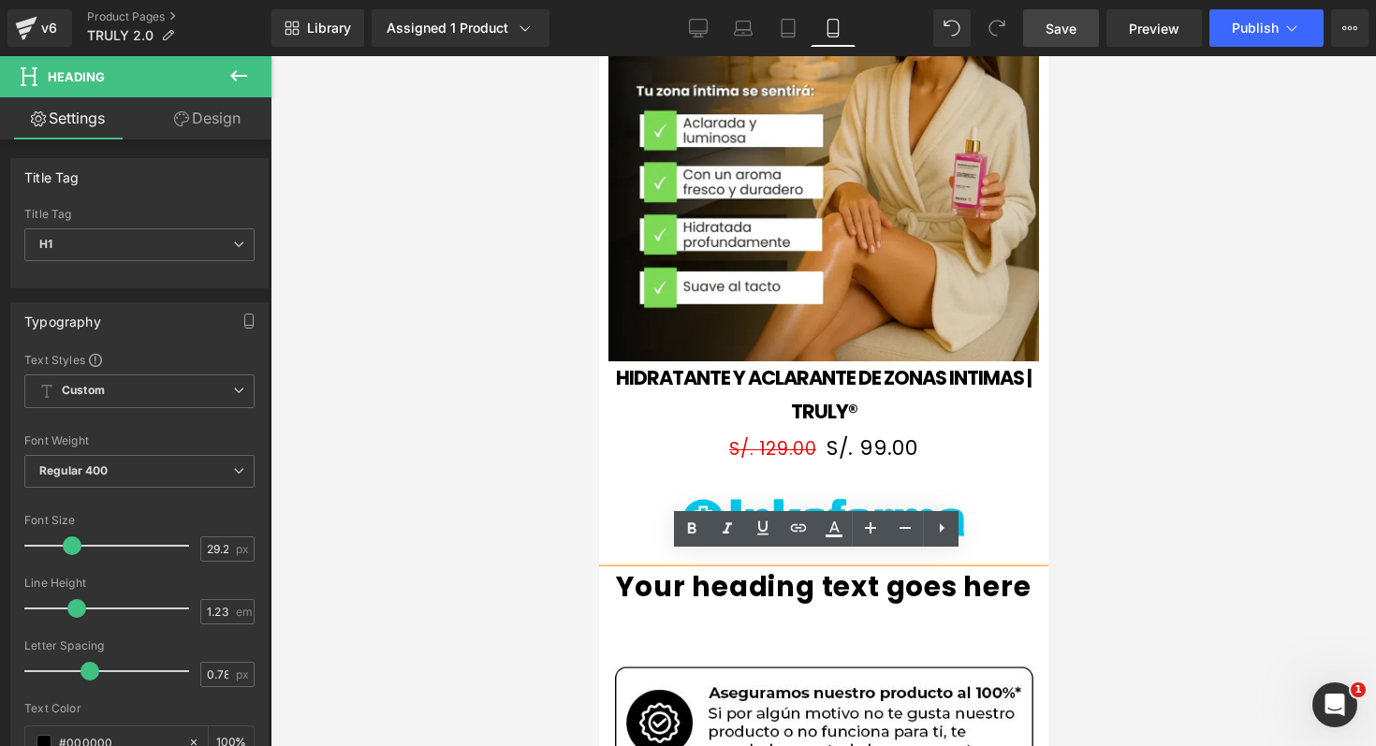
click at [808, 624] on div "Your heading text goes here" at bounding box center [822, 615] width 449 height 91
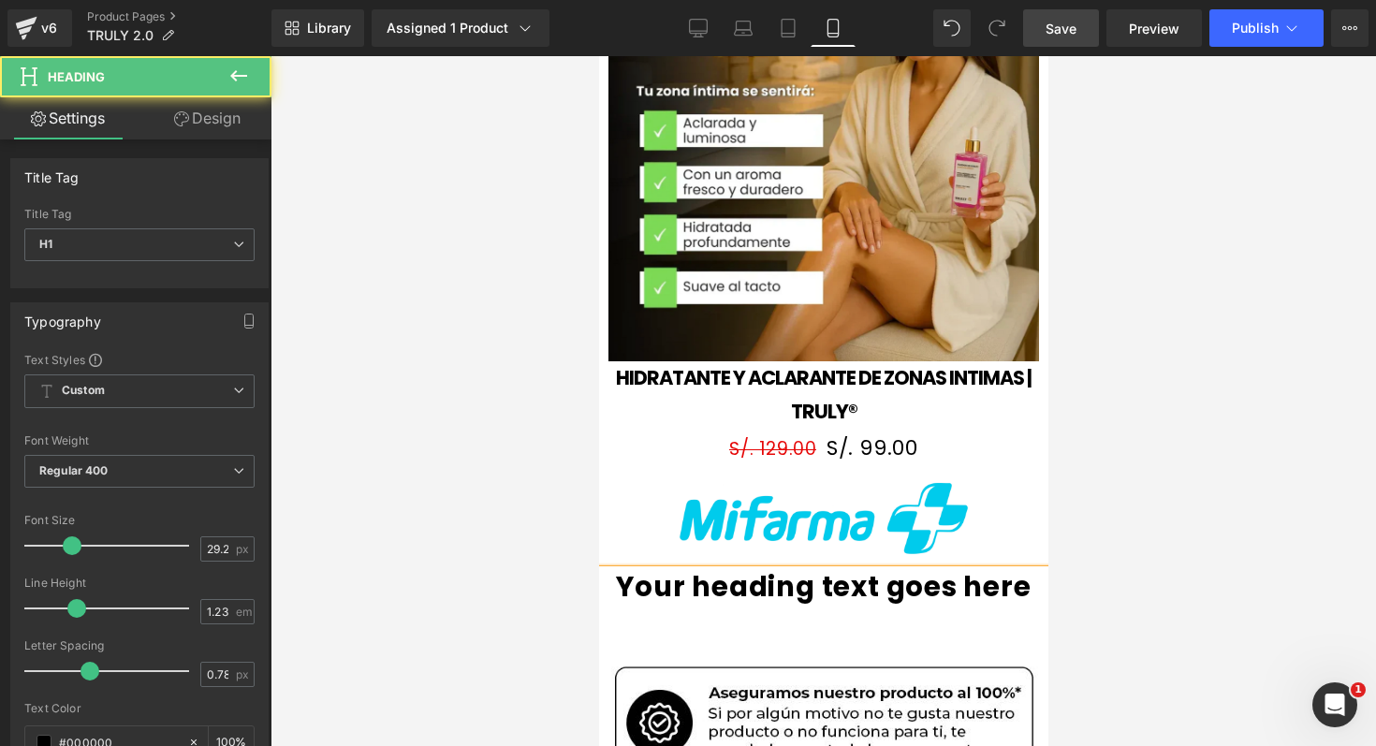
click at [808, 624] on div "Your heading text goes here" at bounding box center [822, 615] width 449 height 91
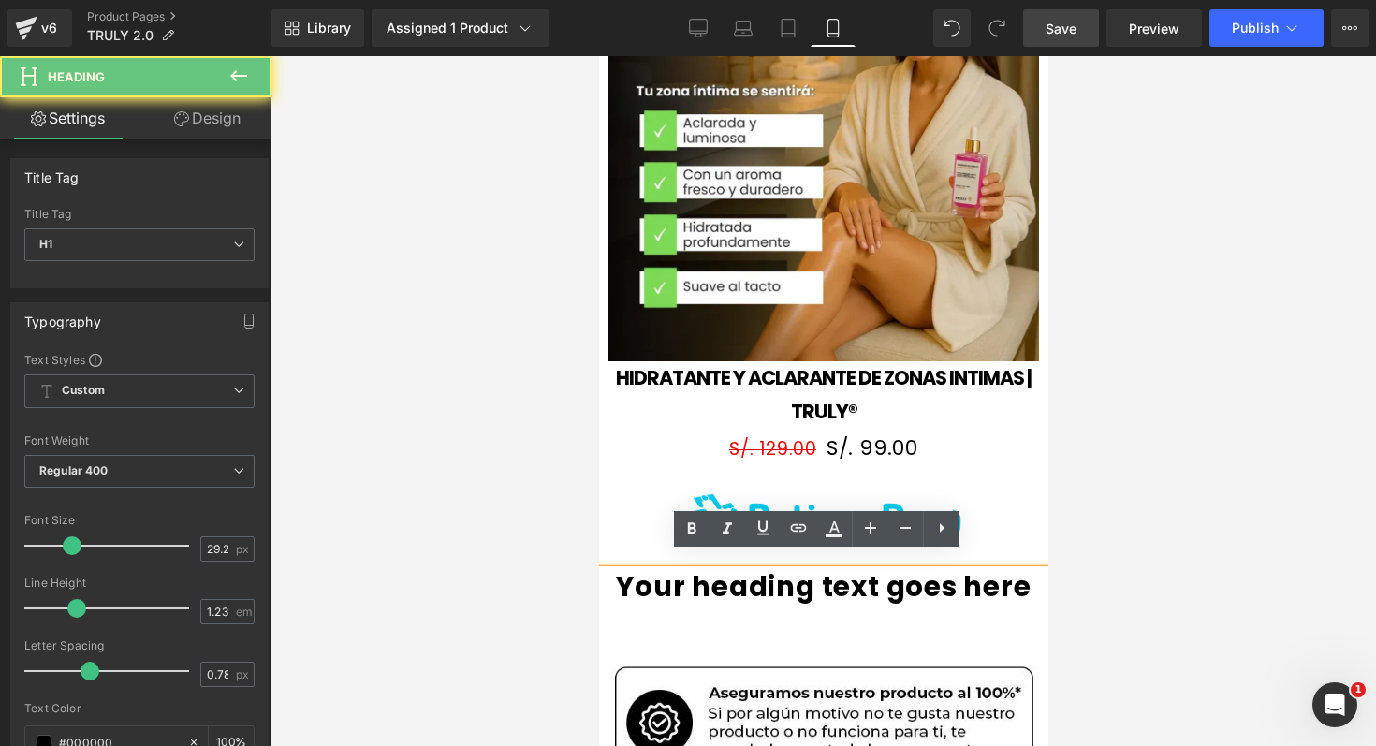
click at [808, 624] on div "Your heading text goes here" at bounding box center [822, 615] width 449 height 91
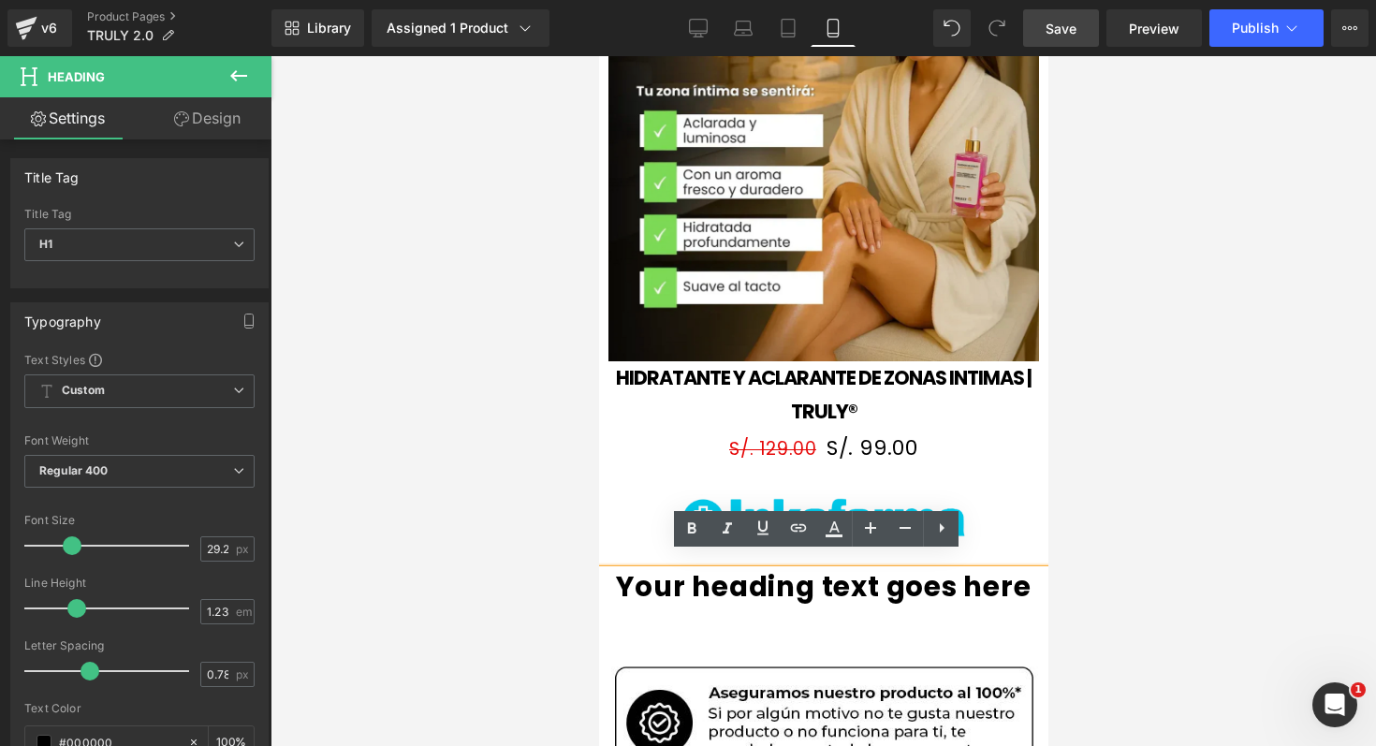
click at [817, 591] on div "Your heading text goes here" at bounding box center [822, 615] width 449 height 91
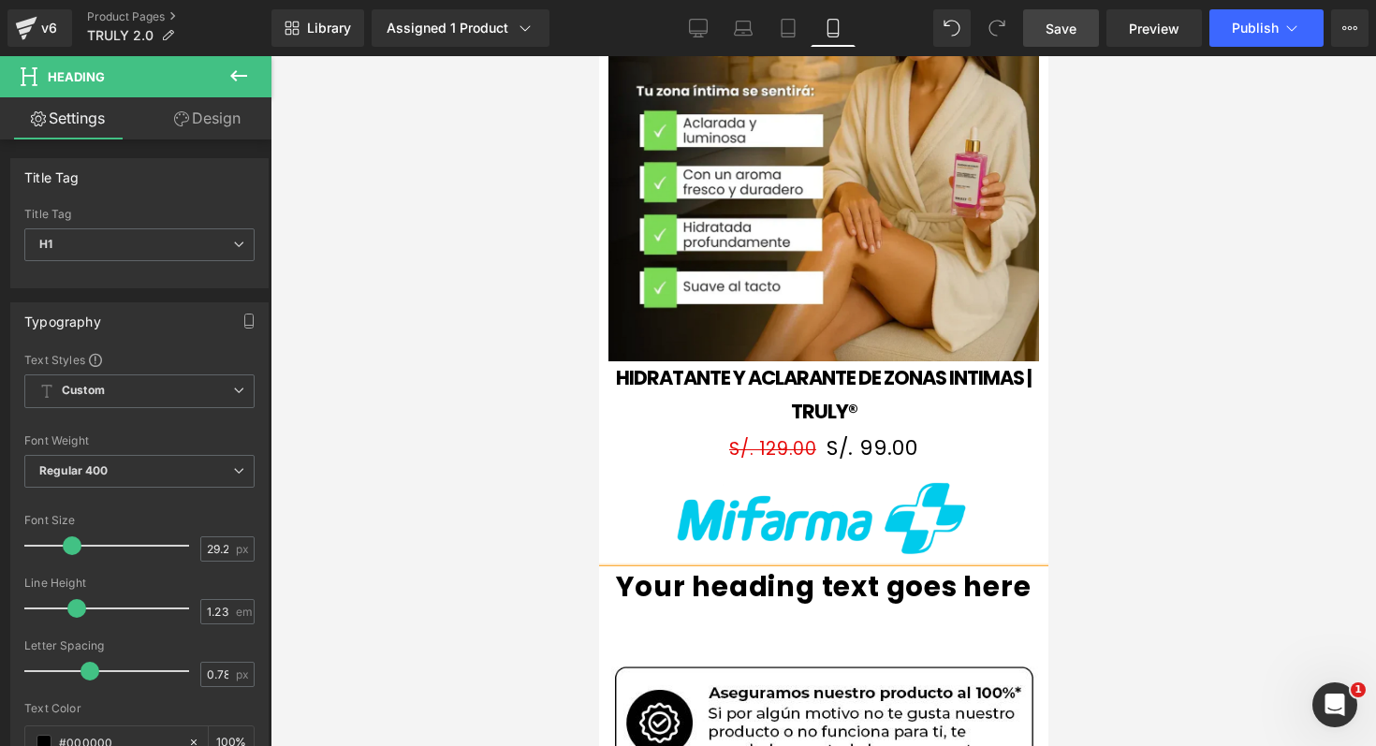
click at [826, 571] on h1 "Your heading text goes here" at bounding box center [822, 587] width 449 height 34
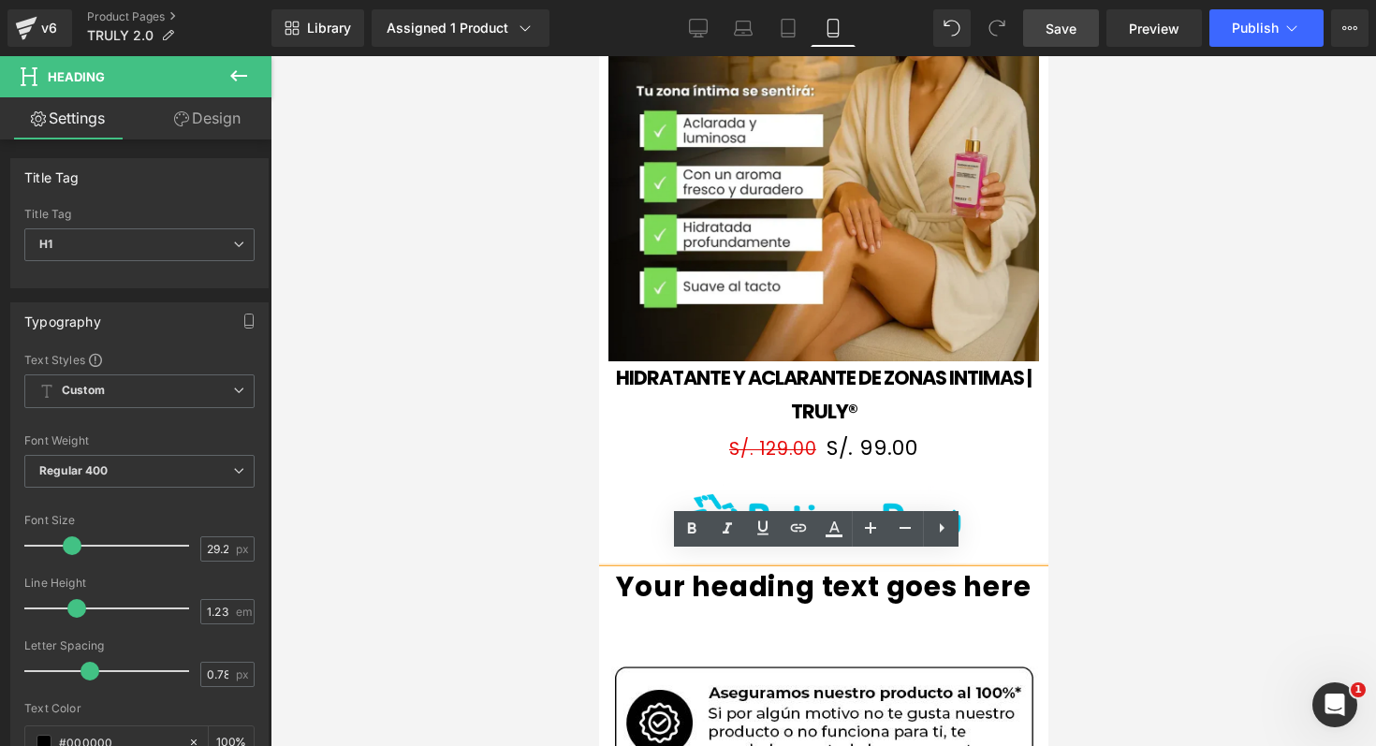
click at [826, 571] on h1 "Your heading text goes here" at bounding box center [822, 587] width 449 height 34
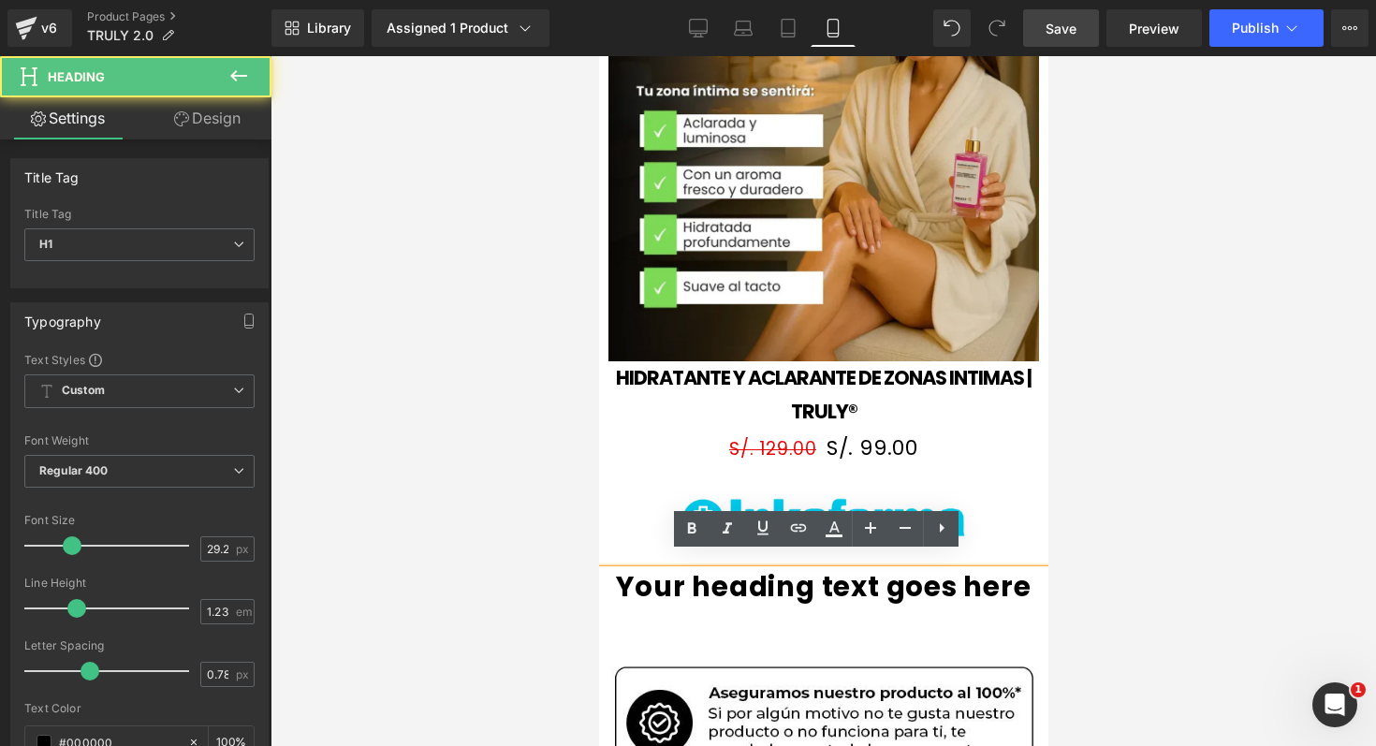
click at [826, 571] on h1 "Your heading text goes here" at bounding box center [822, 587] width 449 height 34
click at [773, 570] on h1 "Your heading text goes here" at bounding box center [822, 587] width 449 height 34
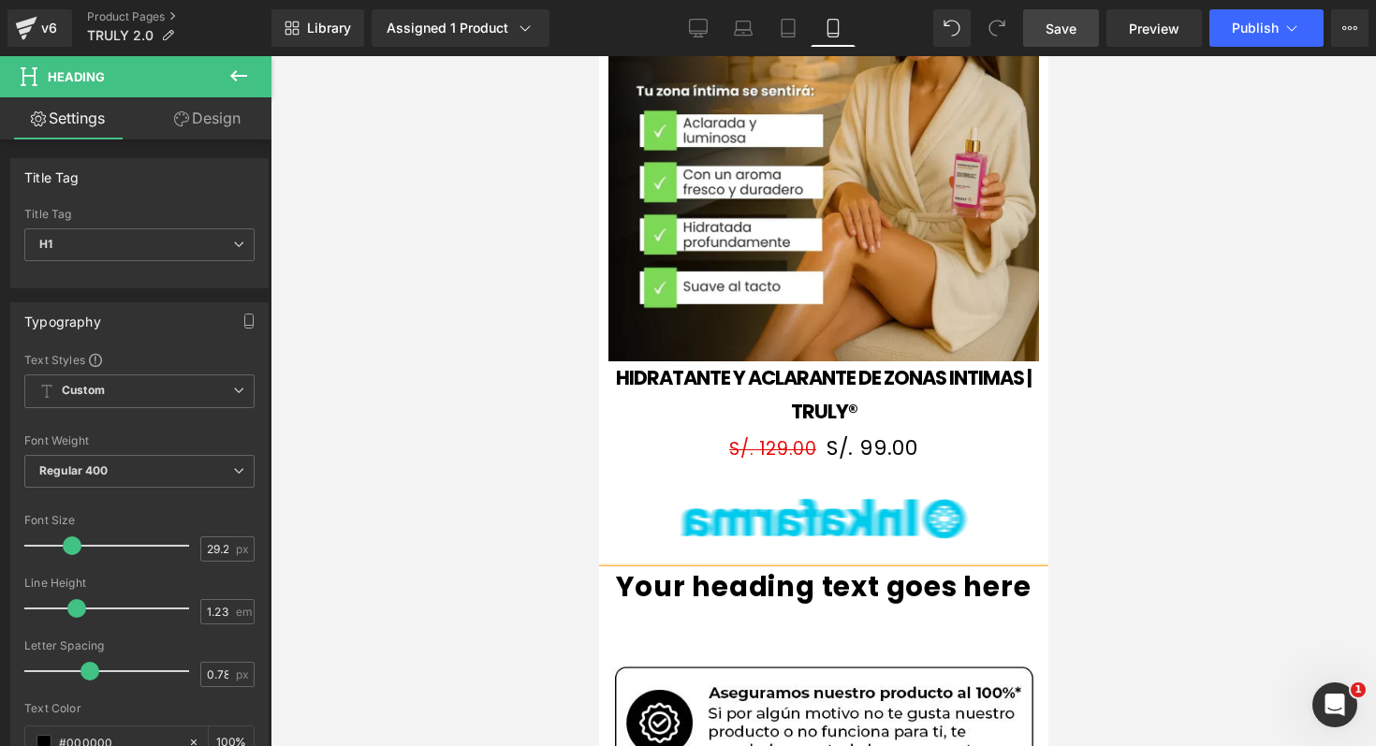
click at [777, 589] on div "Your heading text goes here" at bounding box center [822, 615] width 449 height 91
click at [774, 632] on div "Your heading text goes here" at bounding box center [822, 615] width 449 height 91
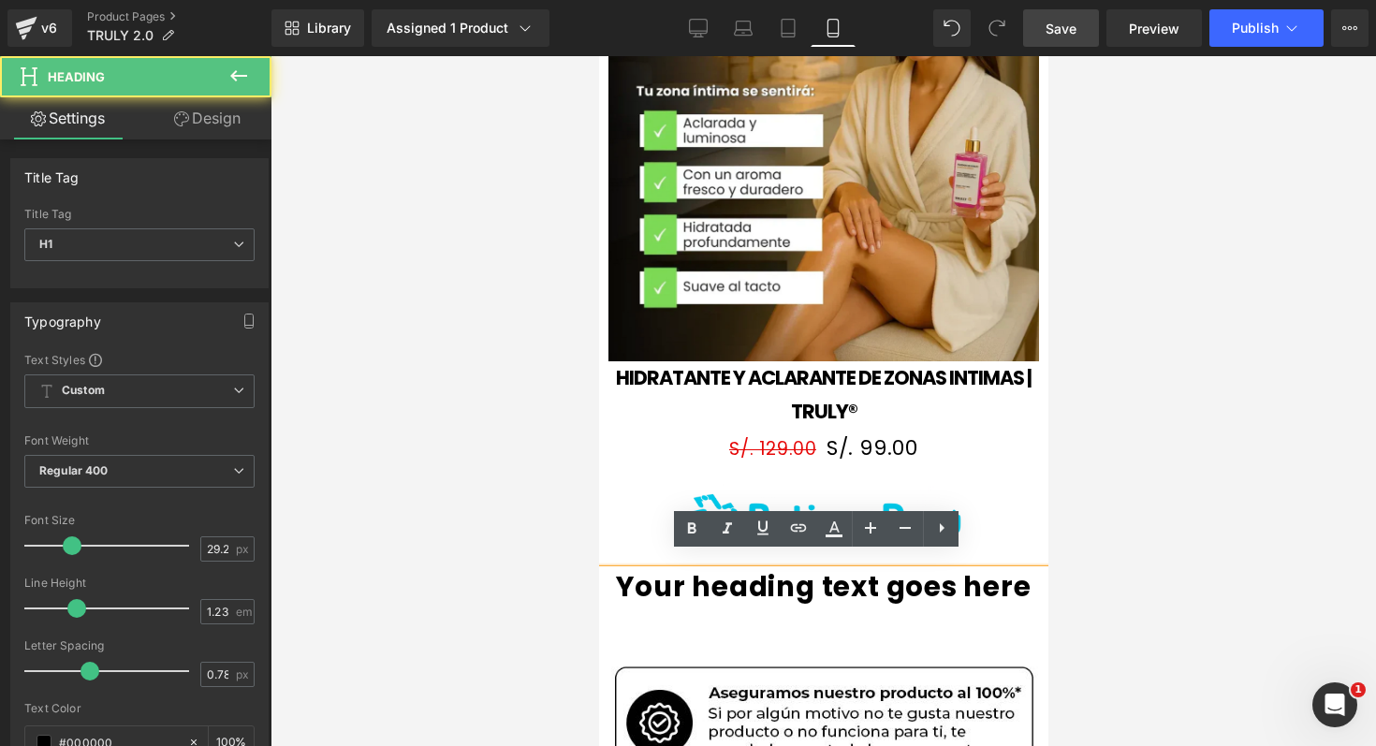
click at [776, 612] on div "Your heading text goes here" at bounding box center [822, 615] width 449 height 91
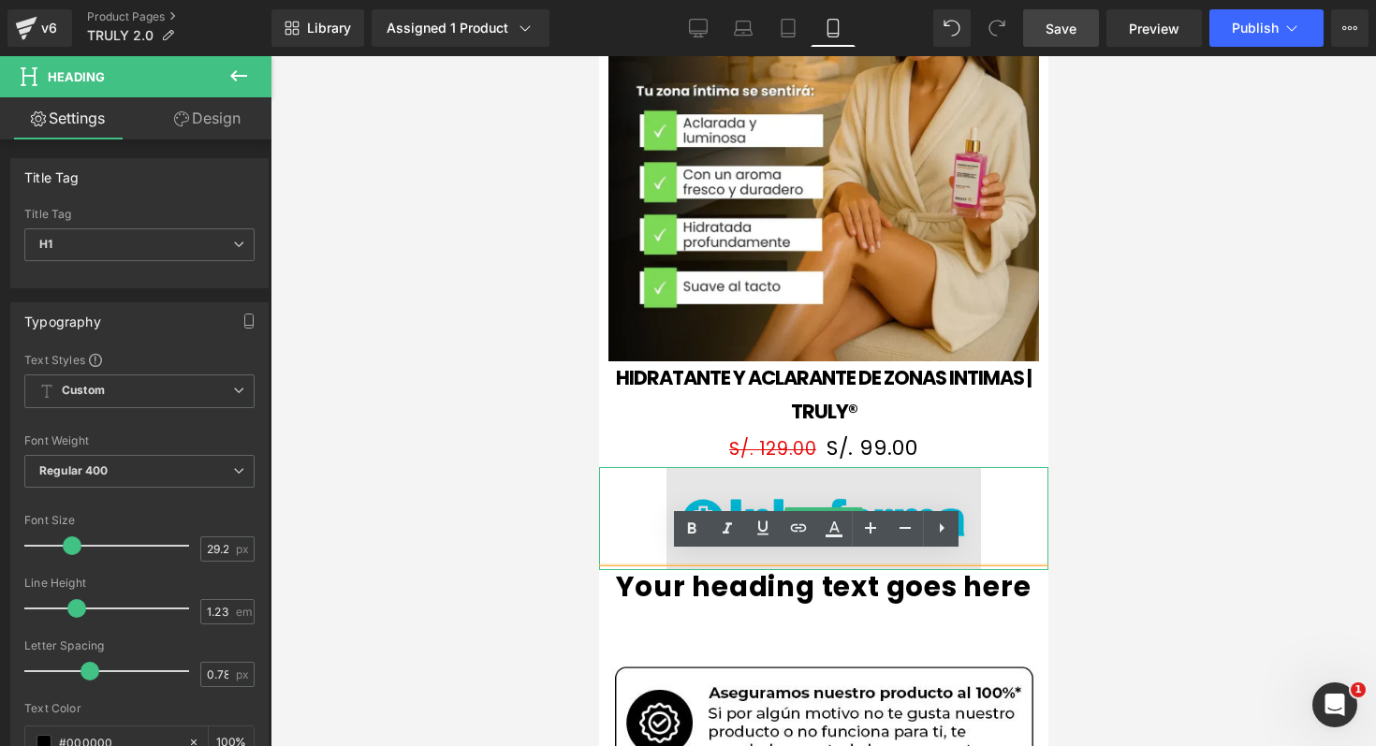
click at [877, 470] on img at bounding box center [822, 518] width 314 height 103
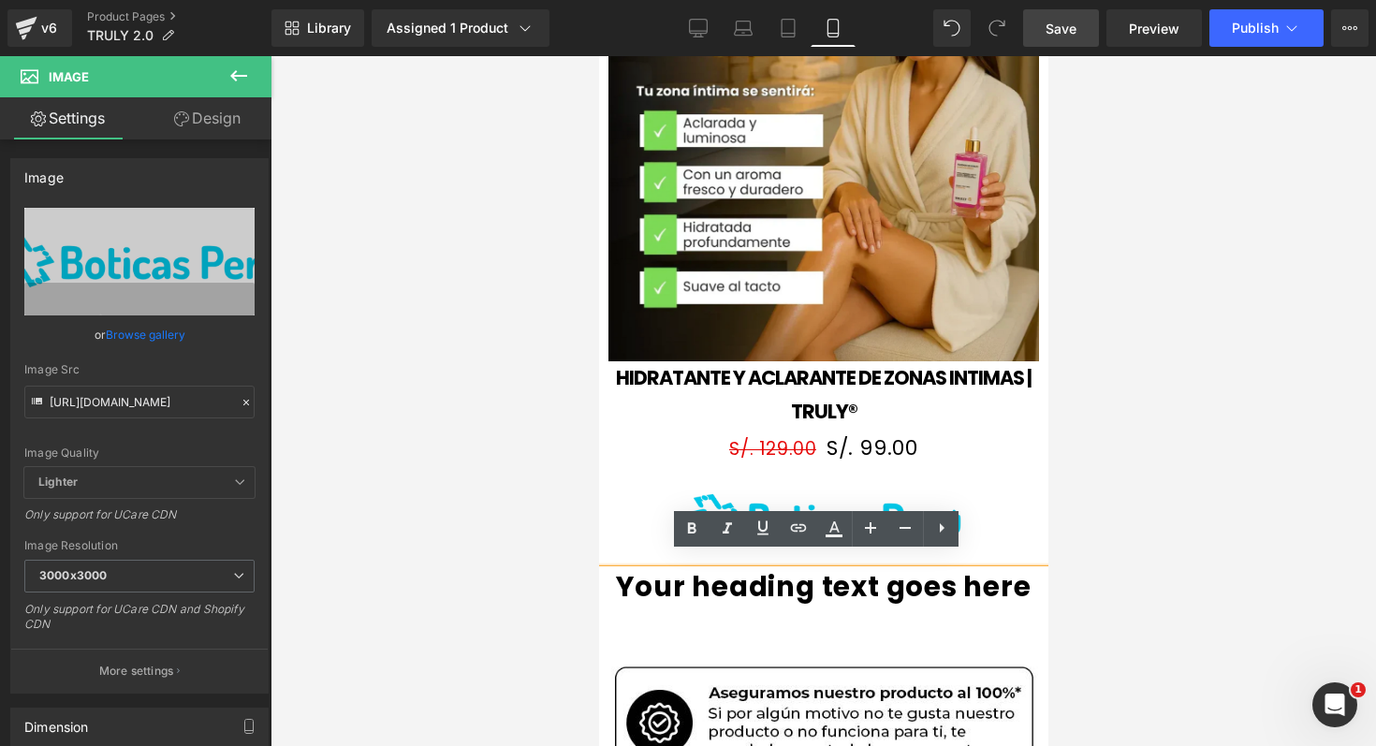
click at [875, 580] on h1 "Your heading text goes here" at bounding box center [822, 587] width 449 height 34
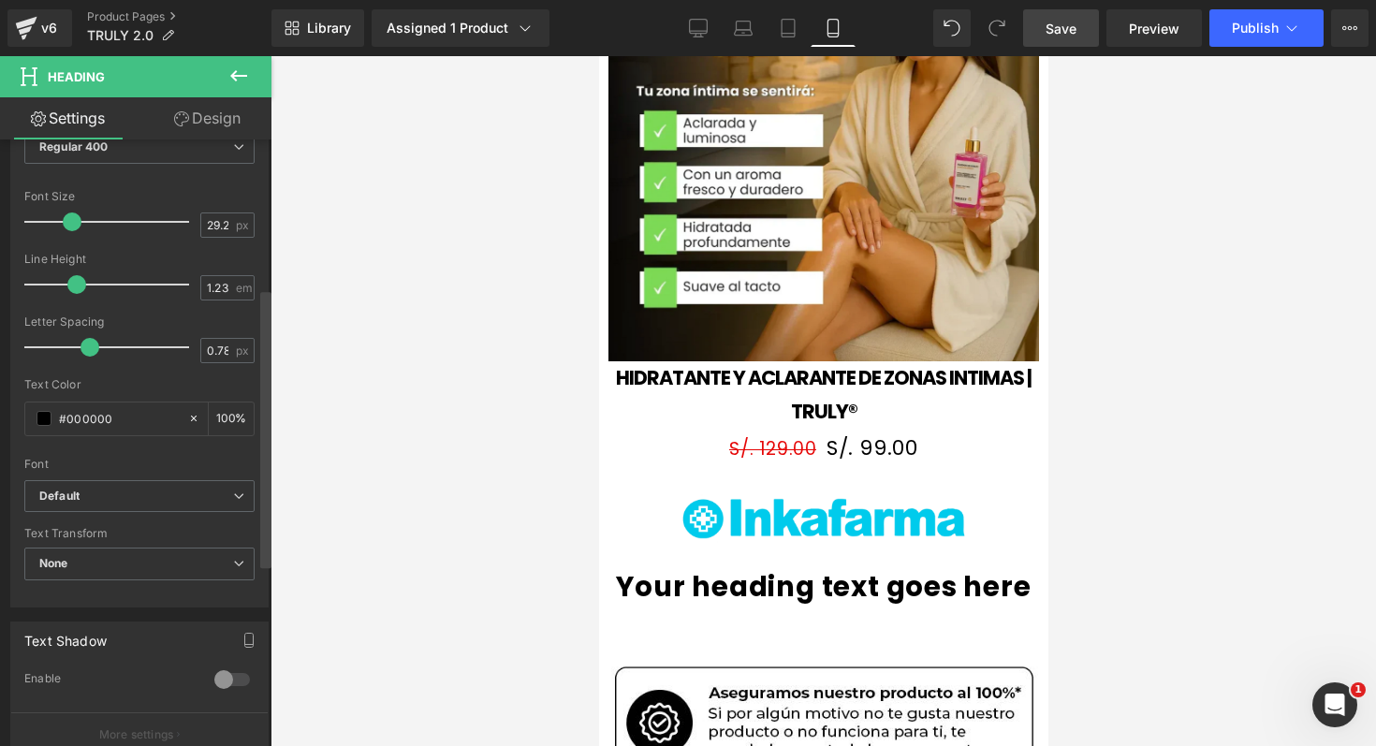
scroll to position [316, 0]
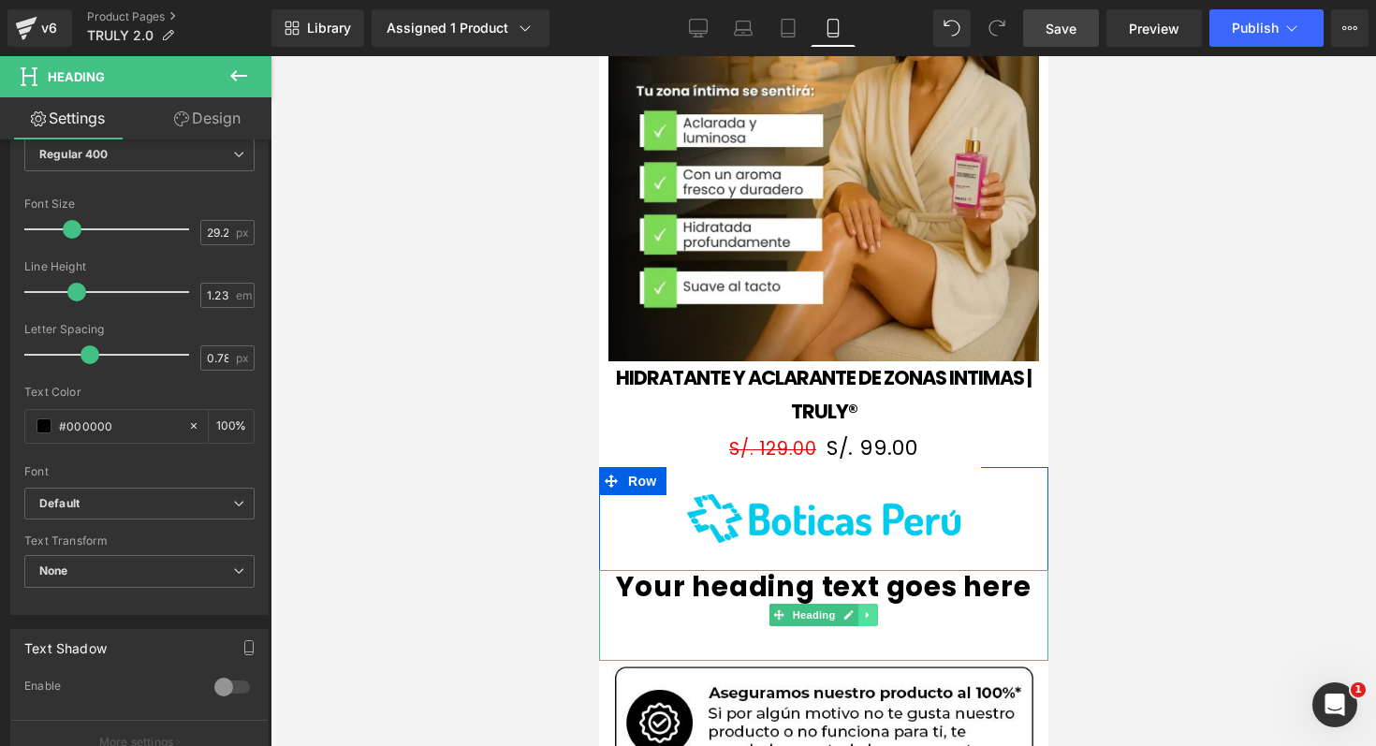
click at [862, 609] on icon at bounding box center [867, 614] width 10 height 11
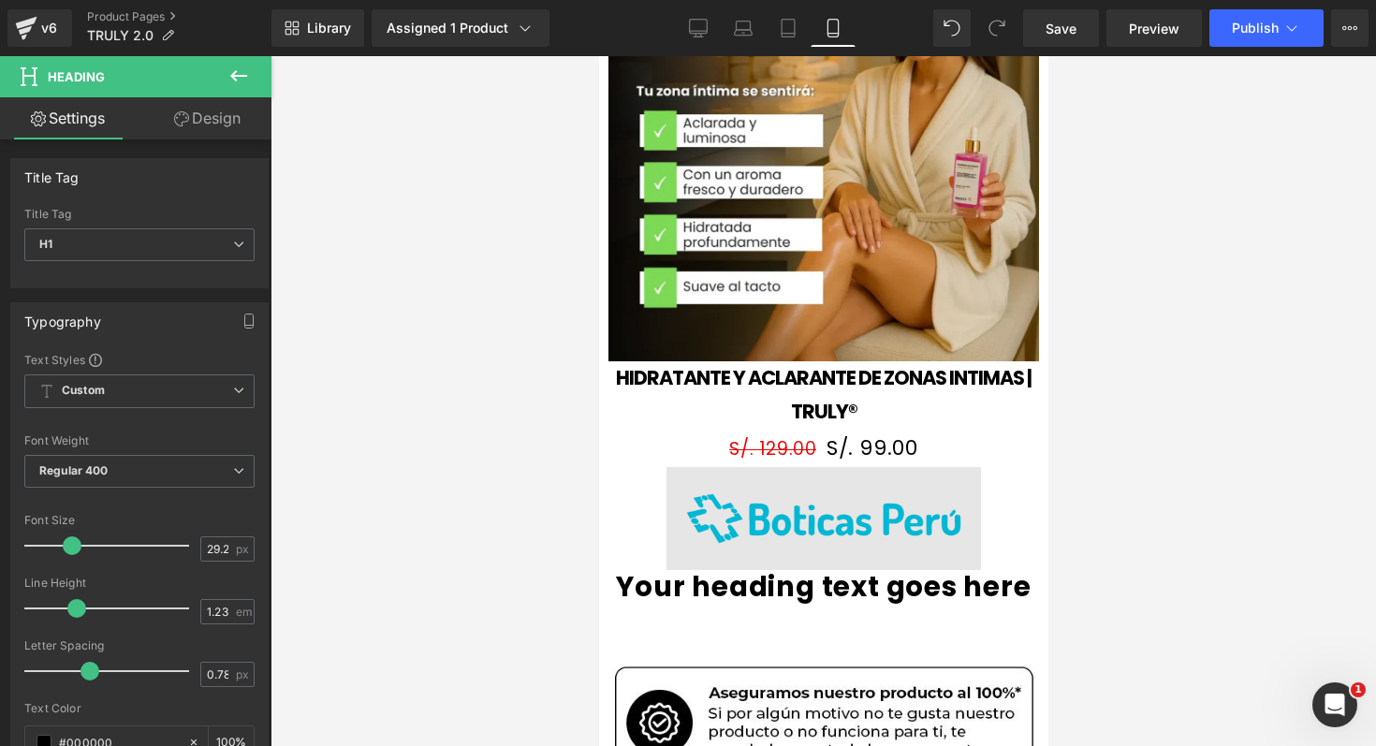
scroll to position [316, 0]
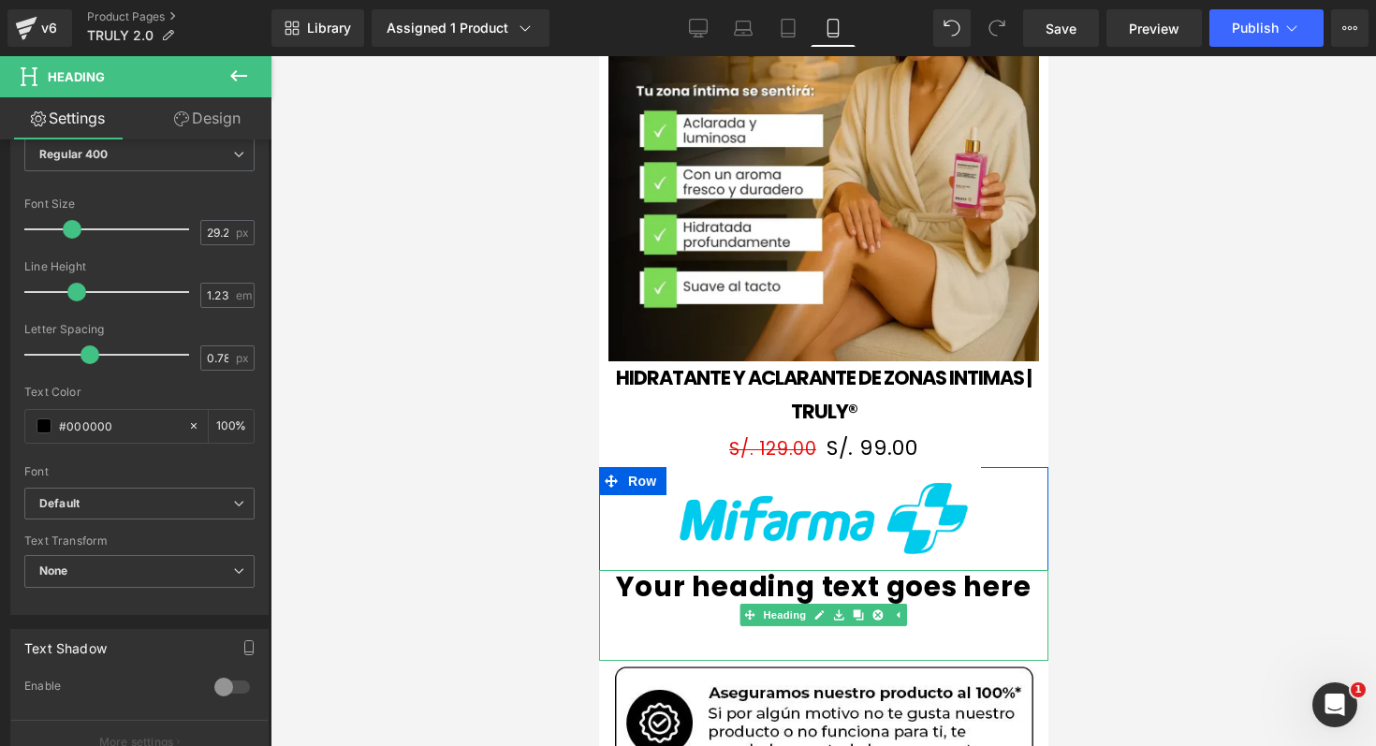
click at [733, 570] on h1 "Your heading text goes here" at bounding box center [822, 587] width 449 height 34
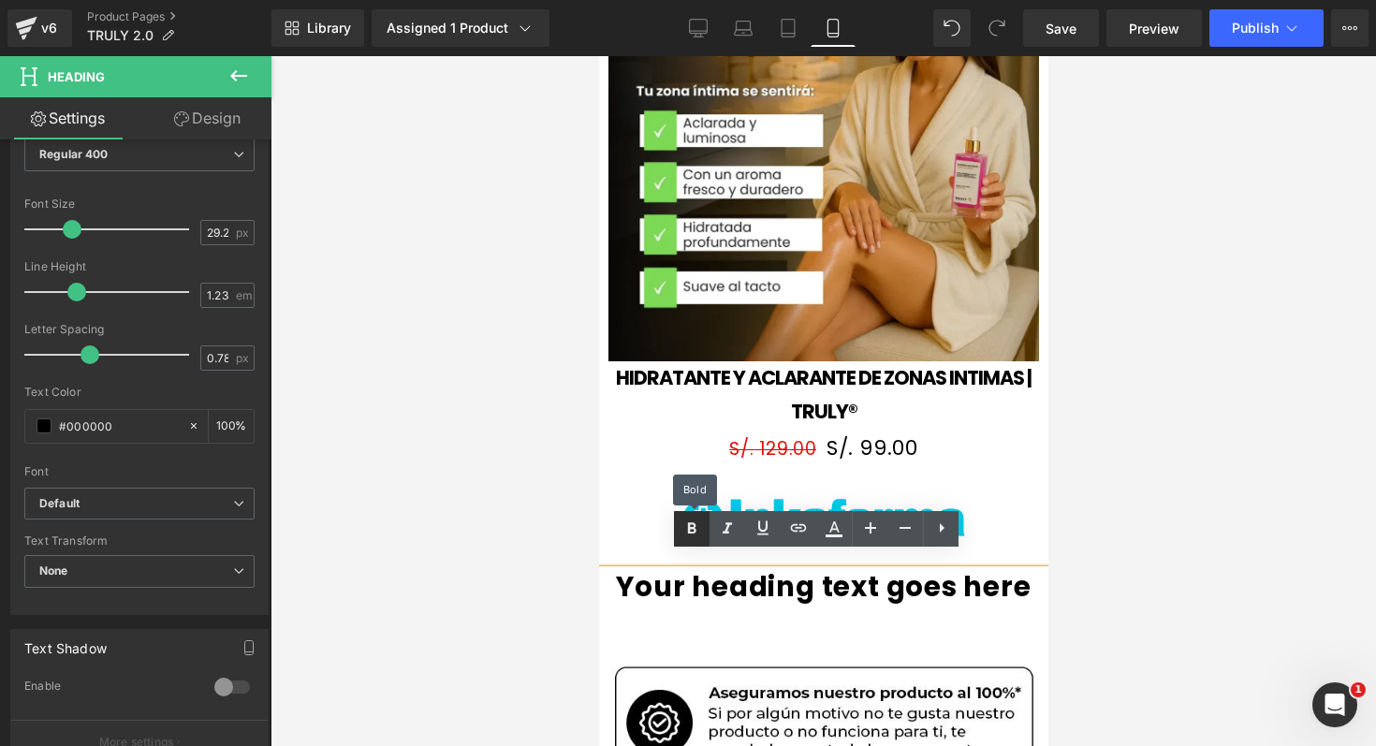
click at [687, 532] on icon at bounding box center [691, 529] width 22 height 22
click at [949, 533] on icon at bounding box center [941, 528] width 22 height 22
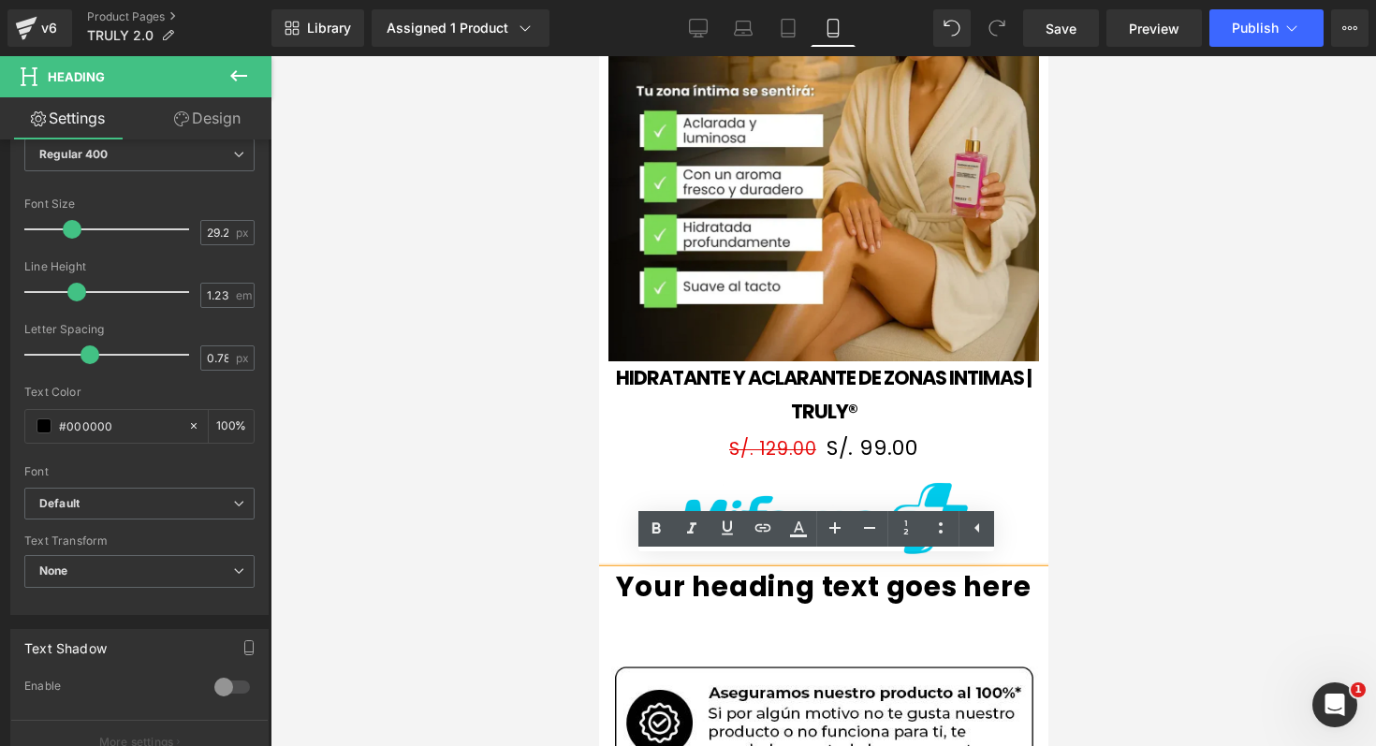
click at [678, 596] on div "Your heading text goes here" at bounding box center [822, 615] width 449 height 91
click at [945, 570] on h1 "Your heading text goes here" at bounding box center [822, 587] width 449 height 34
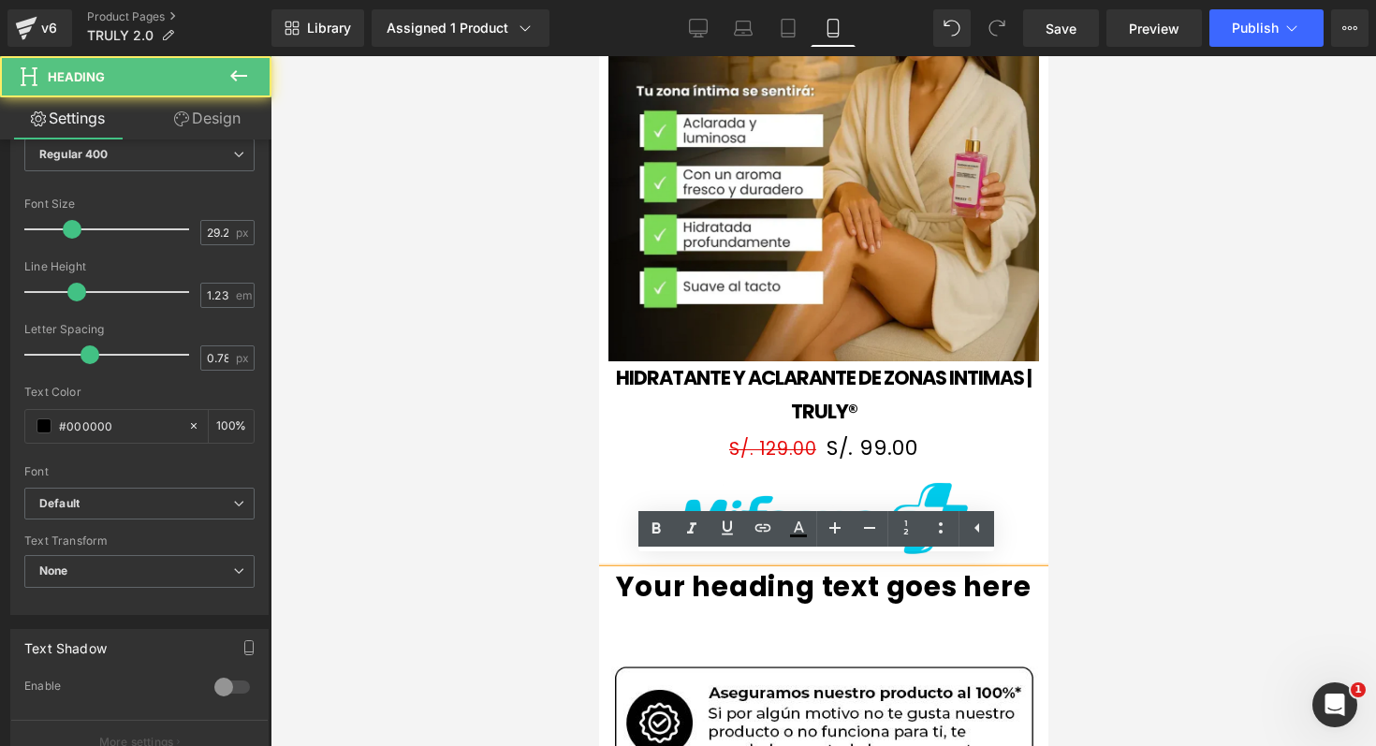
click at [945, 570] on h1 "Your heading text goes here" at bounding box center [822, 587] width 449 height 34
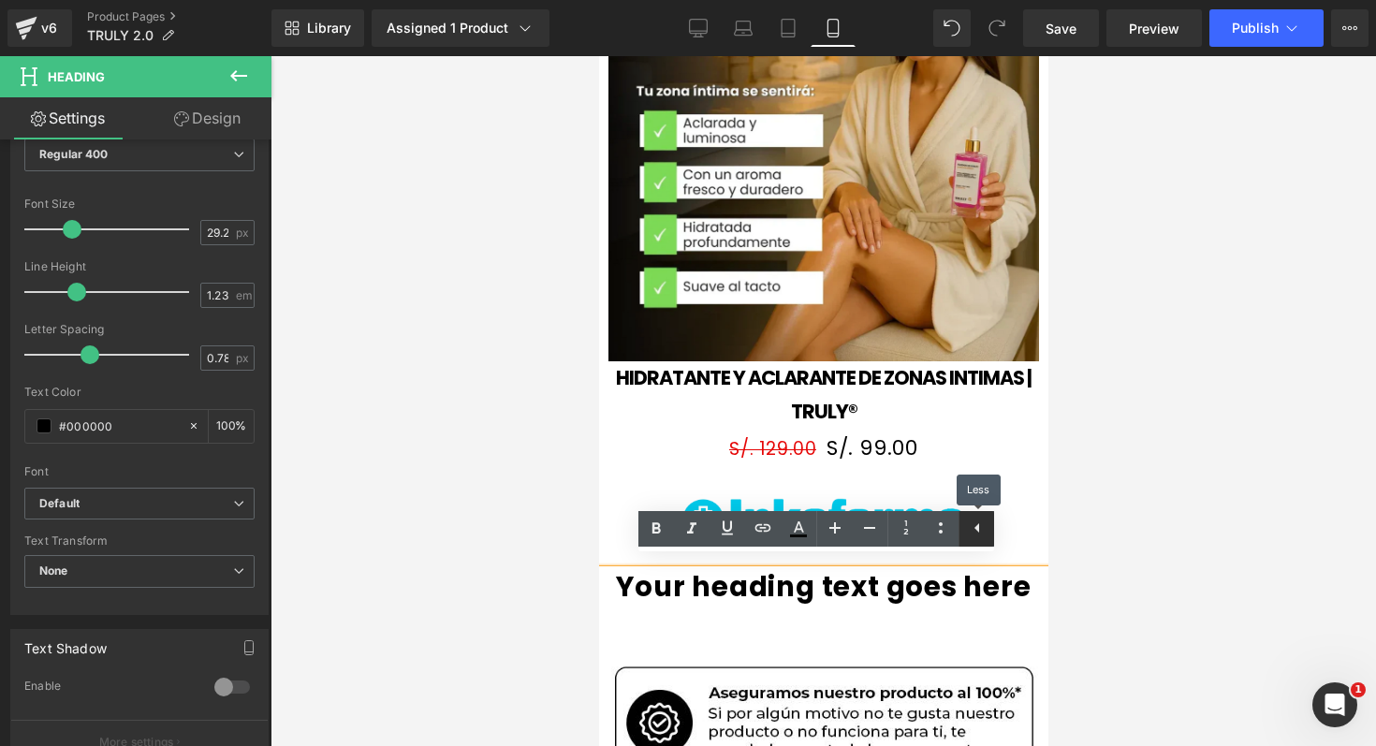
click at [979, 529] on icon at bounding box center [977, 528] width 22 height 22
click at [923, 571] on h1 "Your heading text goes here" at bounding box center [822, 587] width 449 height 34
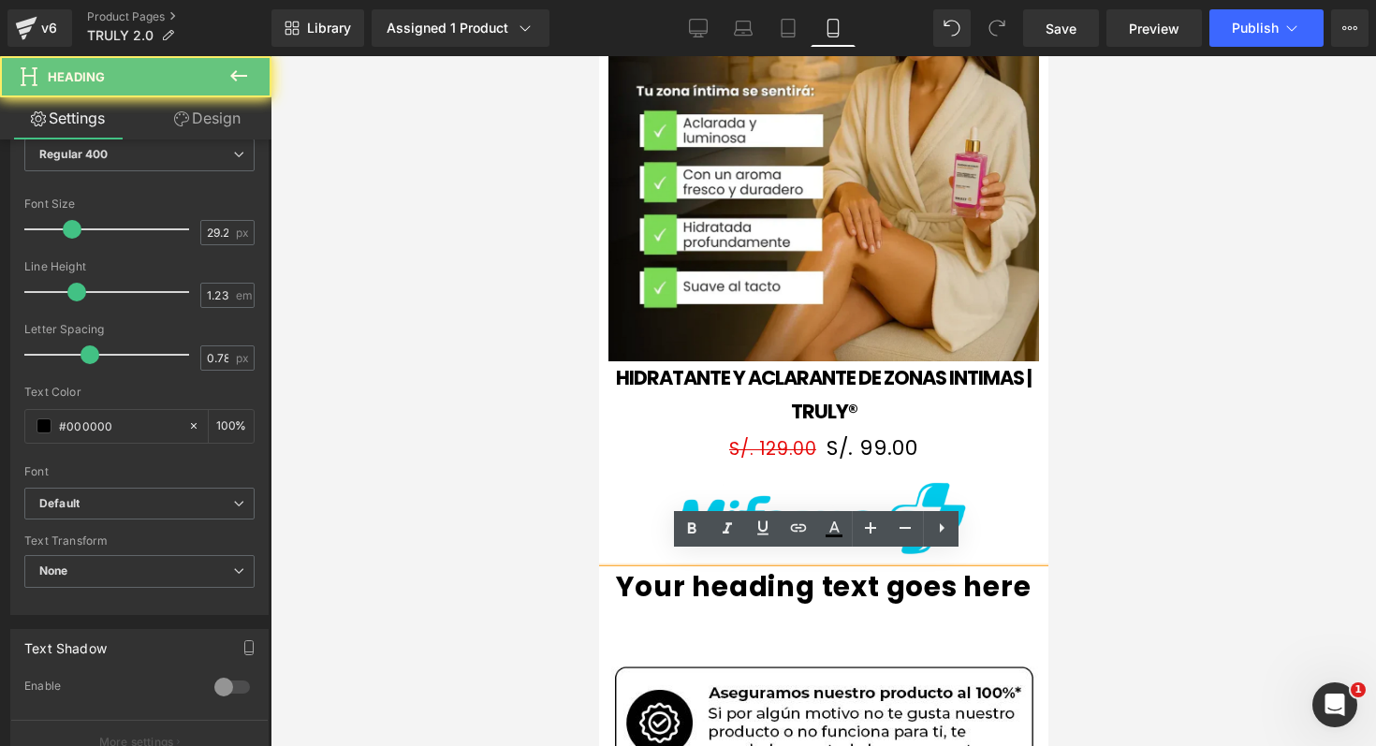
click at [908, 591] on div "Your heading text goes here" at bounding box center [822, 615] width 449 height 91
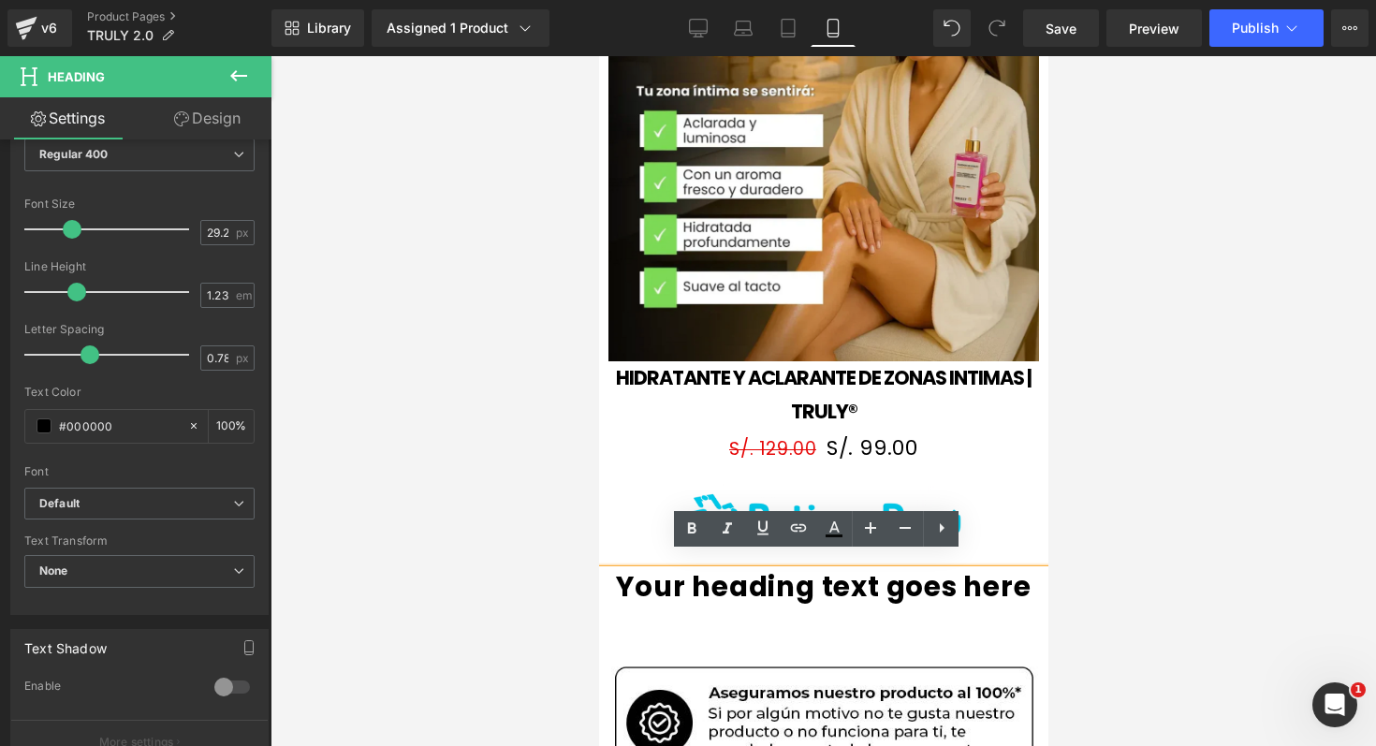
drag, startPoint x: 857, startPoint y: 641, endPoint x: 847, endPoint y: 560, distance: 82.1
click at [848, 570] on div "Your heading text goes here" at bounding box center [822, 615] width 449 height 91
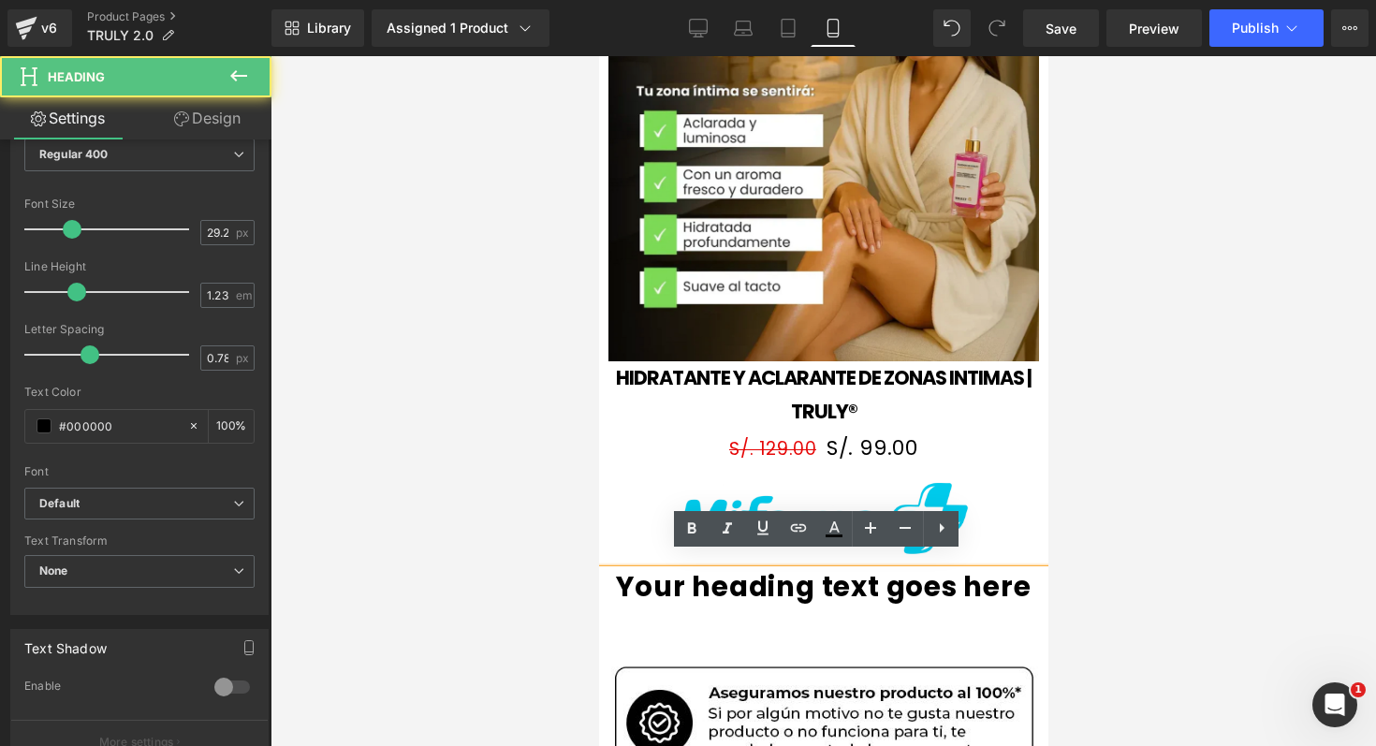
drag, startPoint x: 739, startPoint y: 567, endPoint x: 1020, endPoint y: 568, distance: 280.8
click at [1020, 570] on h1 "Your heading text goes here" at bounding box center [822, 587] width 449 height 34
click at [979, 570] on h1 "Your heading text goes here" at bounding box center [822, 587] width 449 height 34
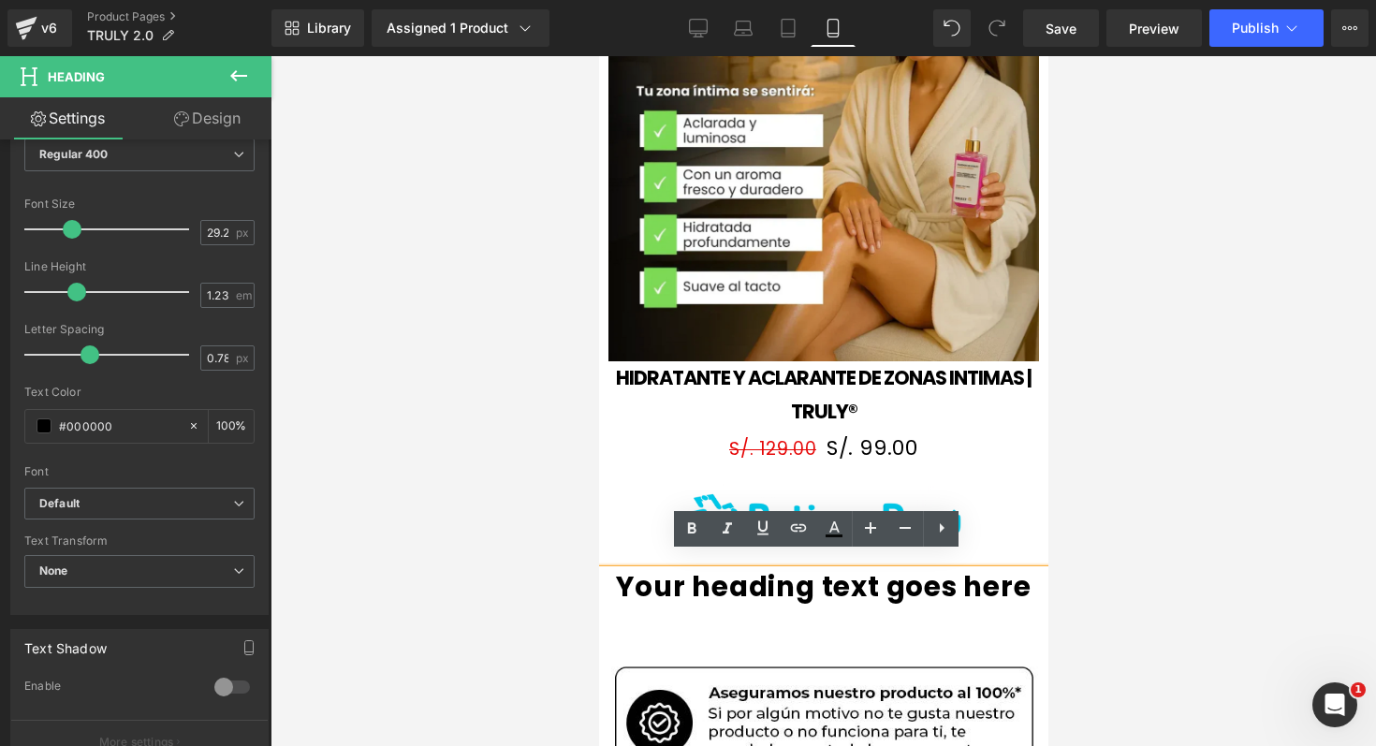
click at [979, 570] on h1 "Your heading text goes here" at bounding box center [822, 587] width 449 height 34
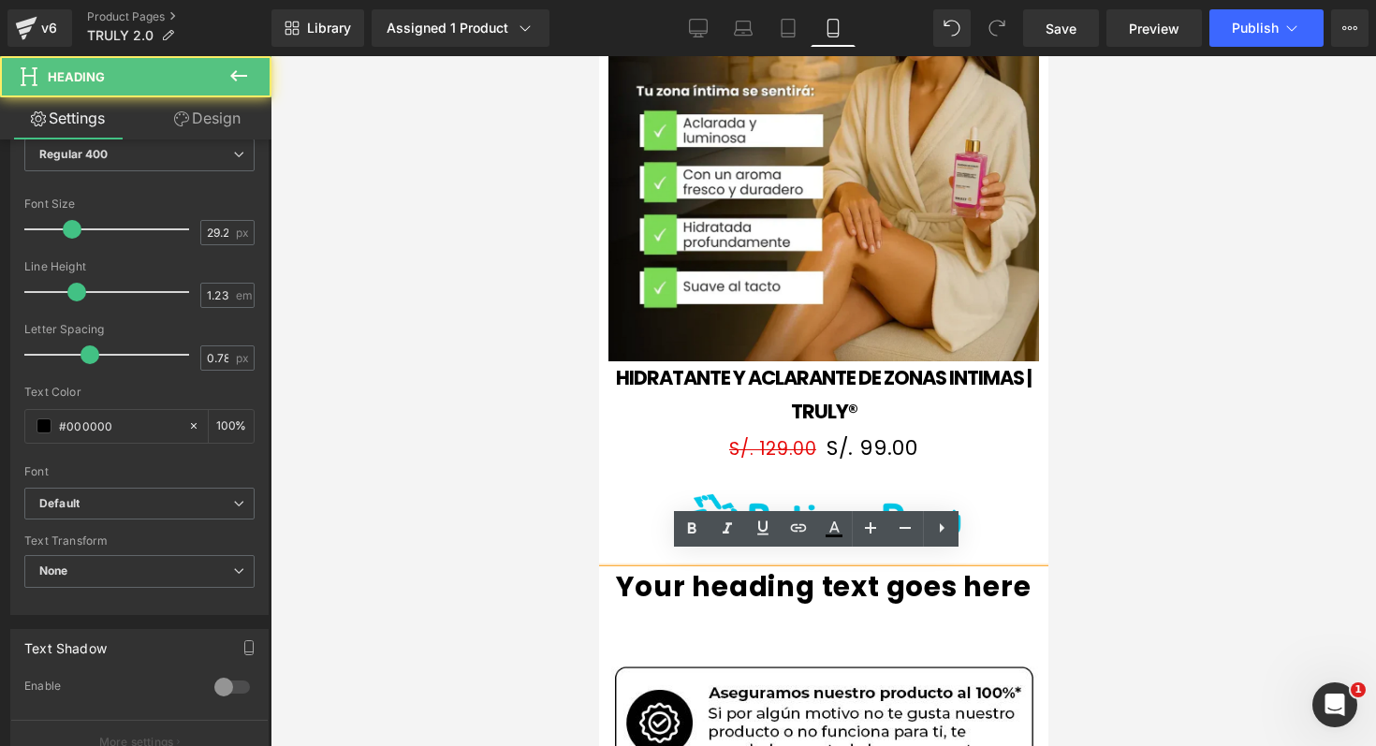
click at [979, 570] on h1 "Your heading text goes here" at bounding box center [822, 587] width 449 height 34
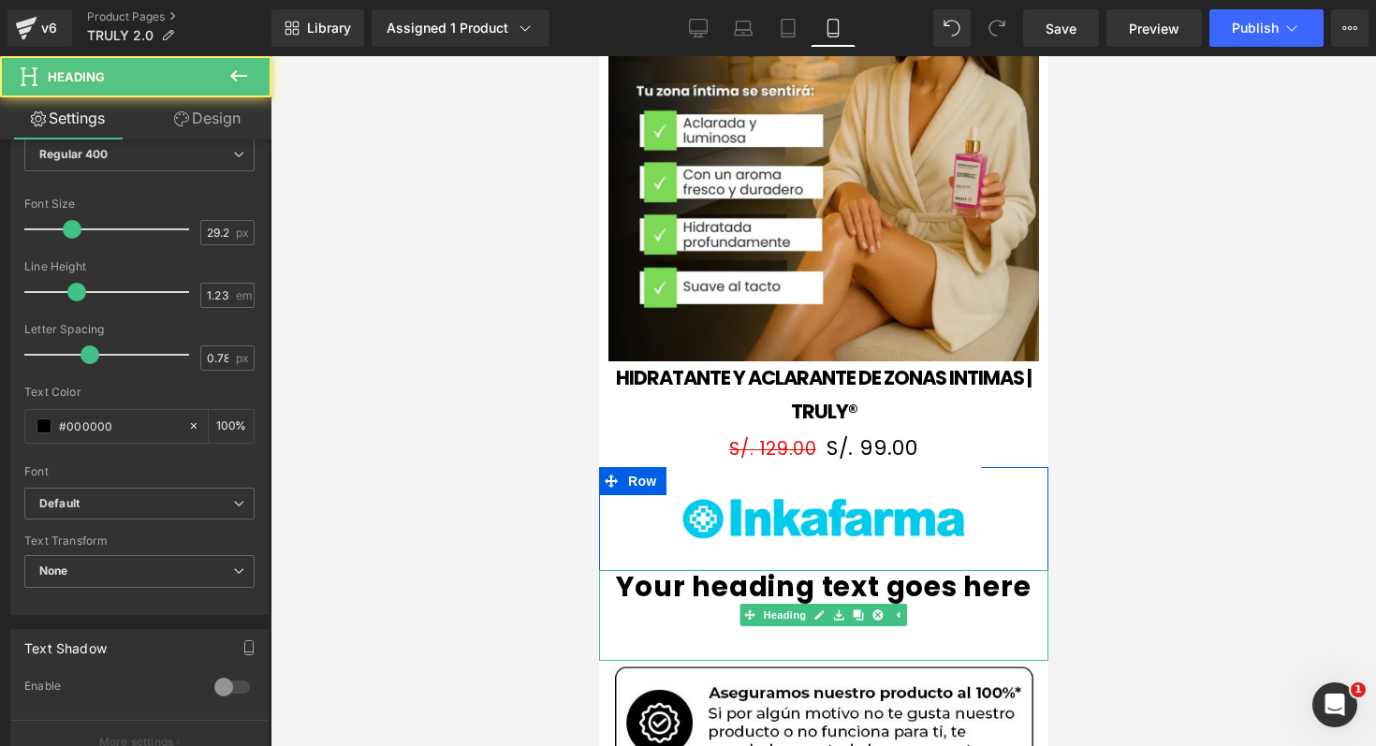
click at [612, 570] on h1 "Your heading text goes here" at bounding box center [822, 587] width 449 height 34
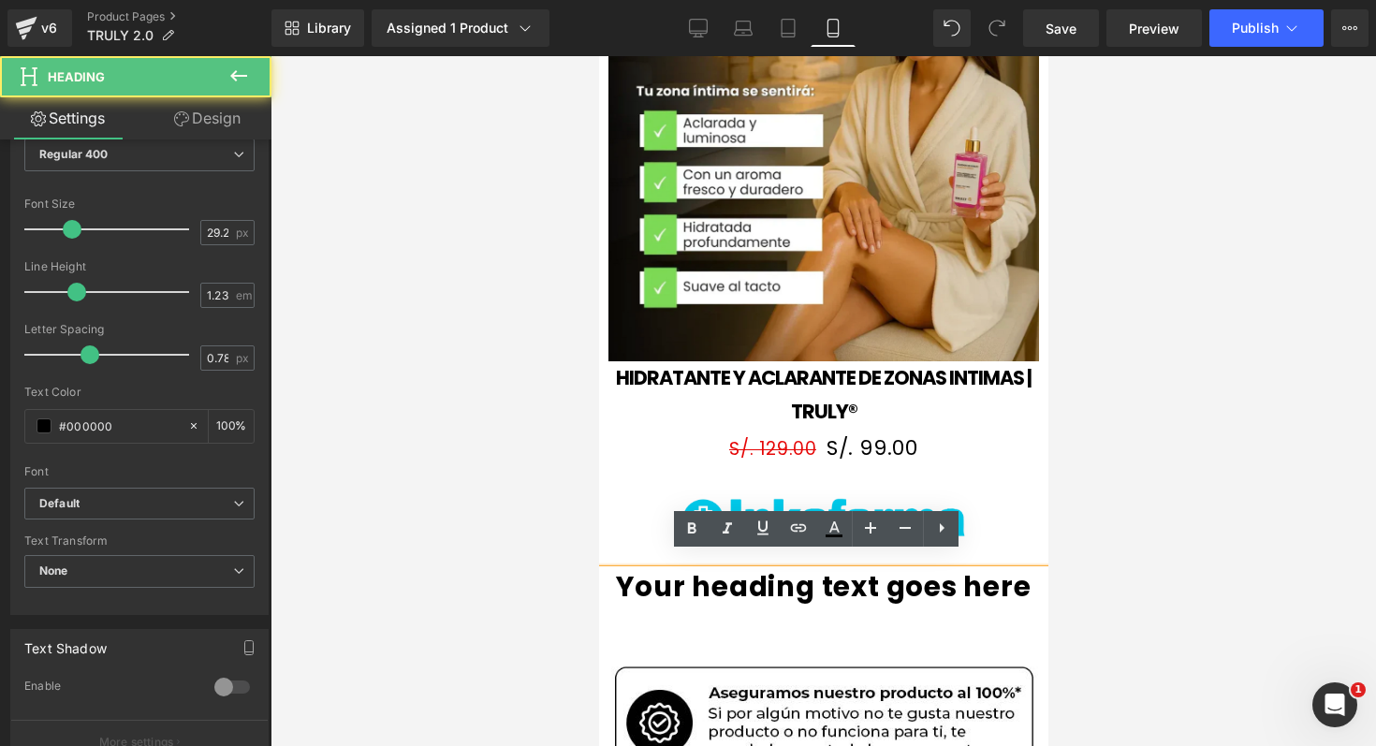
click at [612, 570] on h1 "Your heading text goes here" at bounding box center [822, 587] width 449 height 34
drag, startPoint x: 612, startPoint y: 565, endPoint x: 852, endPoint y: 573, distance: 239.7
click at [852, 573] on h1 "Your heading text goes here" at bounding box center [822, 587] width 449 height 34
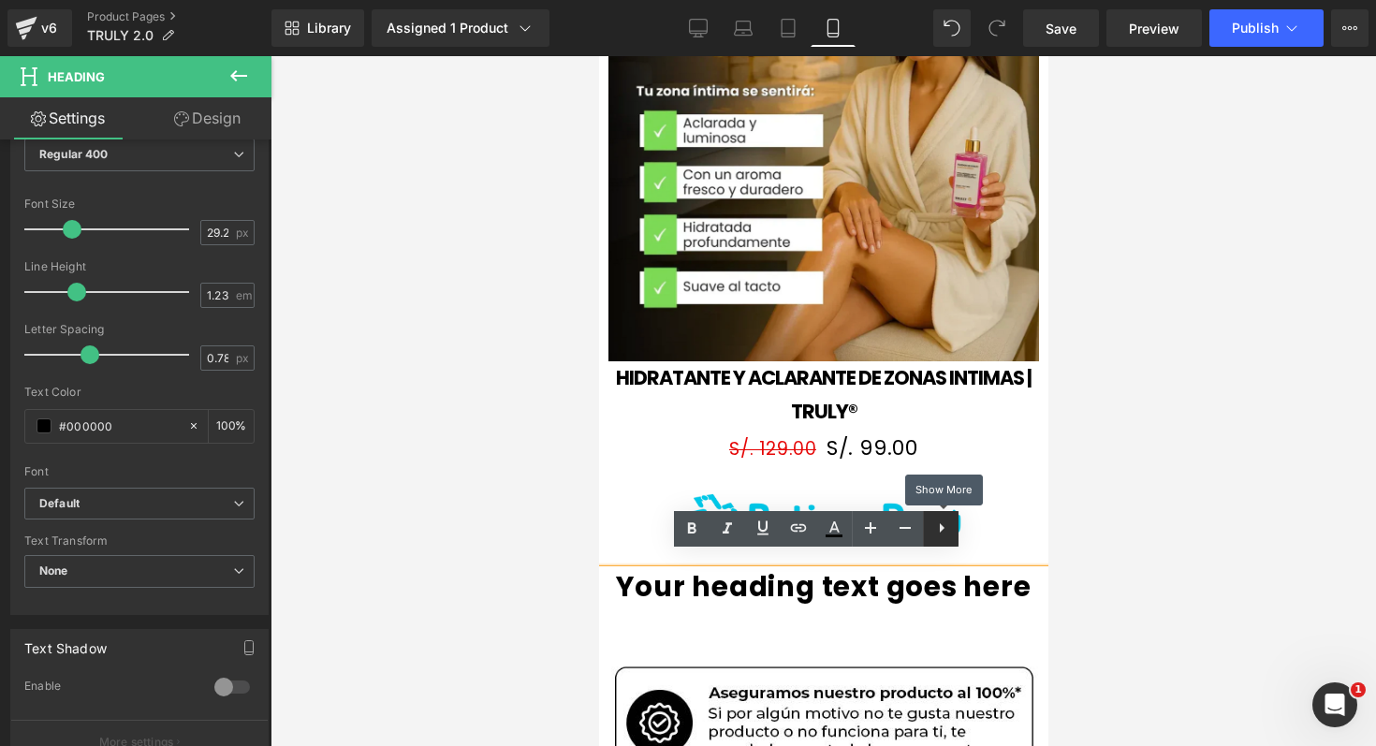
click at [944, 528] on icon at bounding box center [941, 528] width 22 height 22
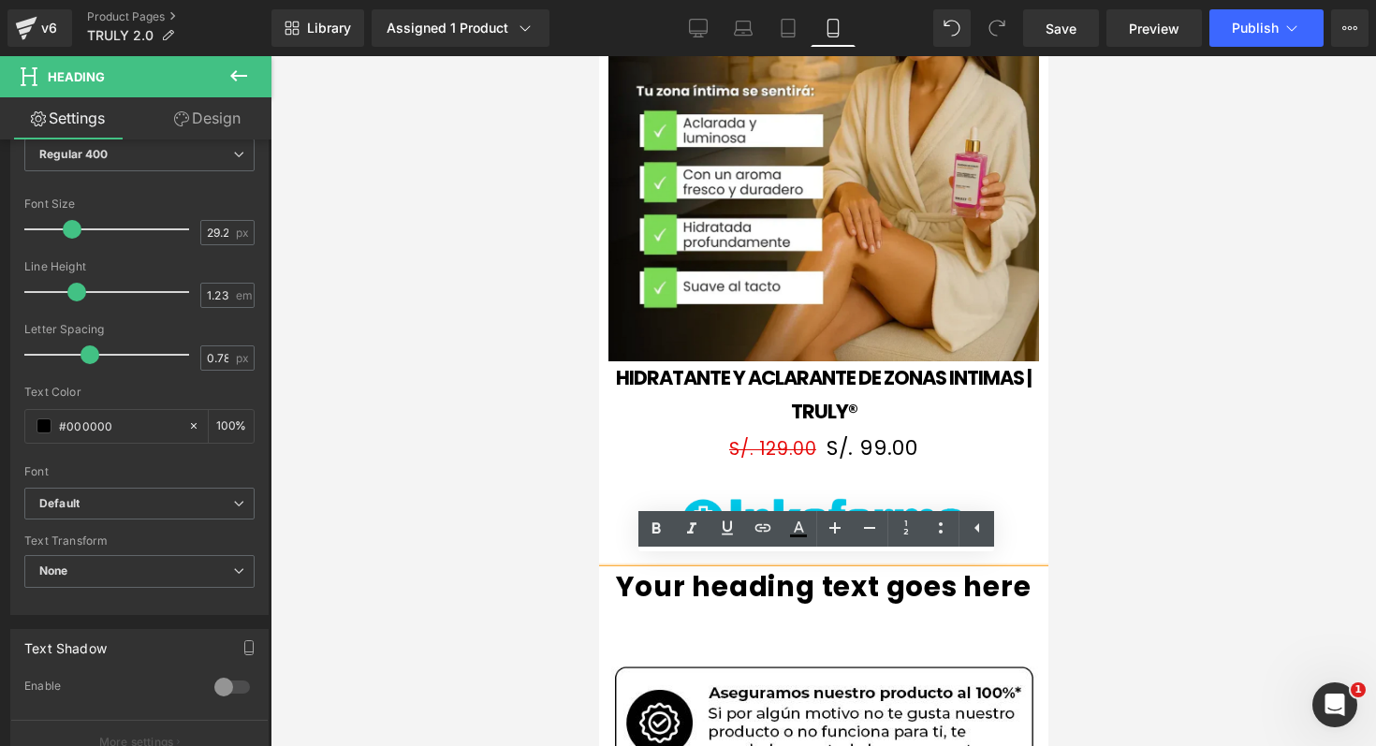
click at [868, 636] on div "Your heading text goes here" at bounding box center [822, 615] width 449 height 91
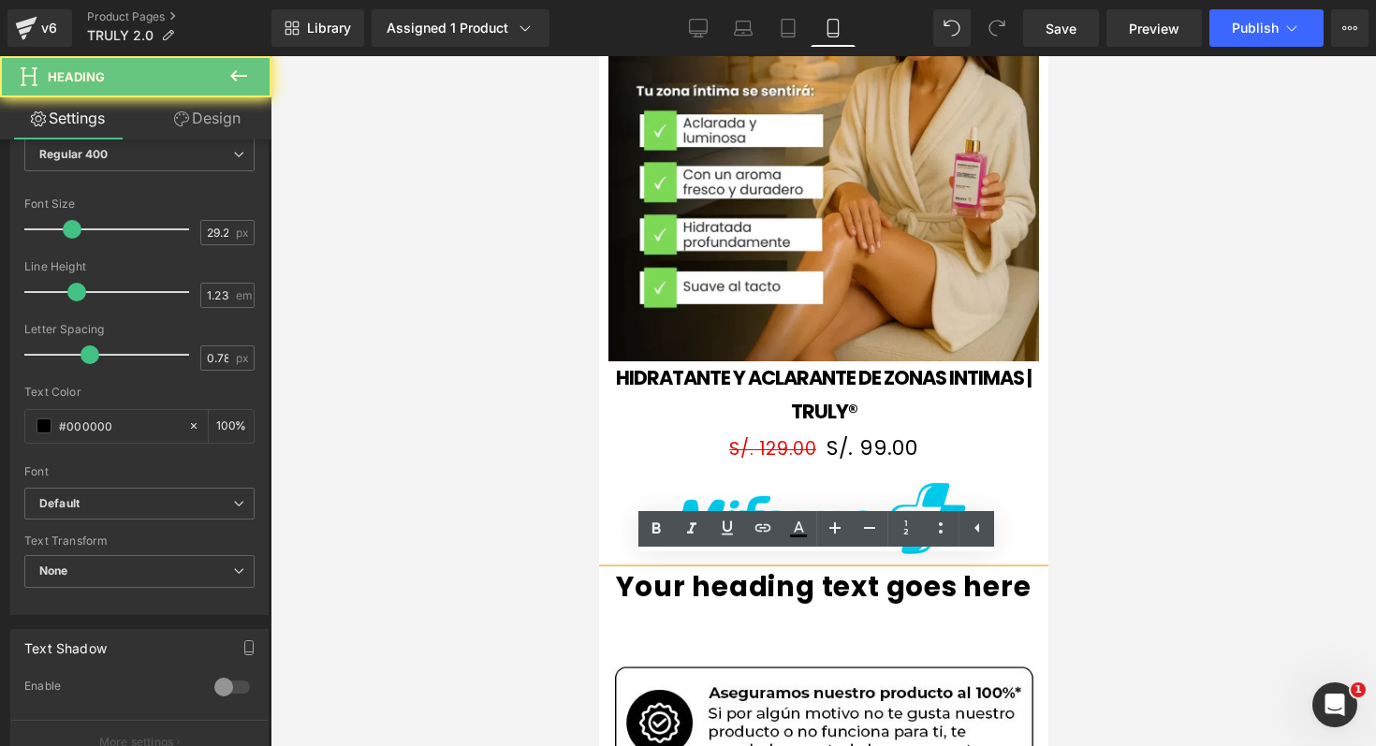
click at [868, 636] on div "Your heading text goes here" at bounding box center [822, 615] width 449 height 91
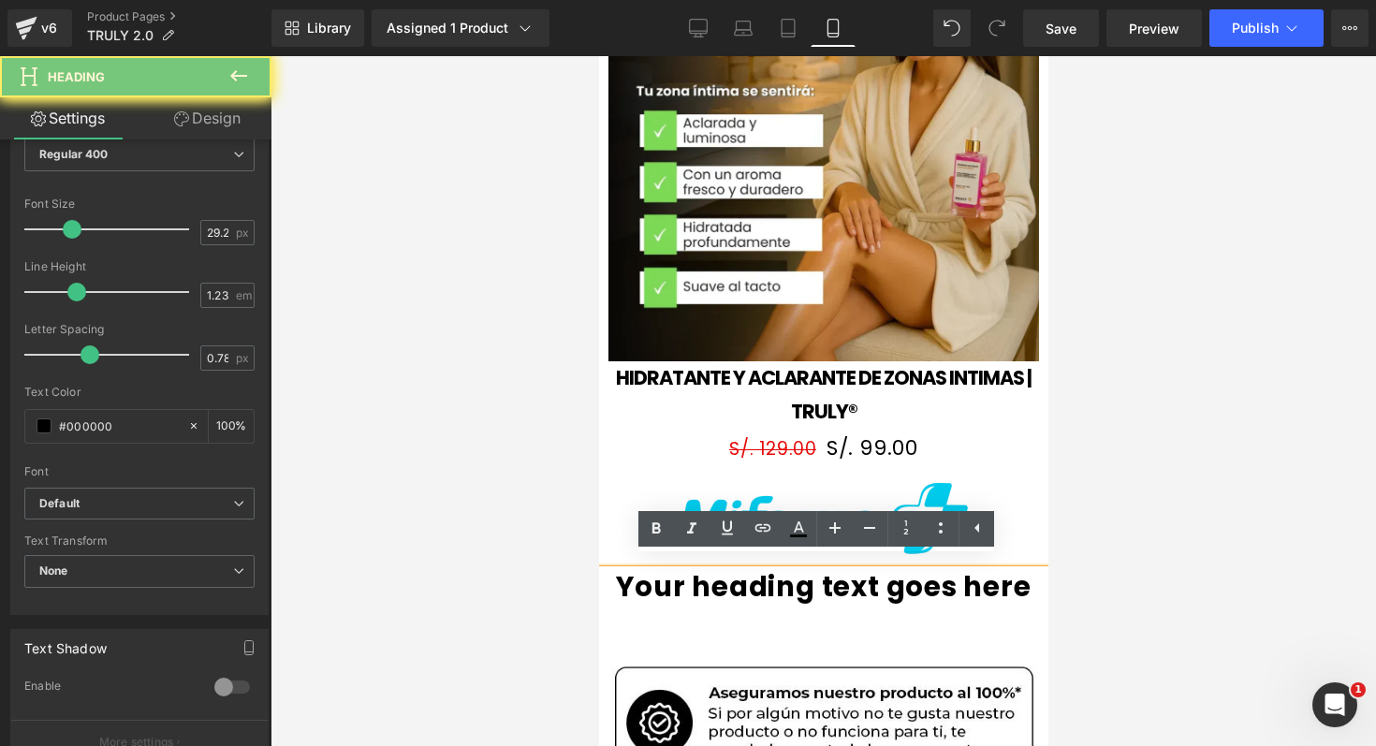
click at [868, 636] on div "Your heading text goes here" at bounding box center [822, 615] width 449 height 91
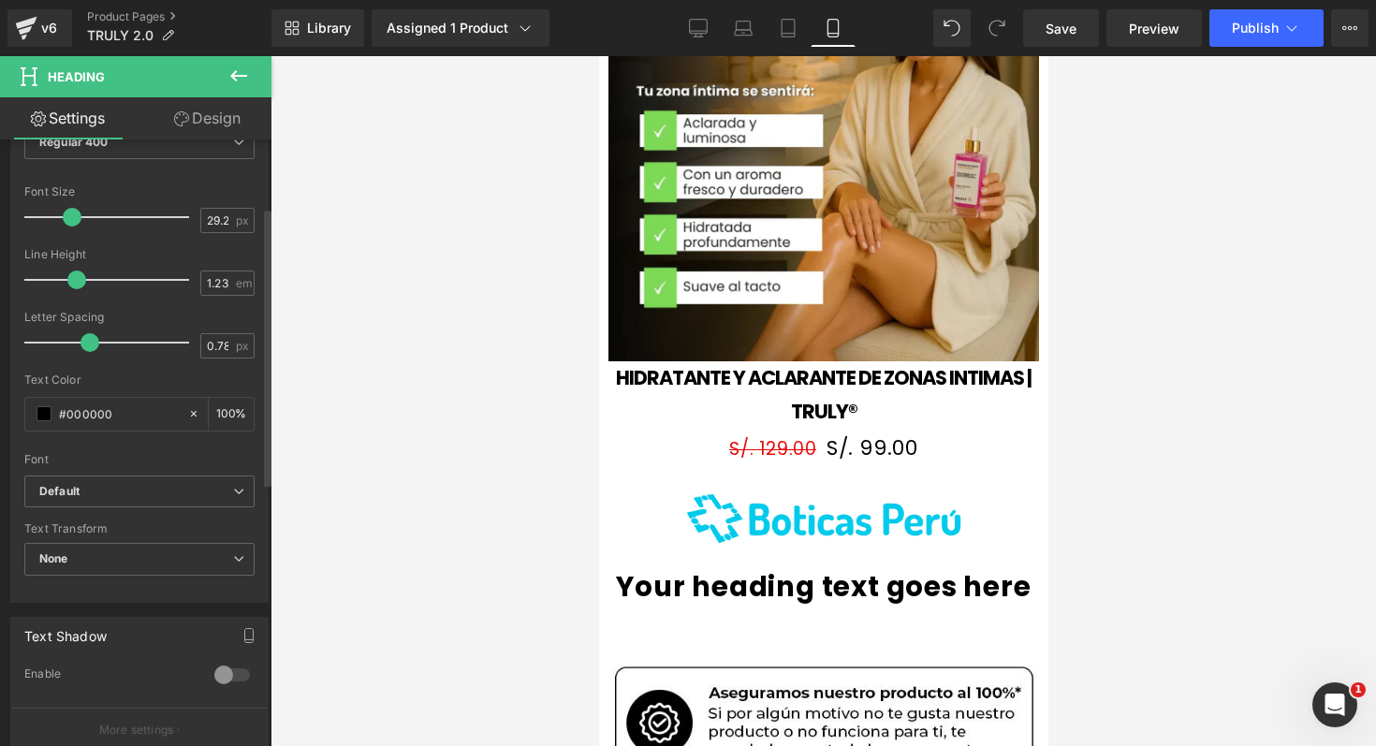
scroll to position [0, 0]
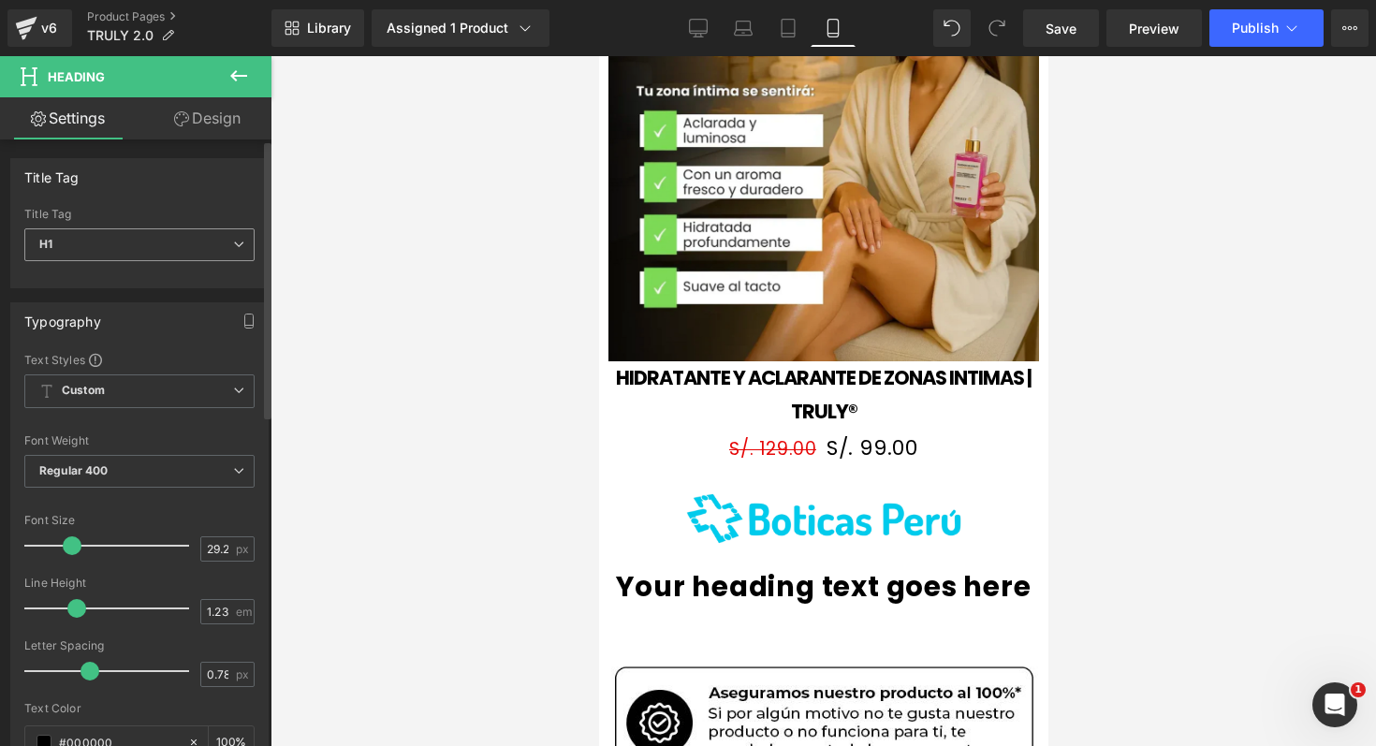
click at [153, 253] on span "H1" at bounding box center [139, 244] width 230 height 33
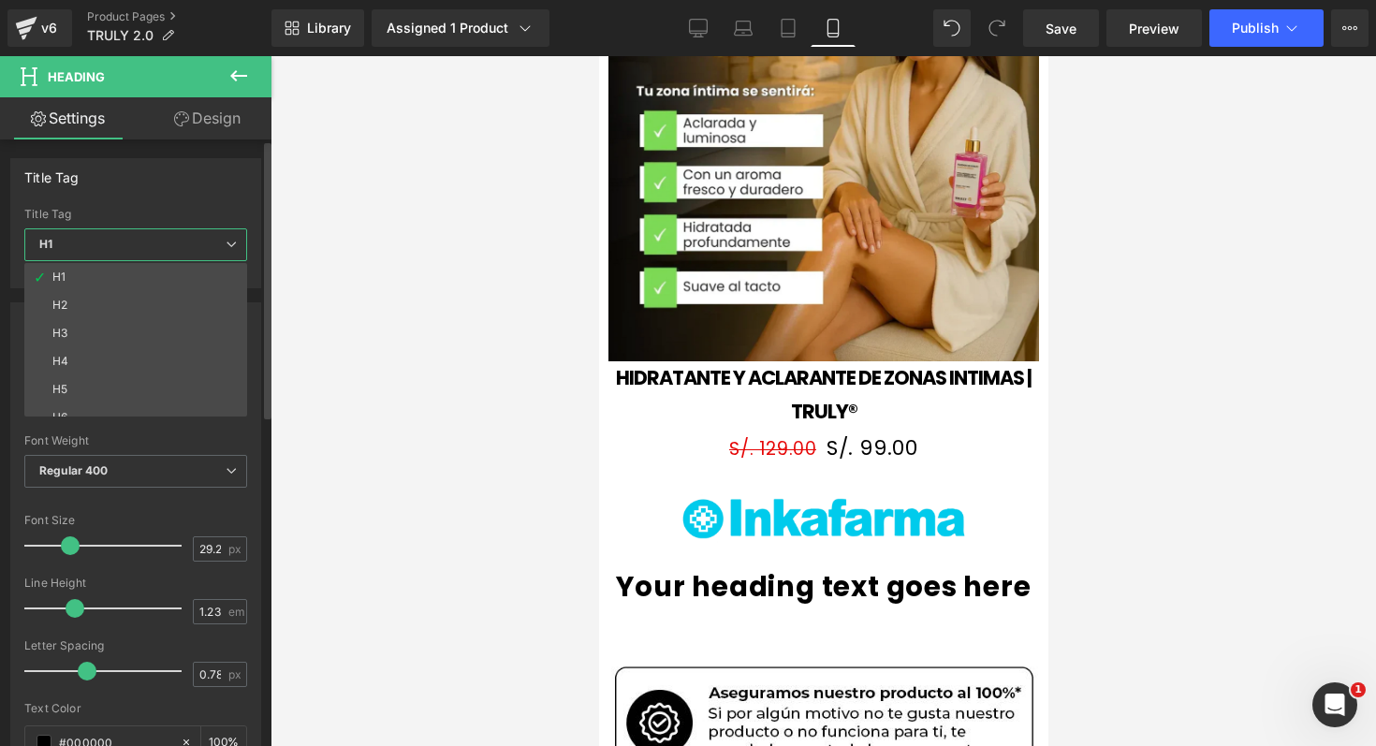
click at [153, 253] on span "H1" at bounding box center [135, 244] width 223 height 33
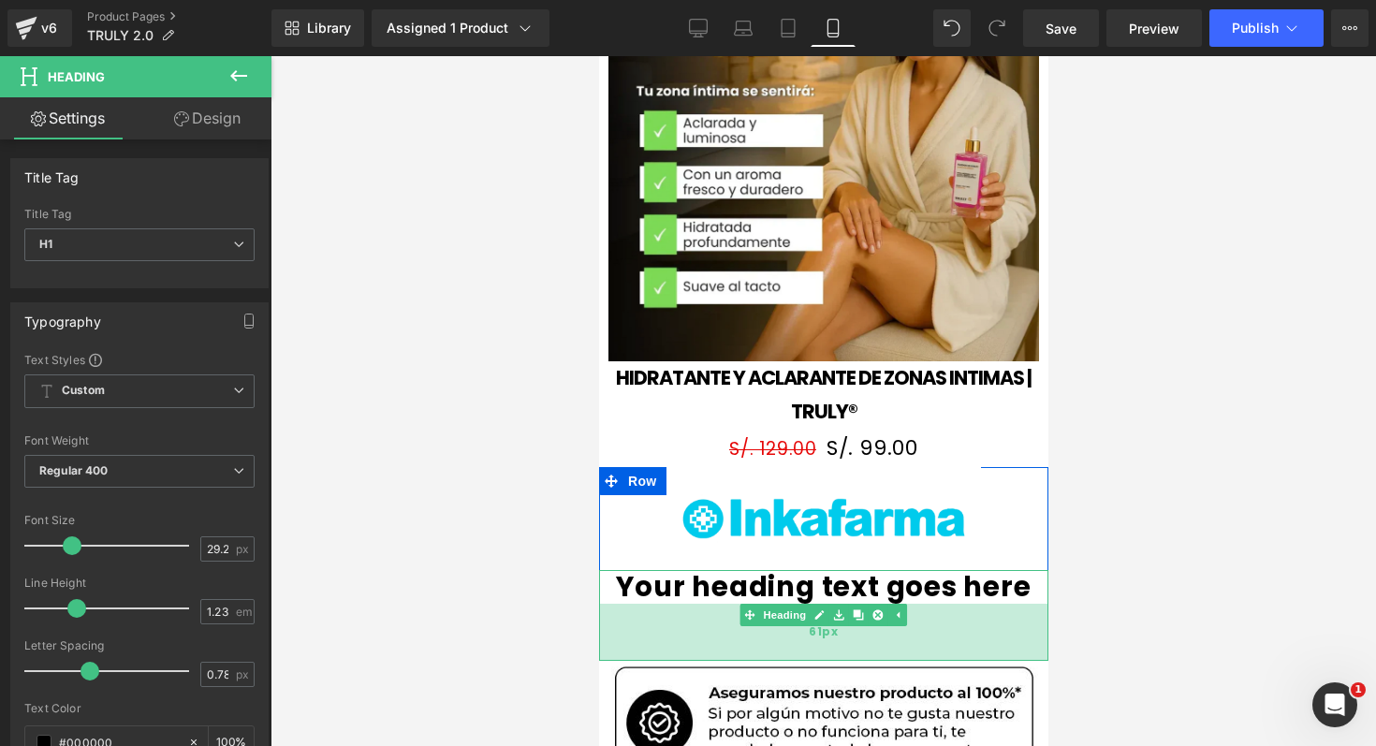
click at [692, 604] on div "61px" at bounding box center [822, 632] width 449 height 57
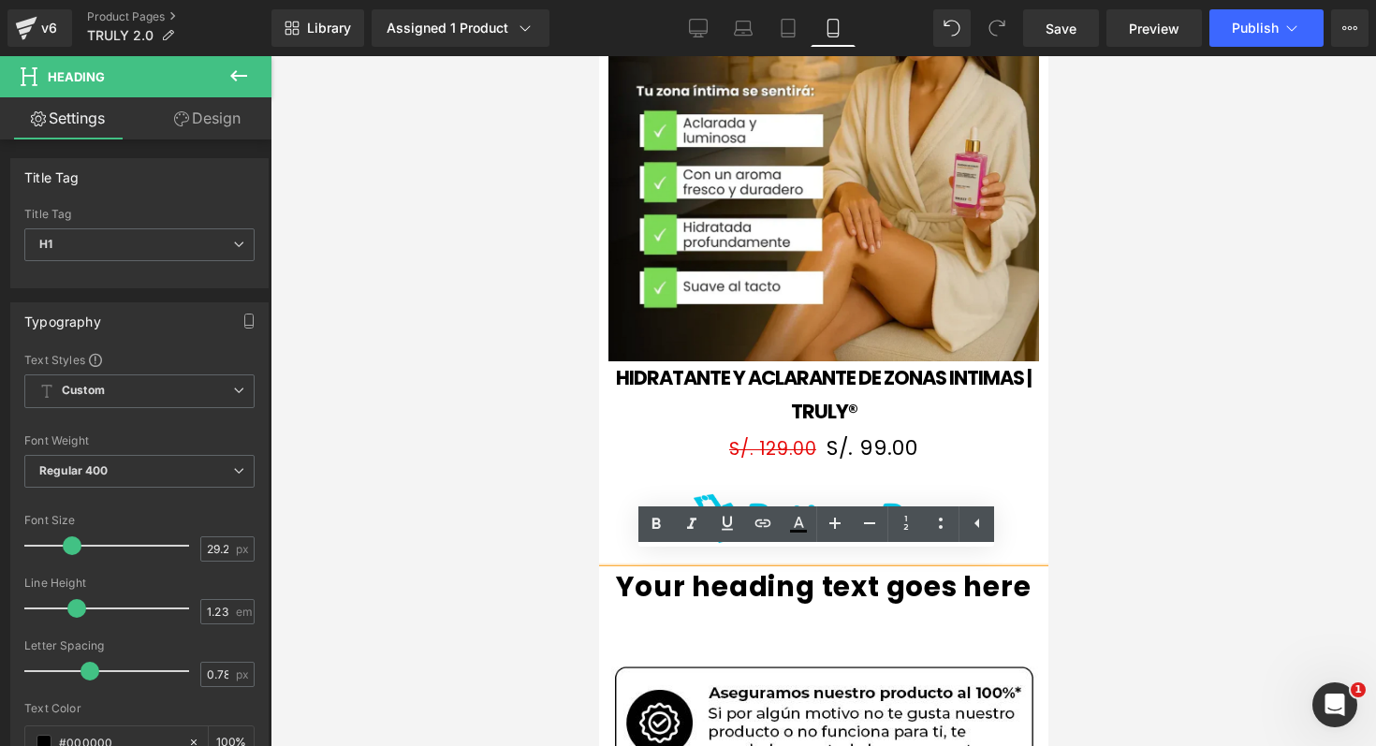
click at [843, 594] on div "Your heading text goes here" at bounding box center [822, 615] width 449 height 91
click at [1120, 618] on div at bounding box center [822, 401] width 1105 height 690
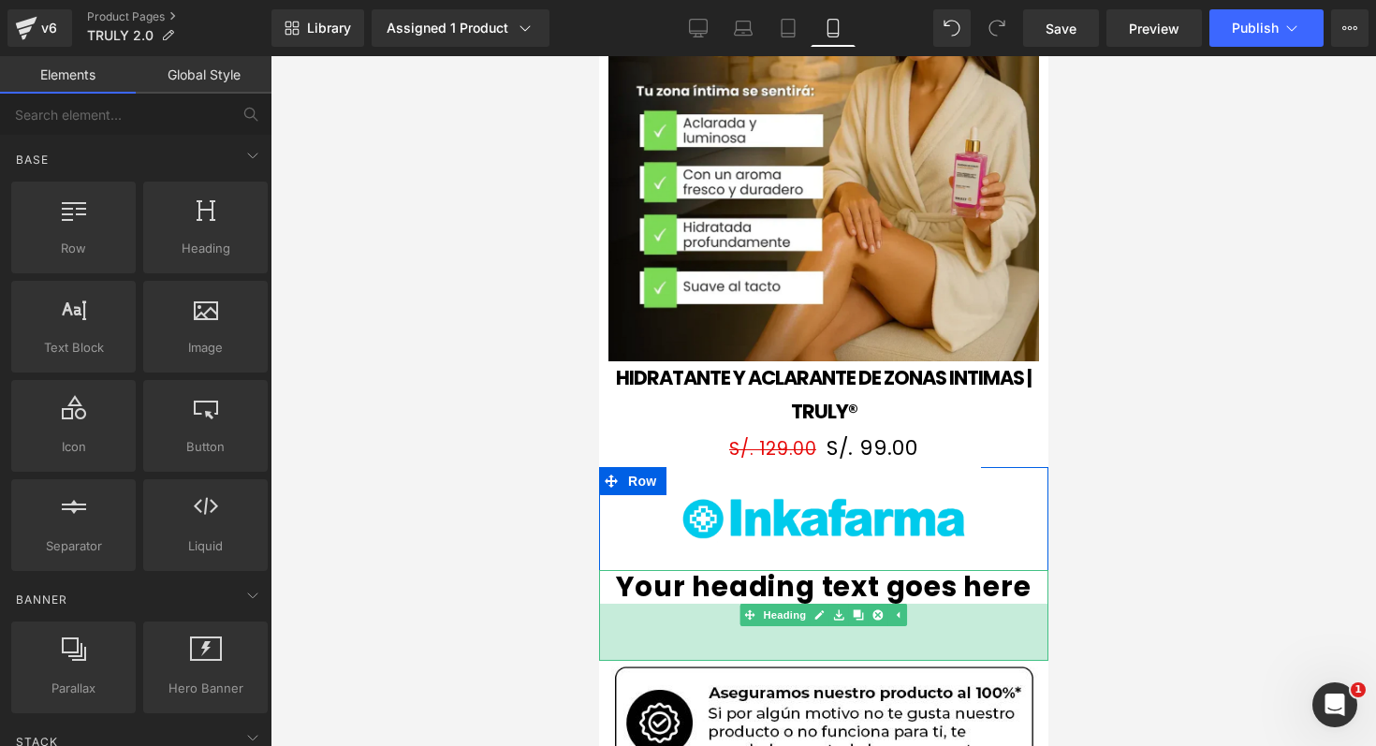
click at [944, 604] on div "61px" at bounding box center [822, 632] width 449 height 57
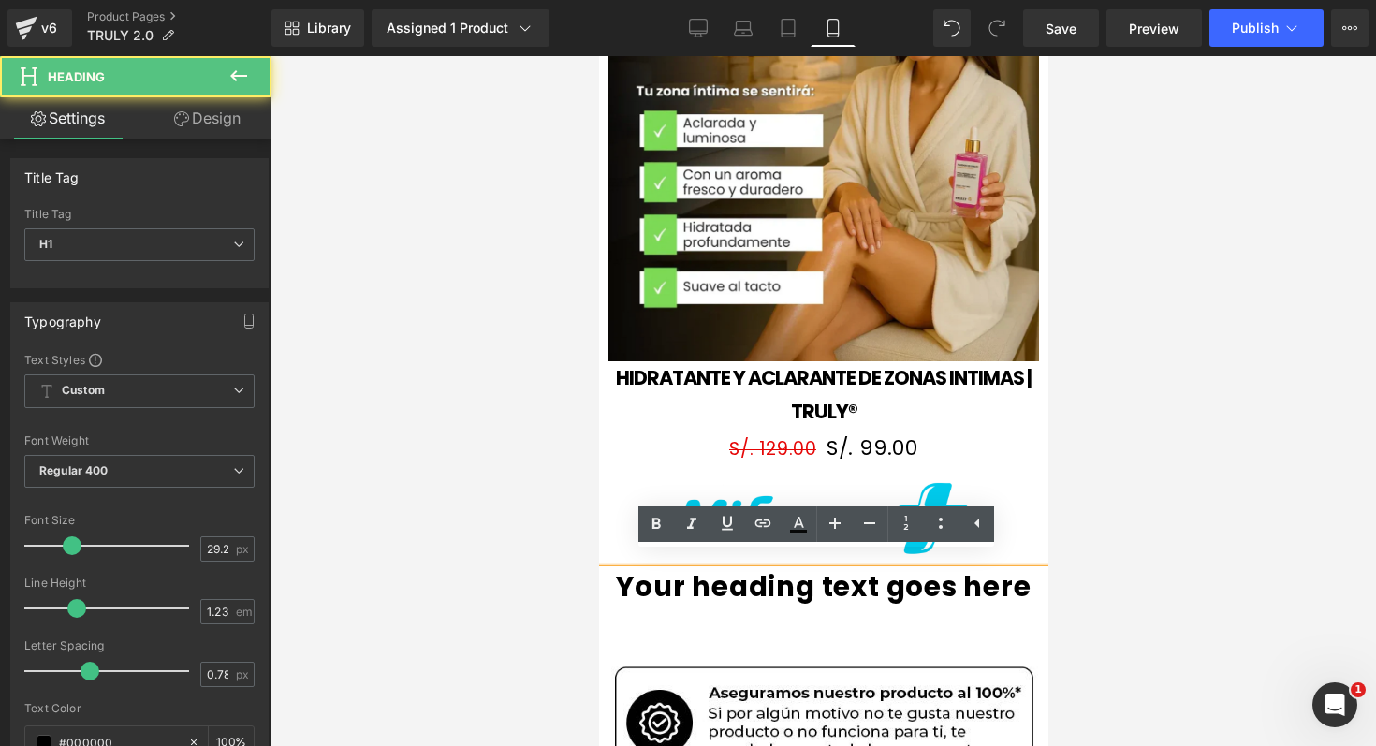
click at [902, 593] on div "Your heading text goes here" at bounding box center [822, 615] width 449 height 91
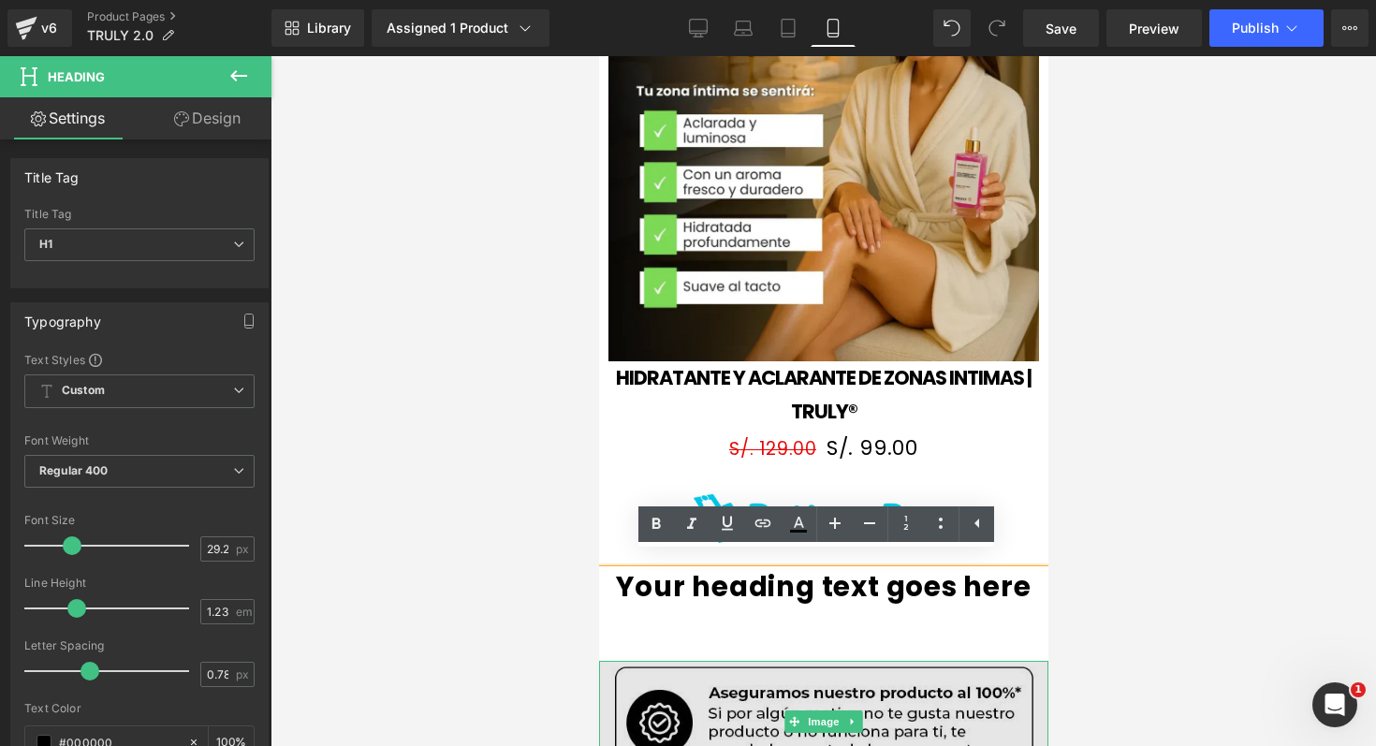
click at [917, 664] on img at bounding box center [822, 722] width 449 height 122
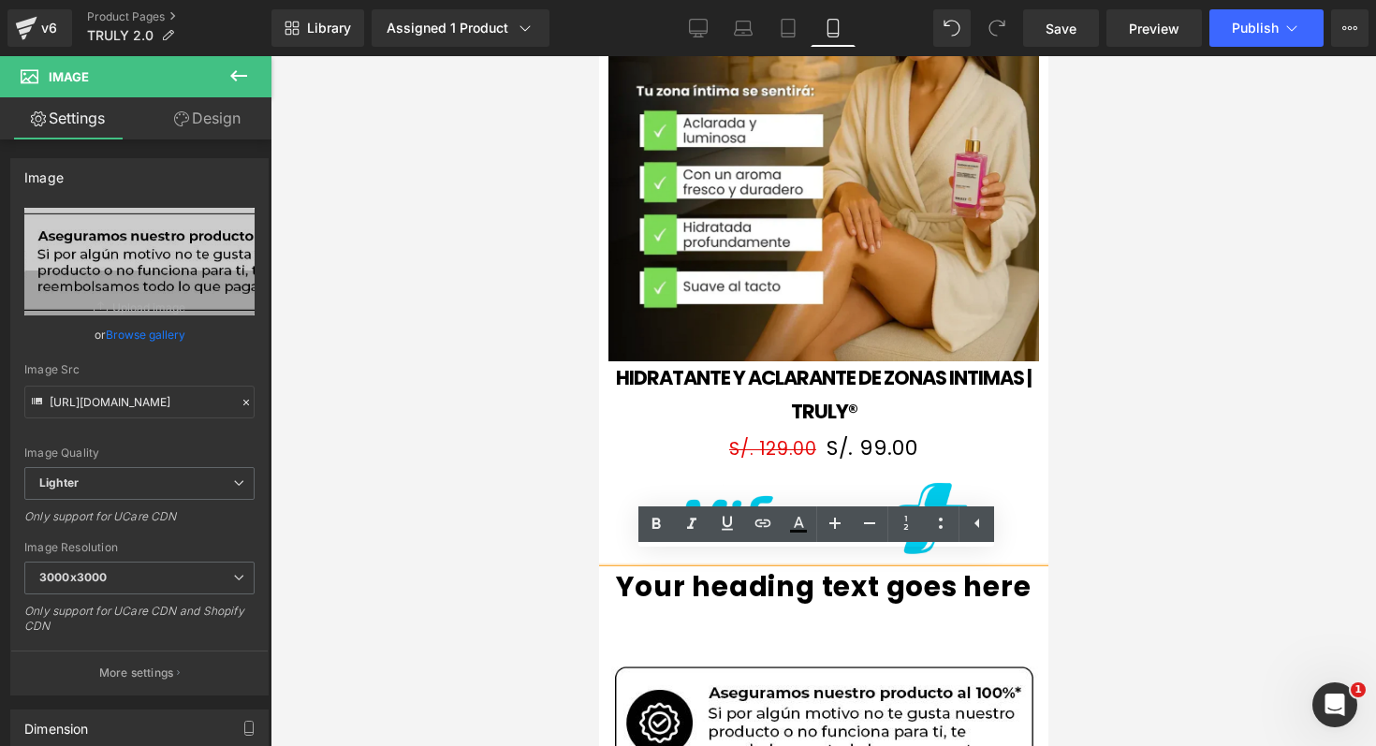
click at [904, 605] on div "Your heading text goes here" at bounding box center [822, 615] width 449 height 91
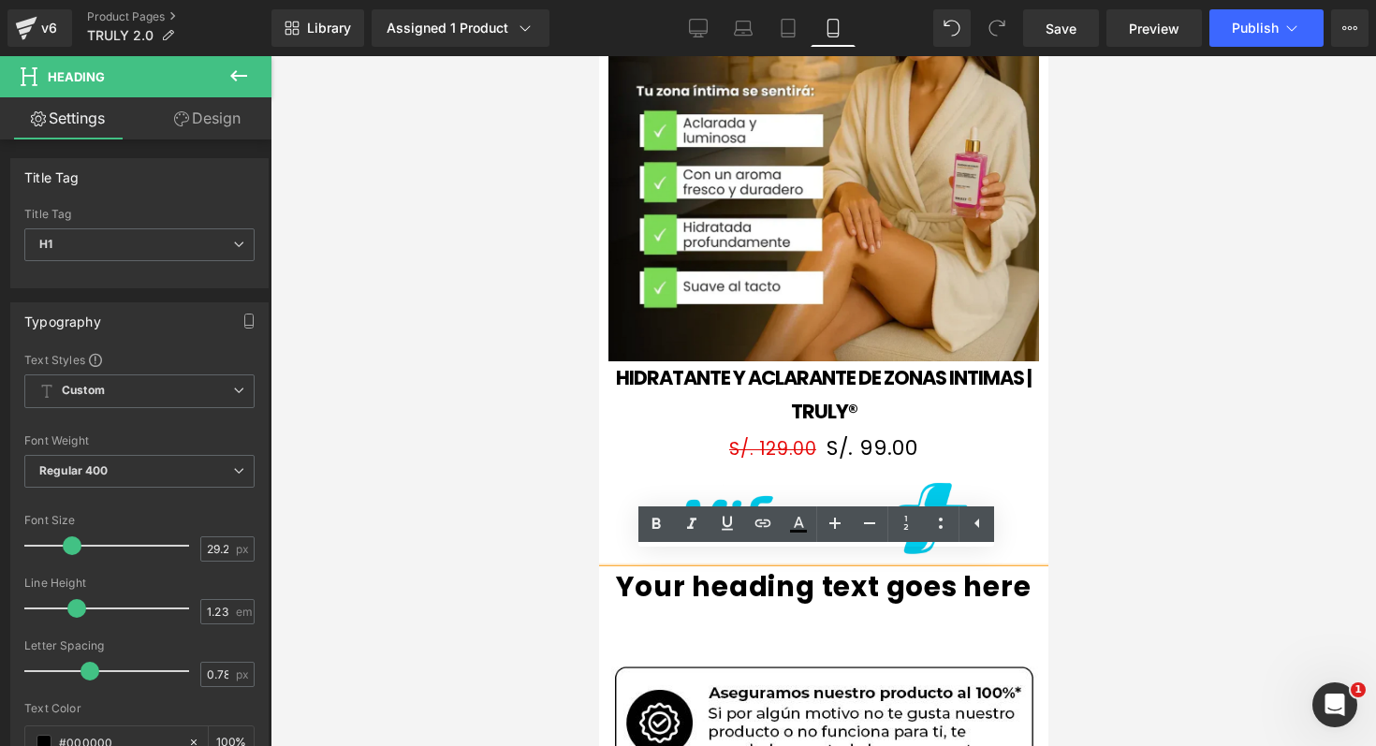
click at [608, 570] on h1 "Your heading text goes here" at bounding box center [822, 587] width 449 height 34
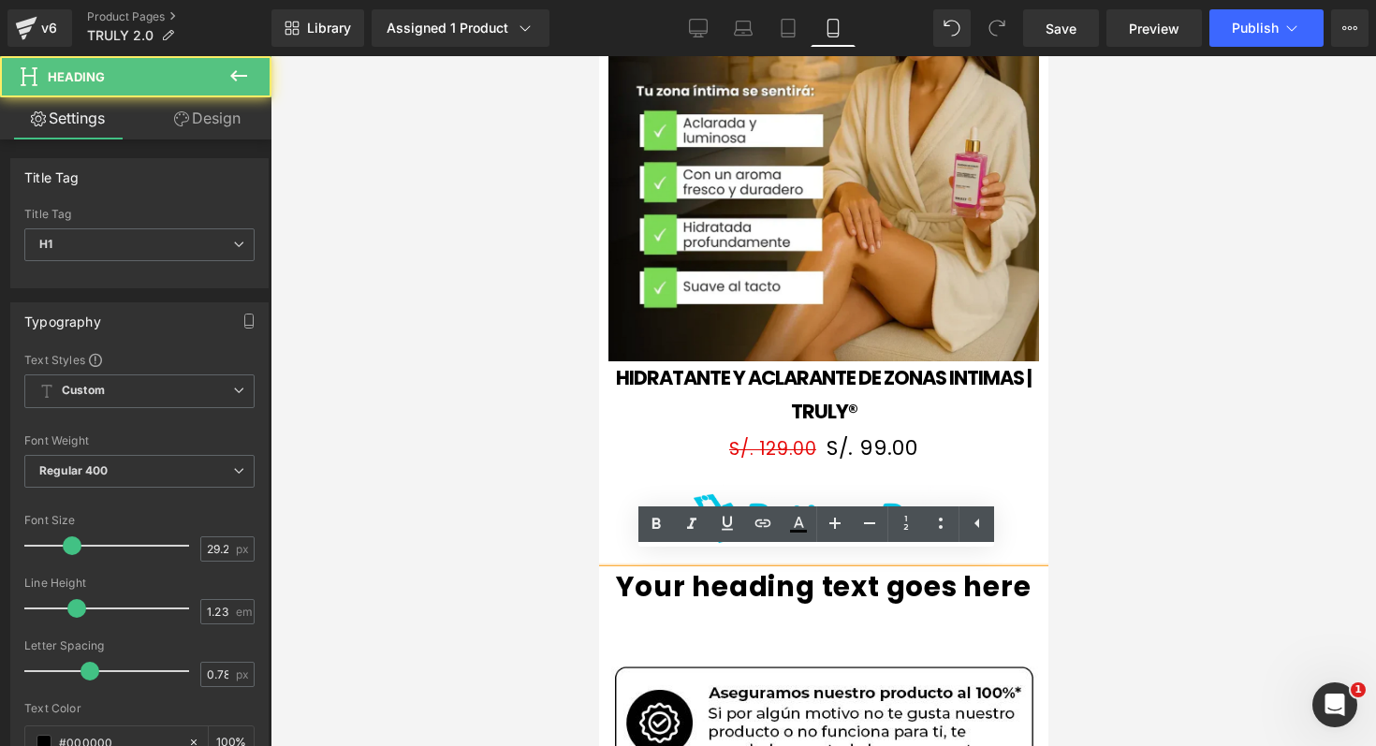
click at [659, 571] on h1 "Your heading text goes here" at bounding box center [822, 587] width 449 height 34
click at [826, 605] on div "Your heading text goes here" at bounding box center [822, 615] width 449 height 91
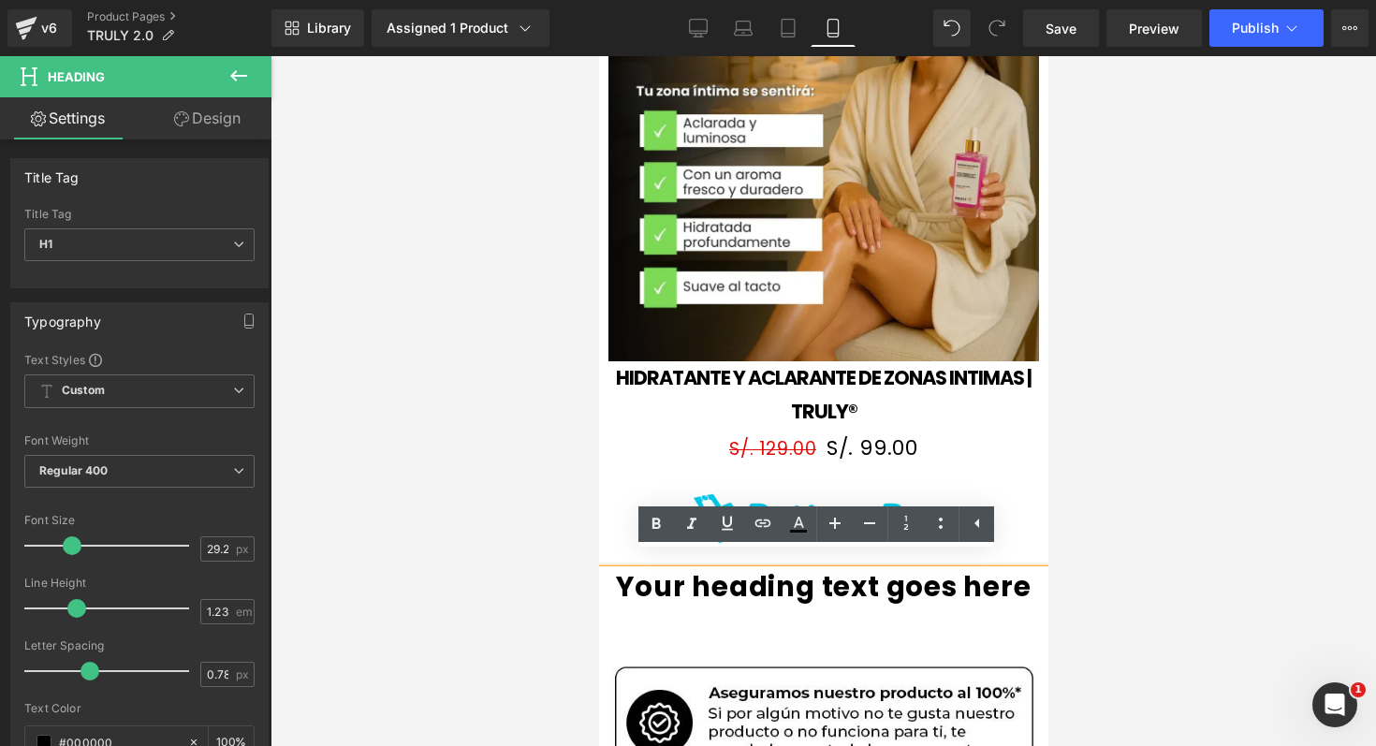
click at [1210, 390] on div at bounding box center [822, 401] width 1105 height 690
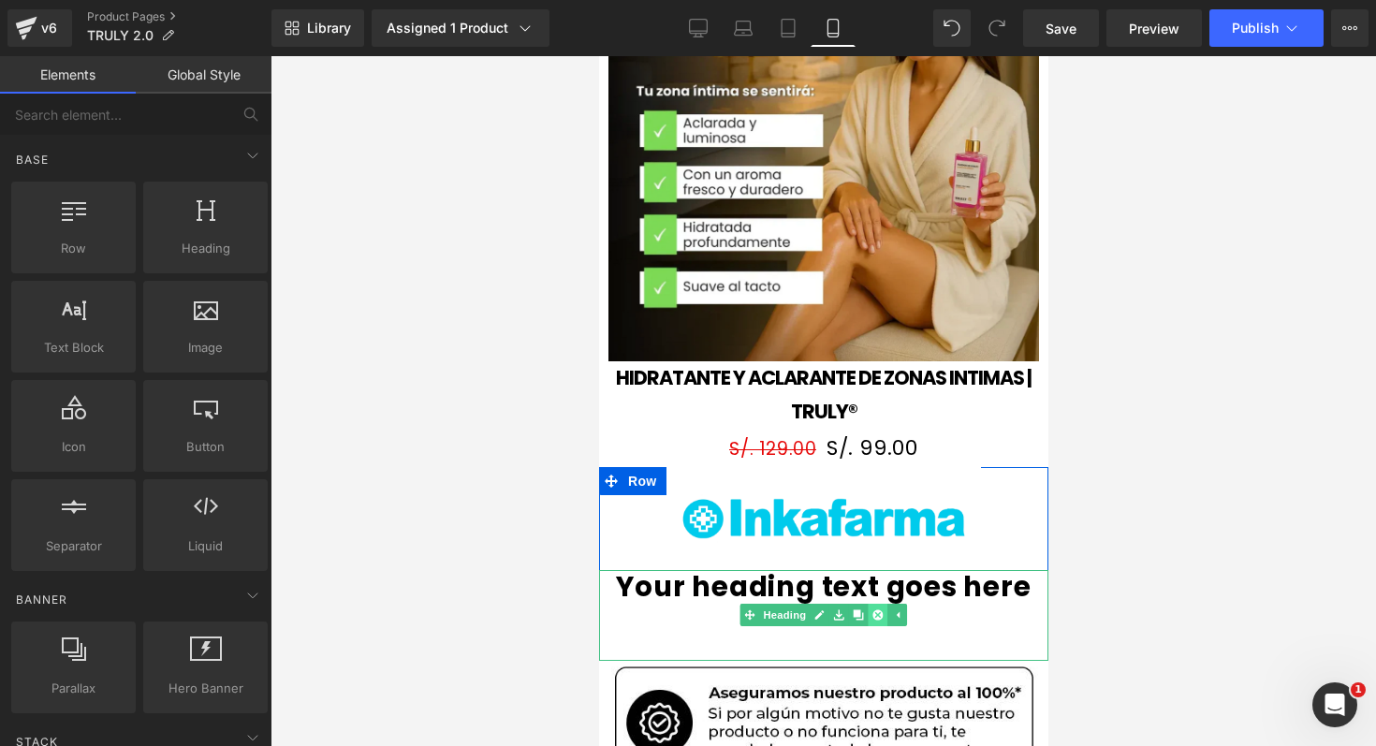
click at [868, 604] on link at bounding box center [878, 615] width 20 height 22
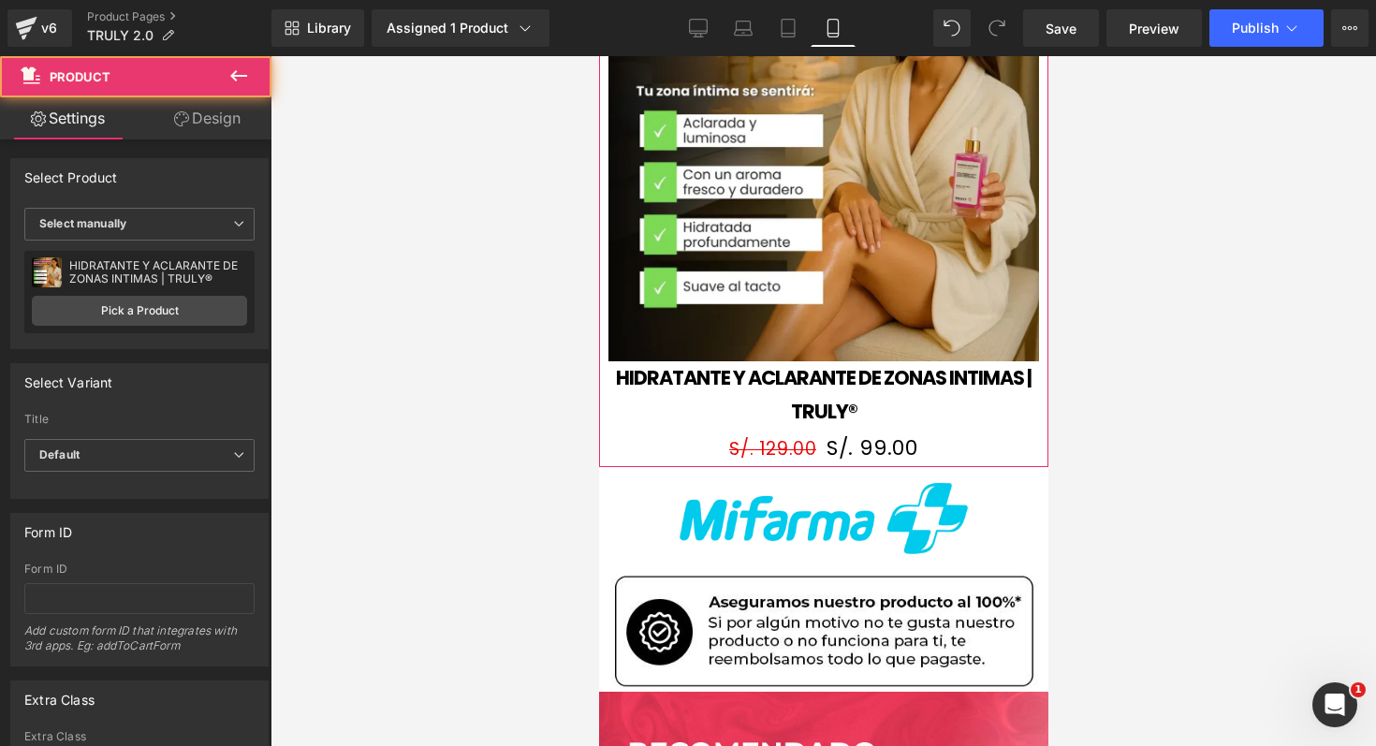
drag, startPoint x: 799, startPoint y: 449, endPoint x: 801, endPoint y: 426, distance: 23.5
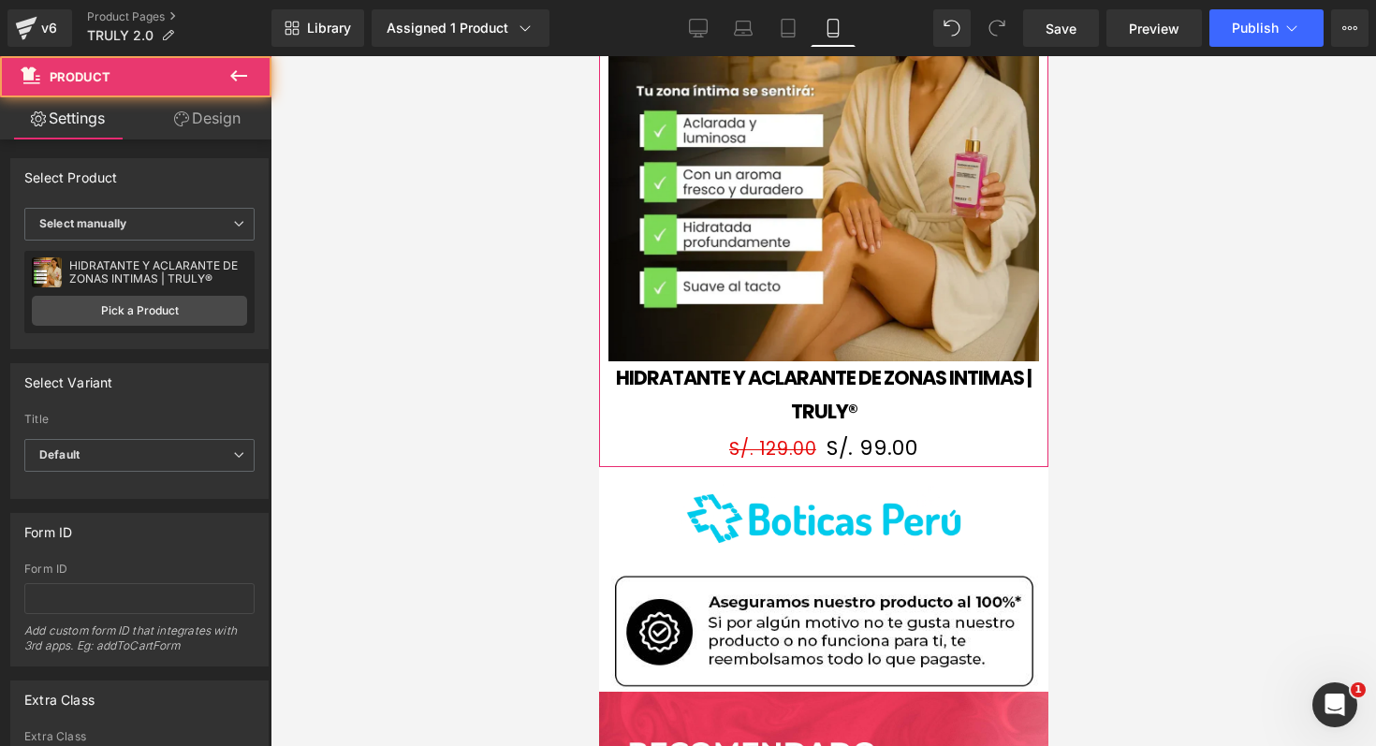
click at [801, 426] on div "Sale Off (P) Image HIDRATANTE Y ACLARANTE DE ZONAS INTIMAS | TRULY® (P) Title S…" at bounding box center [822, 186] width 449 height 562
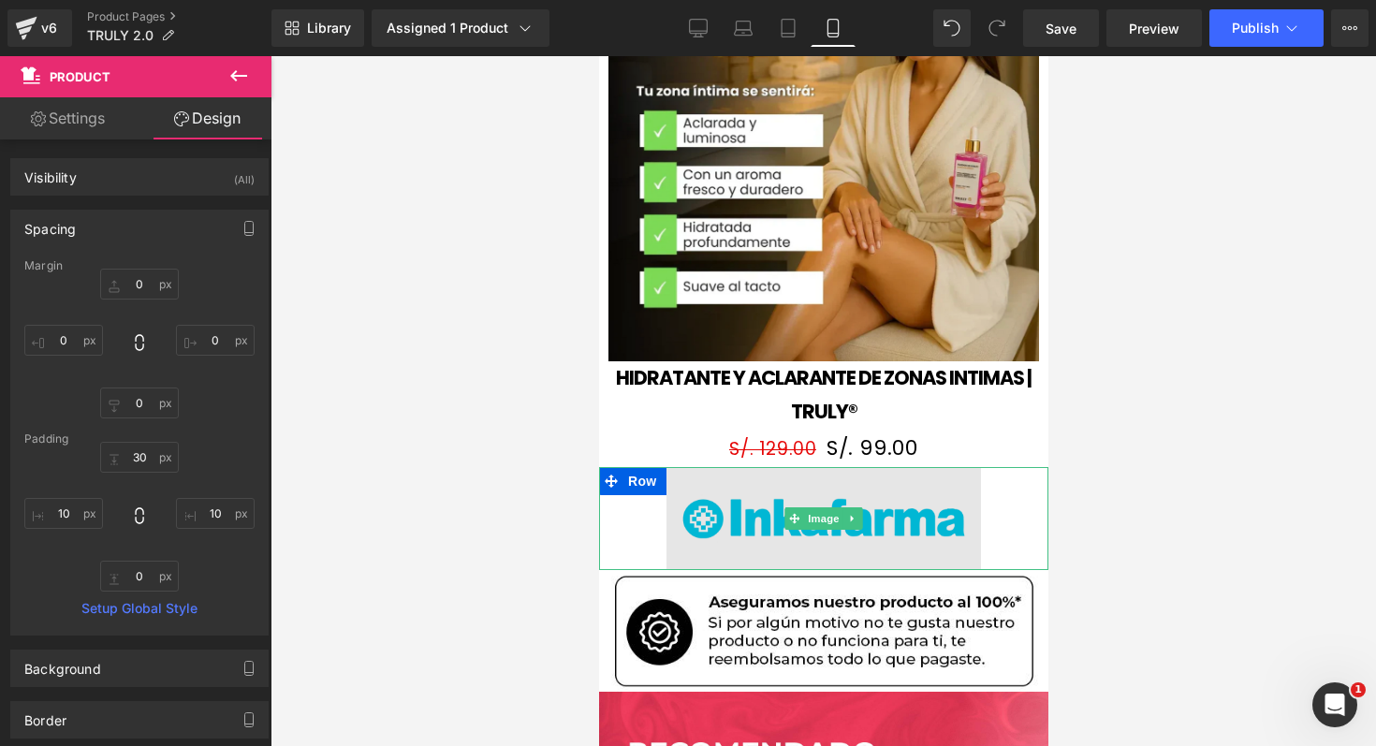
click at [887, 515] on img at bounding box center [822, 518] width 314 height 103
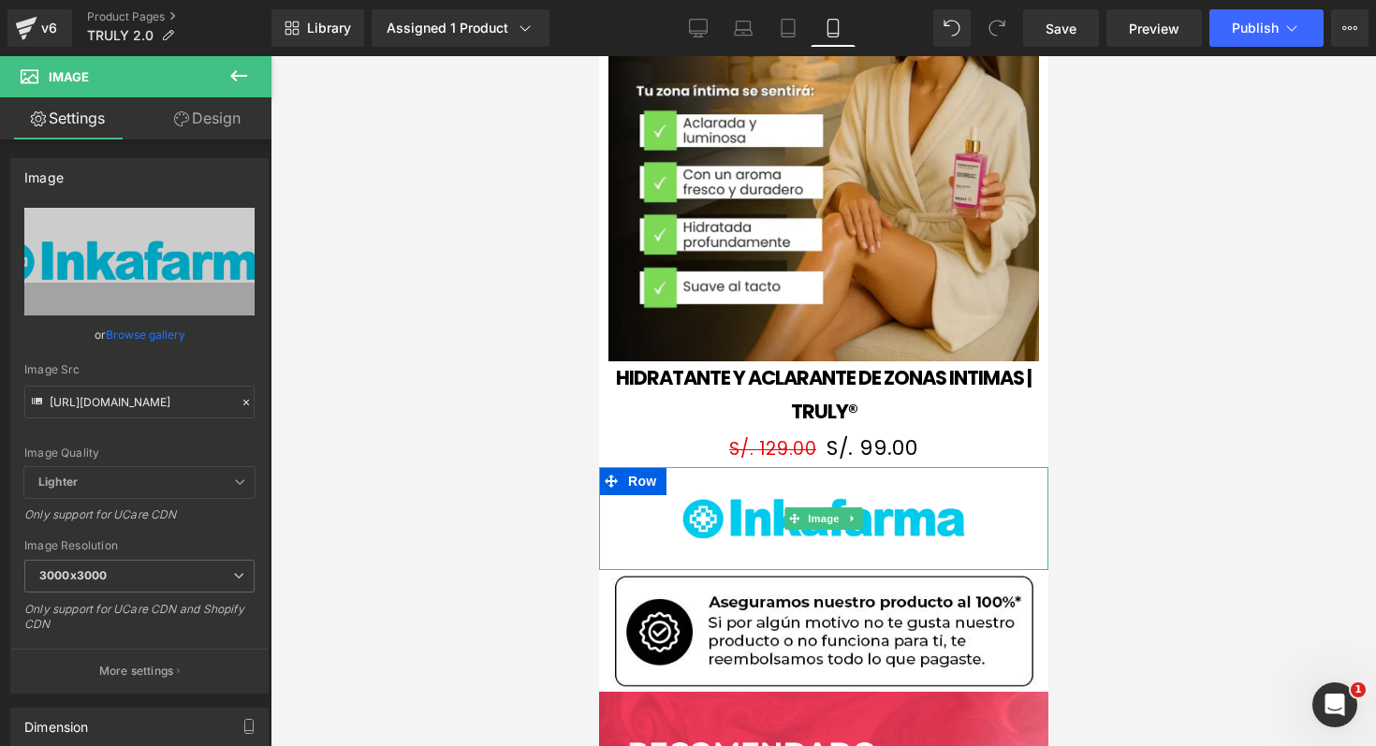
click at [636, 467] on link at bounding box center [822, 518] width 449 height 103
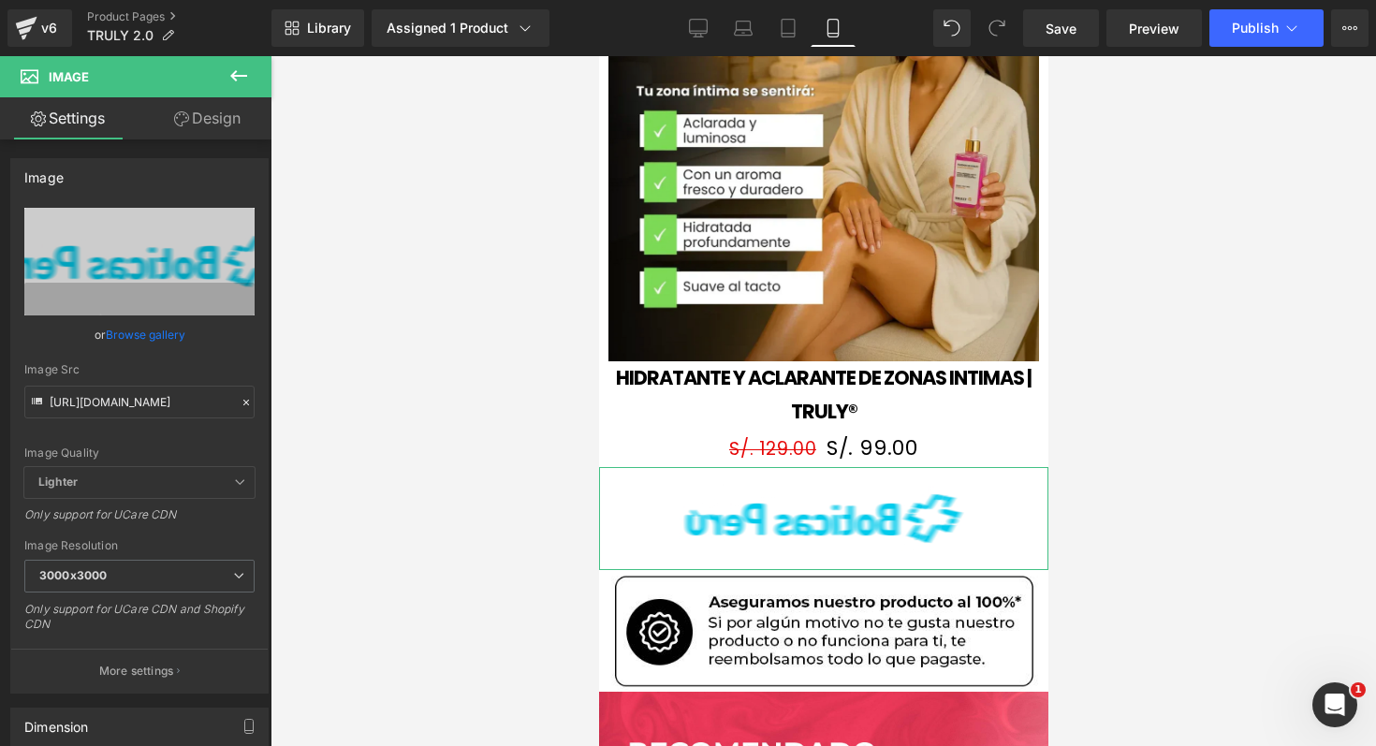
click at [209, 126] on link "Design" at bounding box center [207, 118] width 136 height 42
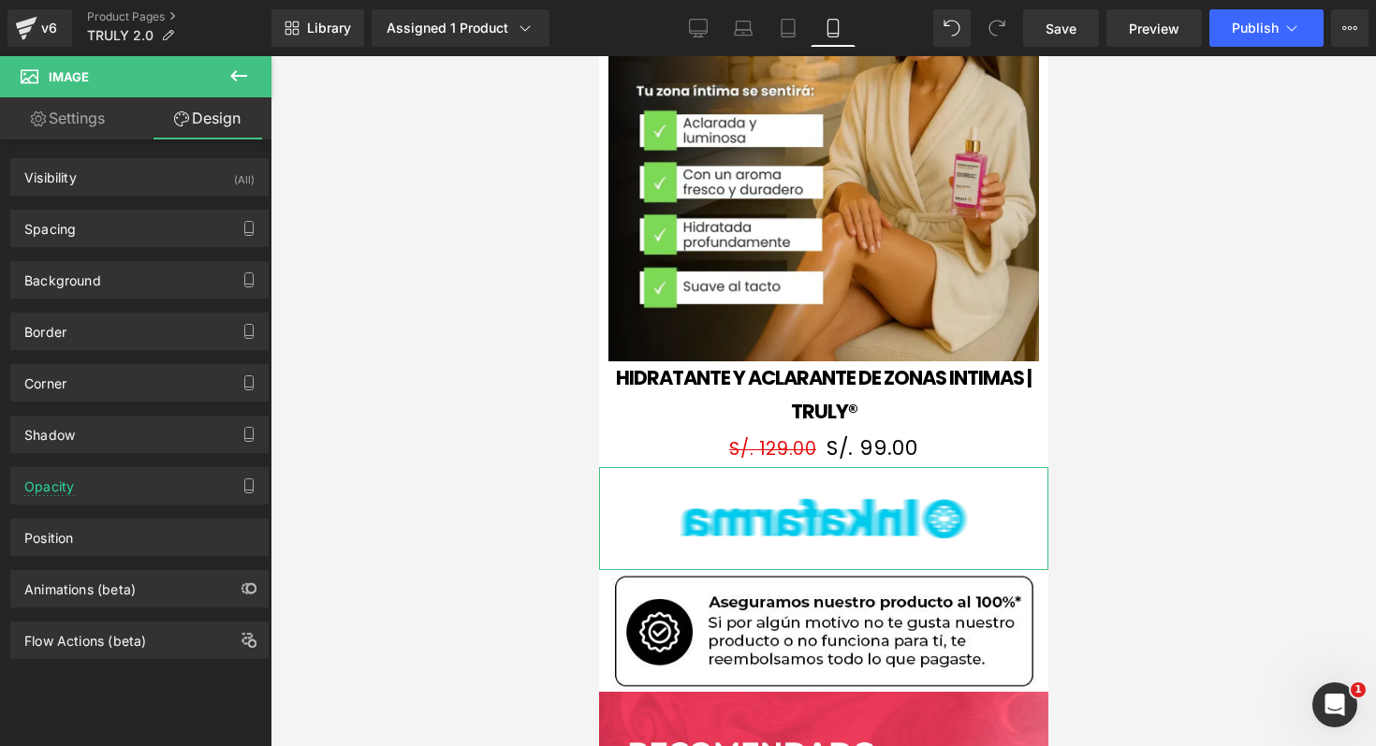
click at [90, 124] on link "Settings" at bounding box center [68, 118] width 136 height 42
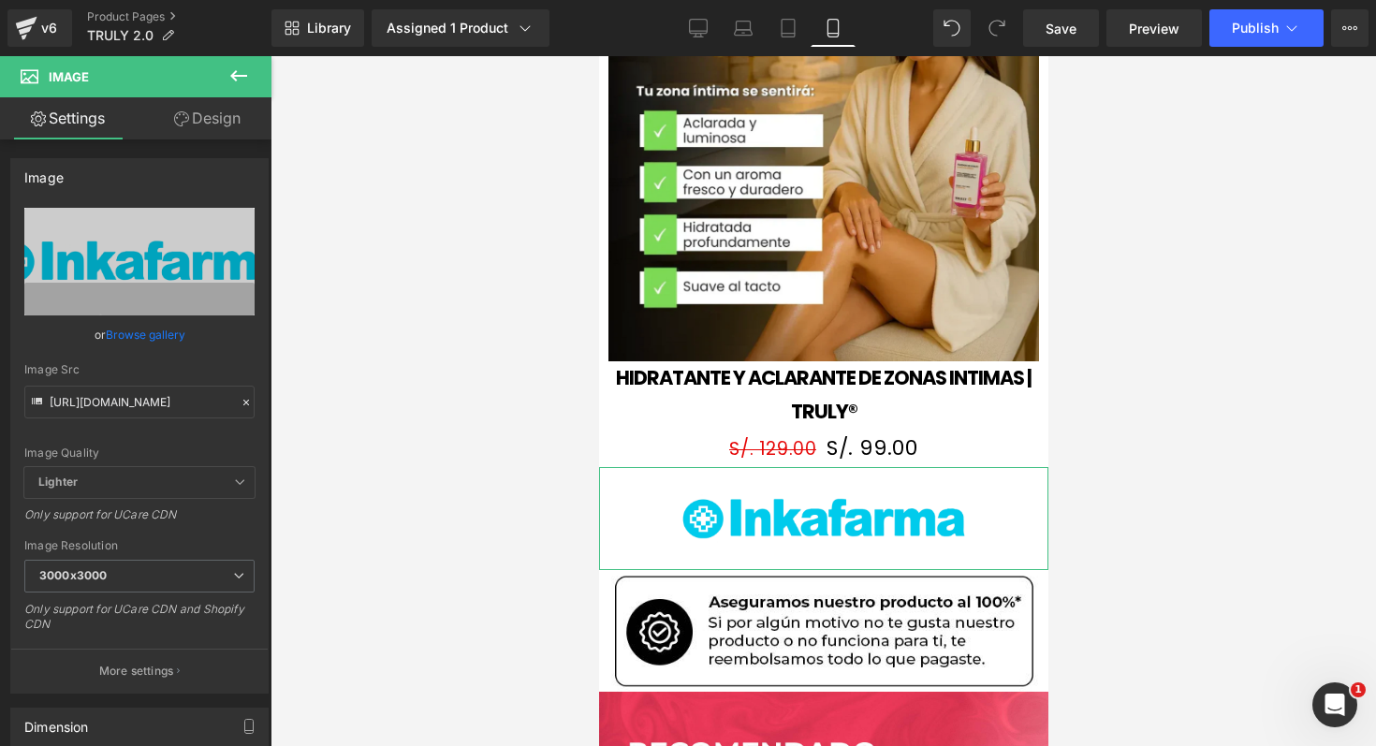
click at [206, 120] on link "Design" at bounding box center [207, 118] width 136 height 42
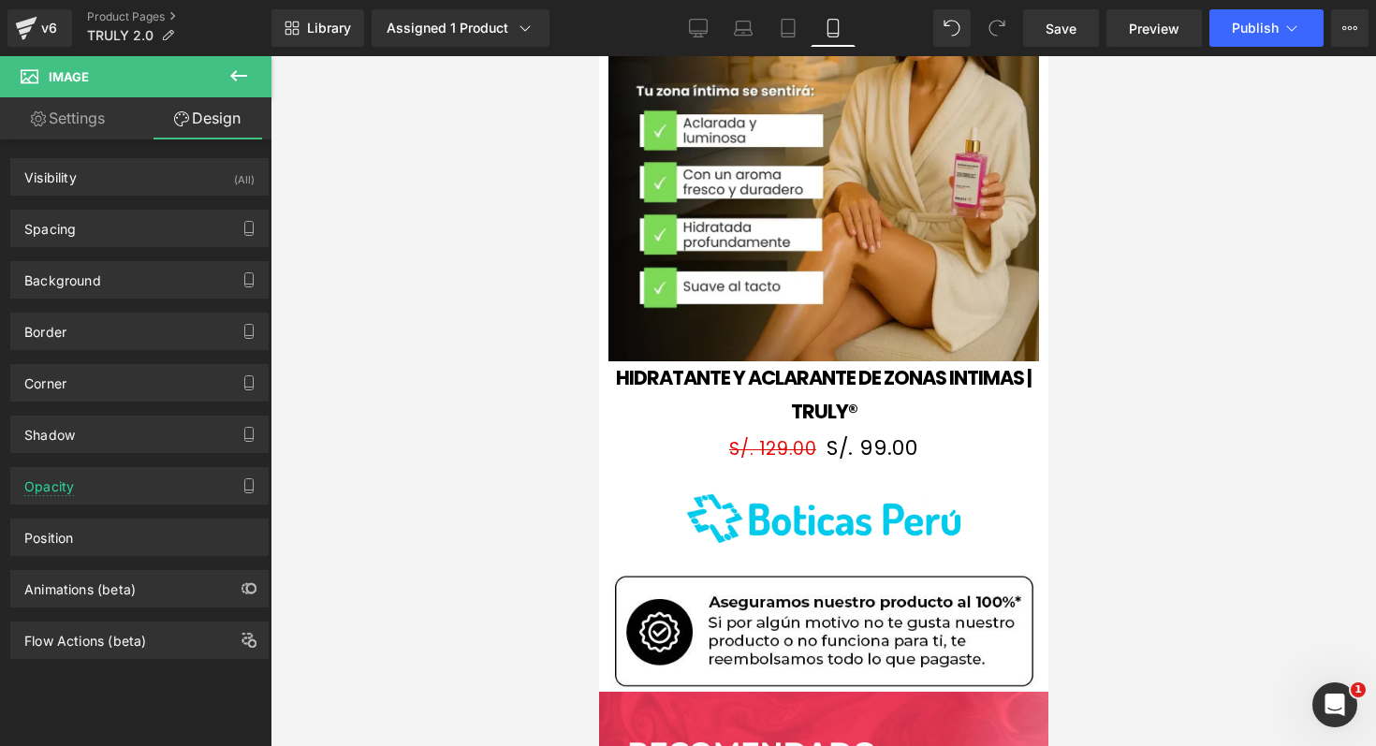
click at [227, 90] on button at bounding box center [239, 76] width 66 height 41
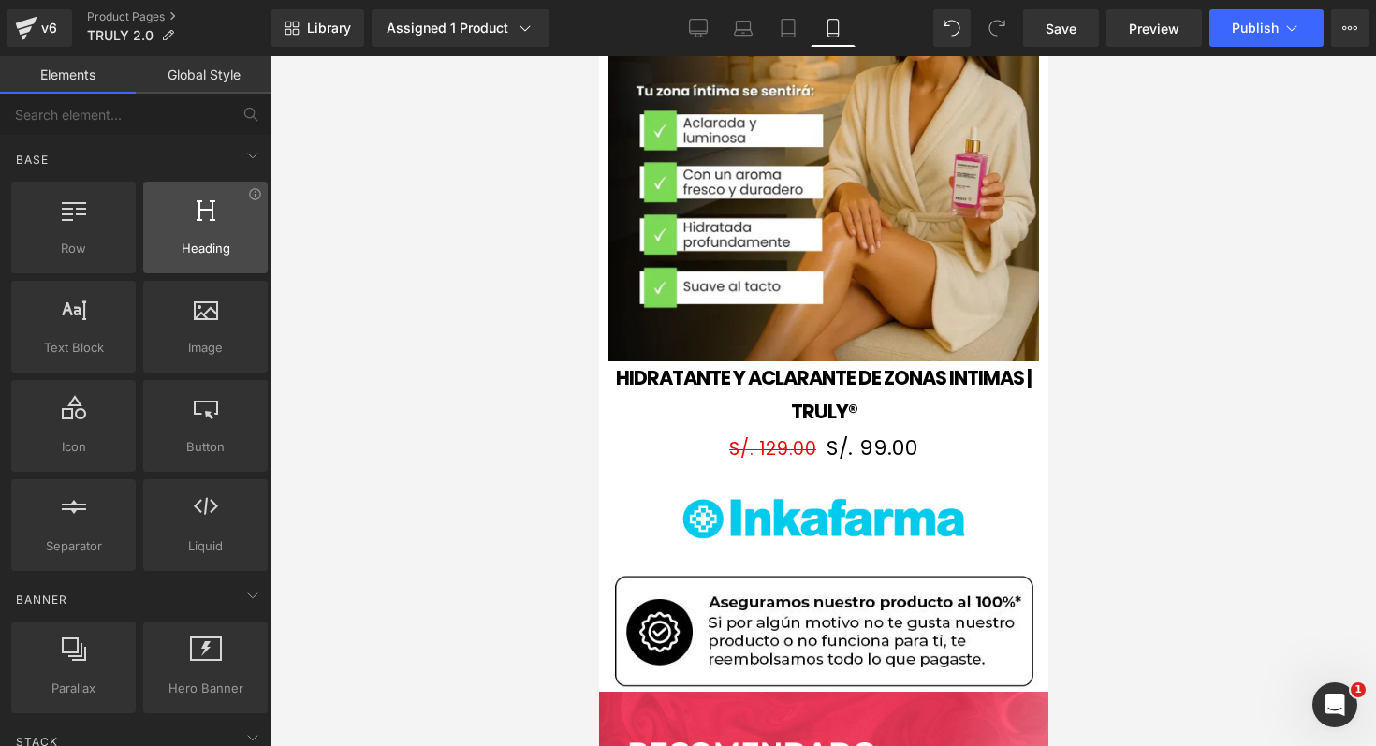
click at [198, 219] on icon at bounding box center [206, 209] width 19 height 24
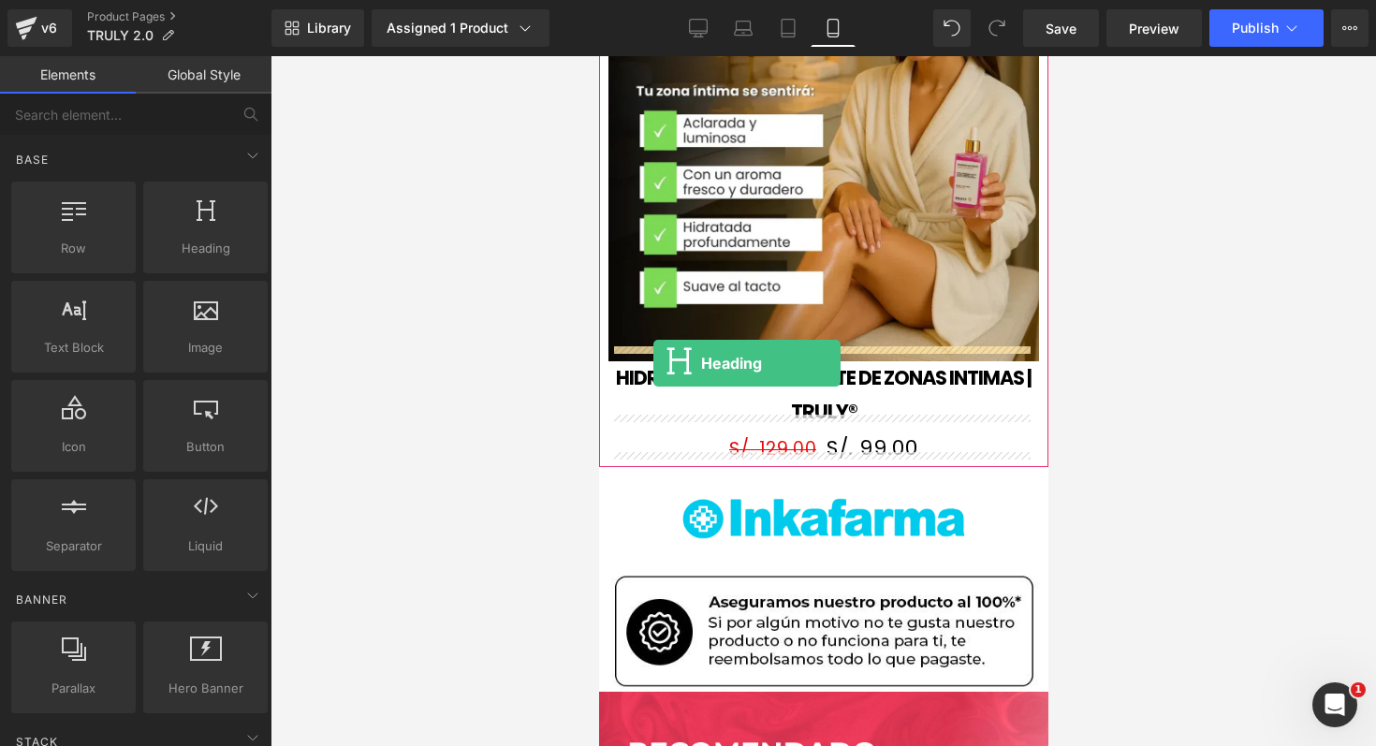
drag, startPoint x: 821, startPoint y: 282, endPoint x: 653, endPoint y: 361, distance: 185.5
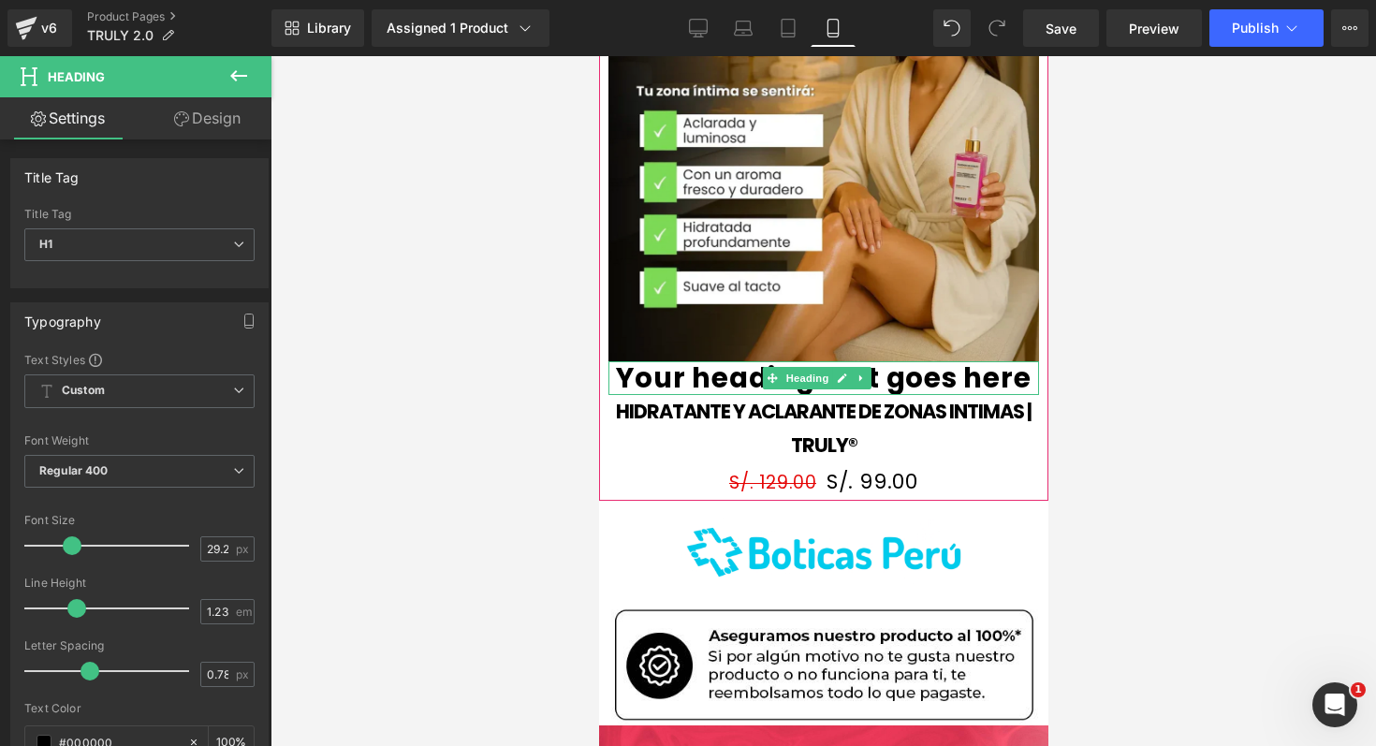
click at [719, 372] on h1 "Your heading text goes here" at bounding box center [822, 378] width 431 height 34
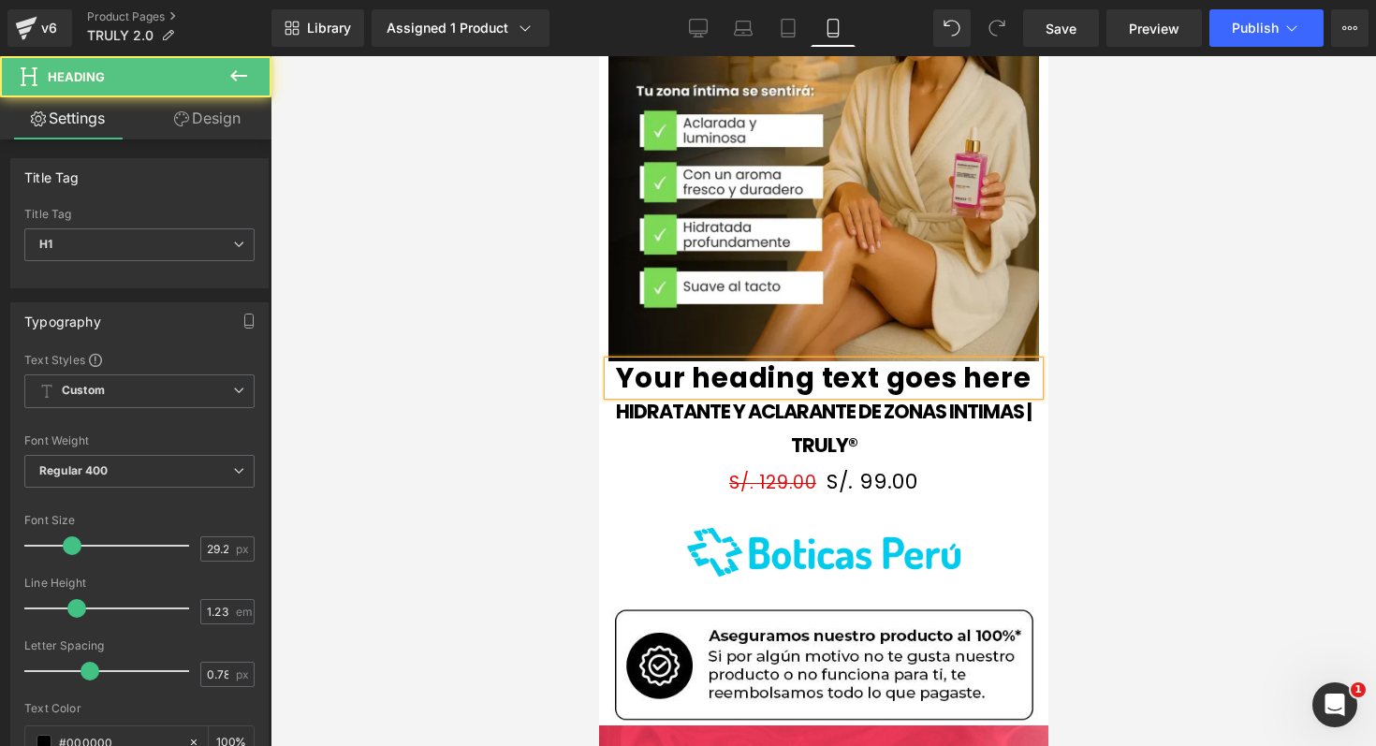
drag, startPoint x: 689, startPoint y: 358, endPoint x: 811, endPoint y: 359, distance: 122.6
click at [811, 361] on h1 "Your heading text goes here" at bounding box center [822, 378] width 431 height 34
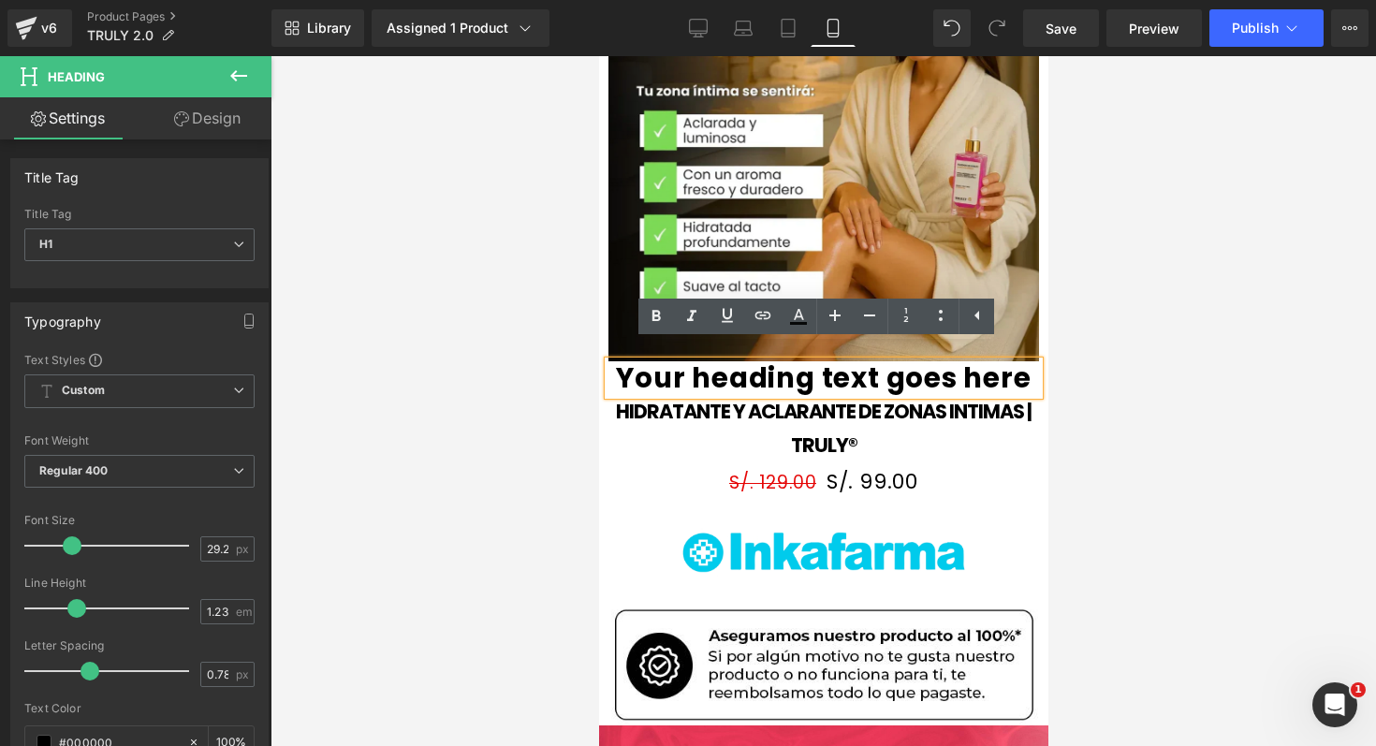
click at [811, 361] on h1 "Your heading text goes here" at bounding box center [822, 378] width 431 height 34
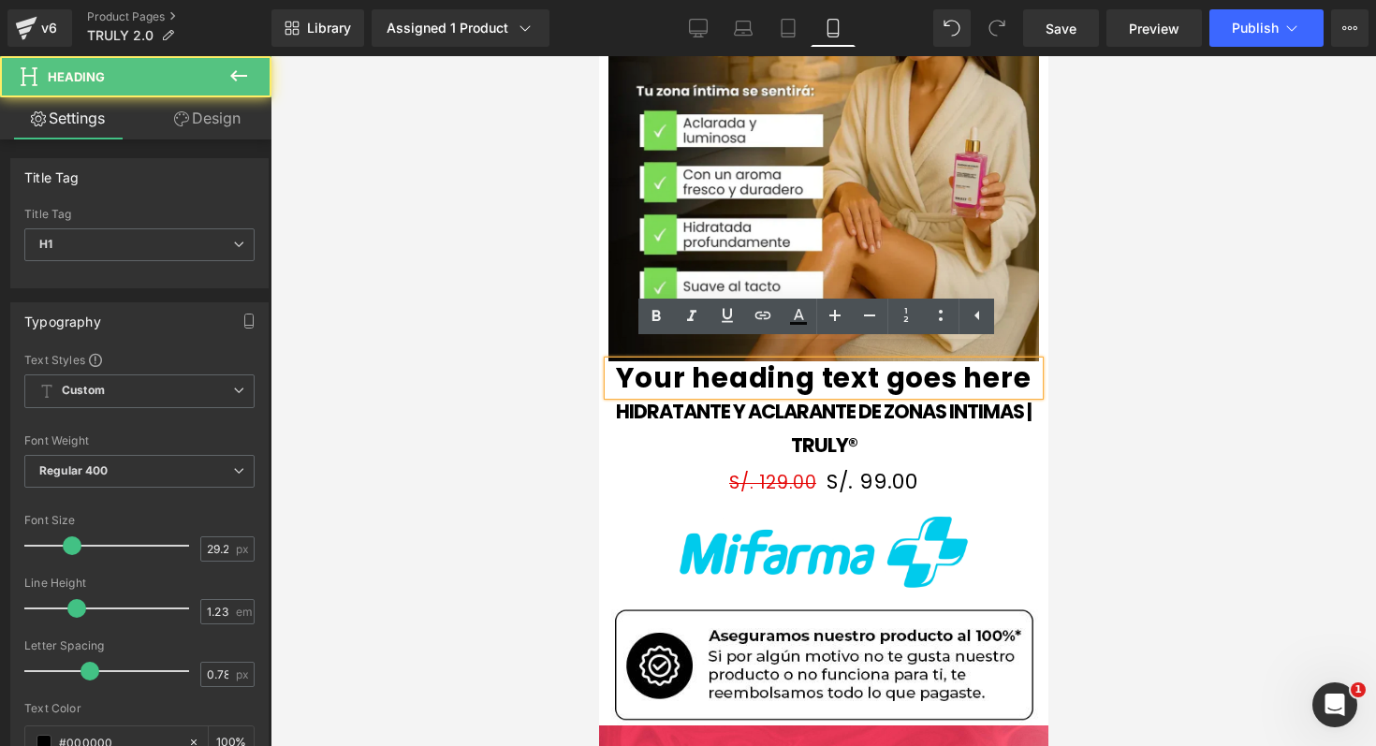
click at [811, 361] on h1 "Your heading text goes here" at bounding box center [822, 378] width 431 height 34
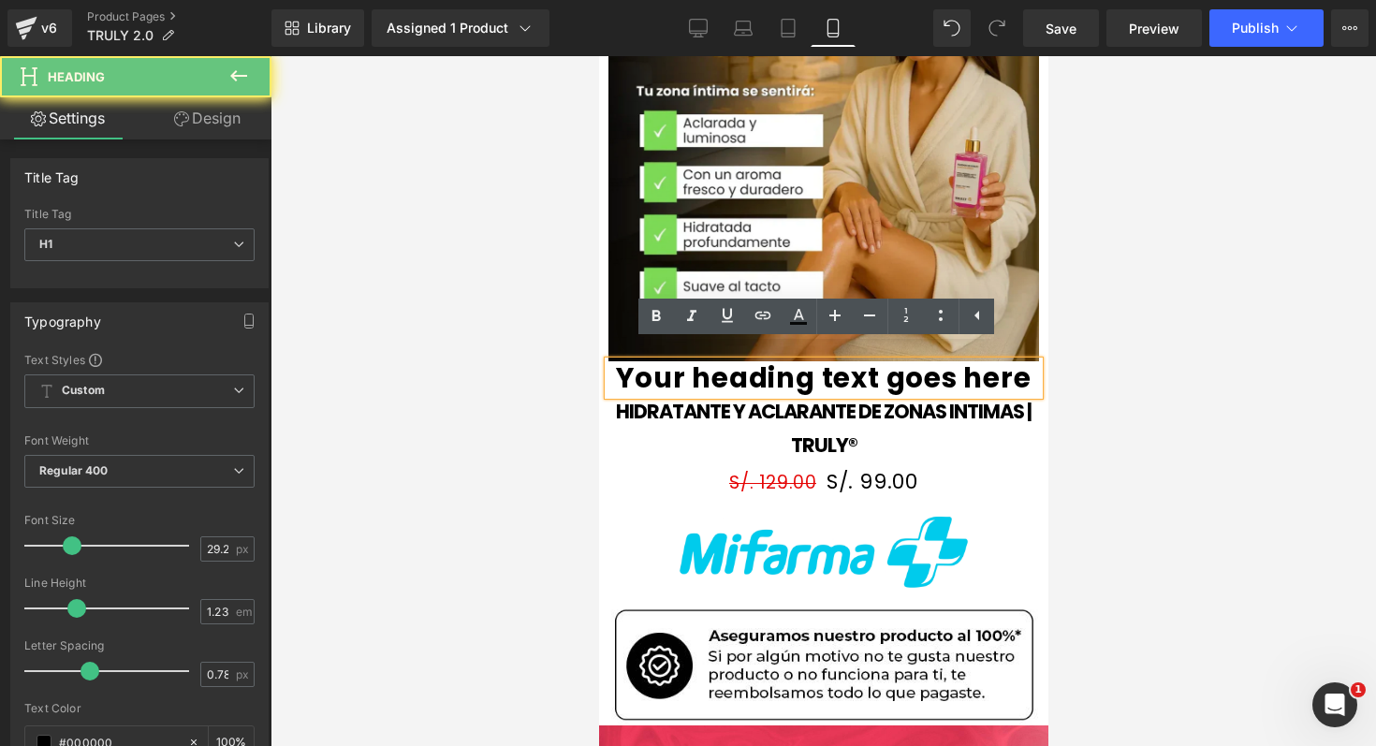
click at [811, 361] on h1 "Your heading text goes here" at bounding box center [822, 378] width 431 height 34
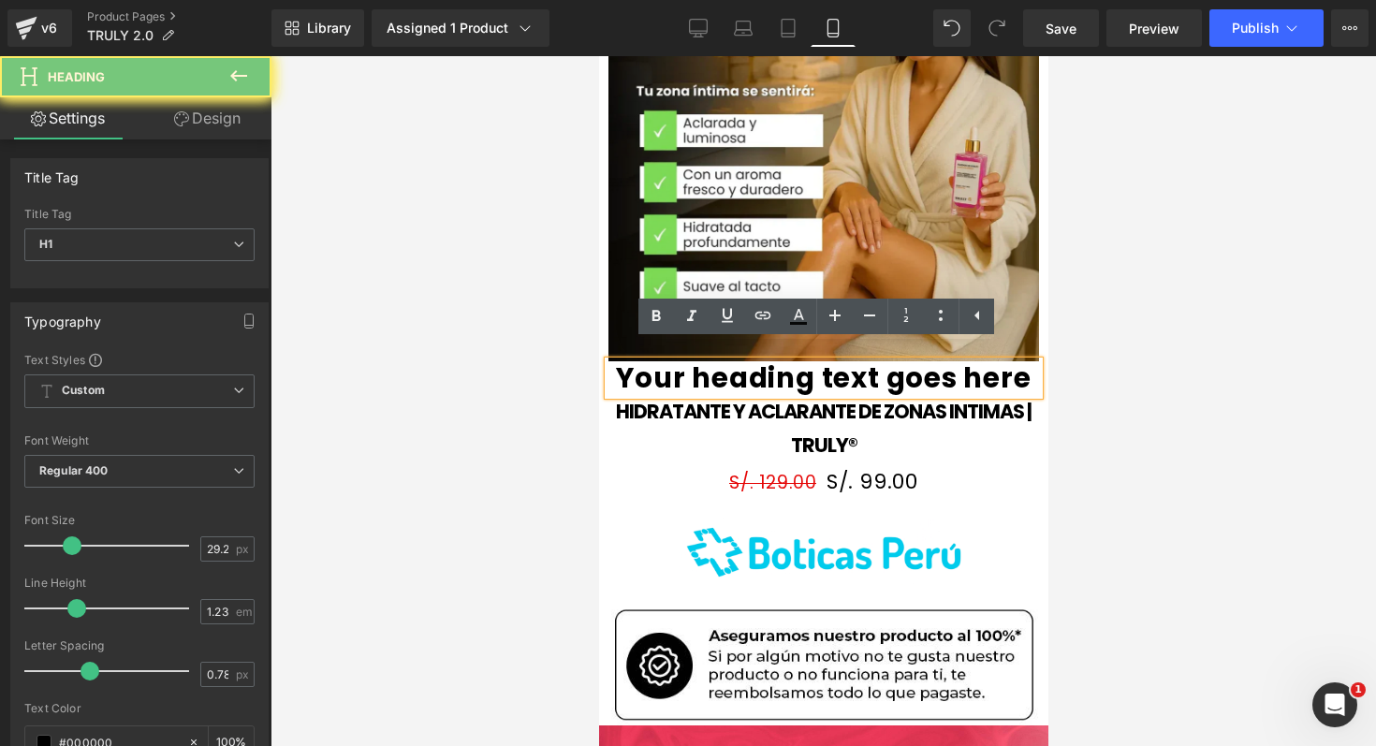
click at [811, 361] on h1 "Your heading text goes here" at bounding box center [822, 378] width 431 height 34
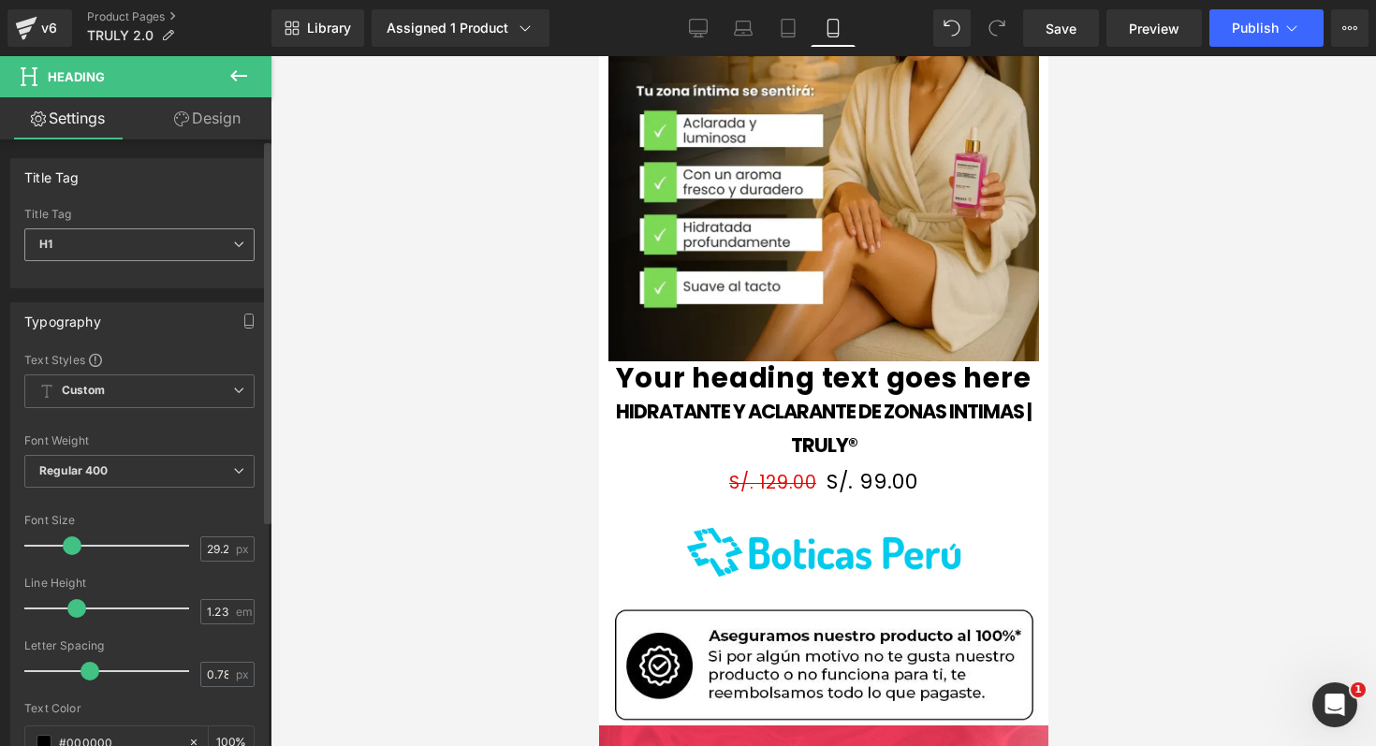
click at [228, 256] on span "H1" at bounding box center [139, 244] width 230 height 33
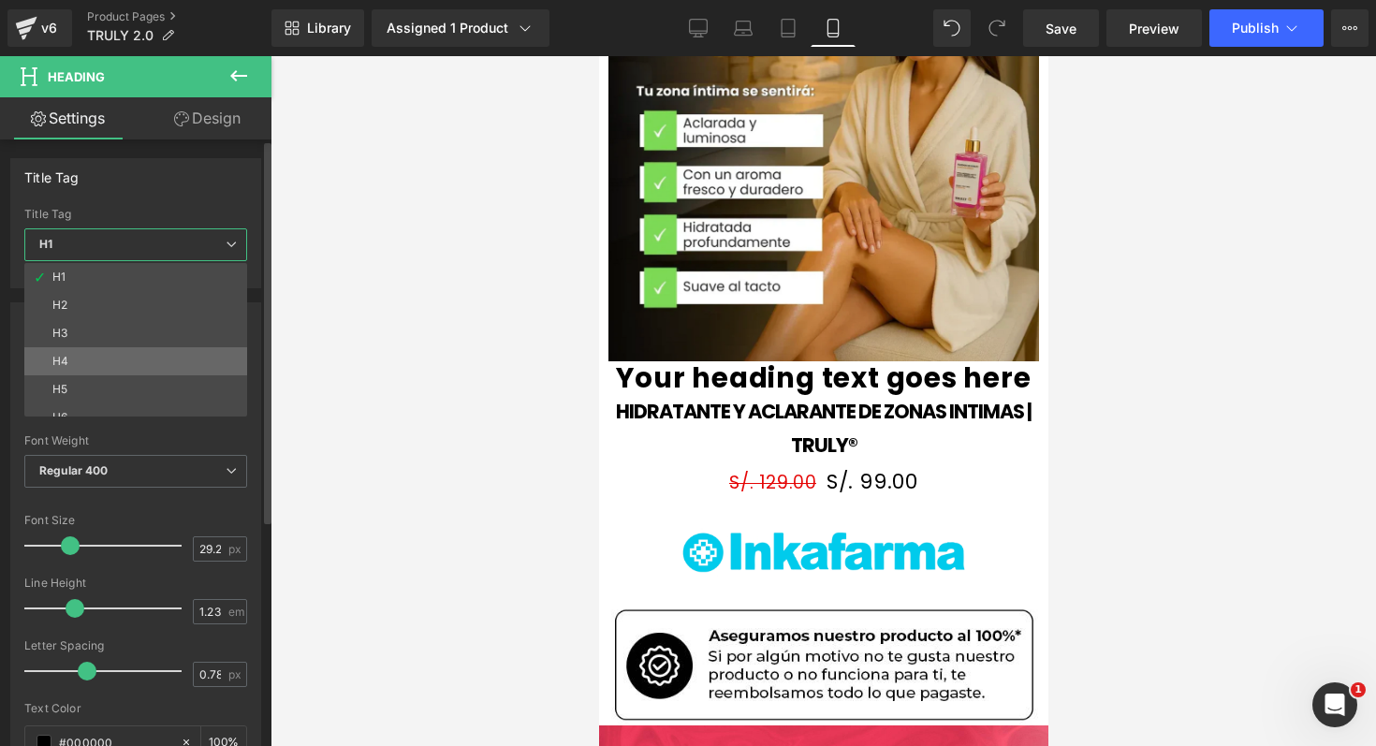
scroll to position [15, 0]
click at [162, 407] on li "H6" at bounding box center [139, 402] width 231 height 28
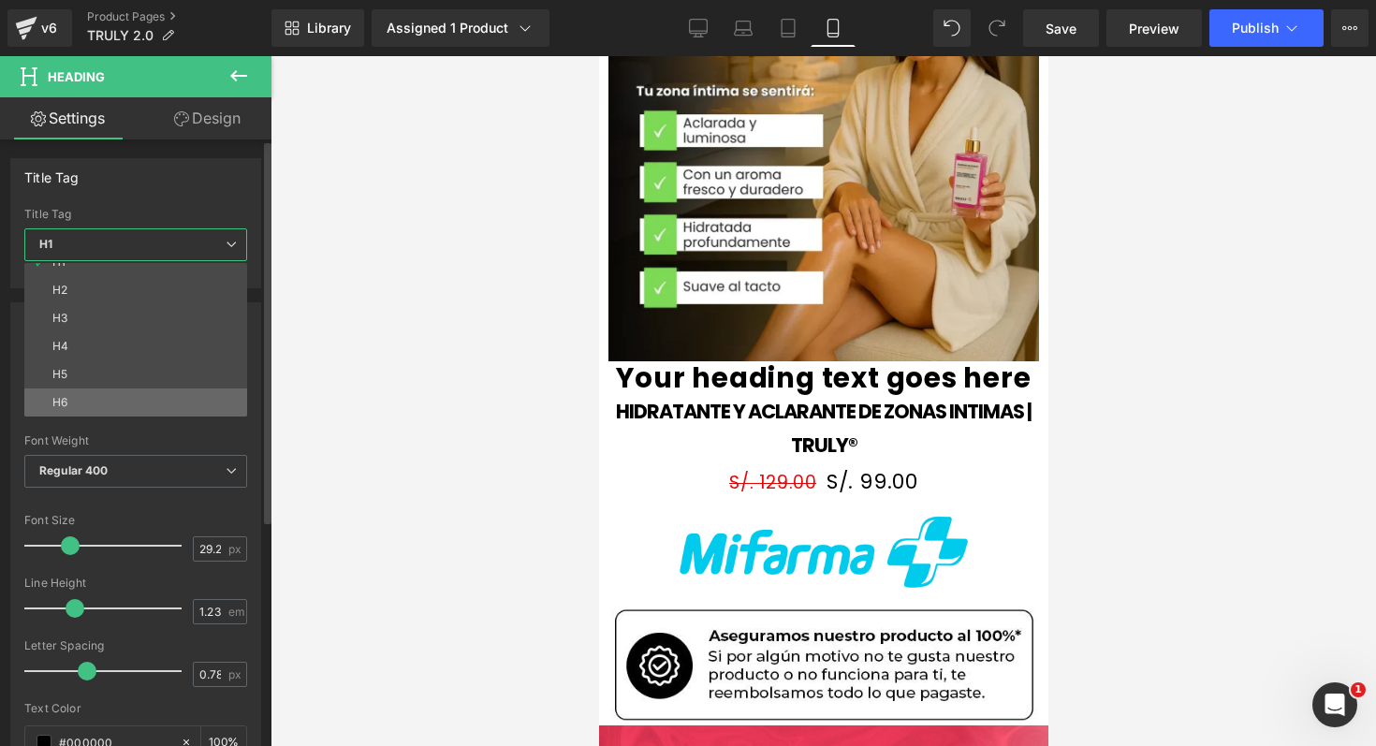
type input "10.05"
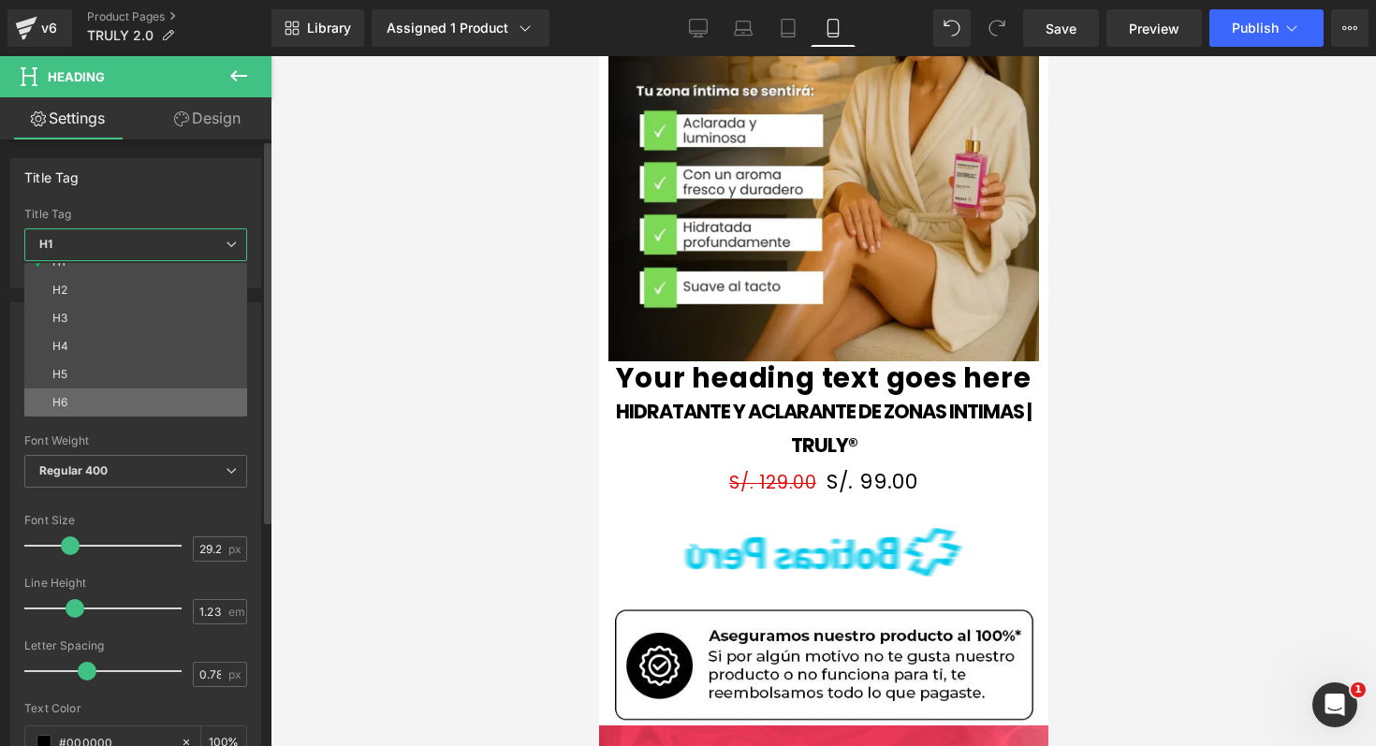
type input "1.8"
type input "0.6"
type input "90"
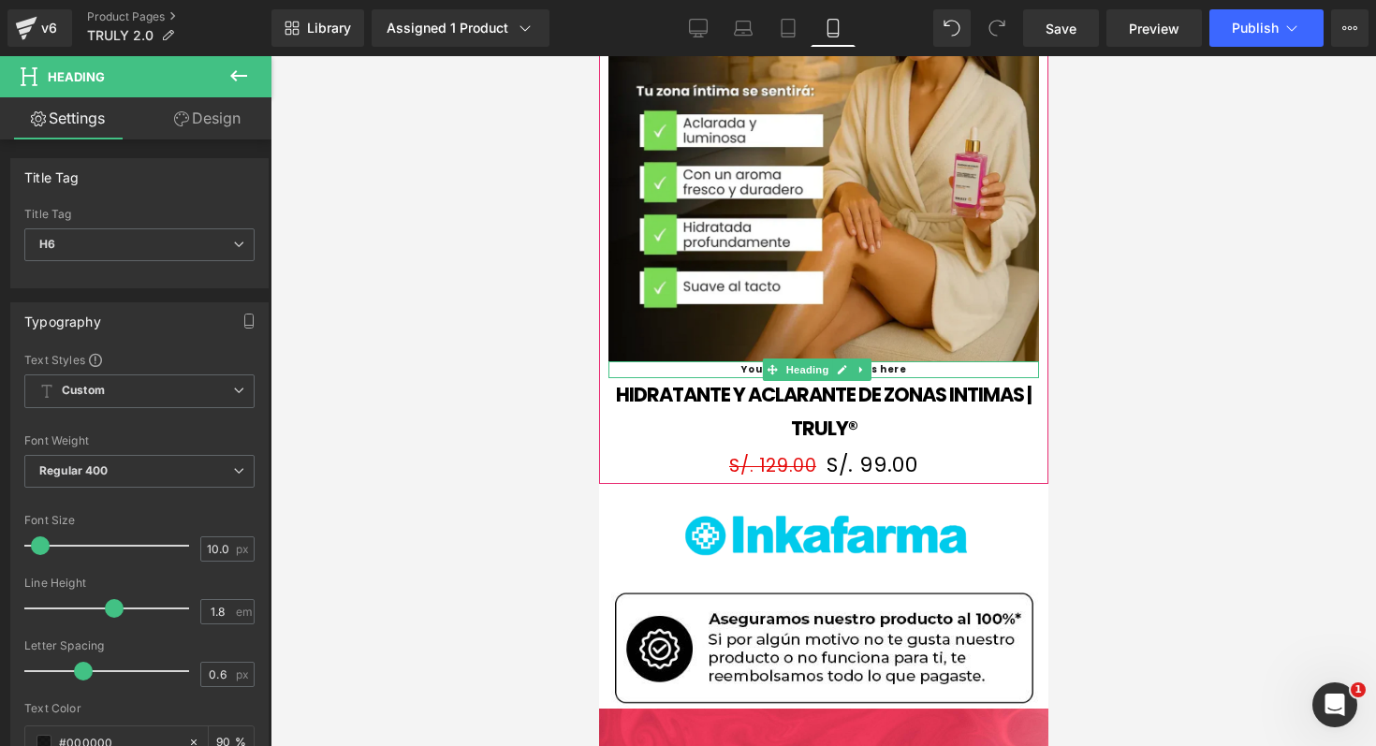
click at [883, 361] on h6 "Your heading text goes here" at bounding box center [822, 369] width 431 height 17
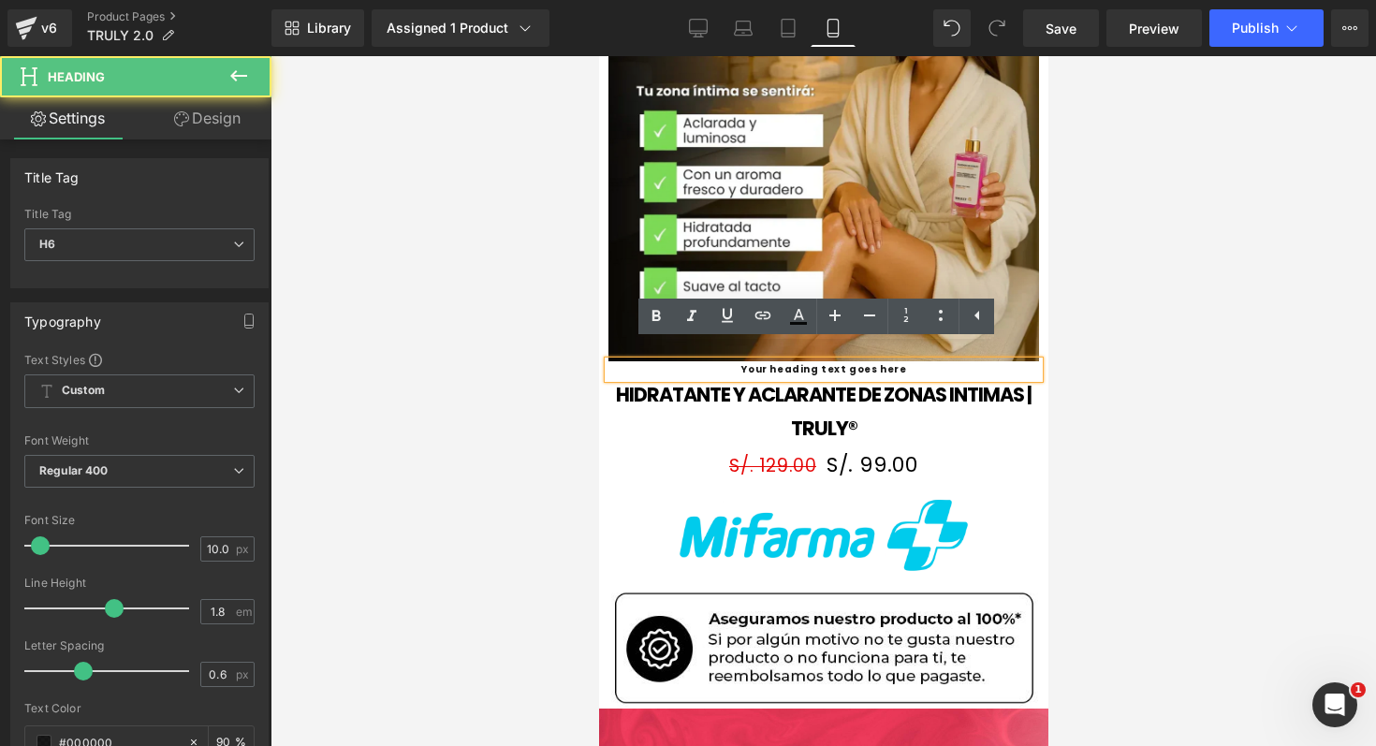
click at [883, 361] on h6 "Your heading text goes here" at bounding box center [822, 369] width 431 height 17
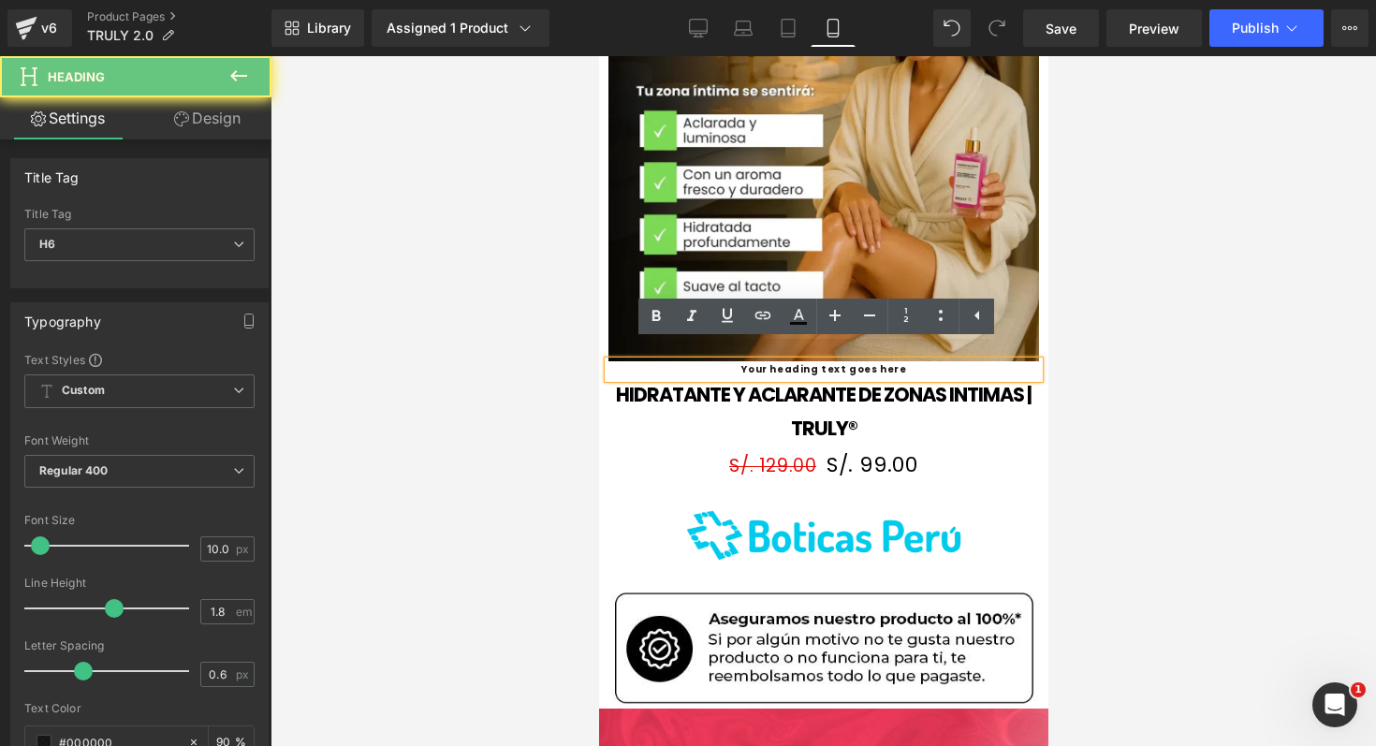
click at [883, 361] on h6 "Your heading text goes here" at bounding box center [822, 369] width 431 height 17
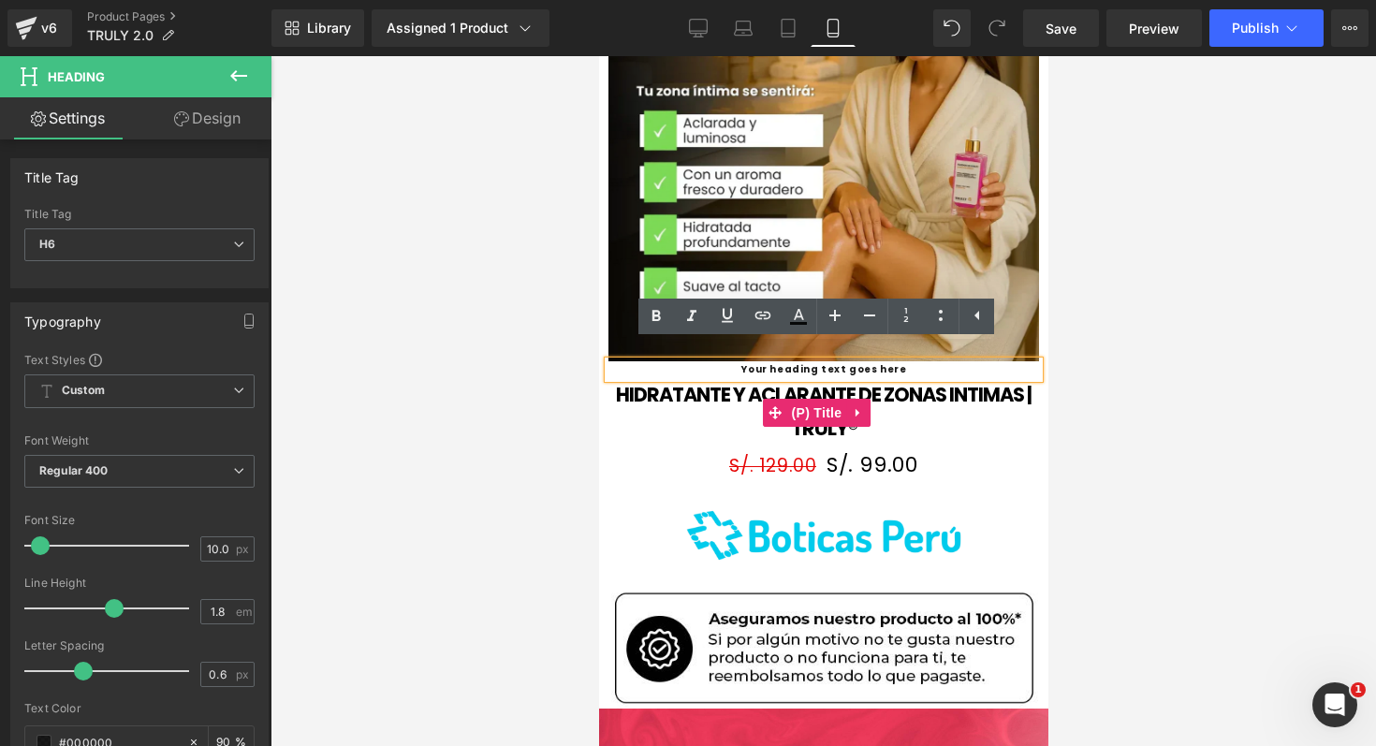
drag, startPoint x: 845, startPoint y: 352, endPoint x: 737, endPoint y: 377, distance: 111.5
click at [737, 377] on div "Sale Off (P) Image Your heading text goes here Heading HIDRATANTE Y ACLARANTE D…" at bounding box center [822, 209] width 431 height 550
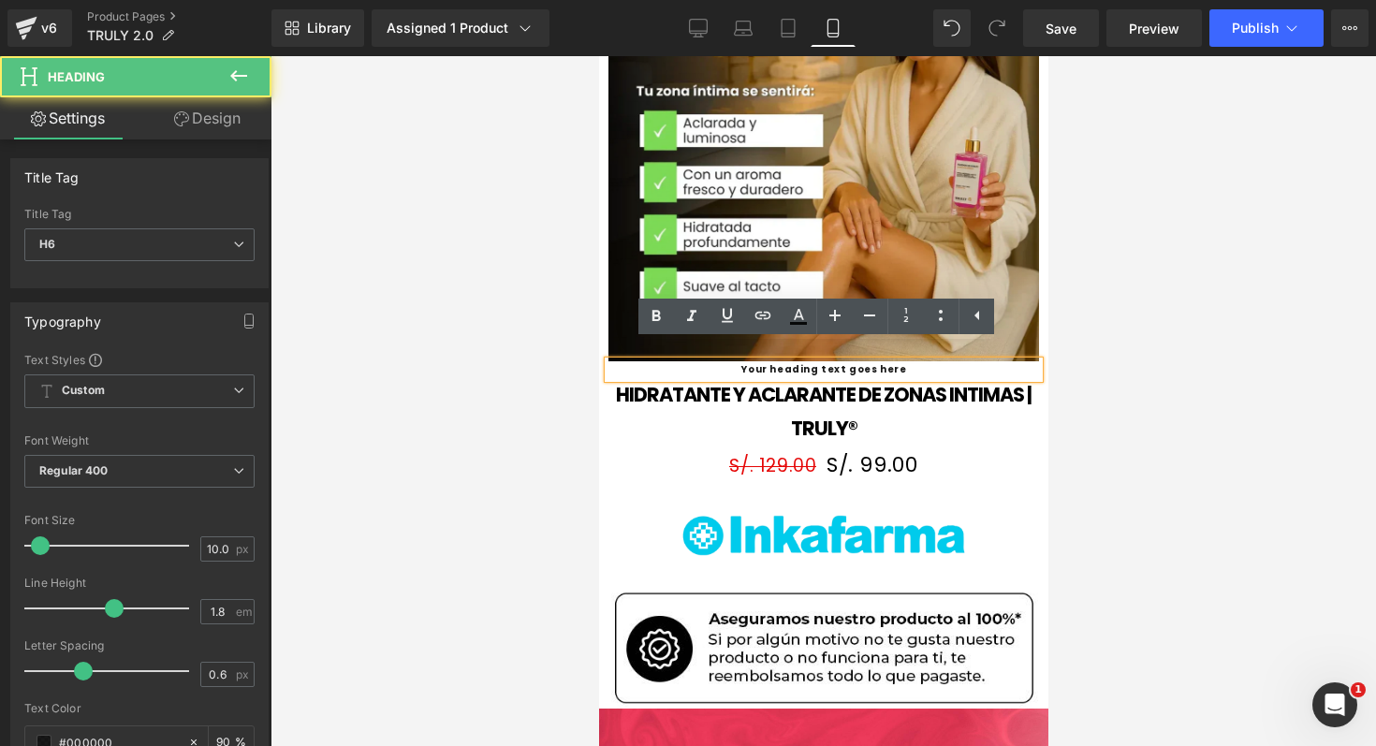
drag, startPoint x: 752, startPoint y: 353, endPoint x: 909, endPoint y: 351, distance: 156.3
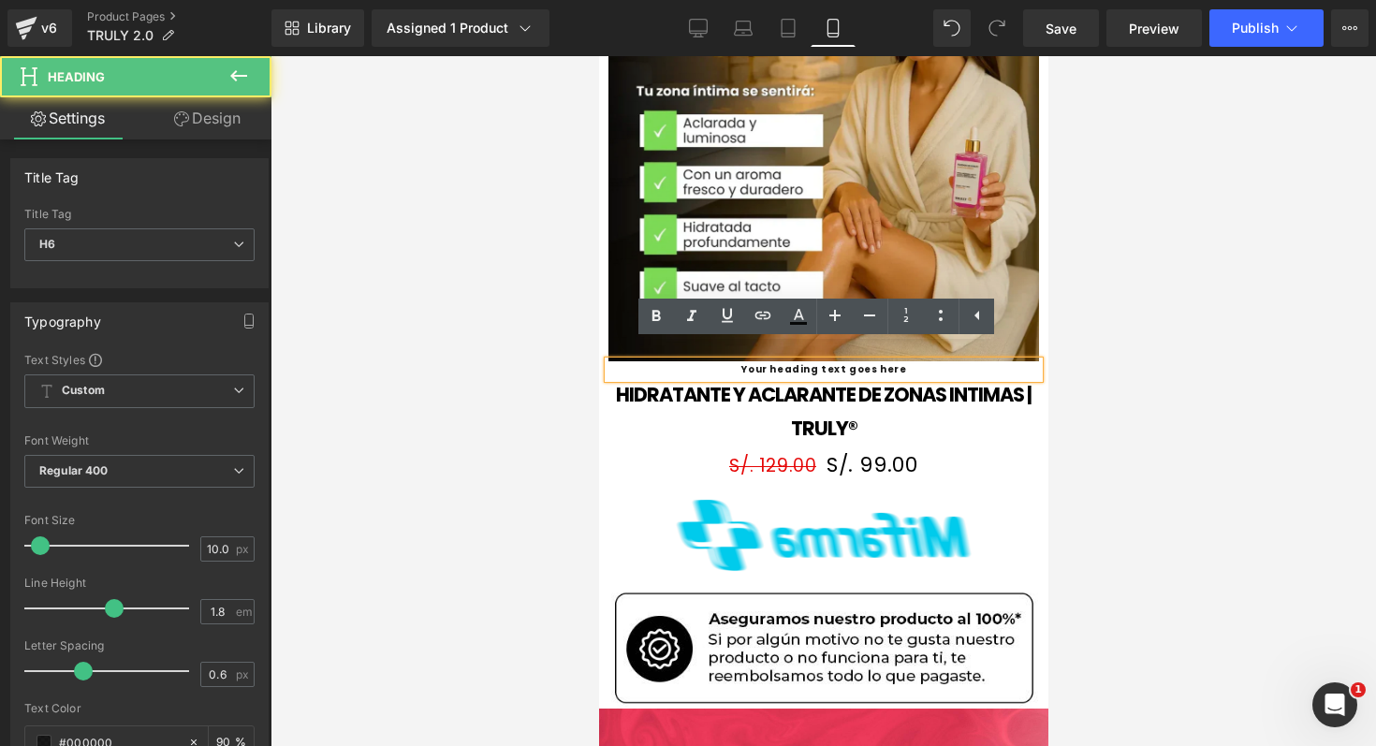
click at [909, 361] on h6 "Your heading text goes here" at bounding box center [822, 369] width 431 height 17
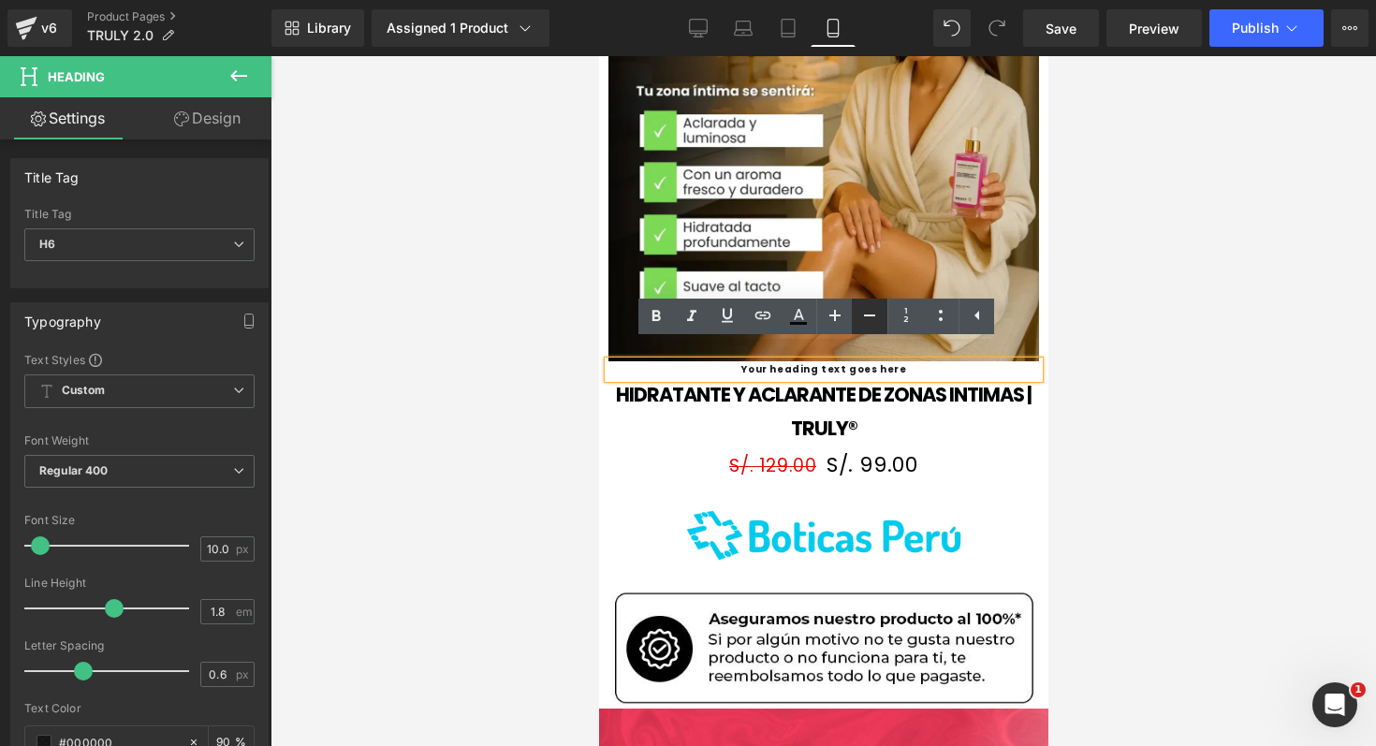
click at [854, 318] on link at bounding box center [870, 317] width 36 height 36
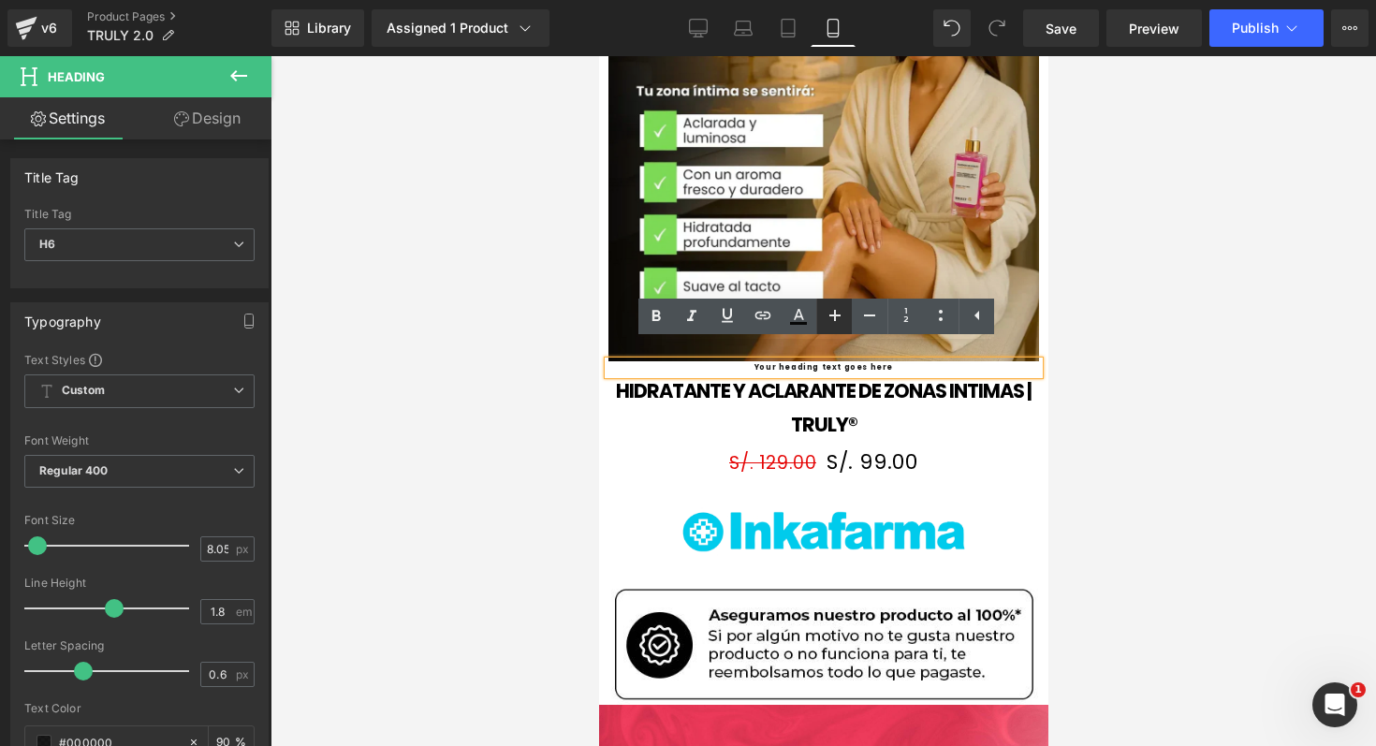
click at [833, 317] on icon at bounding box center [834, 315] width 11 height 11
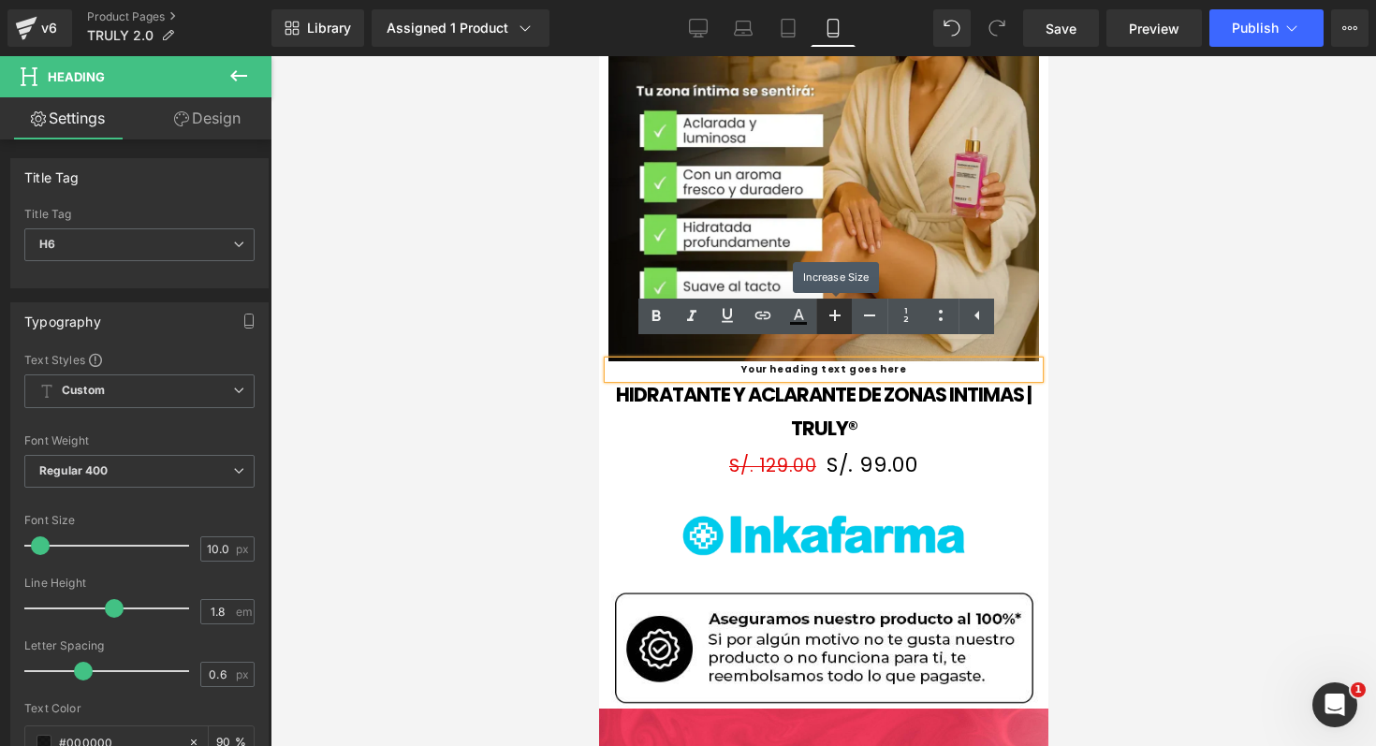
click at [833, 317] on icon at bounding box center [834, 315] width 11 height 11
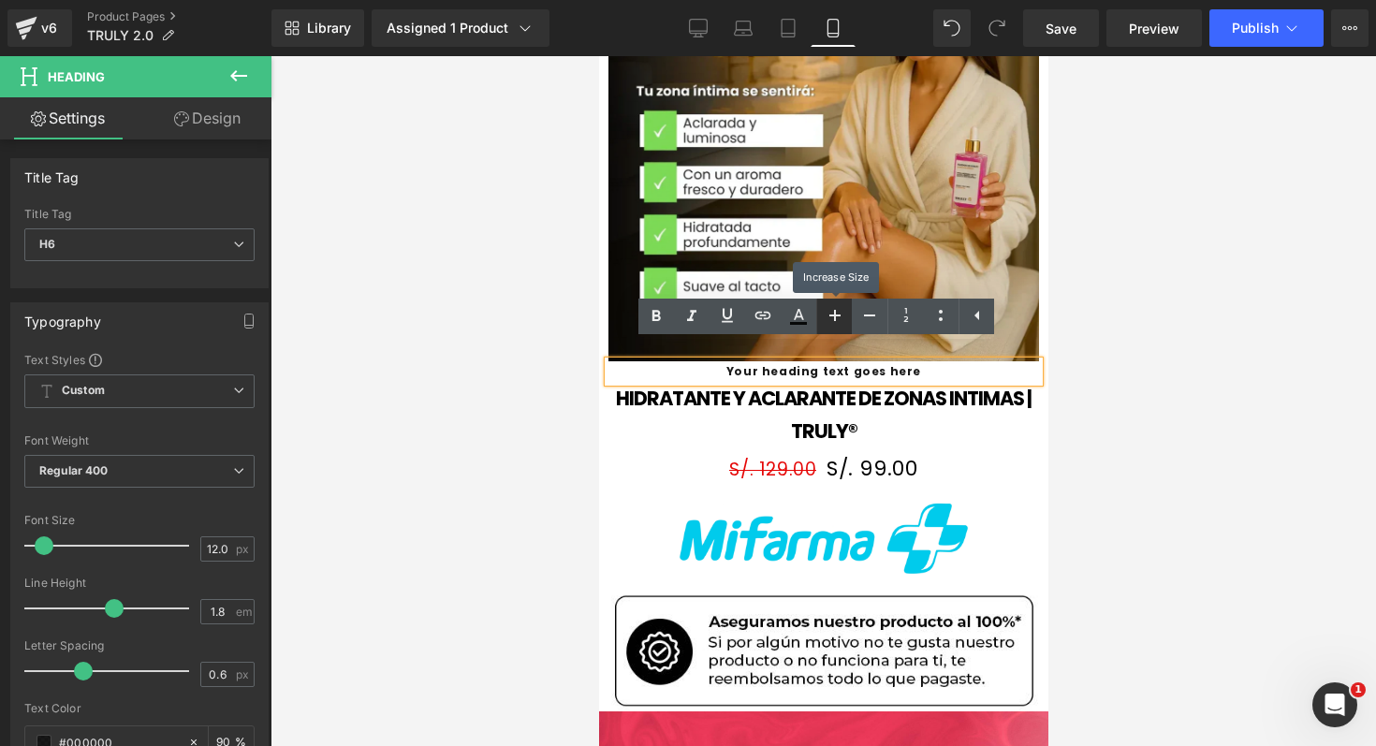
click at [833, 317] on icon at bounding box center [834, 315] width 11 height 11
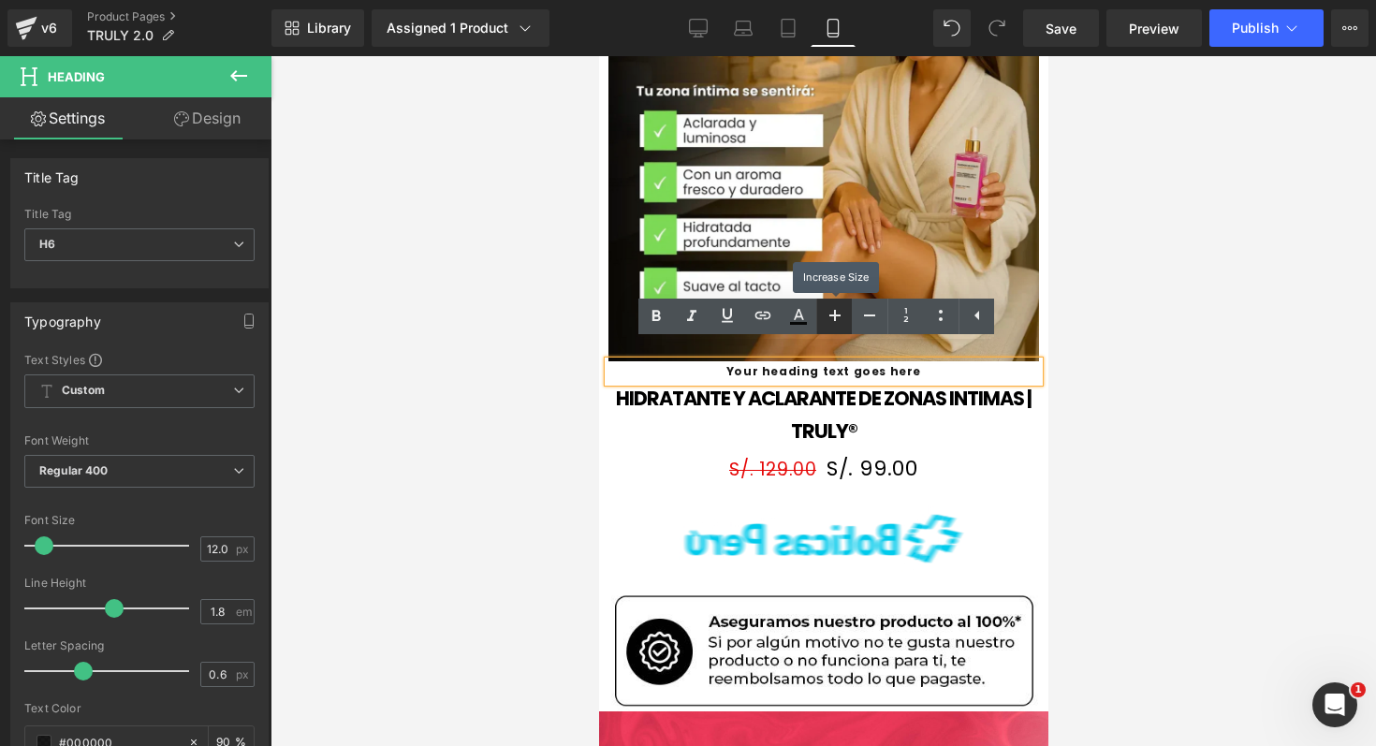
type input "14.05"
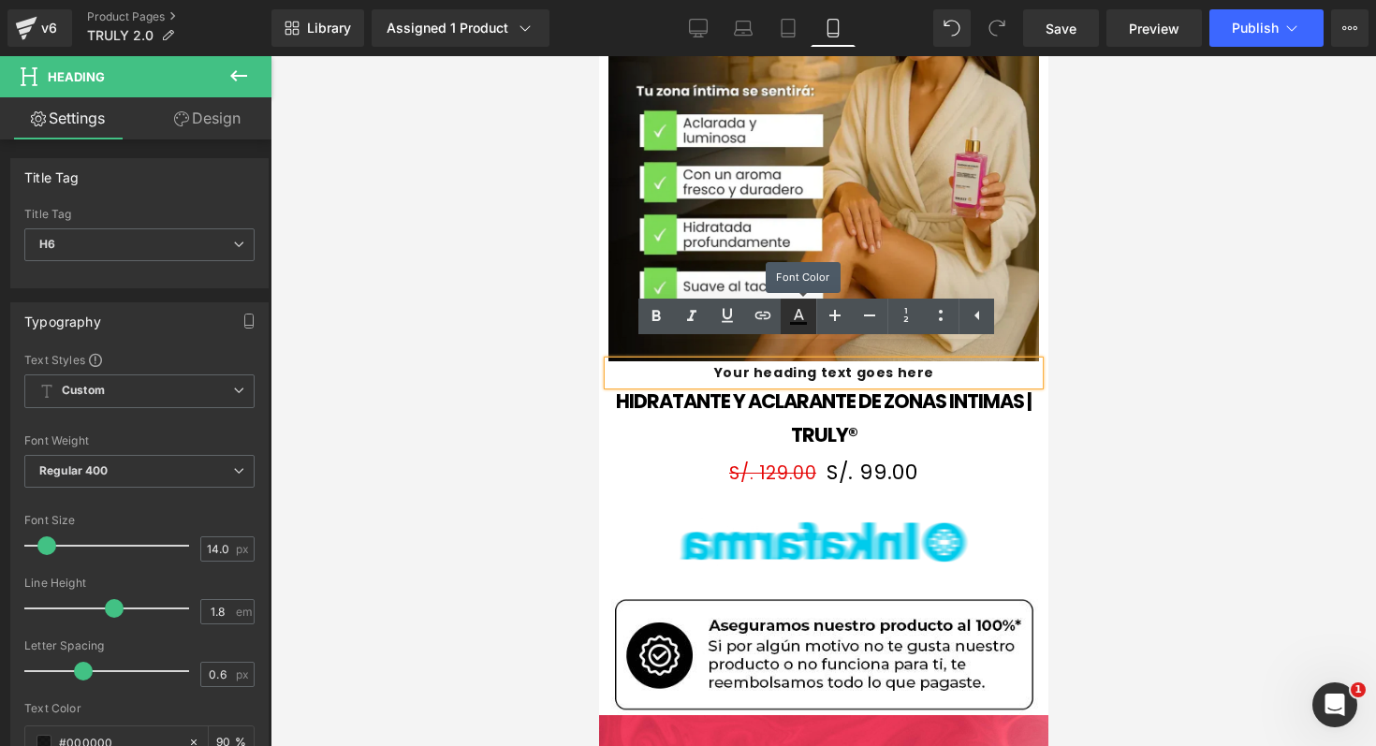
click at [809, 321] on icon at bounding box center [798, 316] width 22 height 22
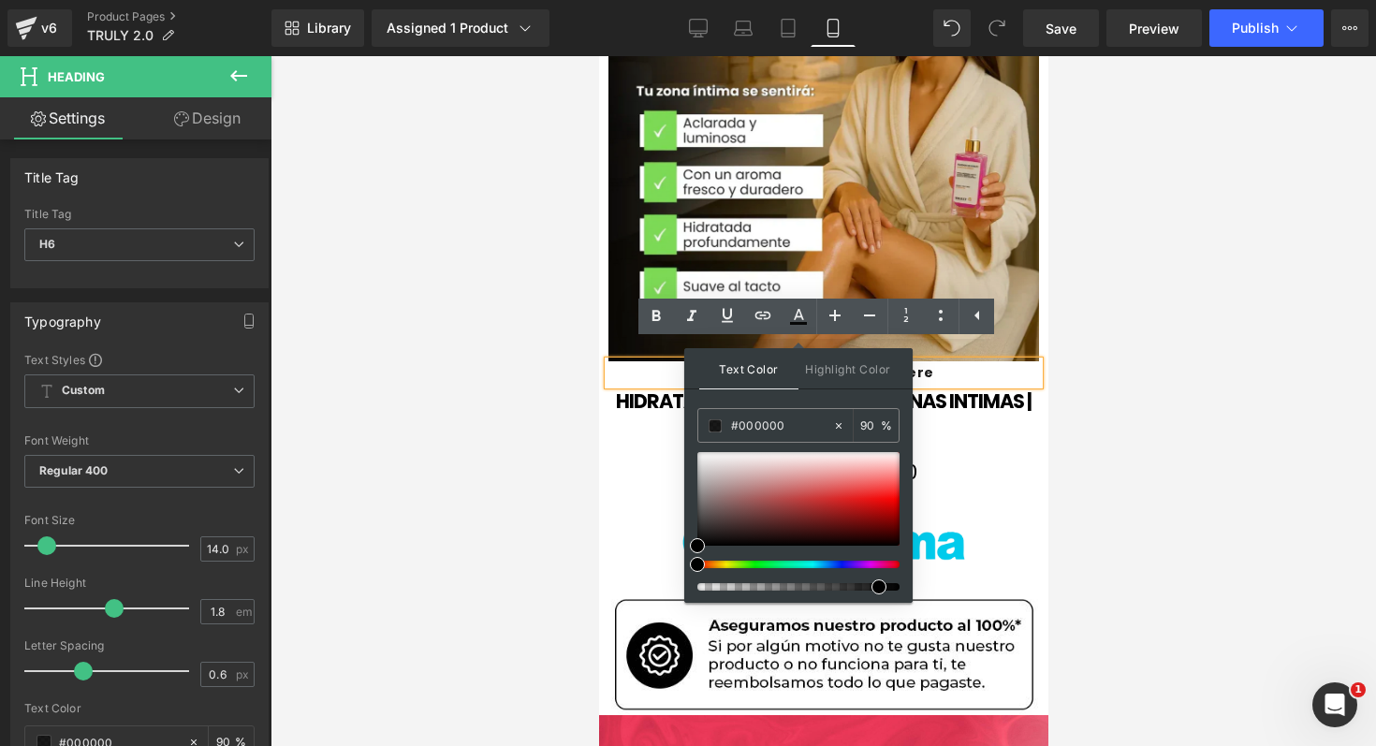
click at [956, 385] on link "HIDRATANTE Y ACLARANTE DE ZONAS INTIMAS | TRULY®" at bounding box center [822, 418] width 431 height 66
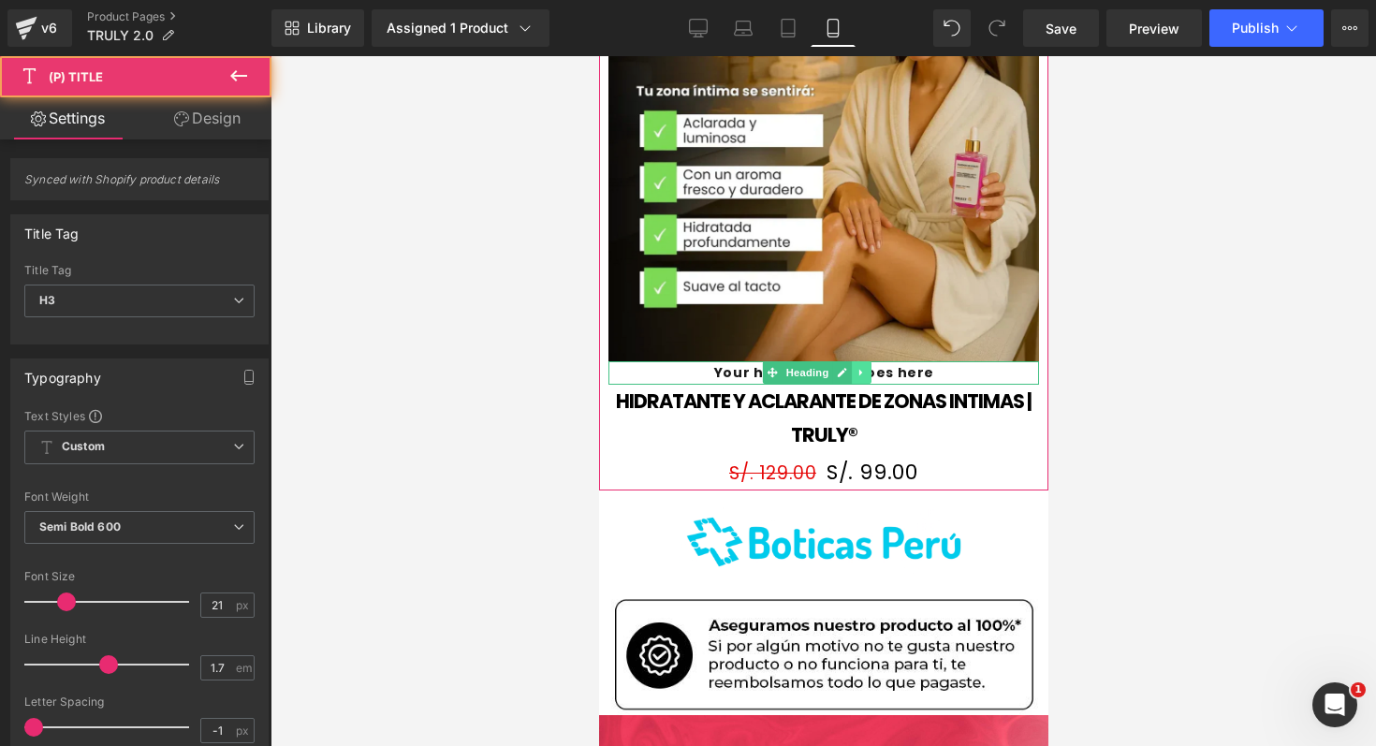
click at [867, 362] on link at bounding box center [861, 372] width 20 height 22
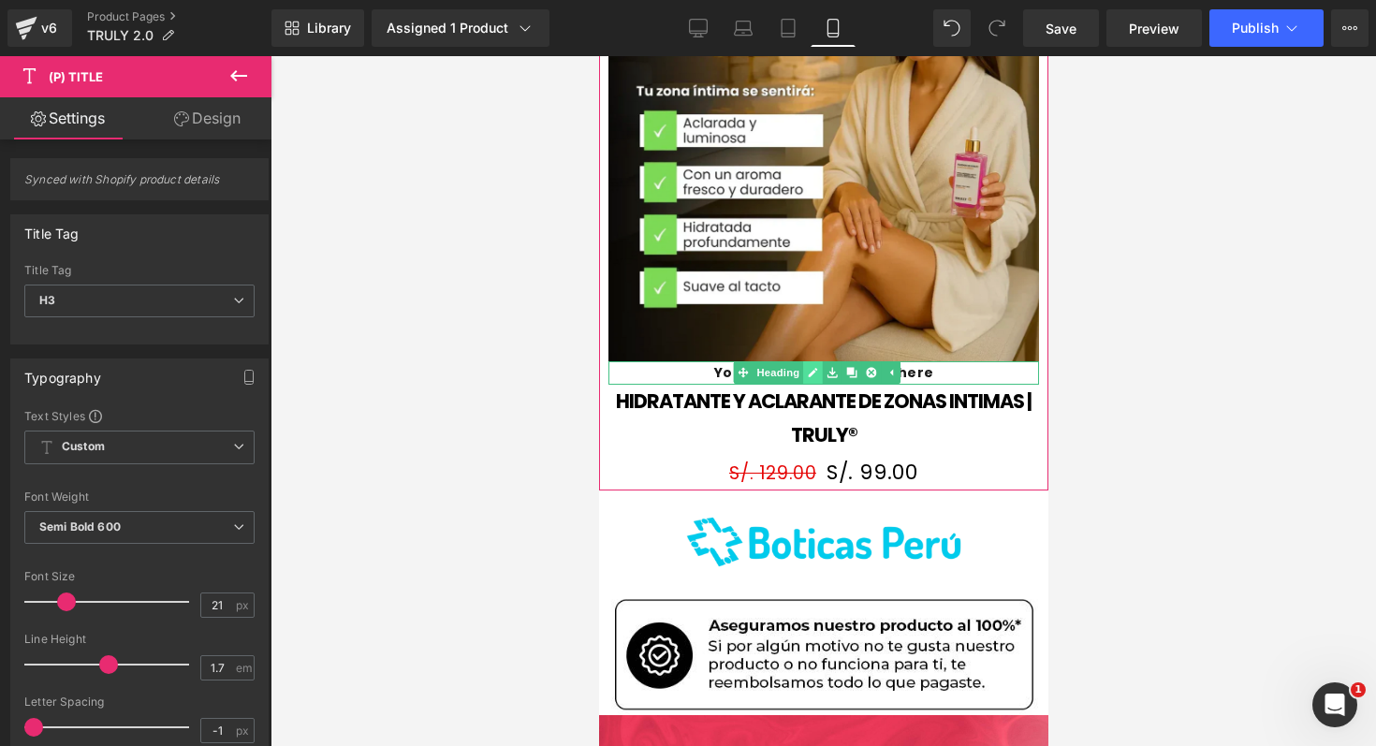
click at [811, 367] on icon at bounding box center [812, 372] width 10 height 11
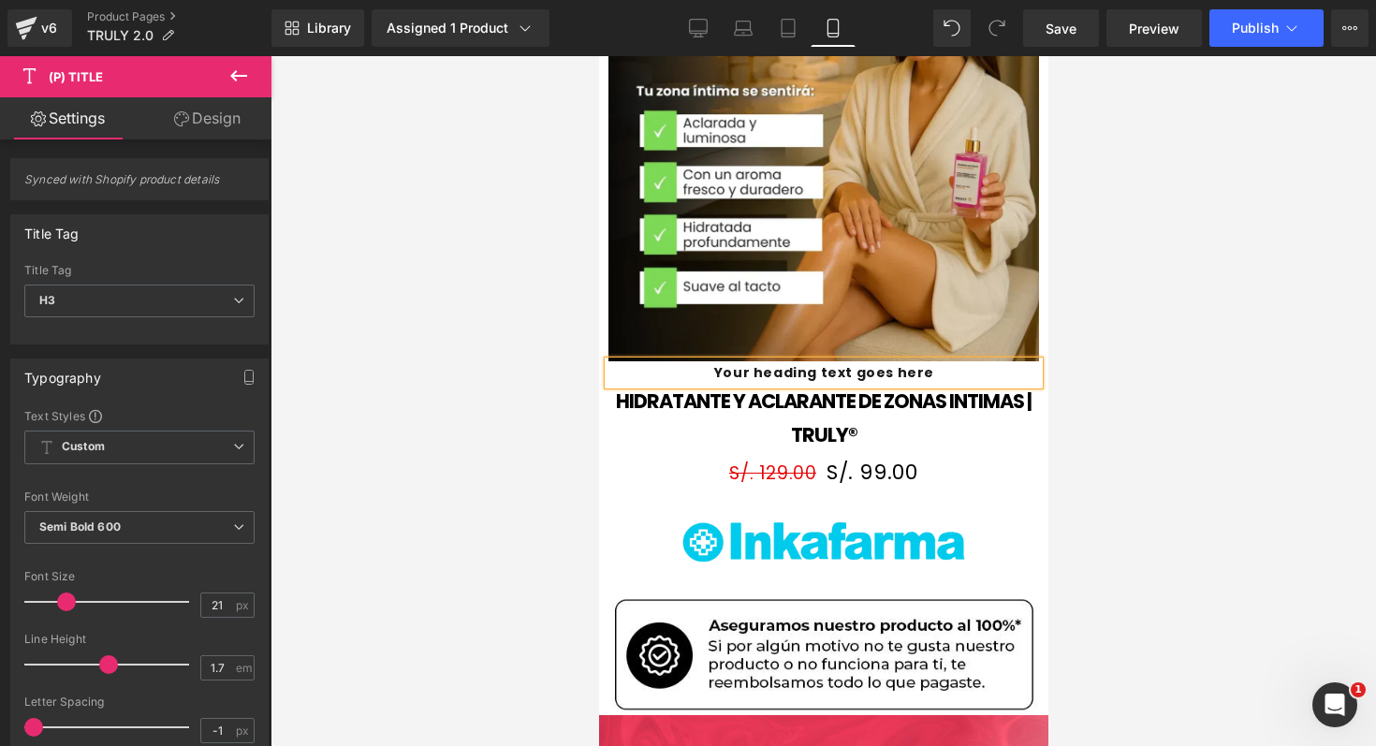
click at [862, 362] on h6 "Your heading text goes here" at bounding box center [822, 372] width 431 height 23
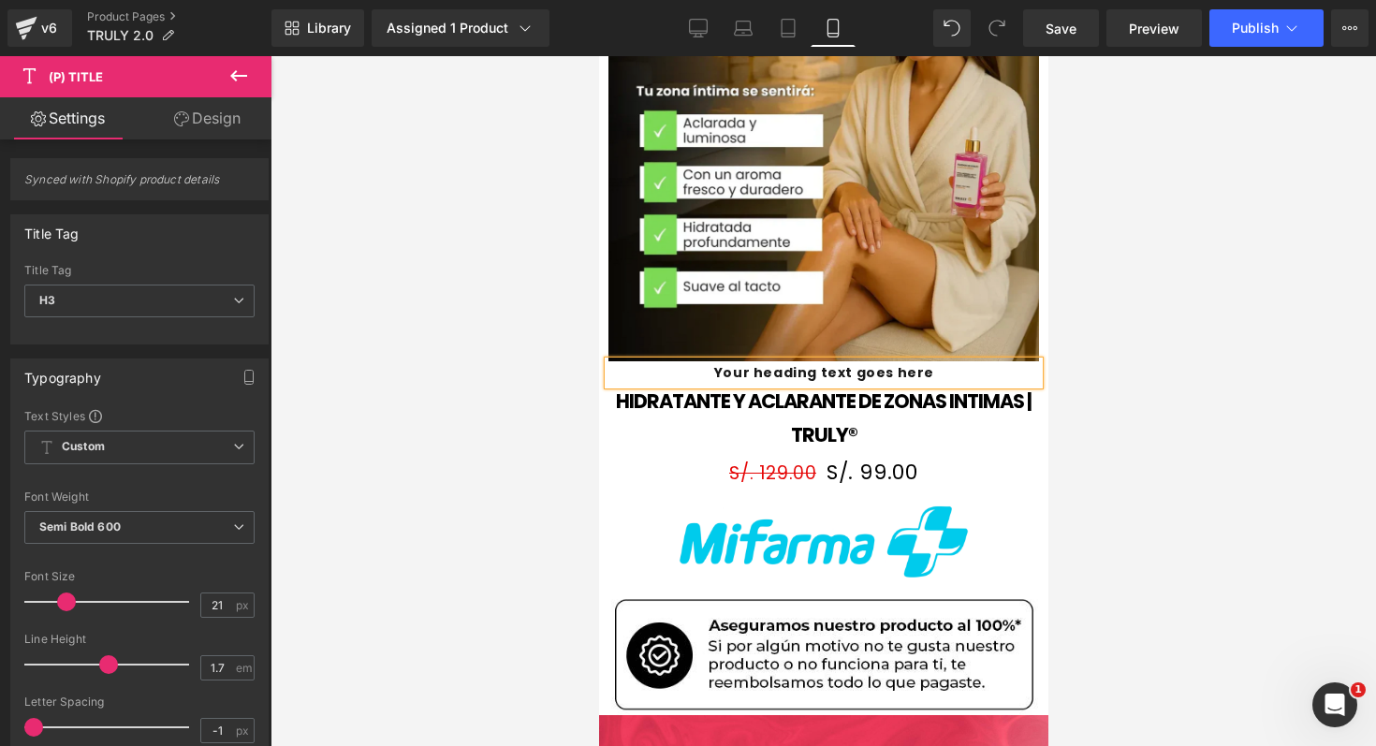
click at [862, 362] on h6 "Your heading text goes here" at bounding box center [822, 372] width 431 height 23
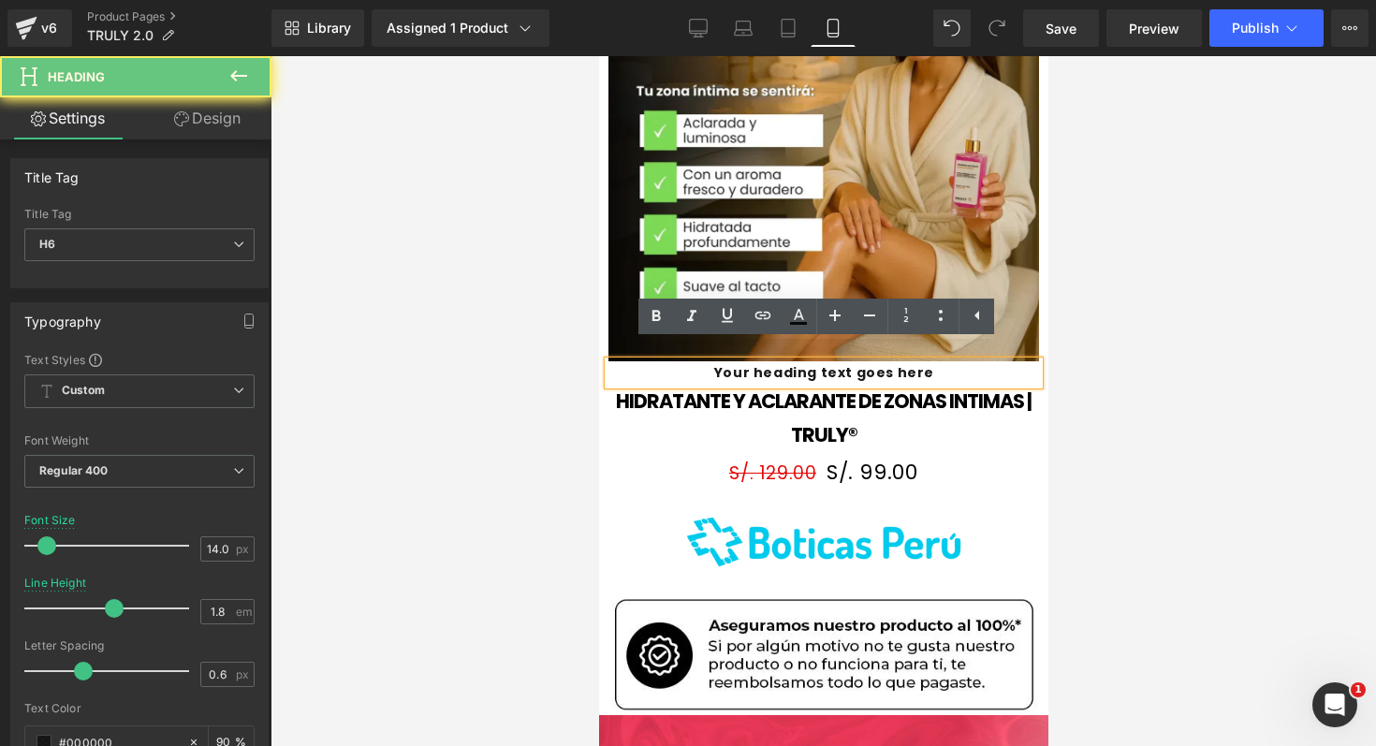
click at [862, 362] on h6 "Your heading text goes here" at bounding box center [822, 372] width 431 height 23
drag, startPoint x: 862, startPoint y: 362, endPoint x: 687, endPoint y: 340, distance: 176.4
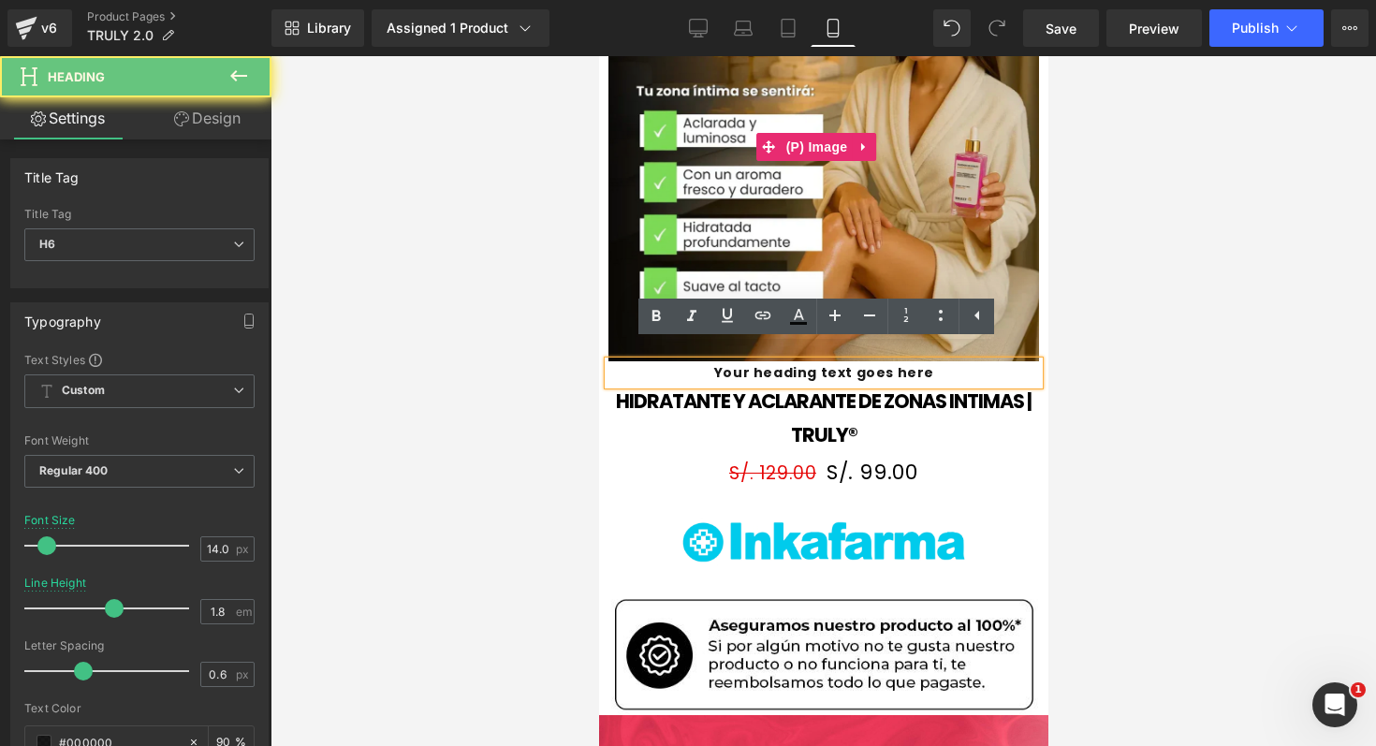
click at [686, 340] on div "Sale Off (P) Image Your heading text goes here Heading HIDRATANTE Y ACLARANTE D…" at bounding box center [822, 212] width 431 height 557
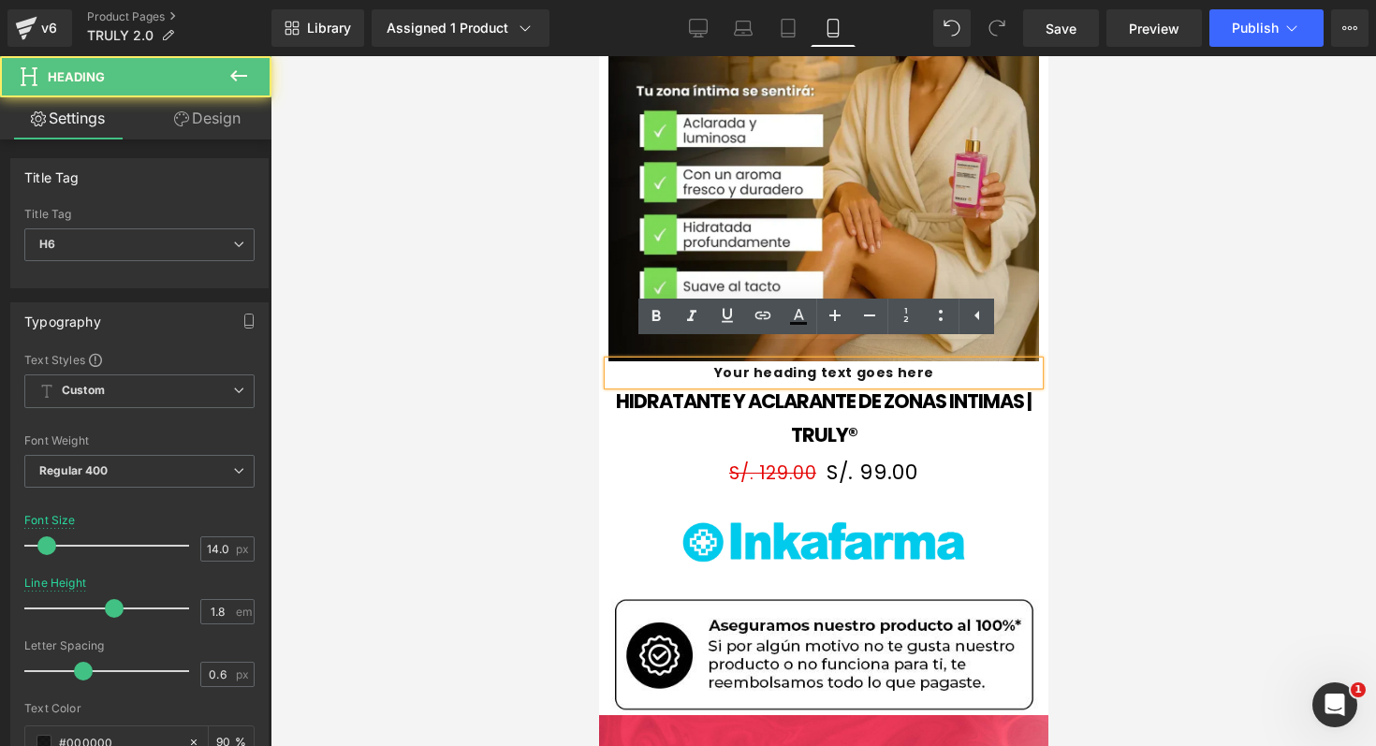
click at [703, 361] on div "Your heading text goes here" at bounding box center [822, 372] width 431 height 23
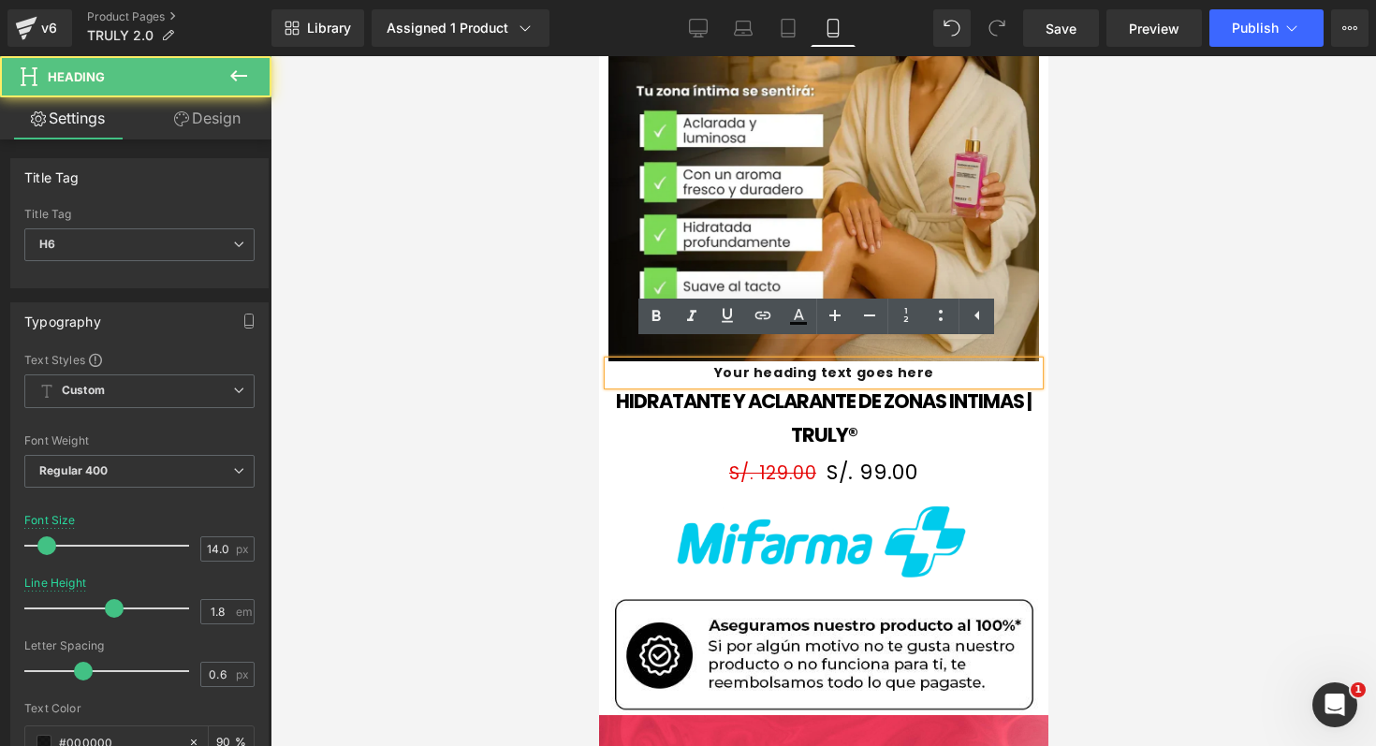
drag, startPoint x: 722, startPoint y: 357, endPoint x: 796, endPoint y: 356, distance: 74.9
click at [796, 361] on h6 "Your heading text goes here" at bounding box center [822, 372] width 431 height 23
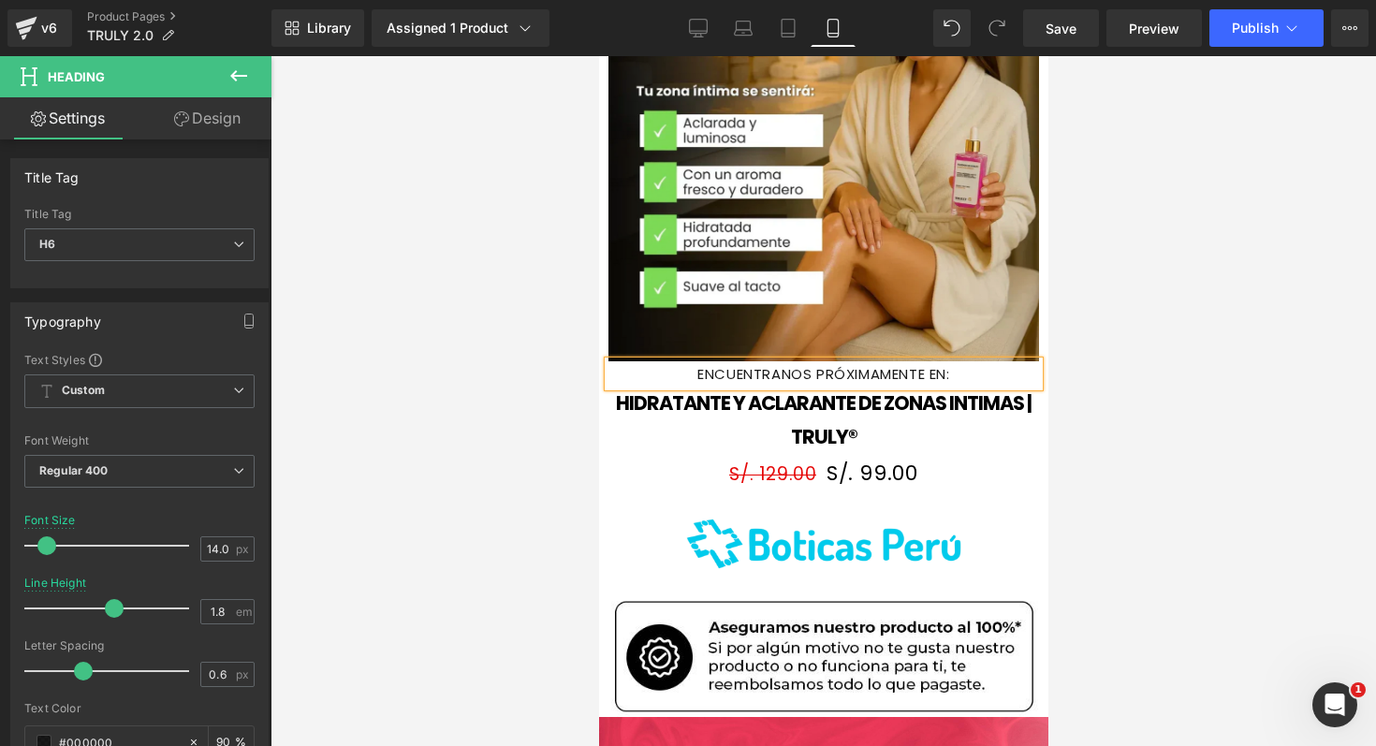
click at [1148, 405] on div at bounding box center [822, 401] width 1105 height 690
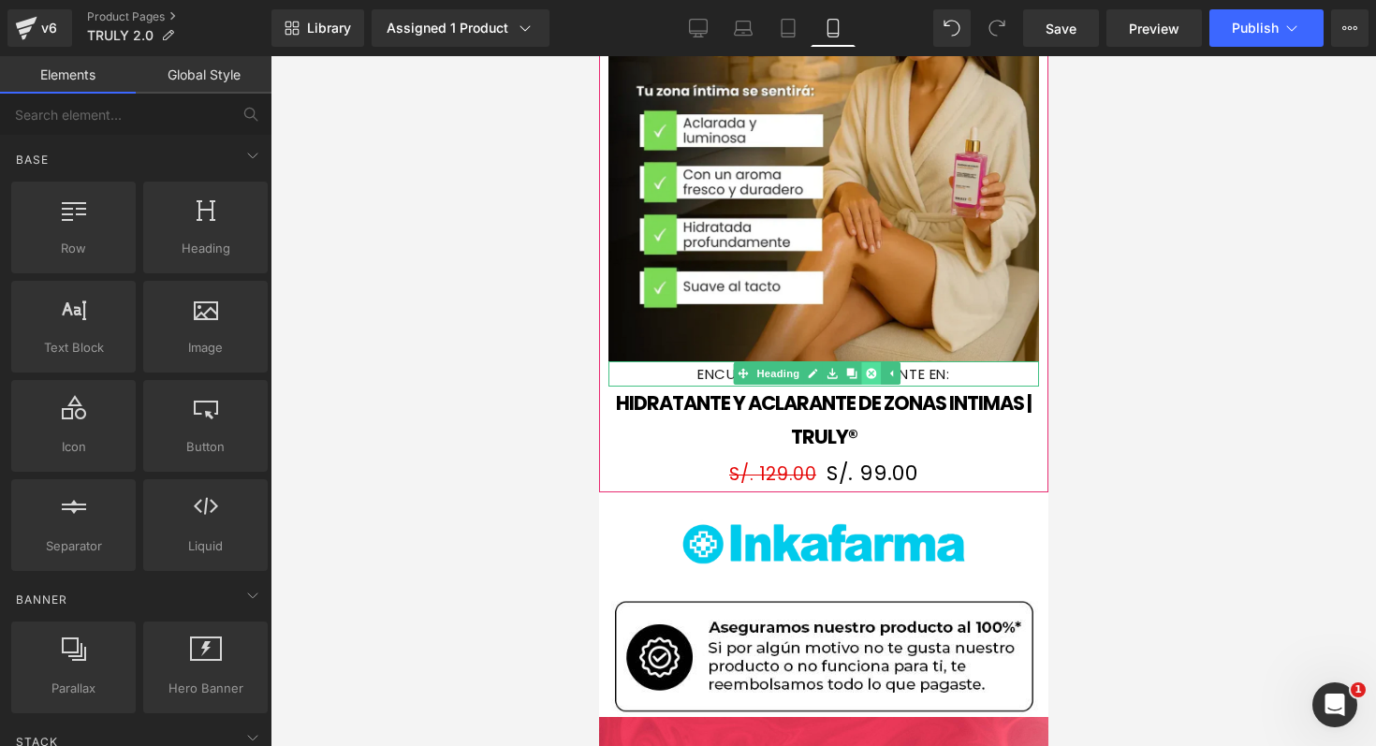
click at [875, 362] on link at bounding box center [870, 373] width 20 height 22
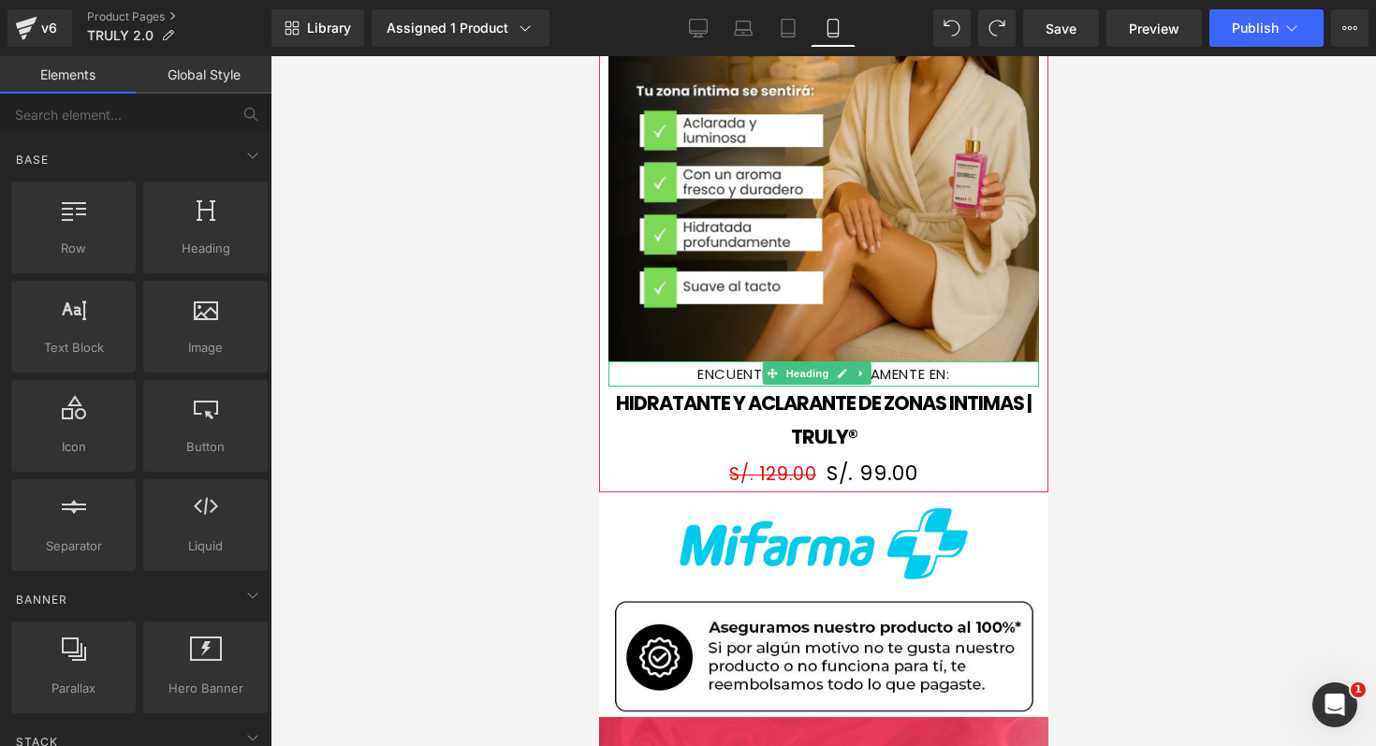
click at [922, 361] on div "ENCUENTRANOS PRÓXIMAMENTE EN:" at bounding box center [822, 373] width 431 height 25
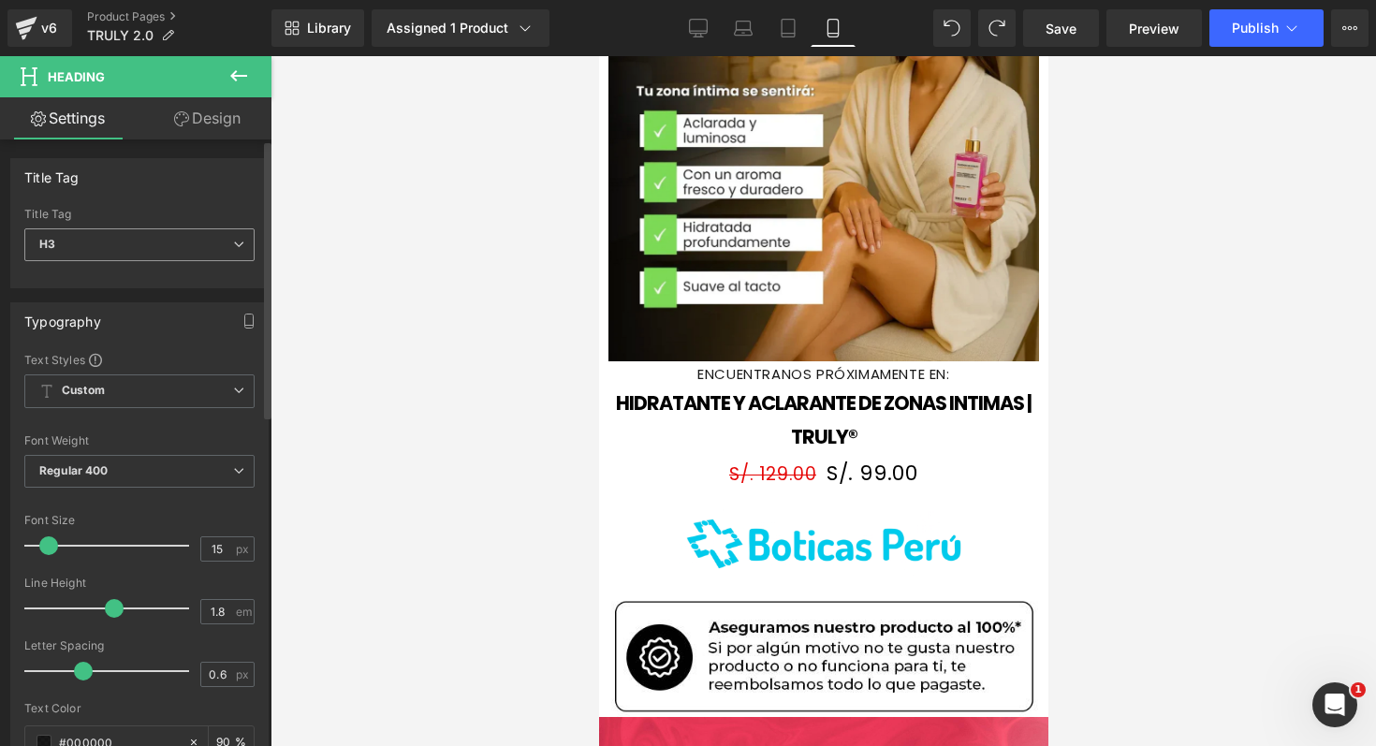
click at [186, 251] on span "H3" at bounding box center [139, 244] width 230 height 33
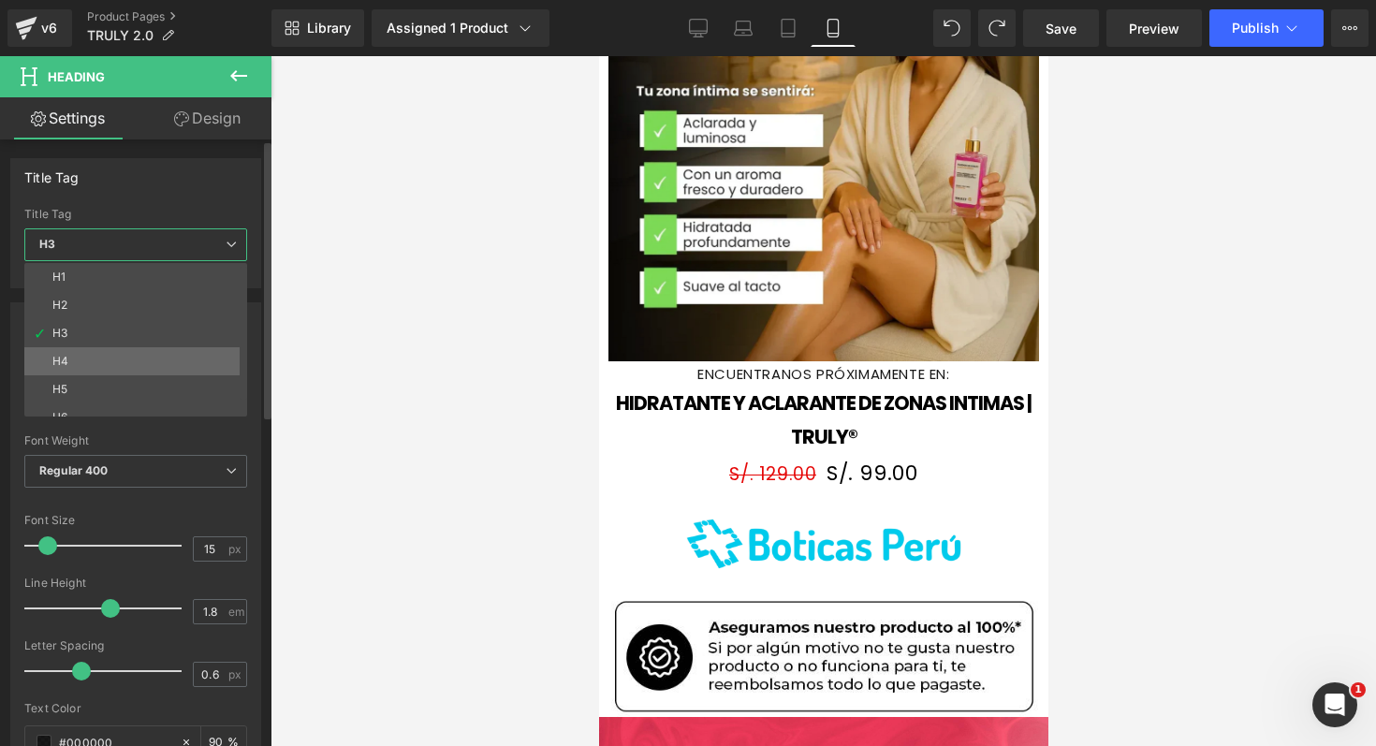
click at [182, 355] on li "H4" at bounding box center [139, 361] width 231 height 28
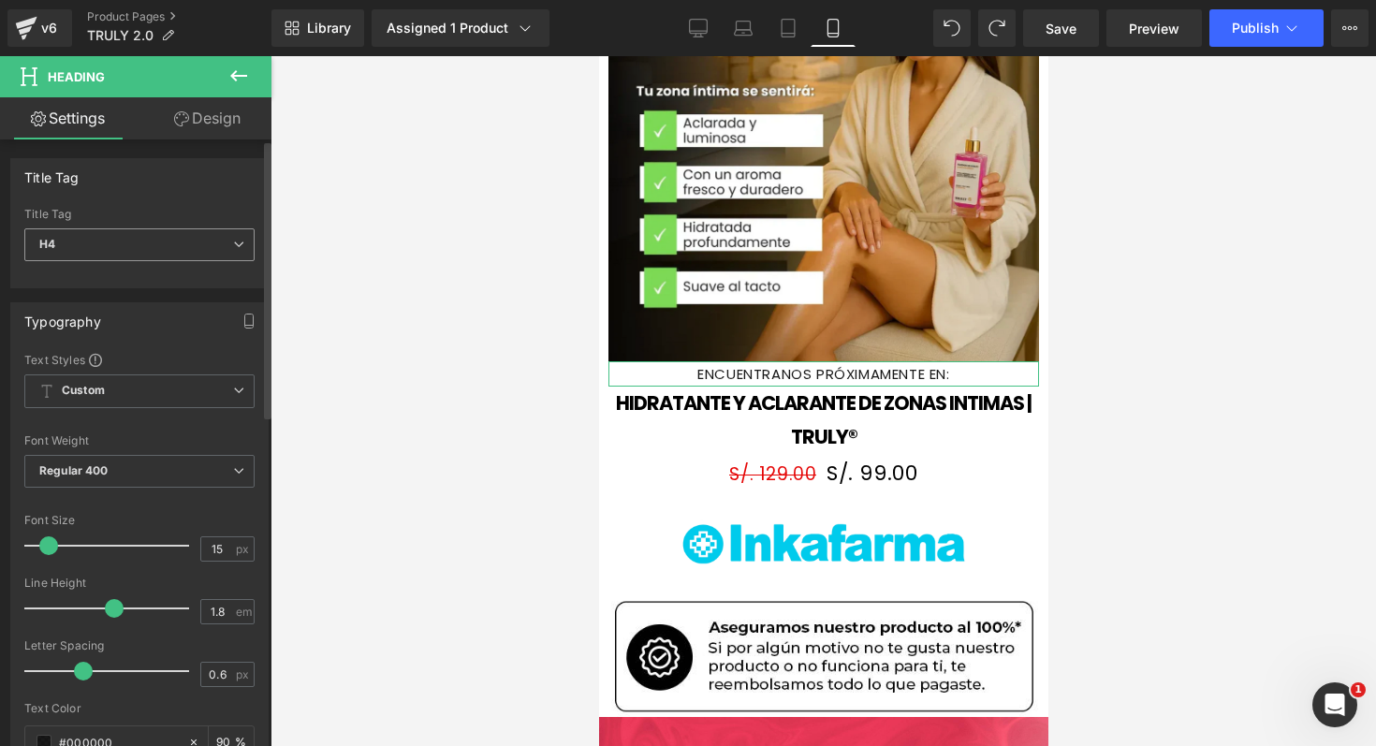
click at [214, 259] on span "H4" at bounding box center [139, 244] width 230 height 33
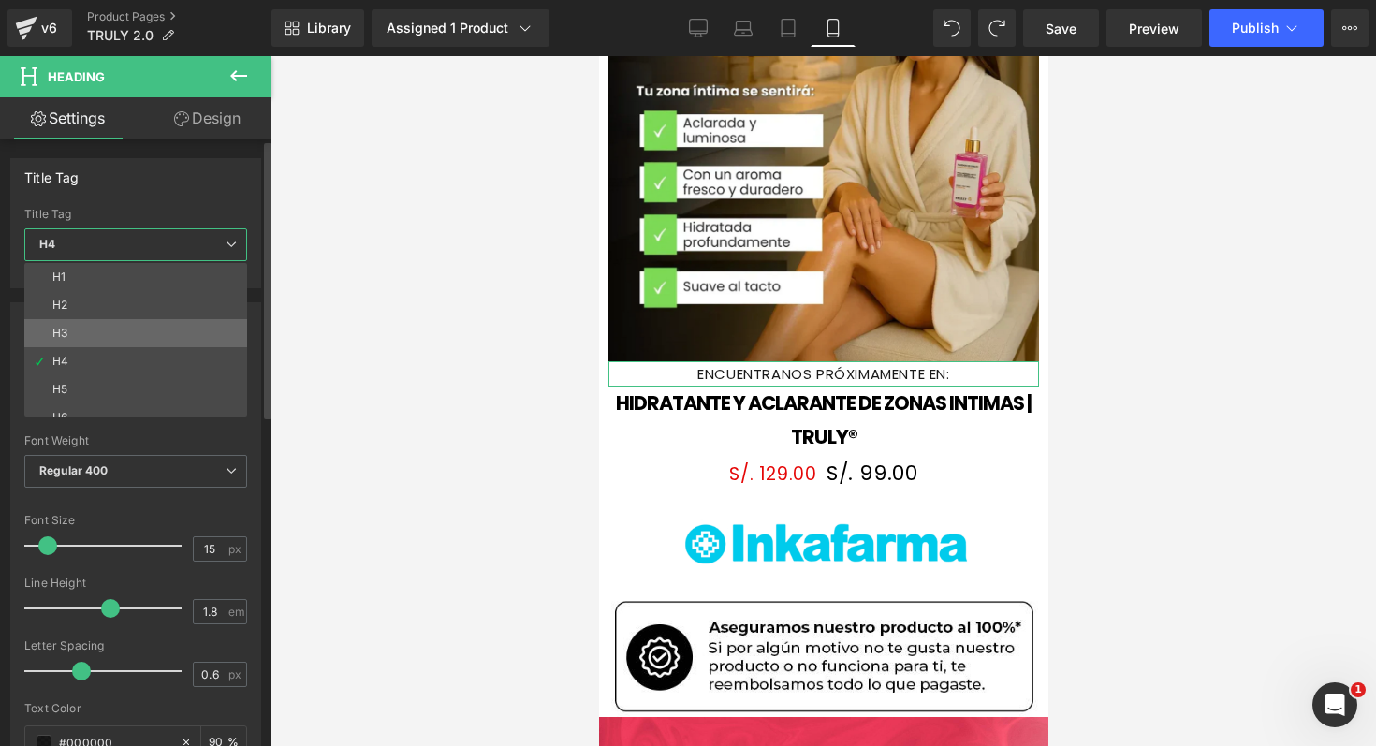
click at [177, 330] on li "H3" at bounding box center [139, 333] width 231 height 28
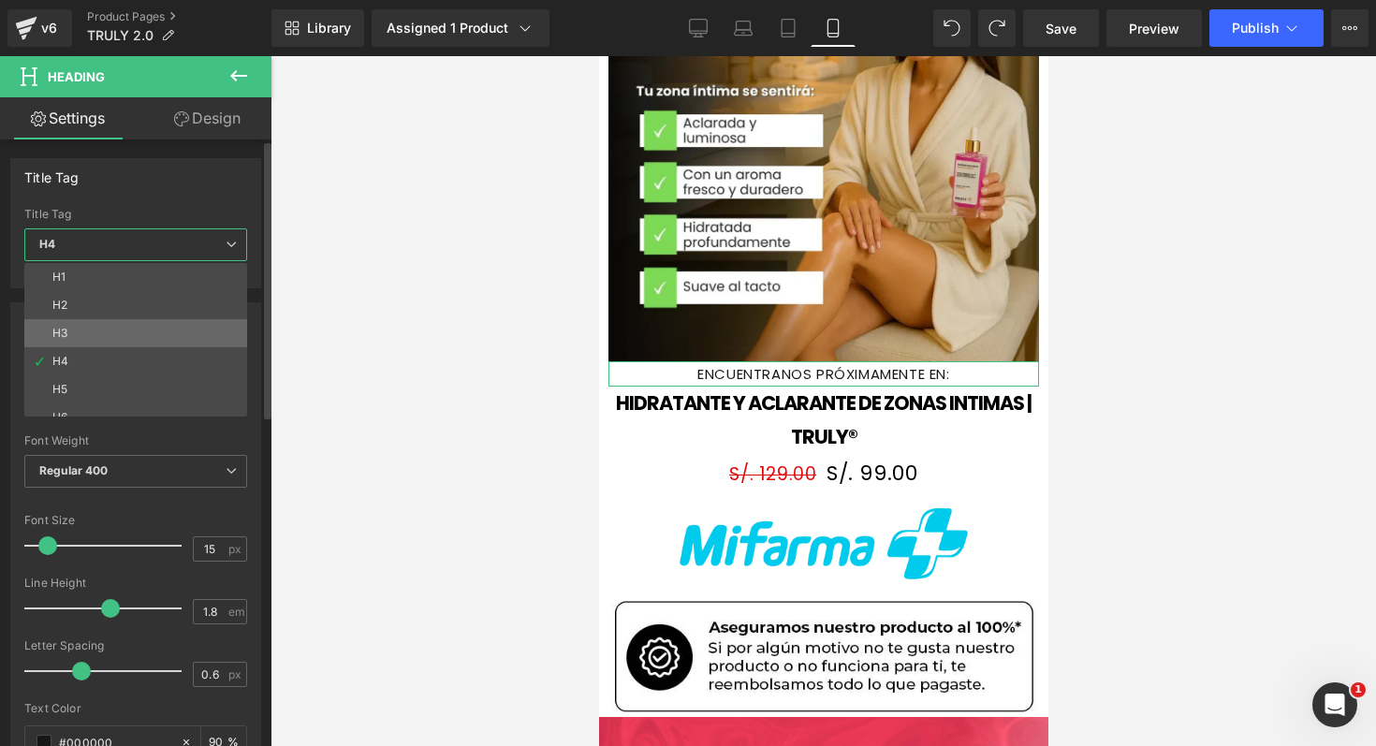
type input "90"
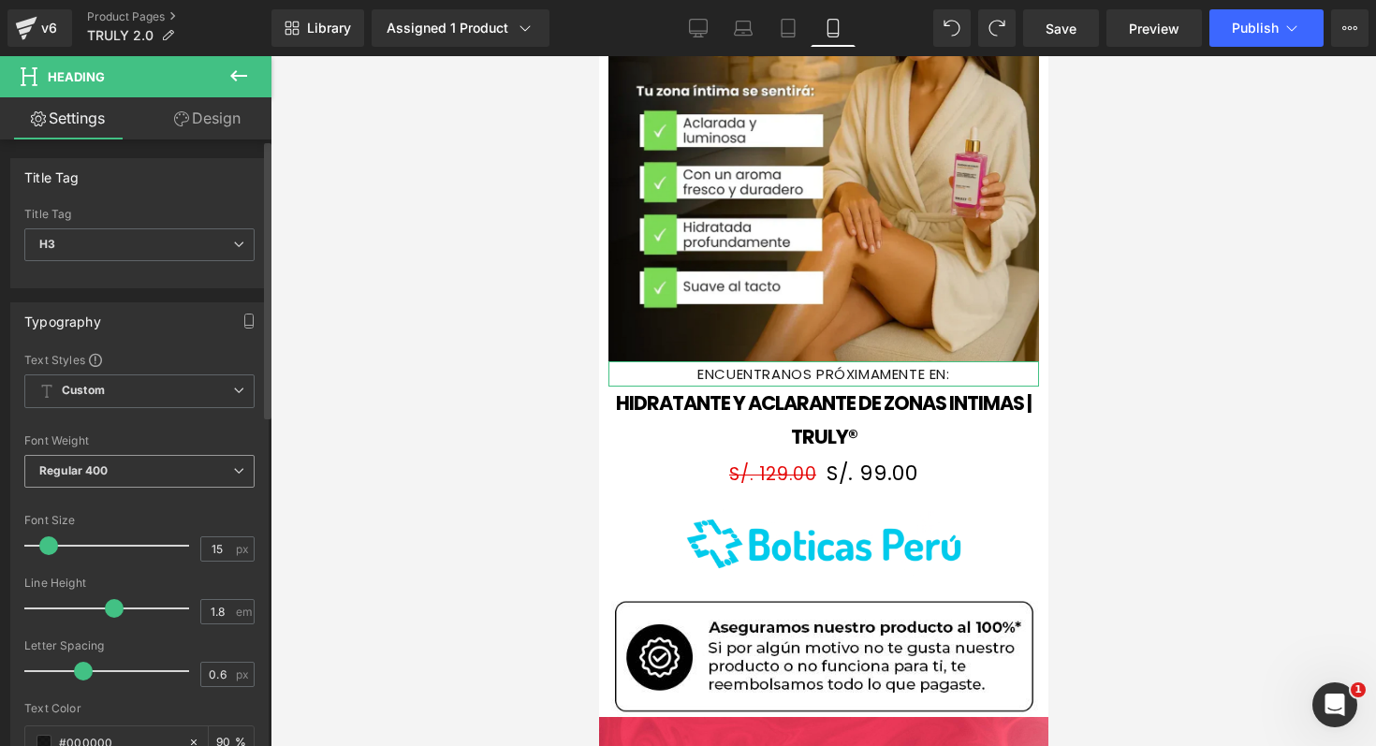
click at [153, 463] on span "Regular 400" at bounding box center [139, 471] width 230 height 33
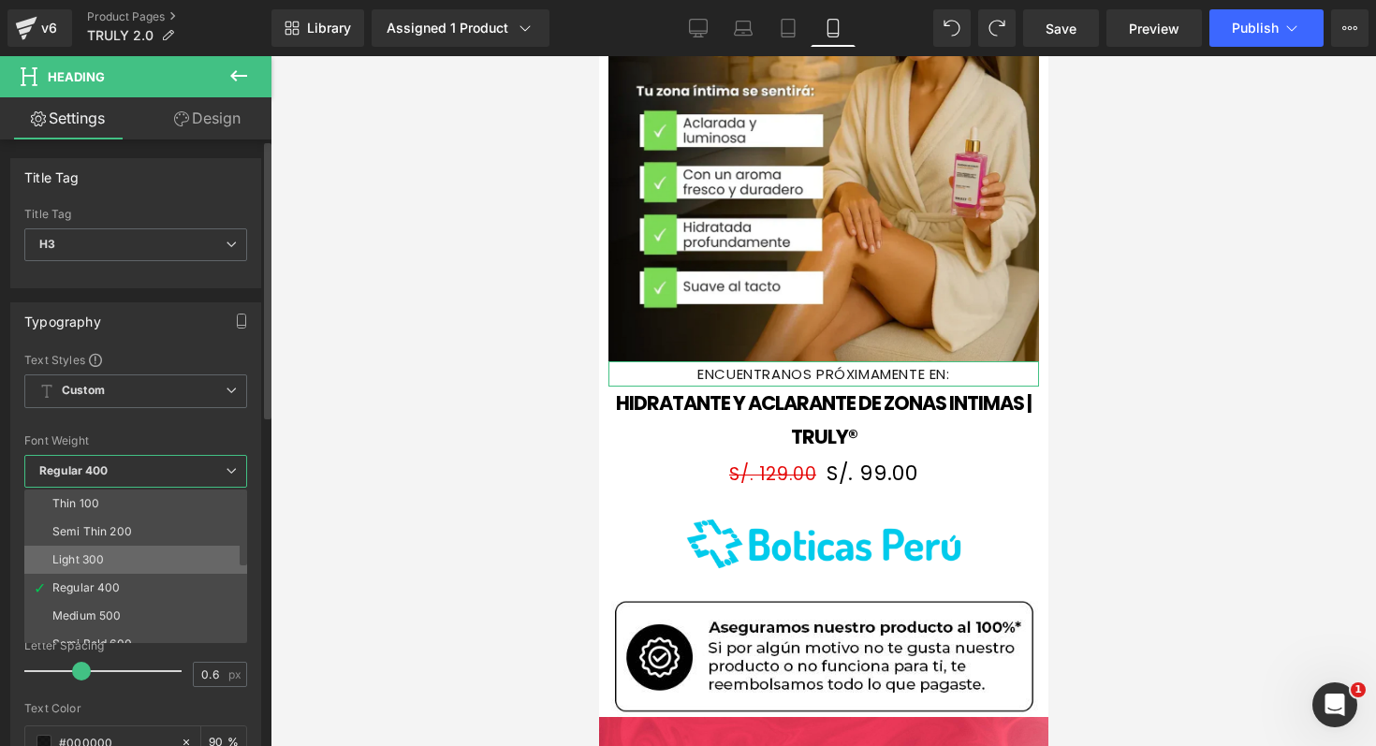
scroll to position [22, 0]
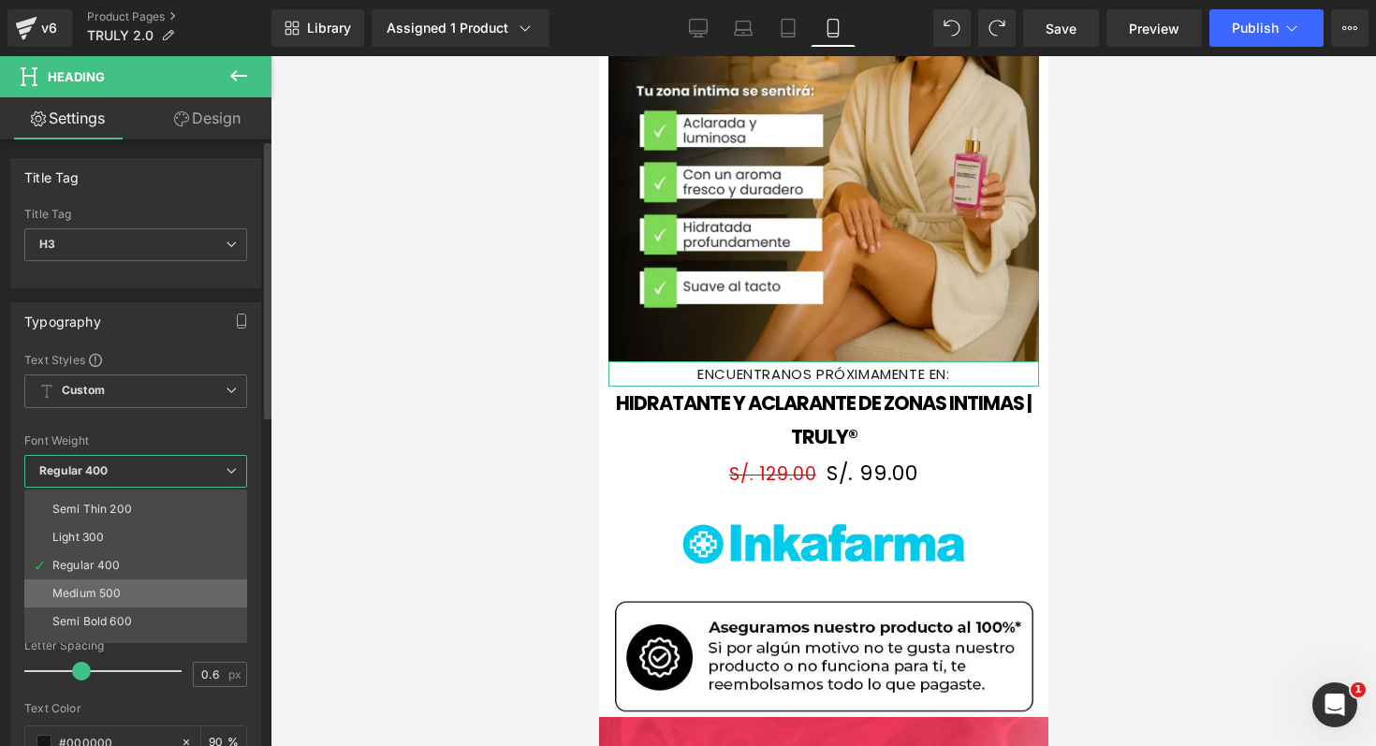
click at [106, 587] on div "Medium 500" at bounding box center [86, 593] width 68 height 13
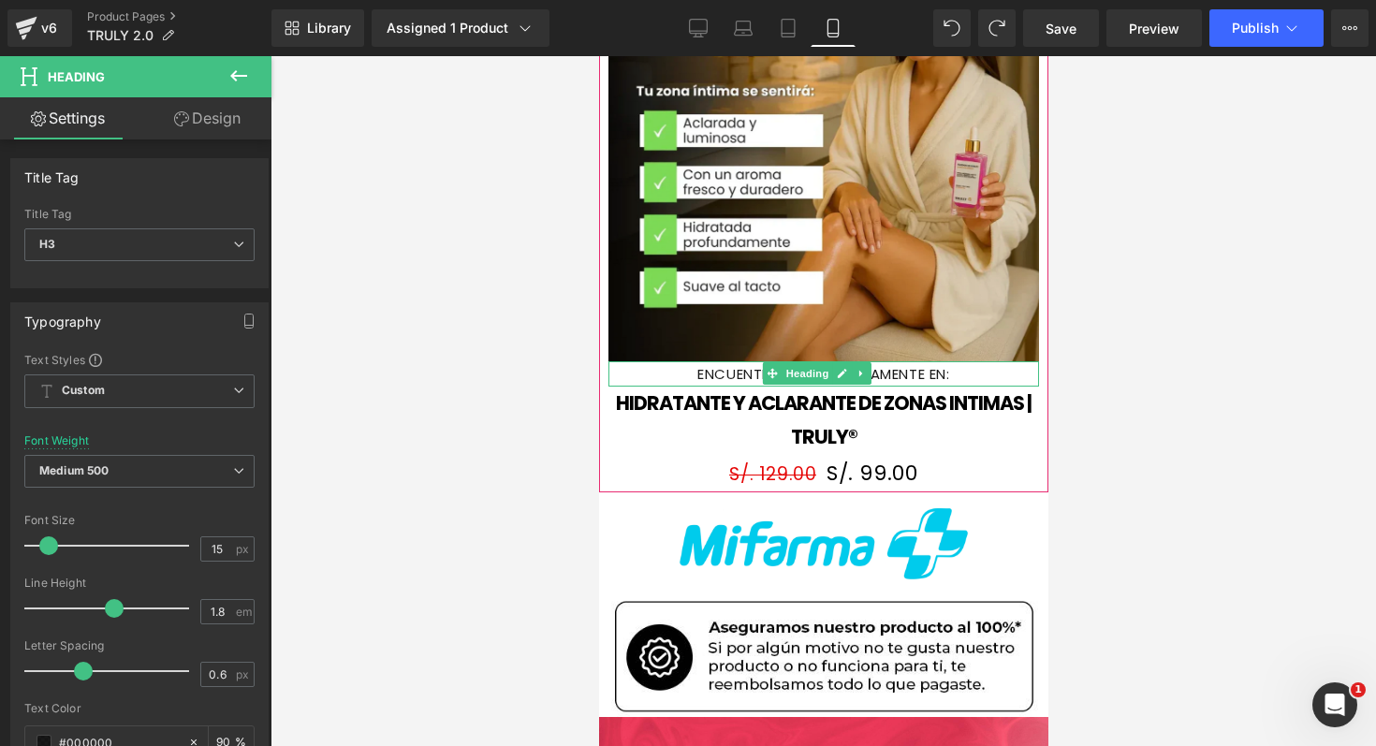
click at [983, 361] on div "ENCUENTRANOS PRÓXIMAMENTE EN:" at bounding box center [822, 373] width 431 height 25
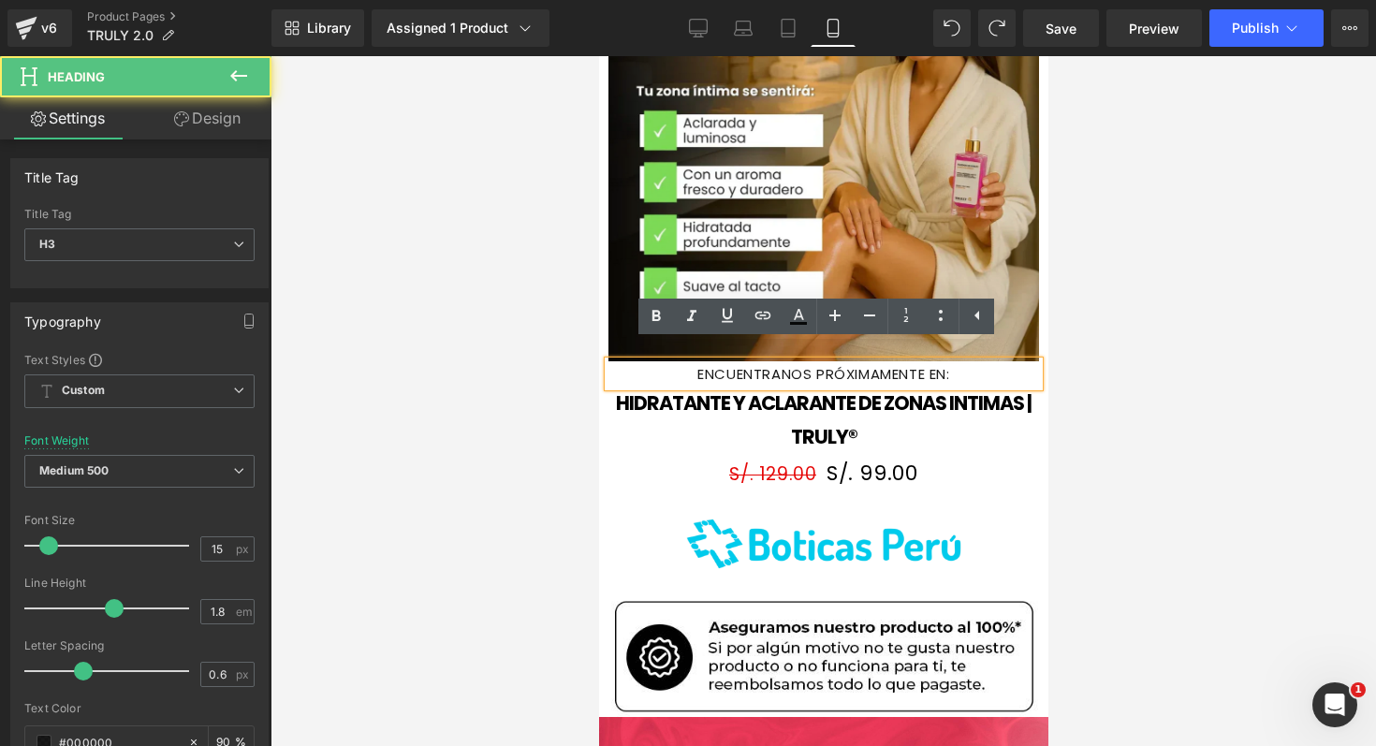
click at [656, 361] on div "ENCUENTRANOS PRÓXIMAMENTE EN:" at bounding box center [822, 373] width 431 height 25
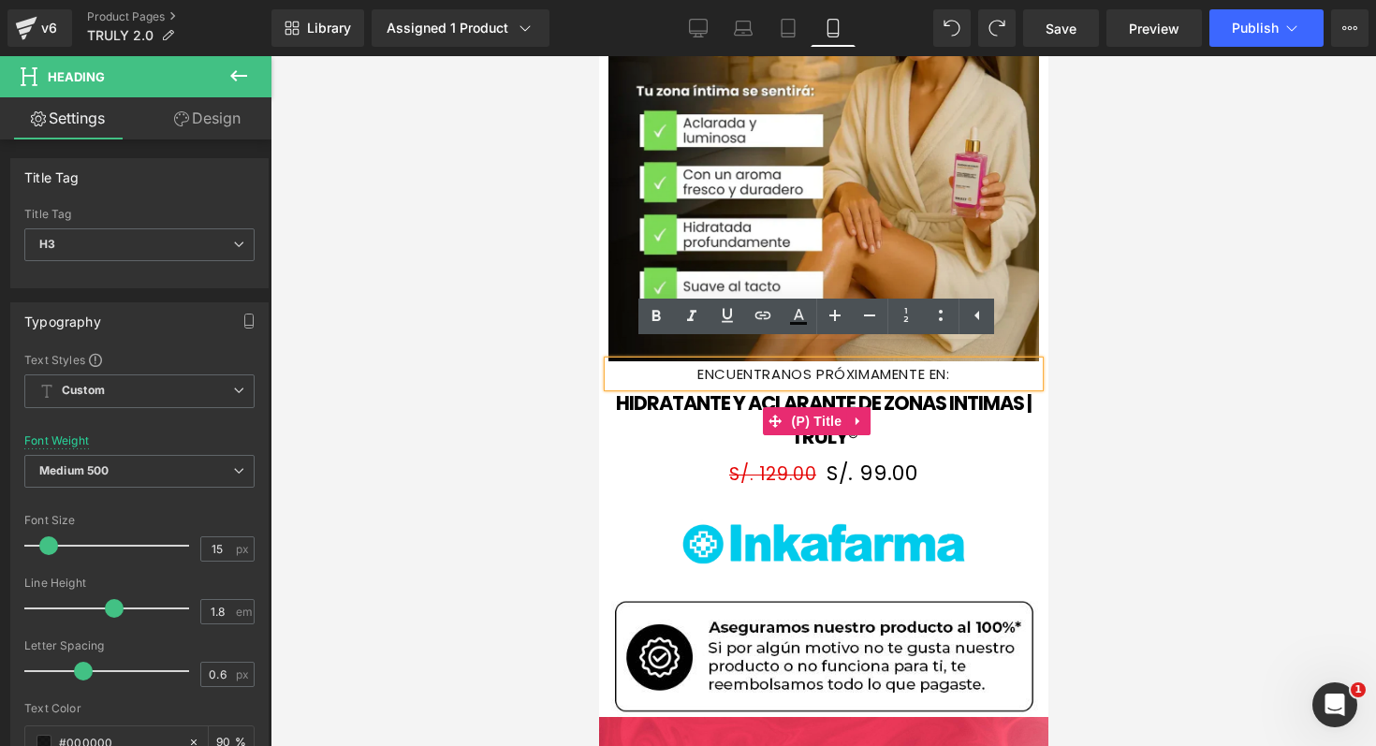
click at [607, 408] on link "HIDRATANTE Y ACLARANTE DE ZONAS INTIMAS | TRULY®" at bounding box center [822, 420] width 431 height 66
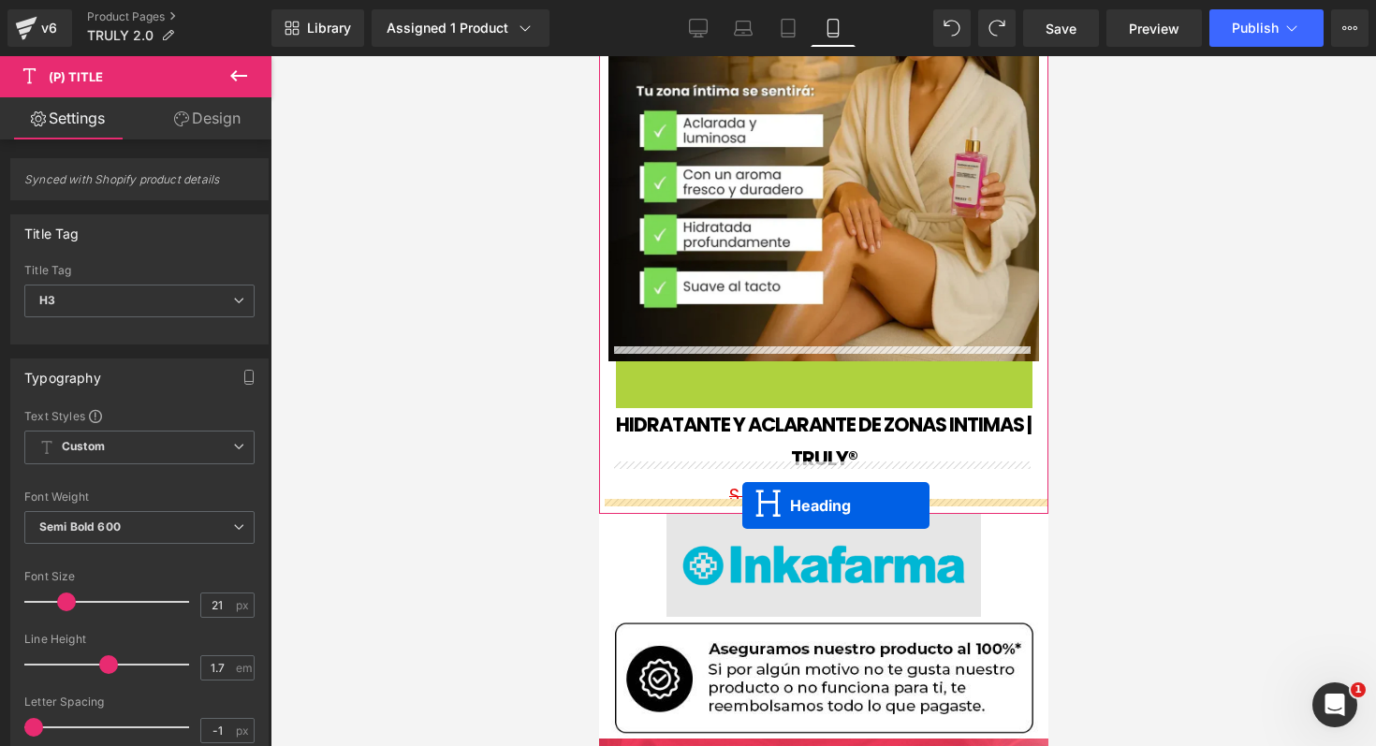
drag, startPoint x: 774, startPoint y: 360, endPoint x: 740, endPoint y: 506, distance: 149.8
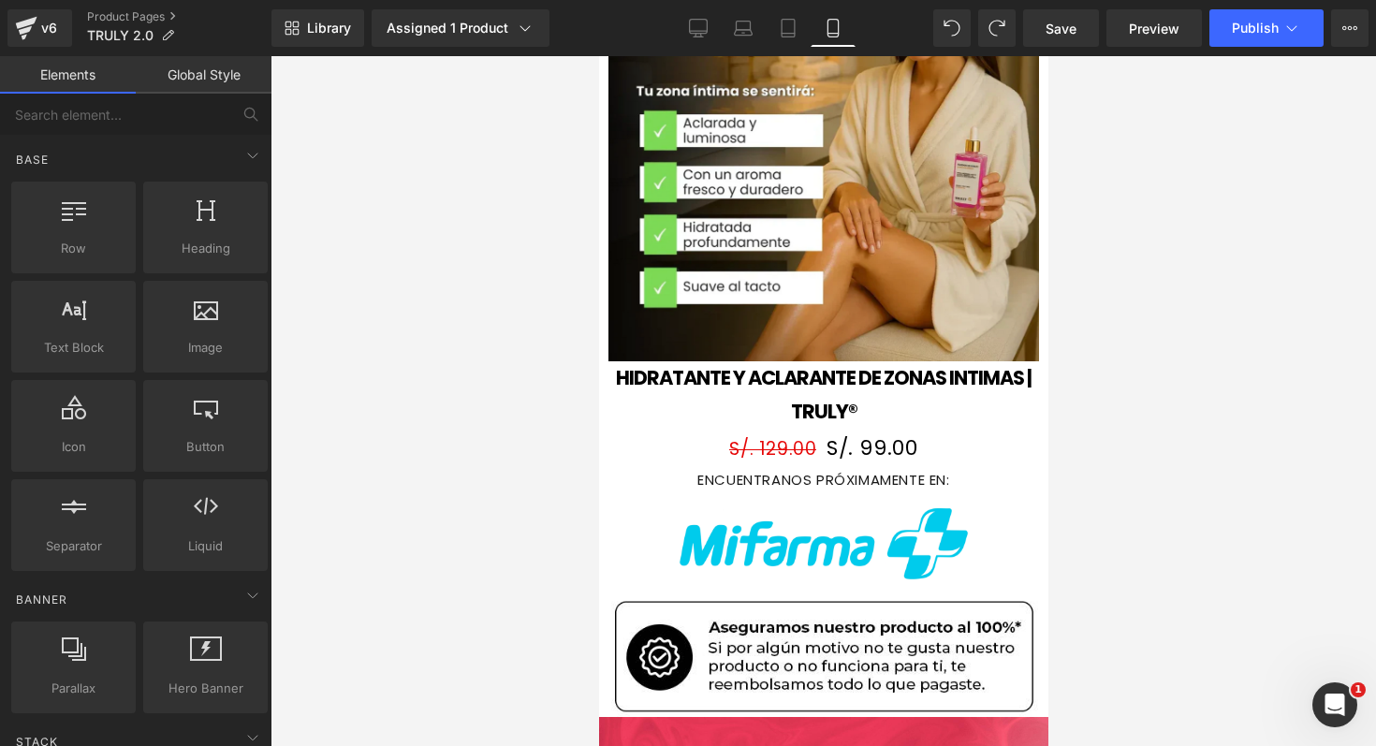
click at [1250, 401] on div at bounding box center [822, 401] width 1105 height 690
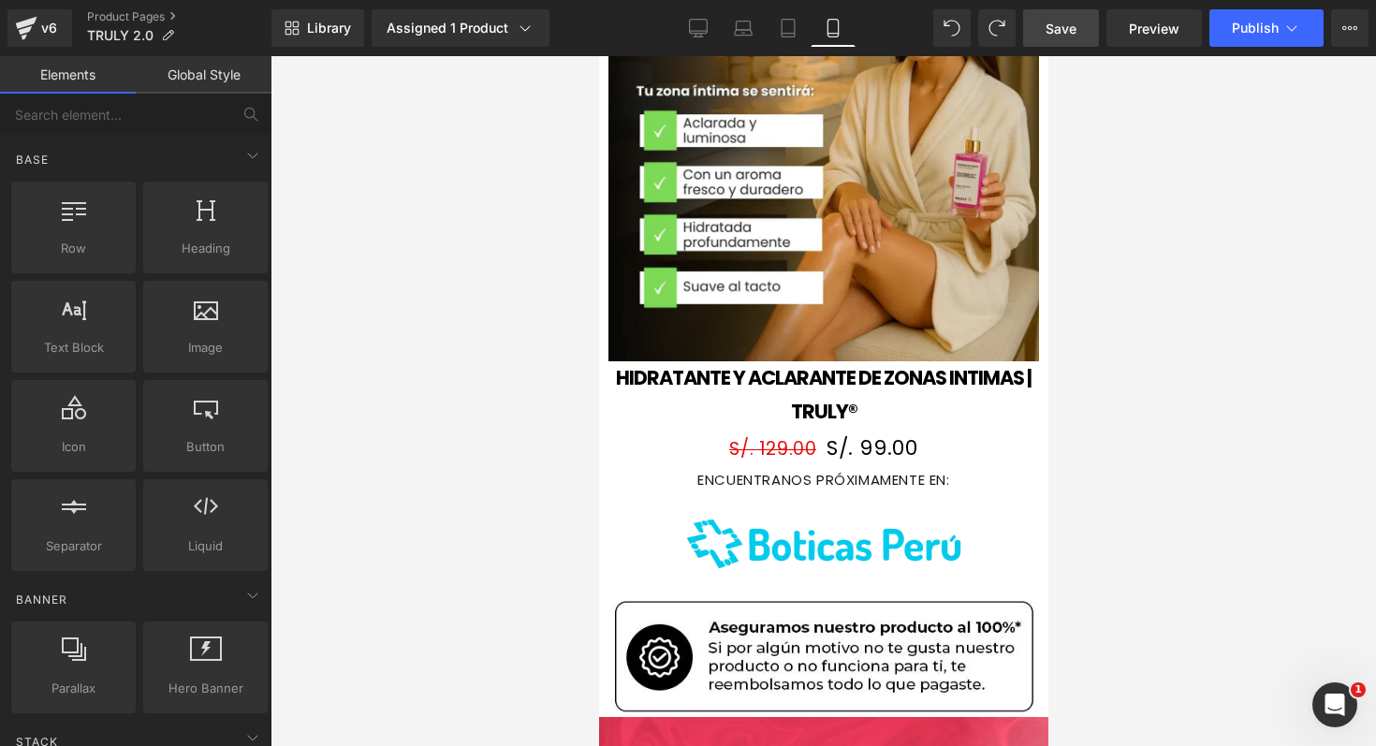
click at [1057, 12] on link "Save" at bounding box center [1061, 27] width 76 height 37
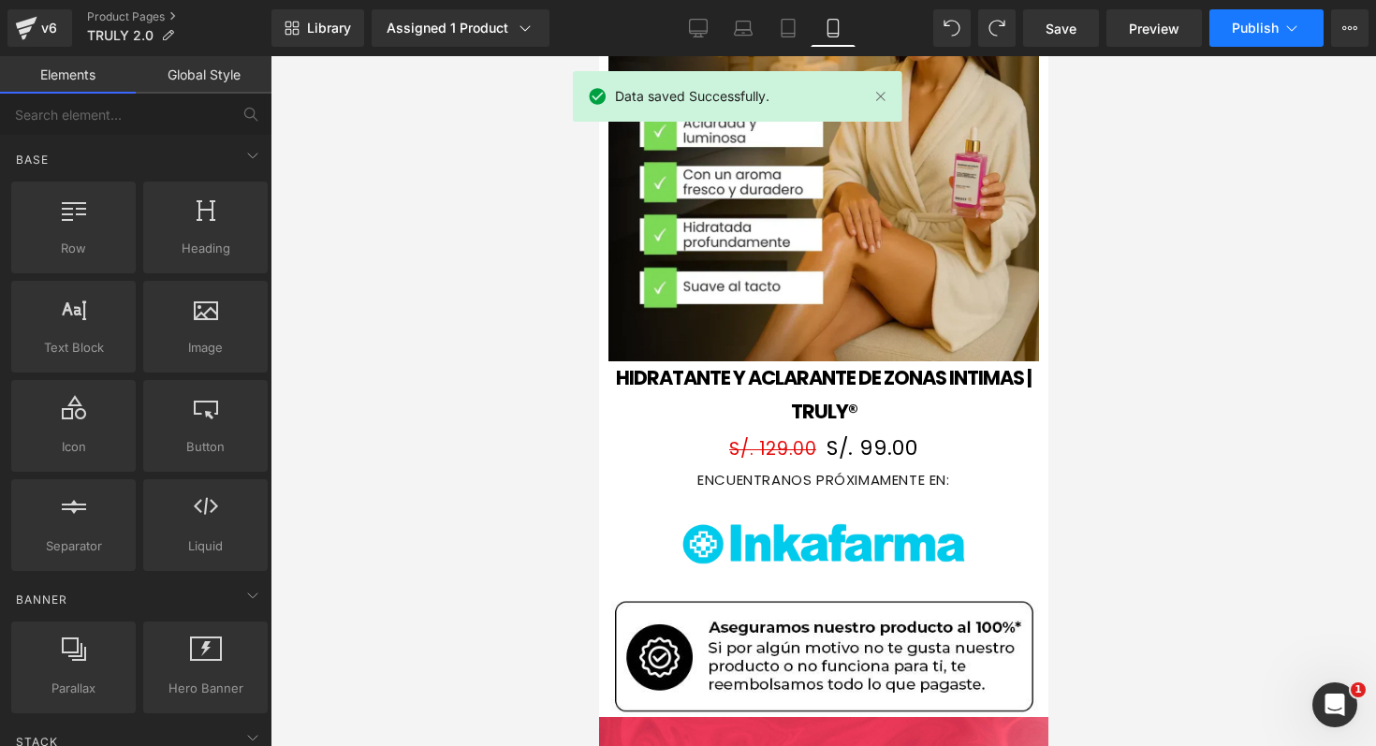
click at [1300, 34] on icon at bounding box center [1291, 28] width 19 height 19
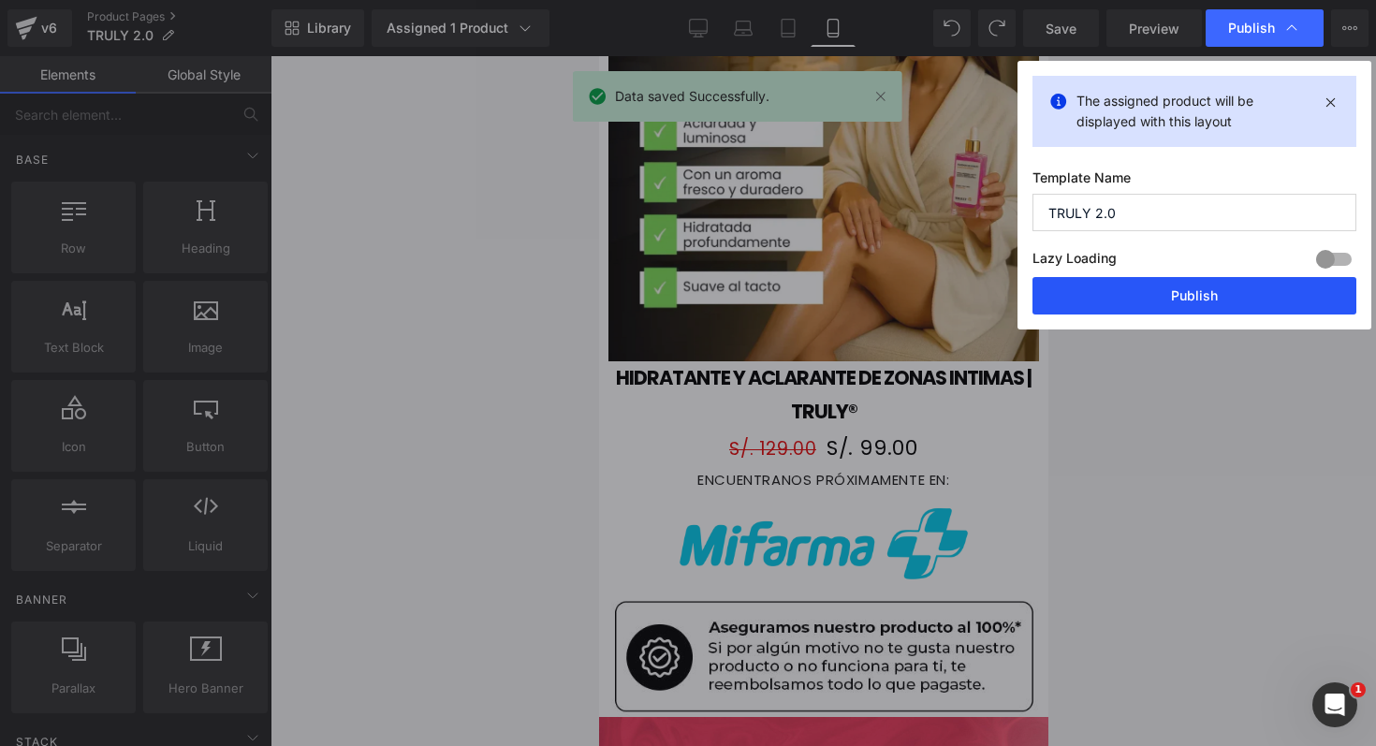
click at [1155, 309] on button "Publish" at bounding box center [1194, 295] width 324 height 37
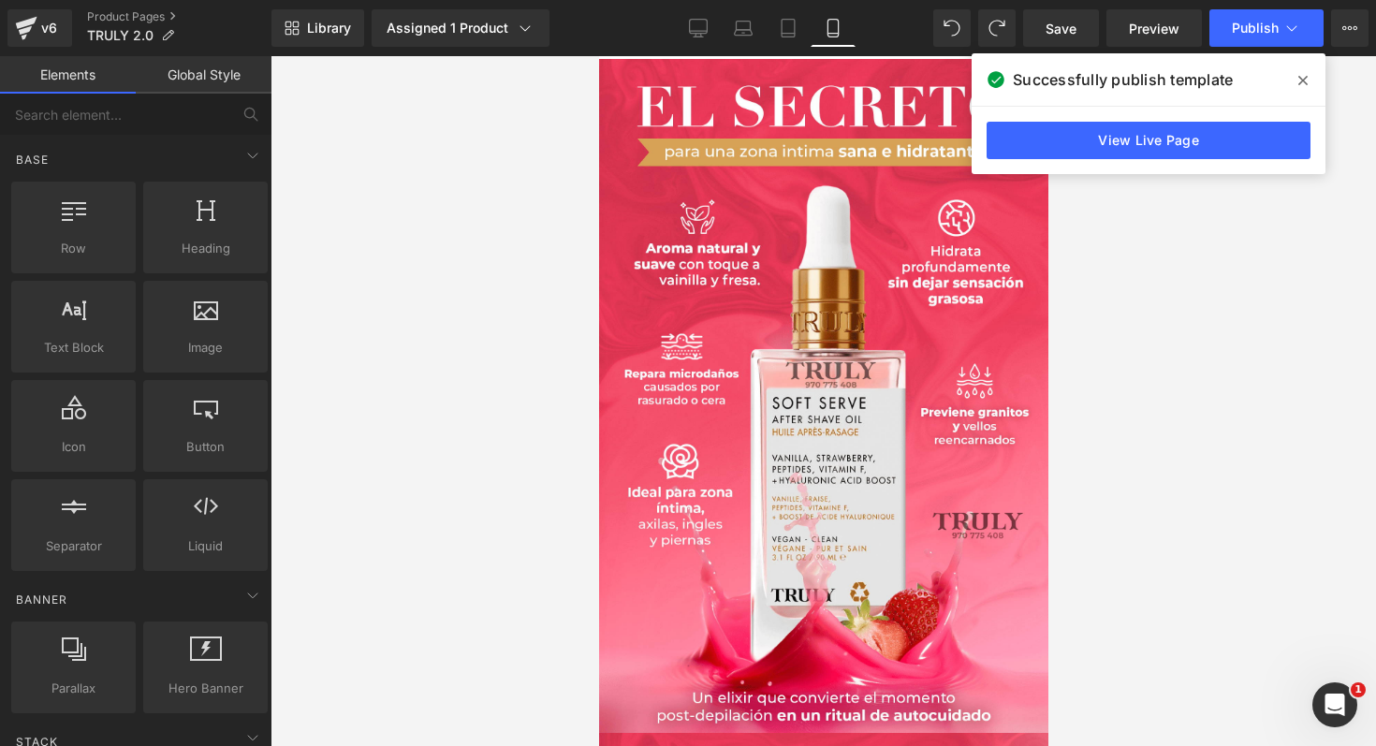
scroll to position [1950, 0]
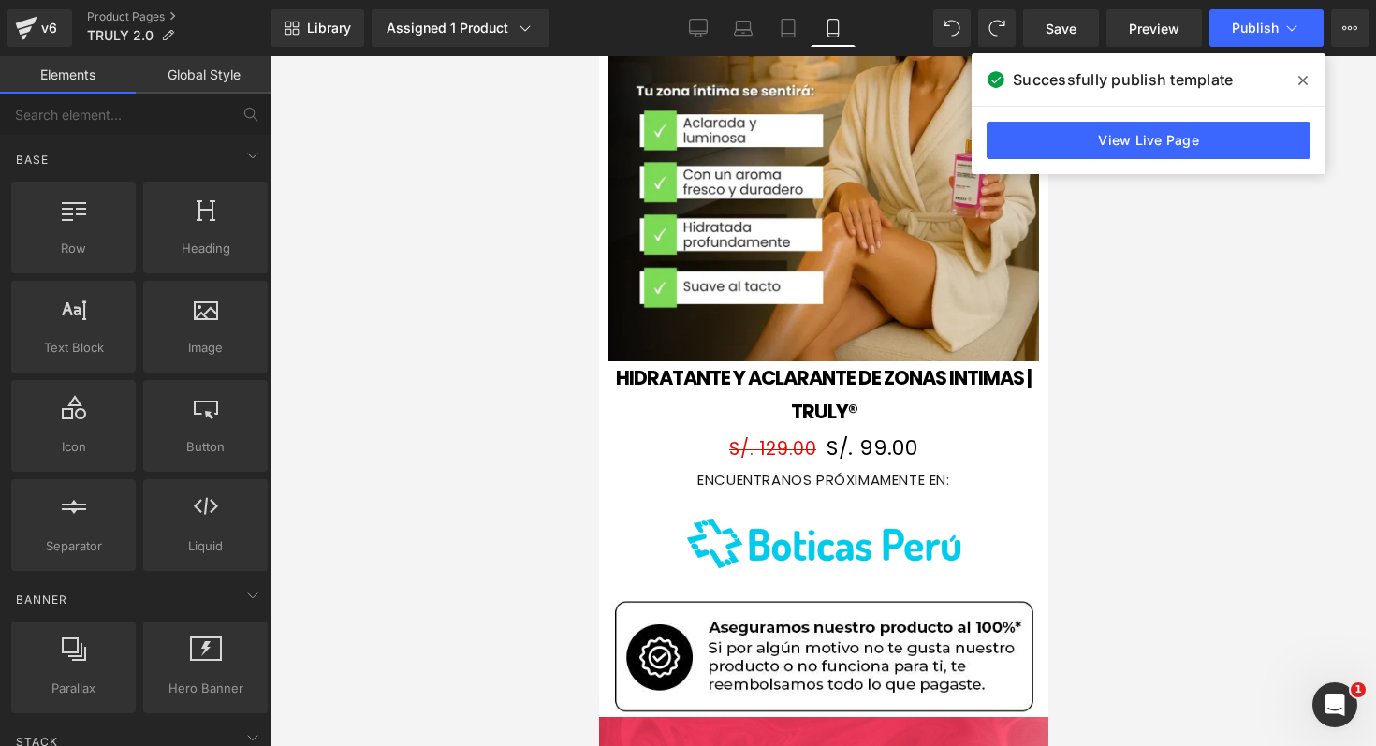
click at [1301, 81] on icon at bounding box center [1302, 80] width 9 height 9
